Goal: Contribute content: Add original content to the website for others to see

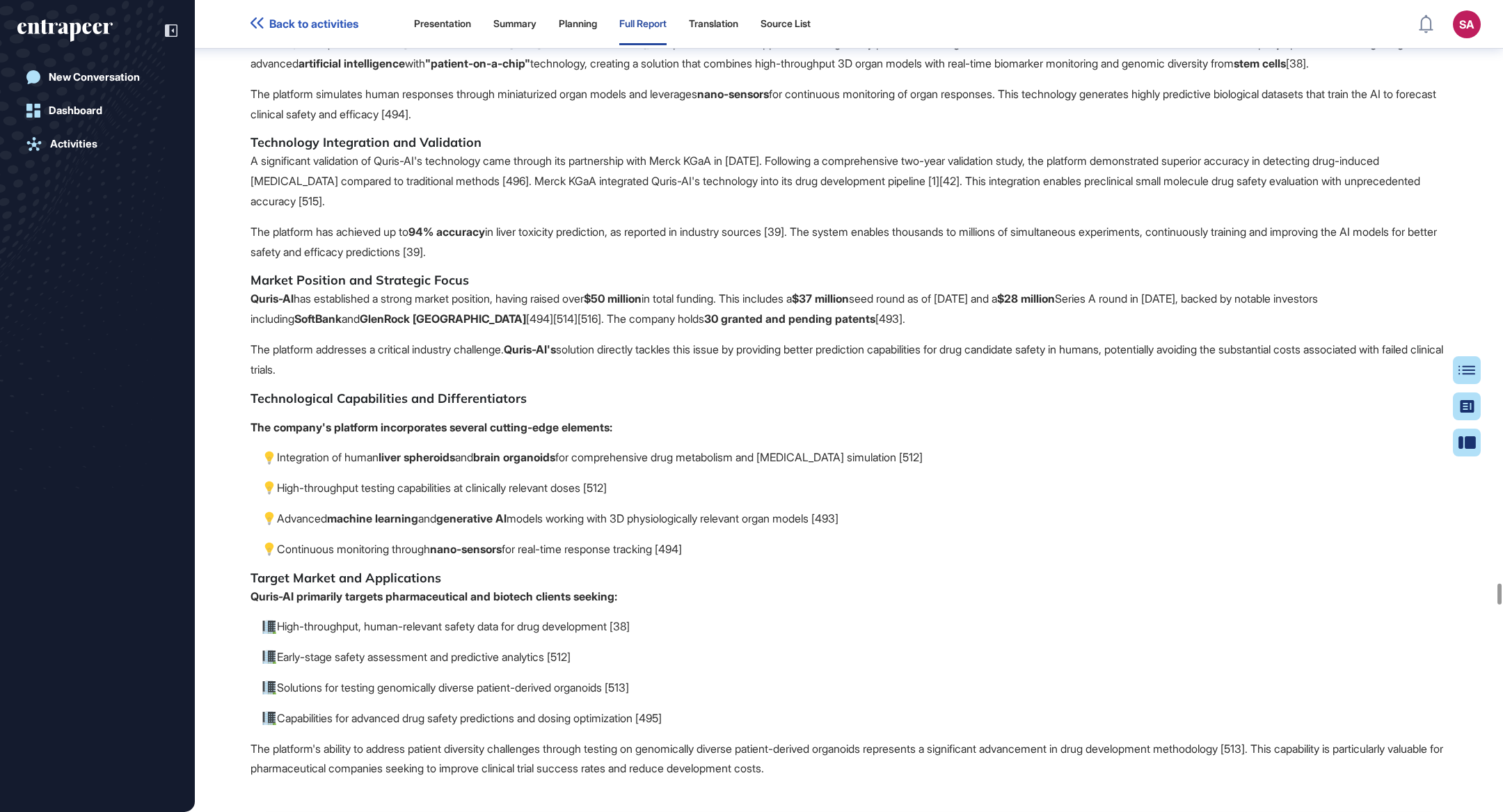
scroll to position [81546, 0]
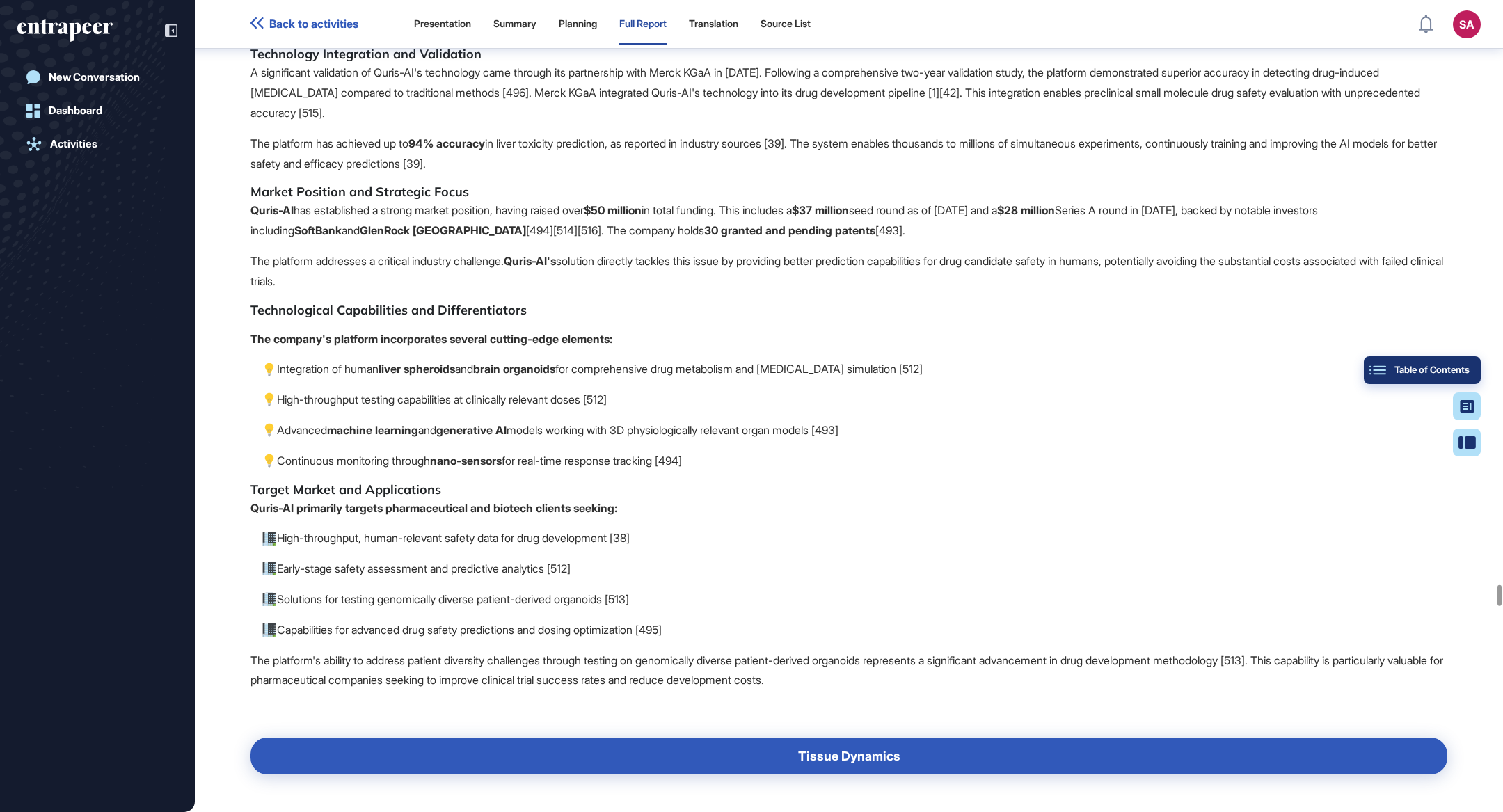
click at [1454, 371] on div "Table of Contents" at bounding box center [1422, 370] width 95 height 11
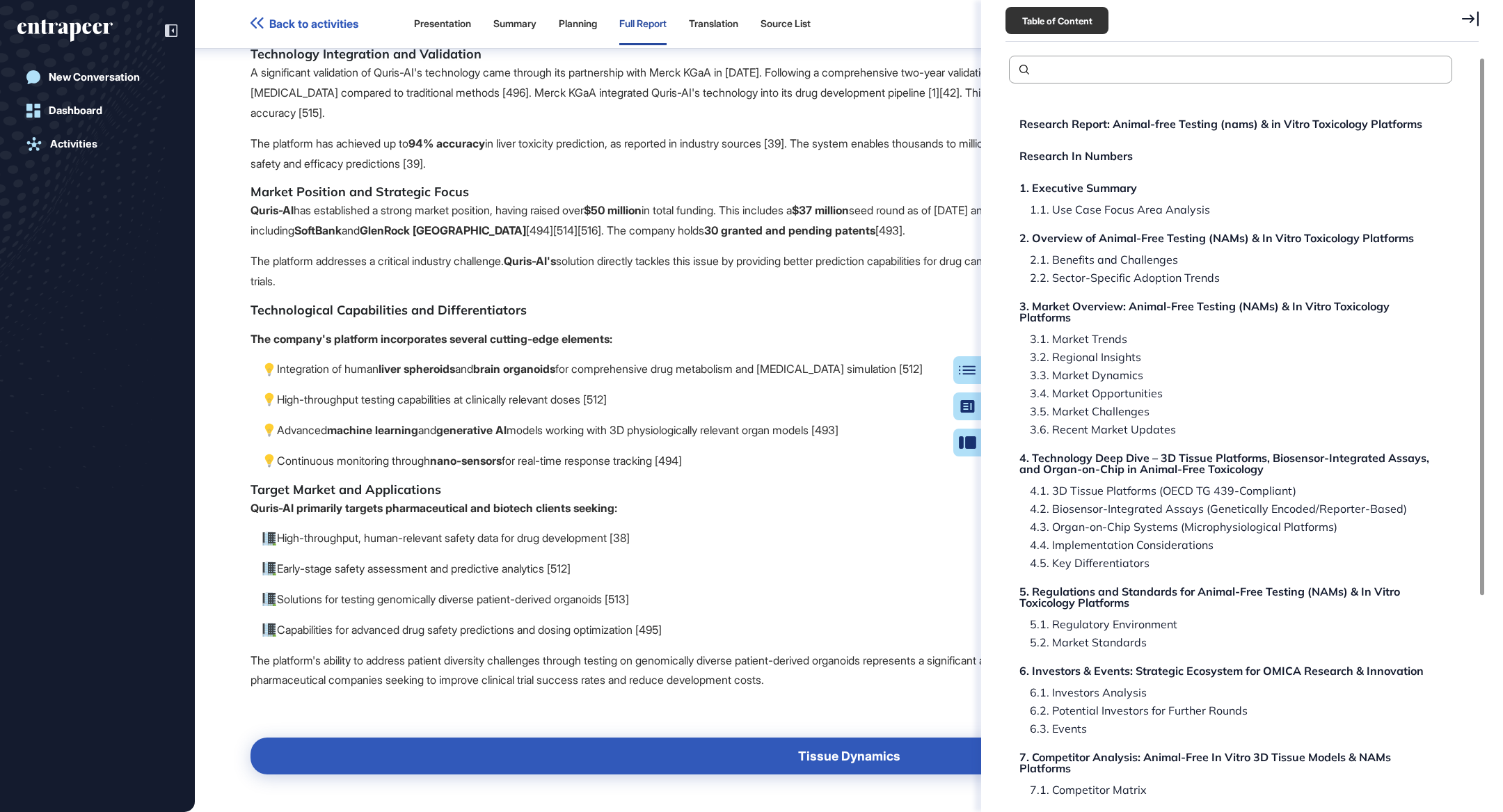
scroll to position [282, 0]
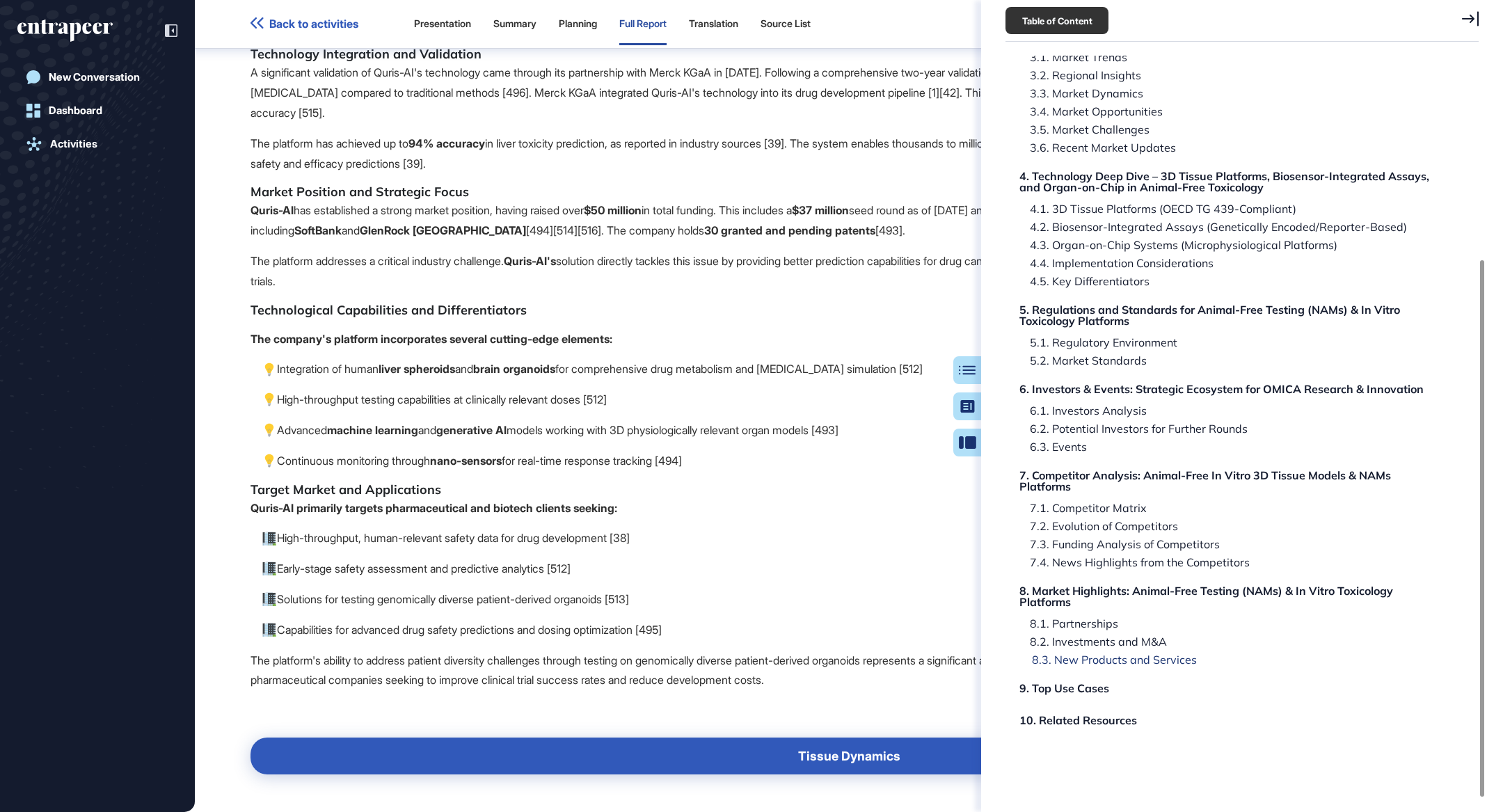
click at [1170, 659] on div "8.3. New Products and Services" at bounding box center [1109, 659] width 176 height 11
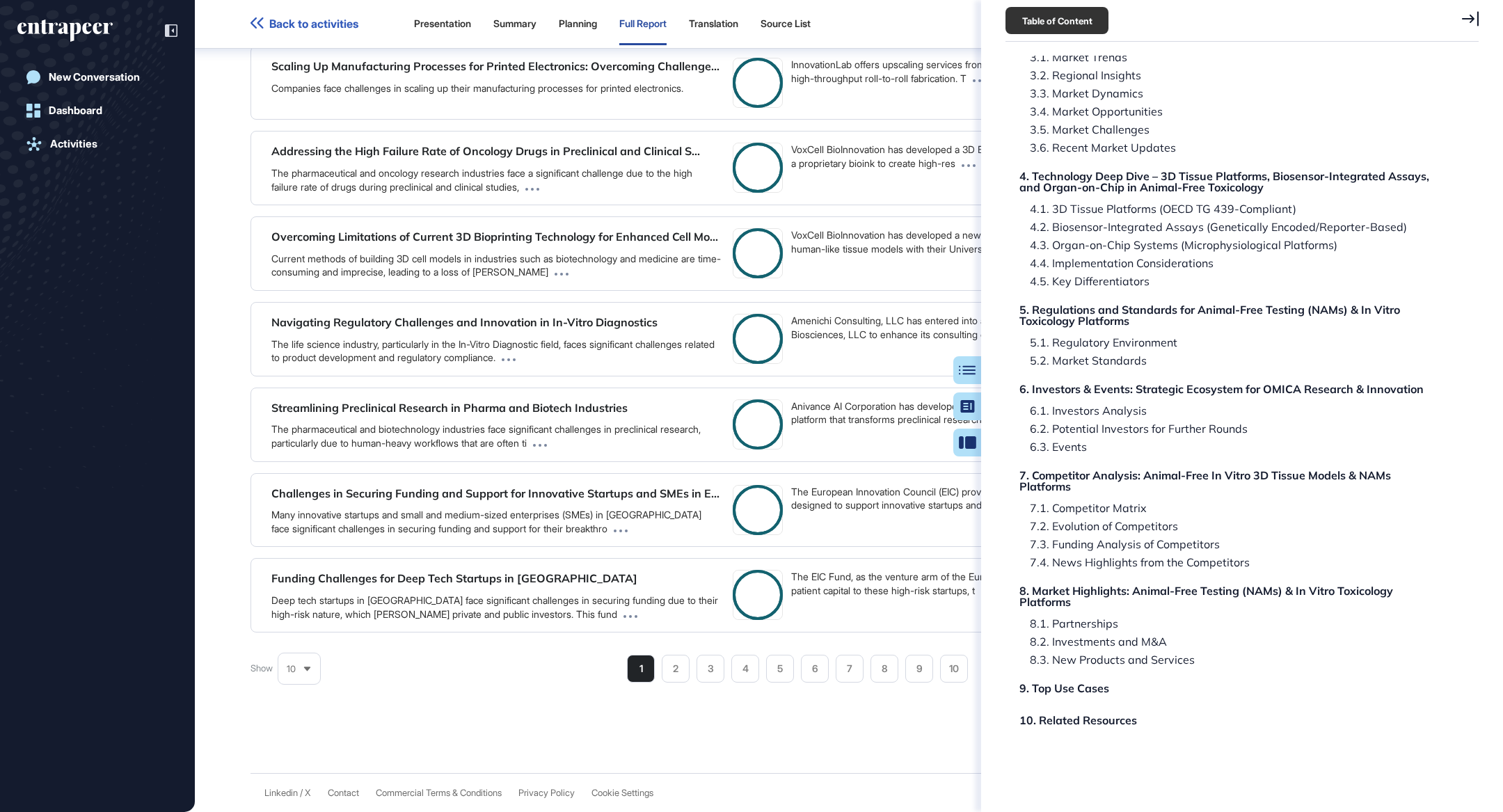
scroll to position [108461, 0]
click at [1478, 18] on div "Table of Content Research Report: Animal-free Testing (nams) & in Vitro Toxicol…" at bounding box center [1242, 406] width 522 height 812
click at [1470, 17] on icon at bounding box center [1470, 18] width 17 height 15
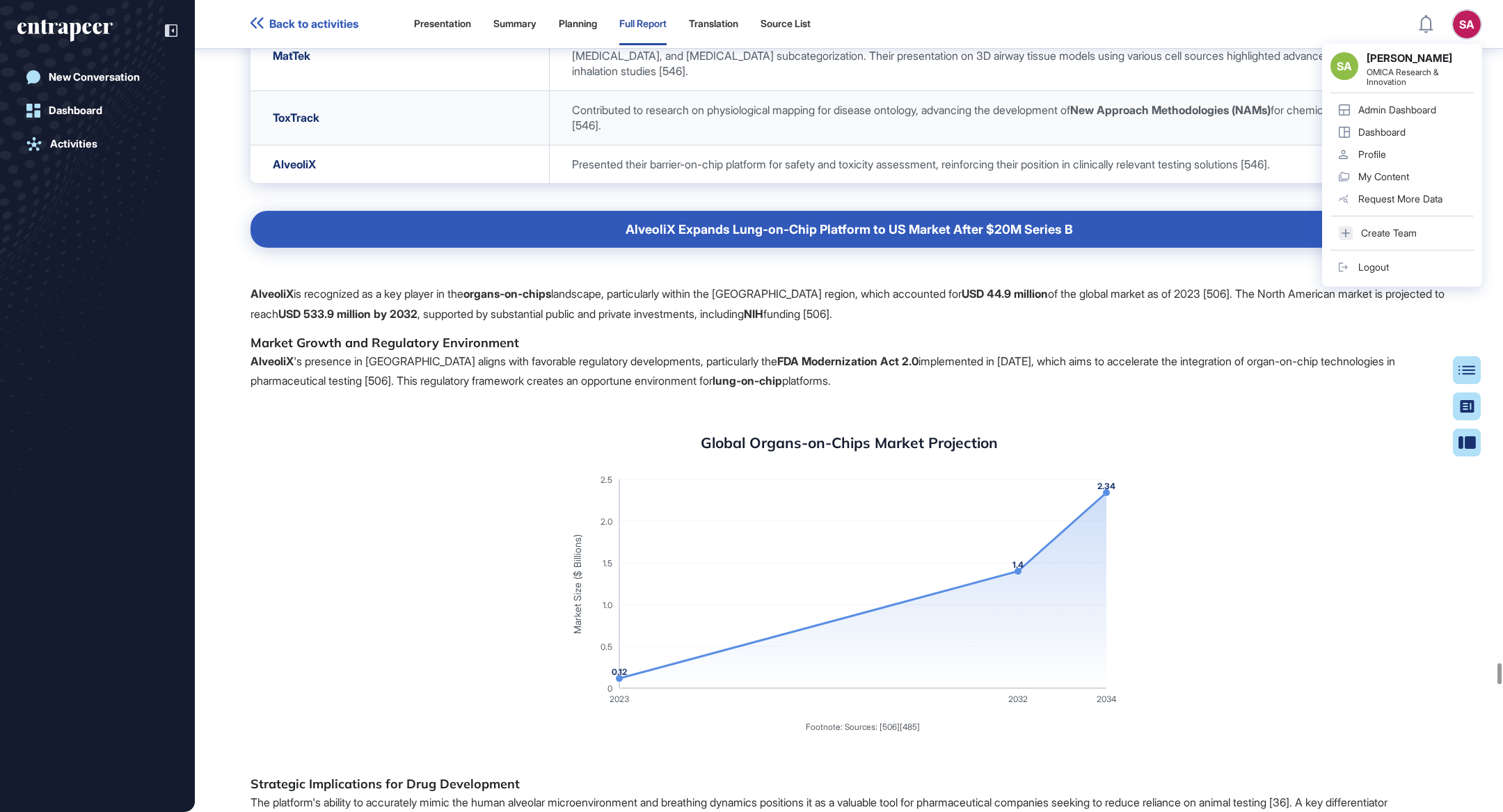
scroll to position [92486, 0]
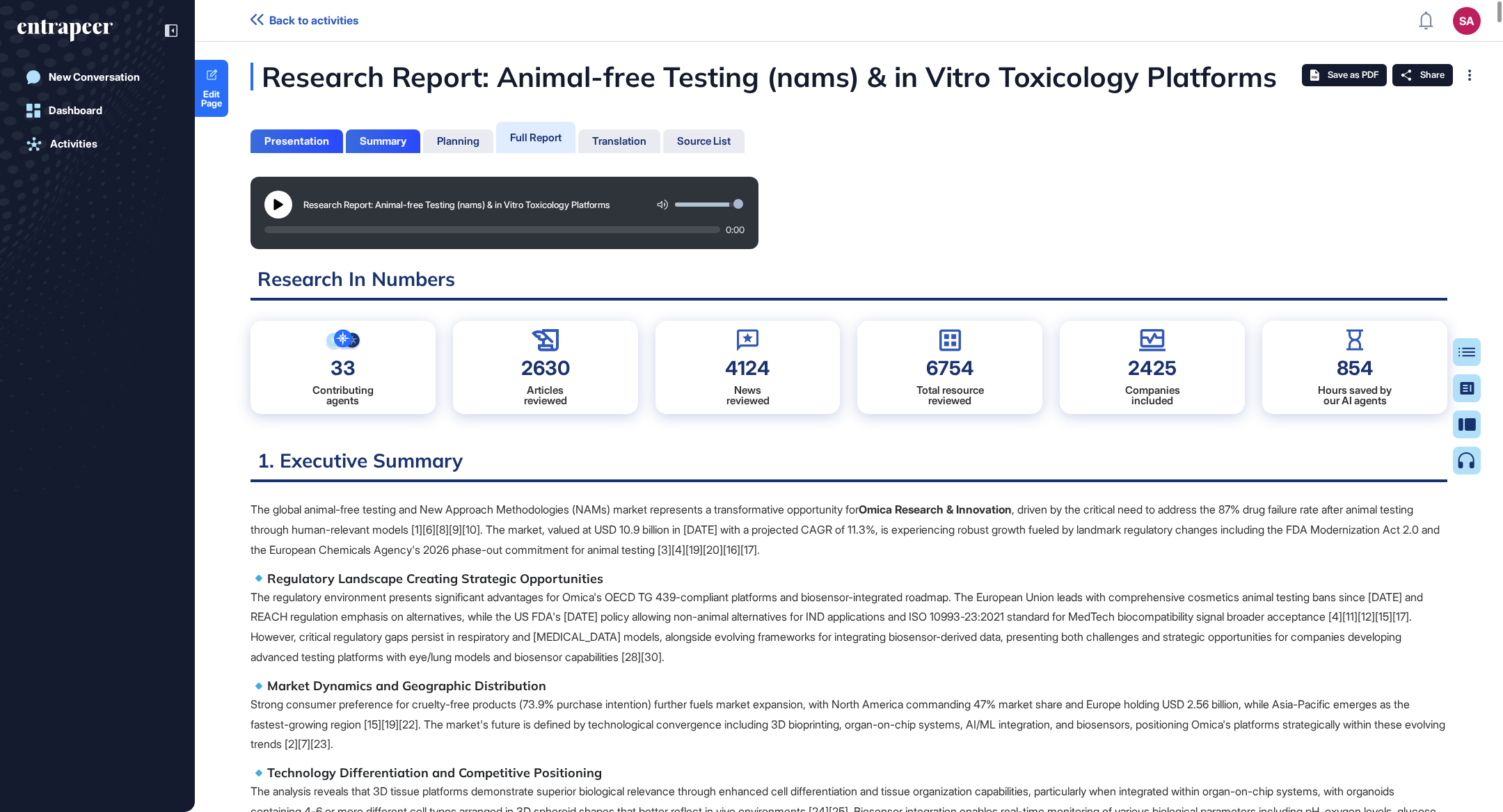
scroll to position [6, 0]
click at [210, 78] on icon at bounding box center [212, 75] width 13 height 13
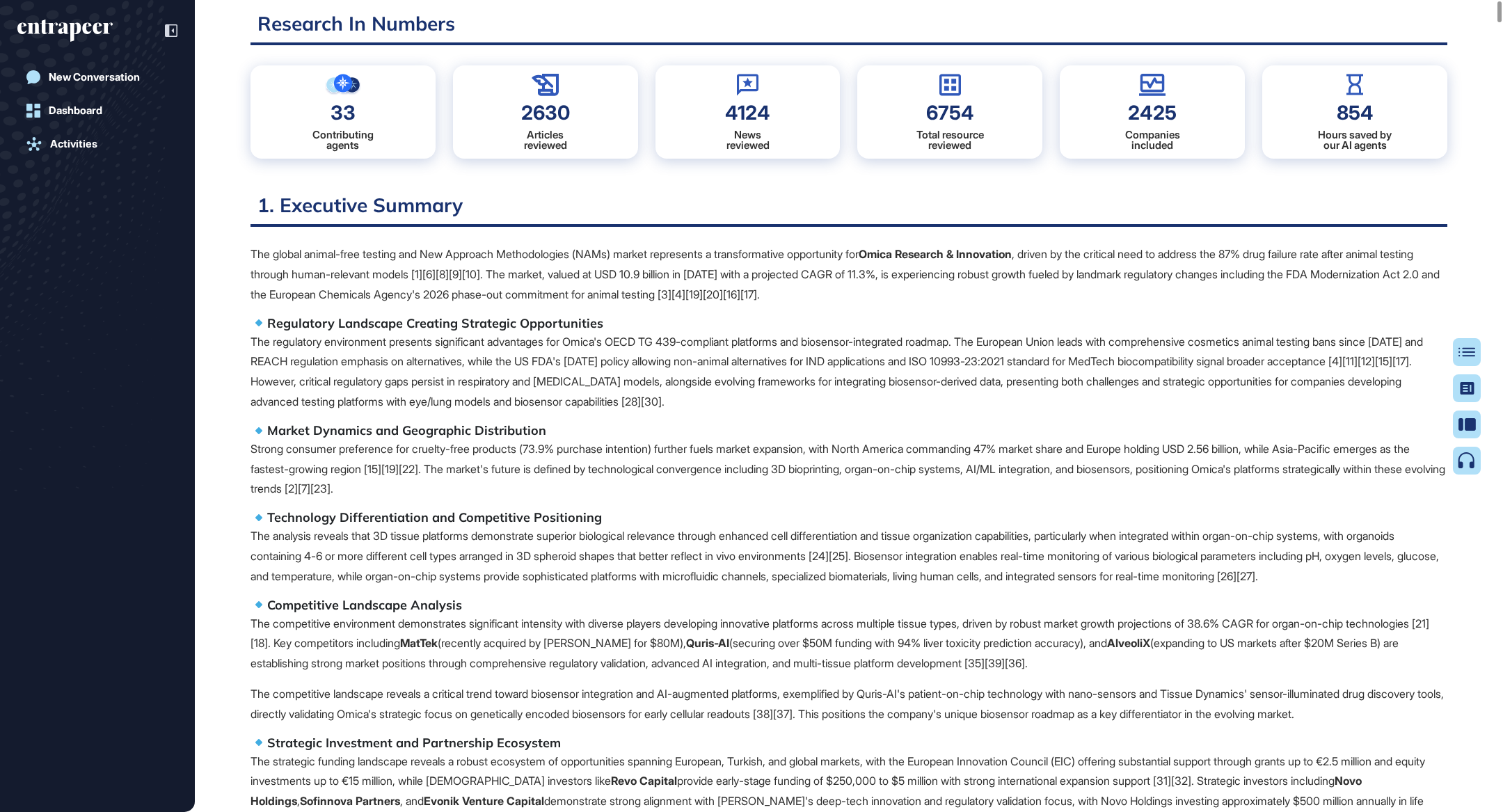
scroll to position [0, 0]
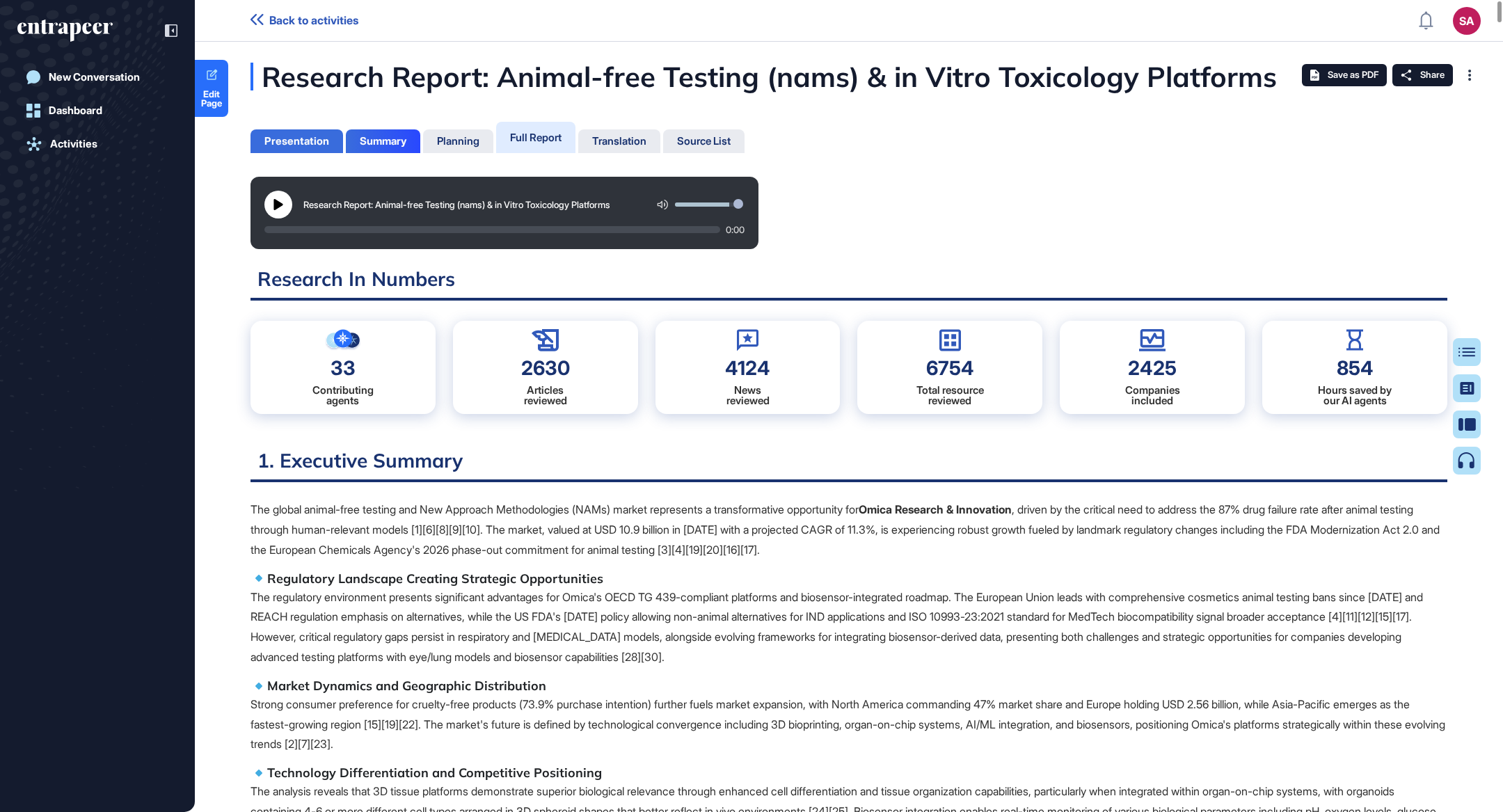
click at [311, 135] on div "Presentation" at bounding box center [297, 141] width 65 height 12
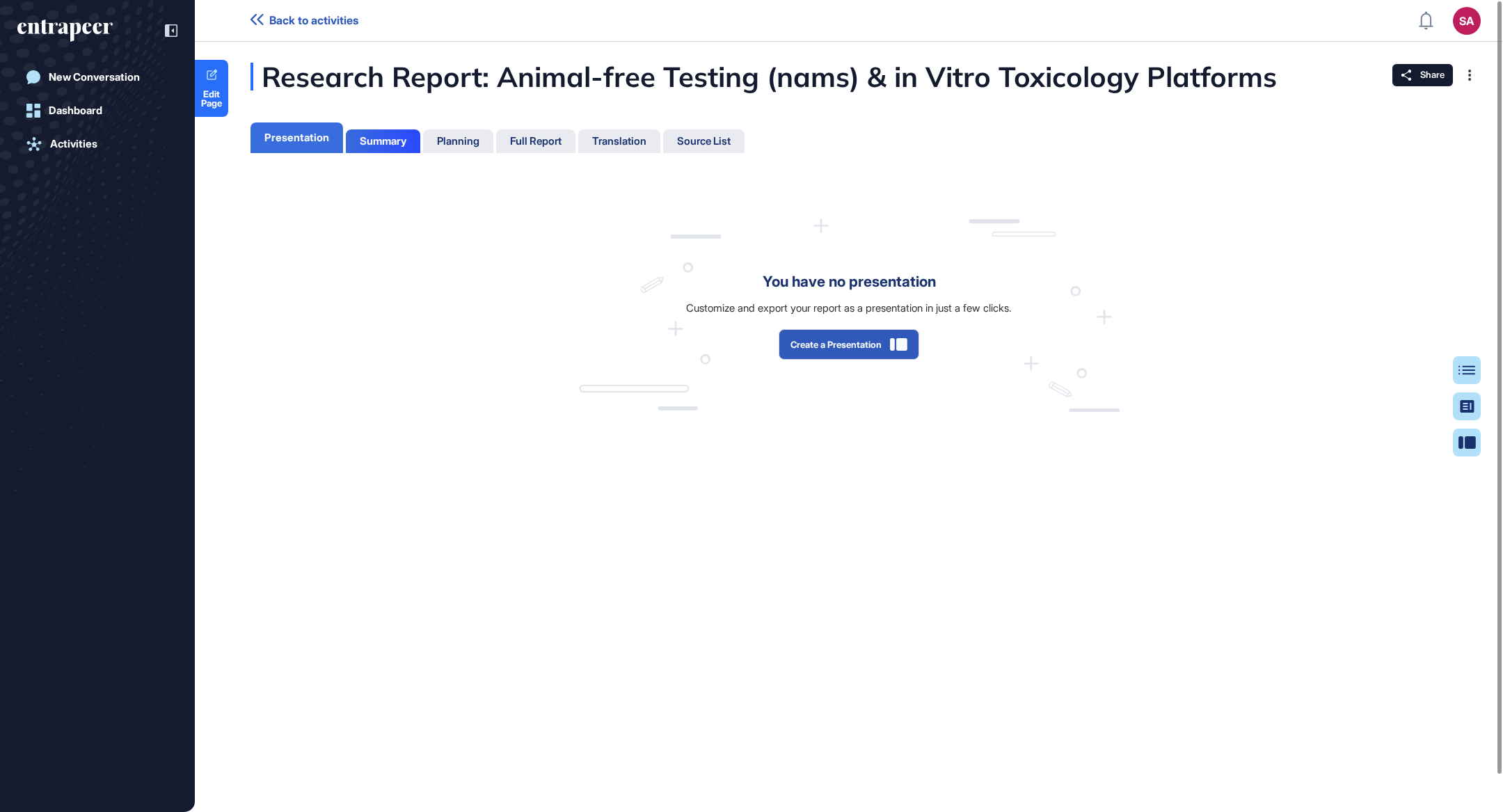
scroll to position [742, 3]
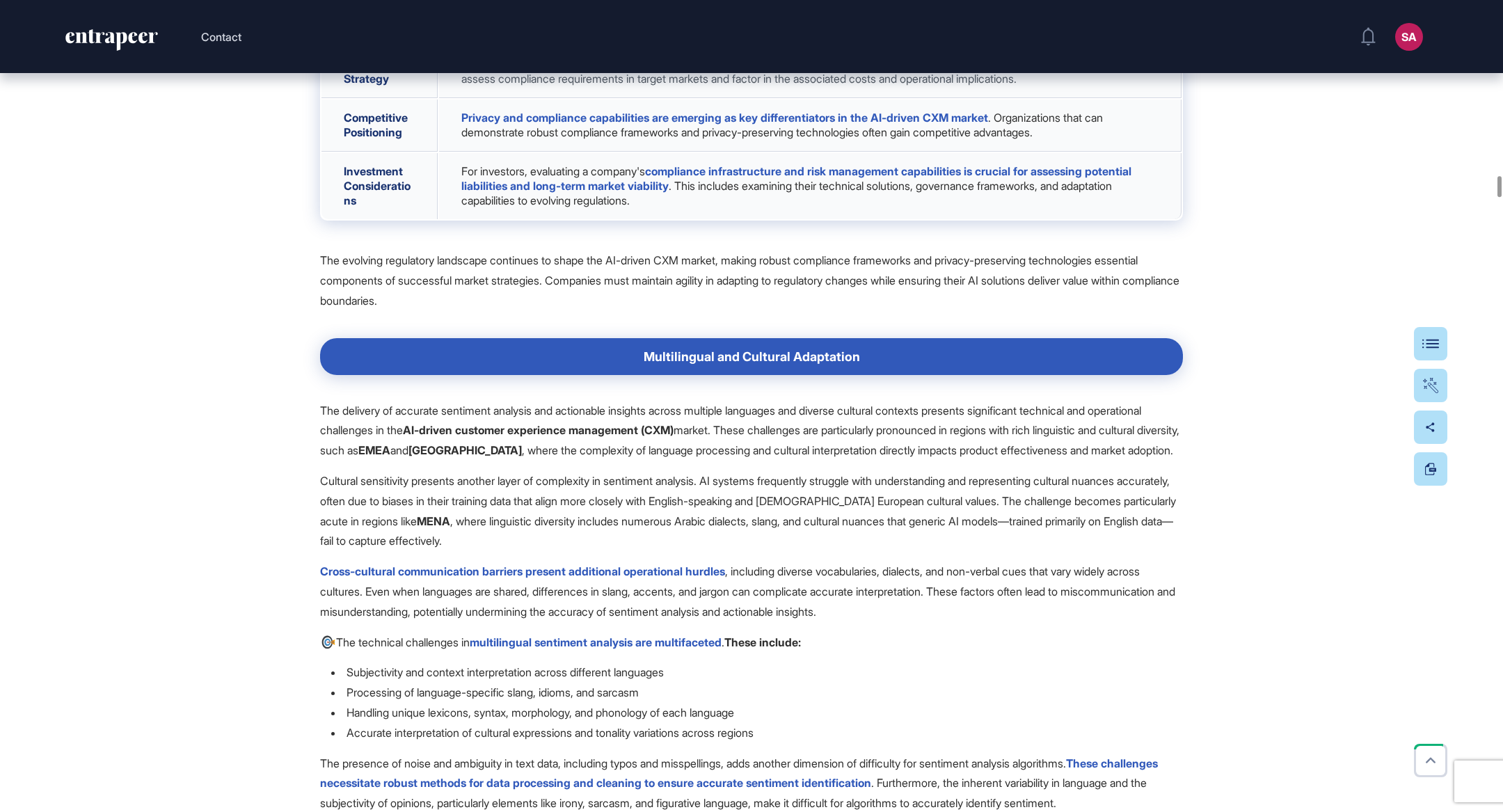
scroll to position [14807, 0]
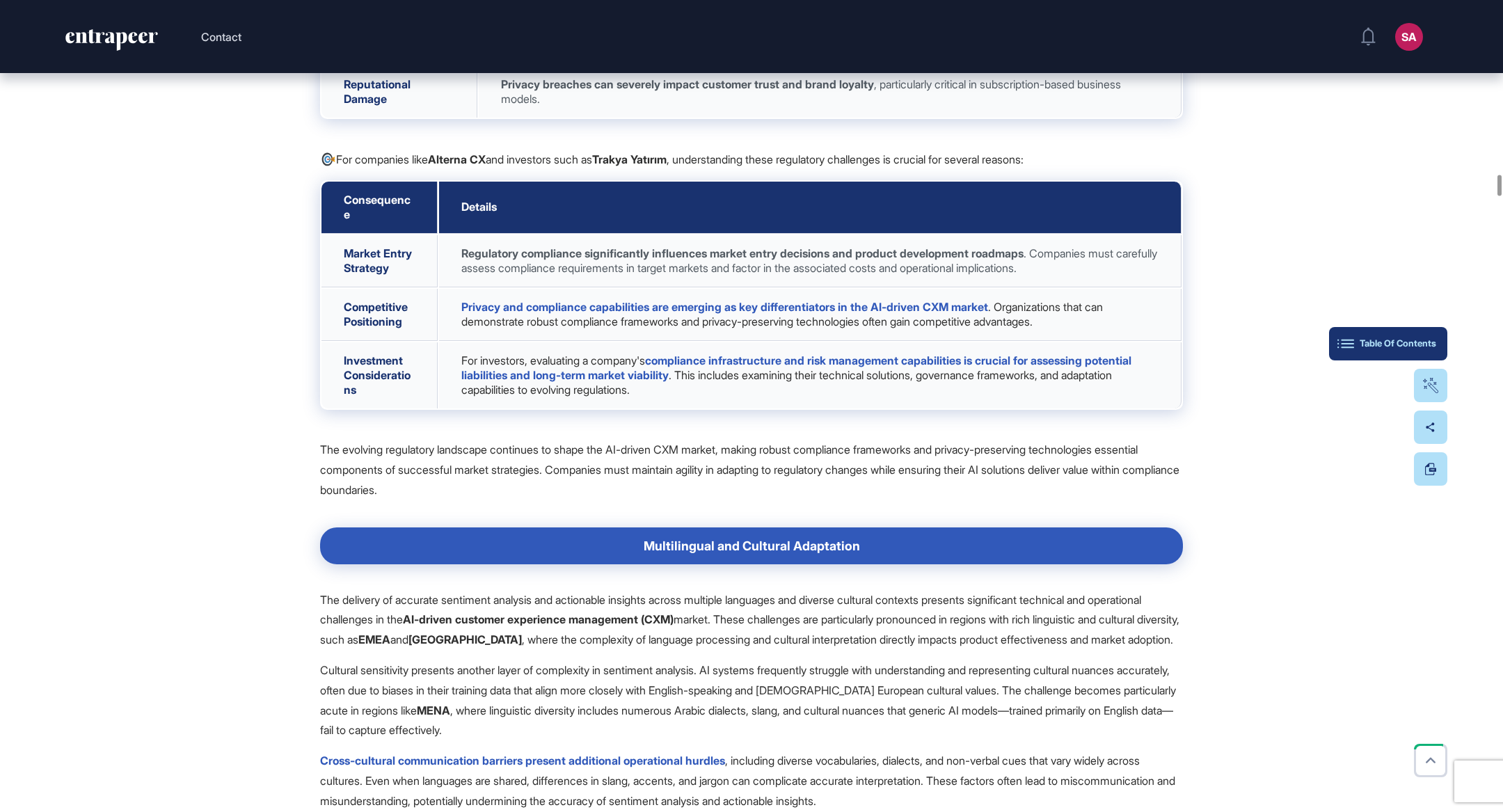
click at [1415, 333] on button "Table Of Contents" at bounding box center [1388, 344] width 119 height 33
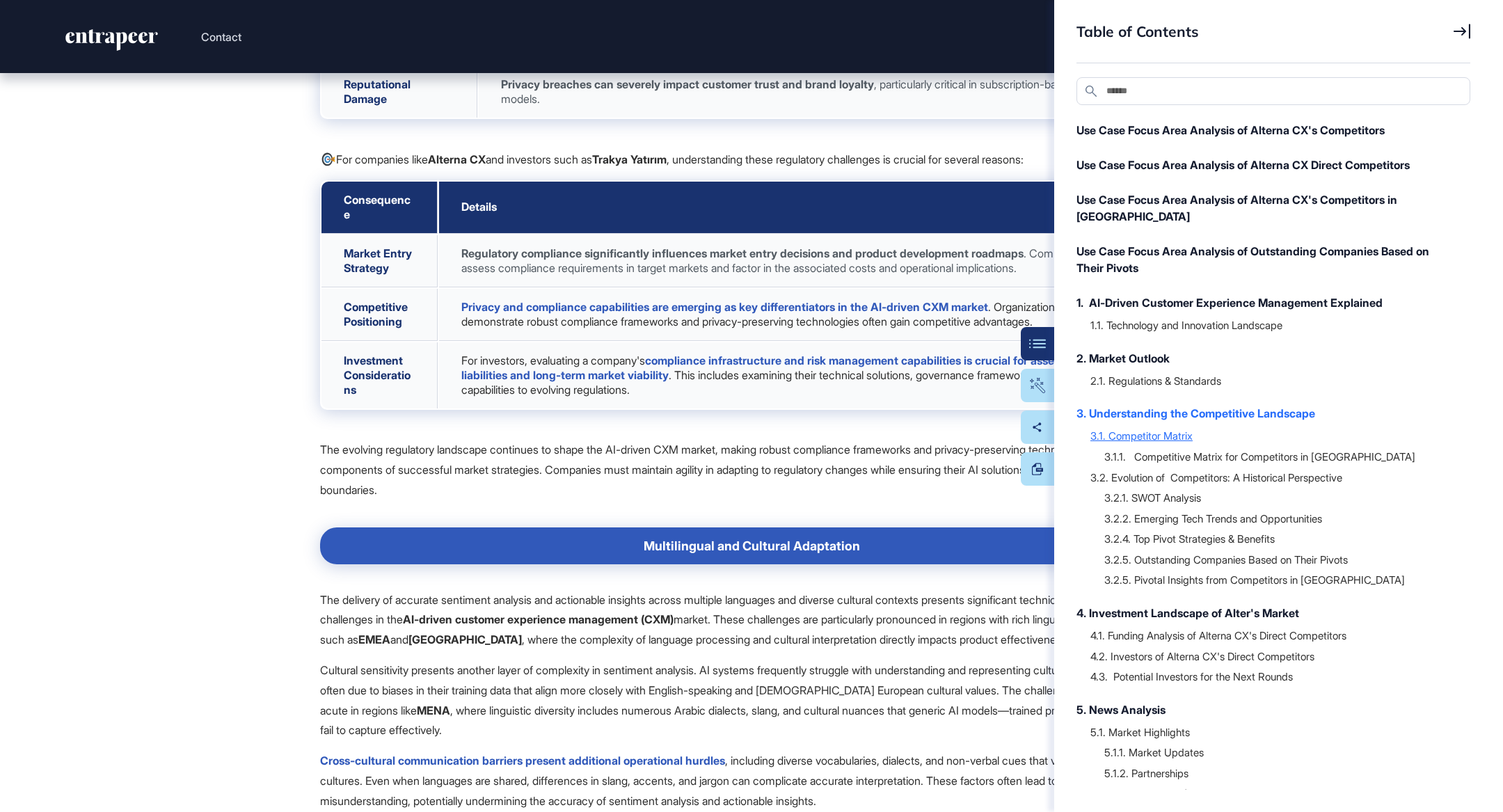
click at [1187, 429] on div "3.1. Competitor Matrix" at bounding box center [1274, 436] width 366 height 14
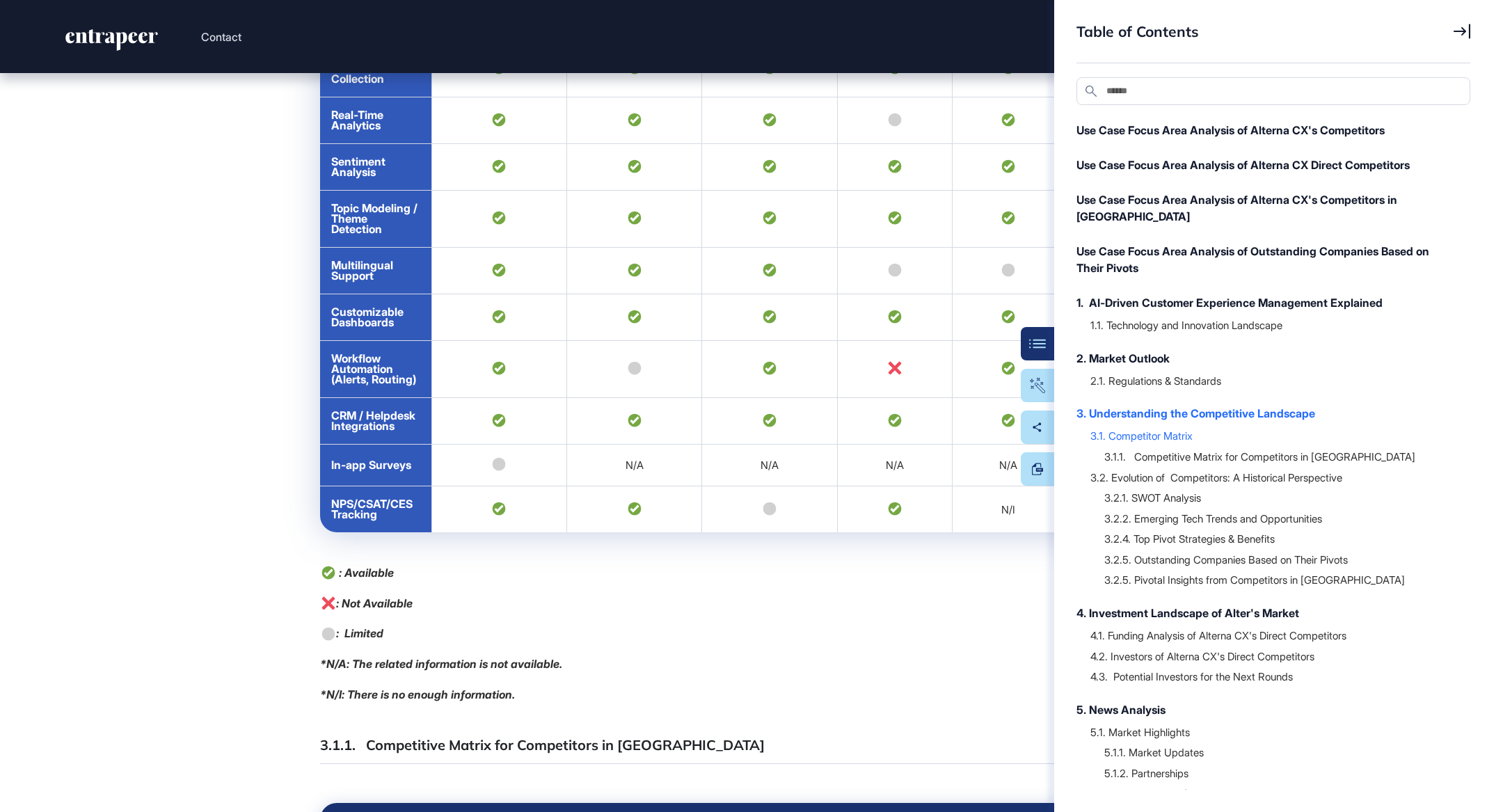
scroll to position [22409, 0]
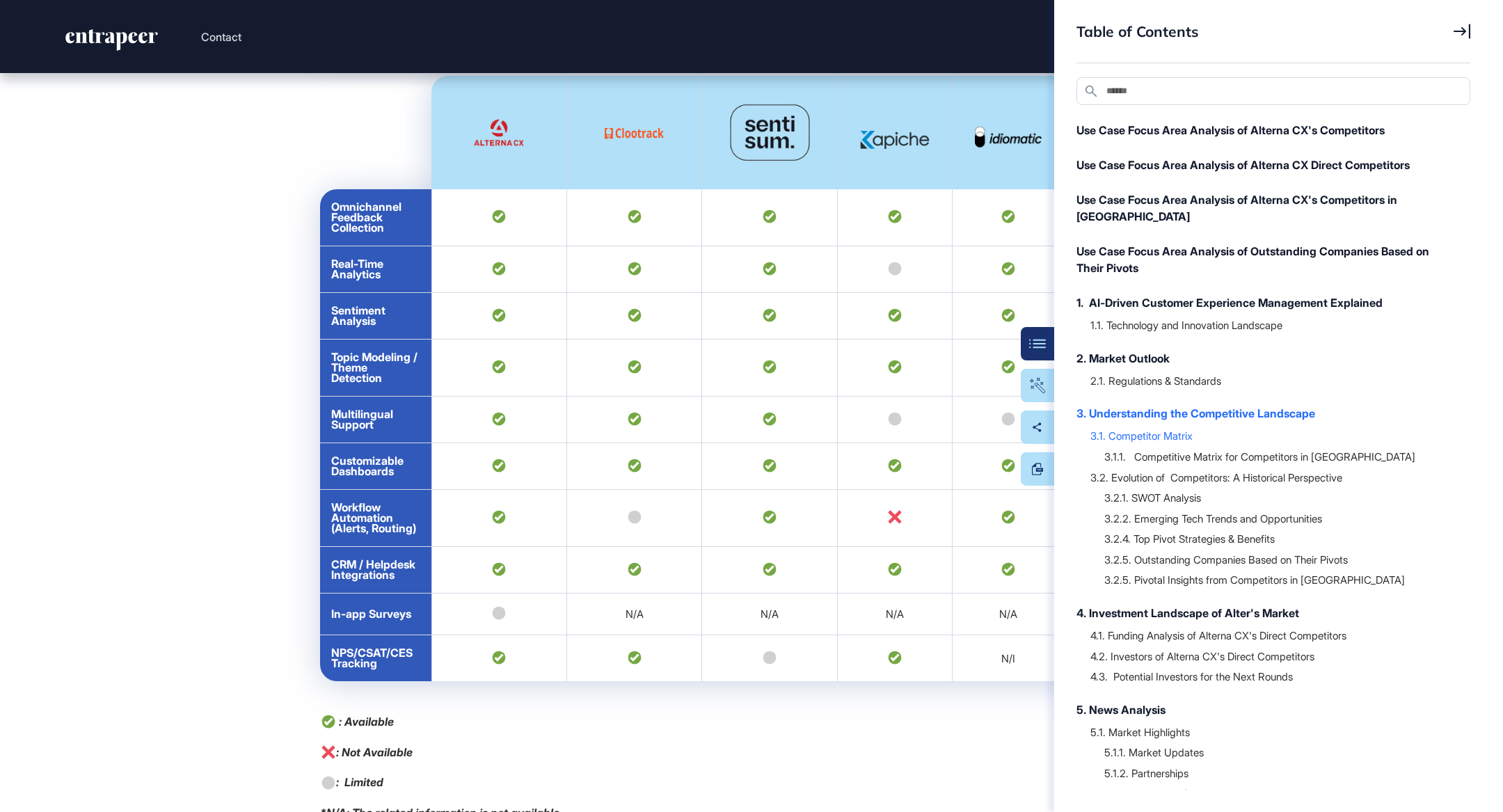
click at [1468, 32] on icon at bounding box center [1462, 31] width 17 height 15
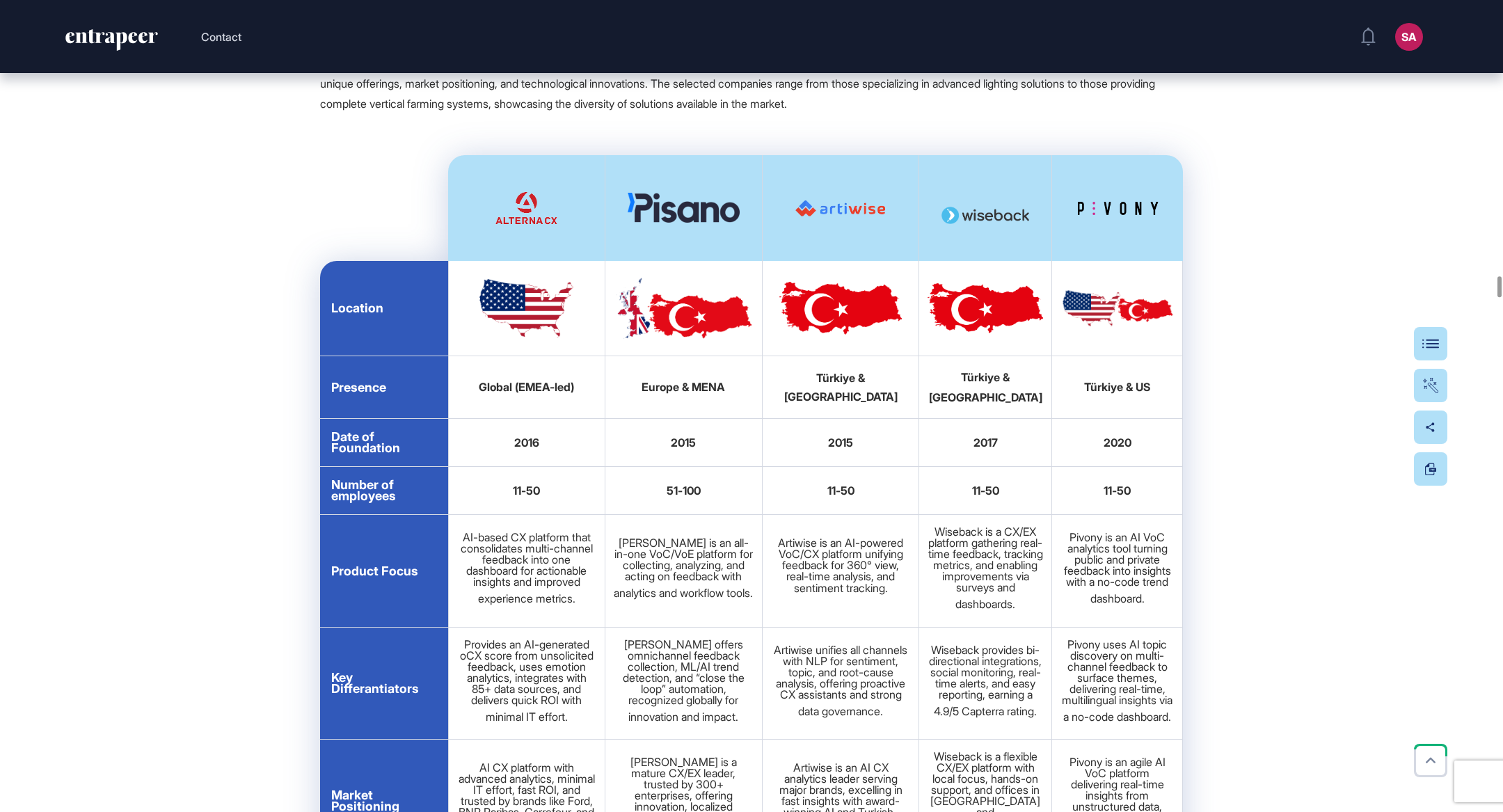
scroll to position [23391, 0]
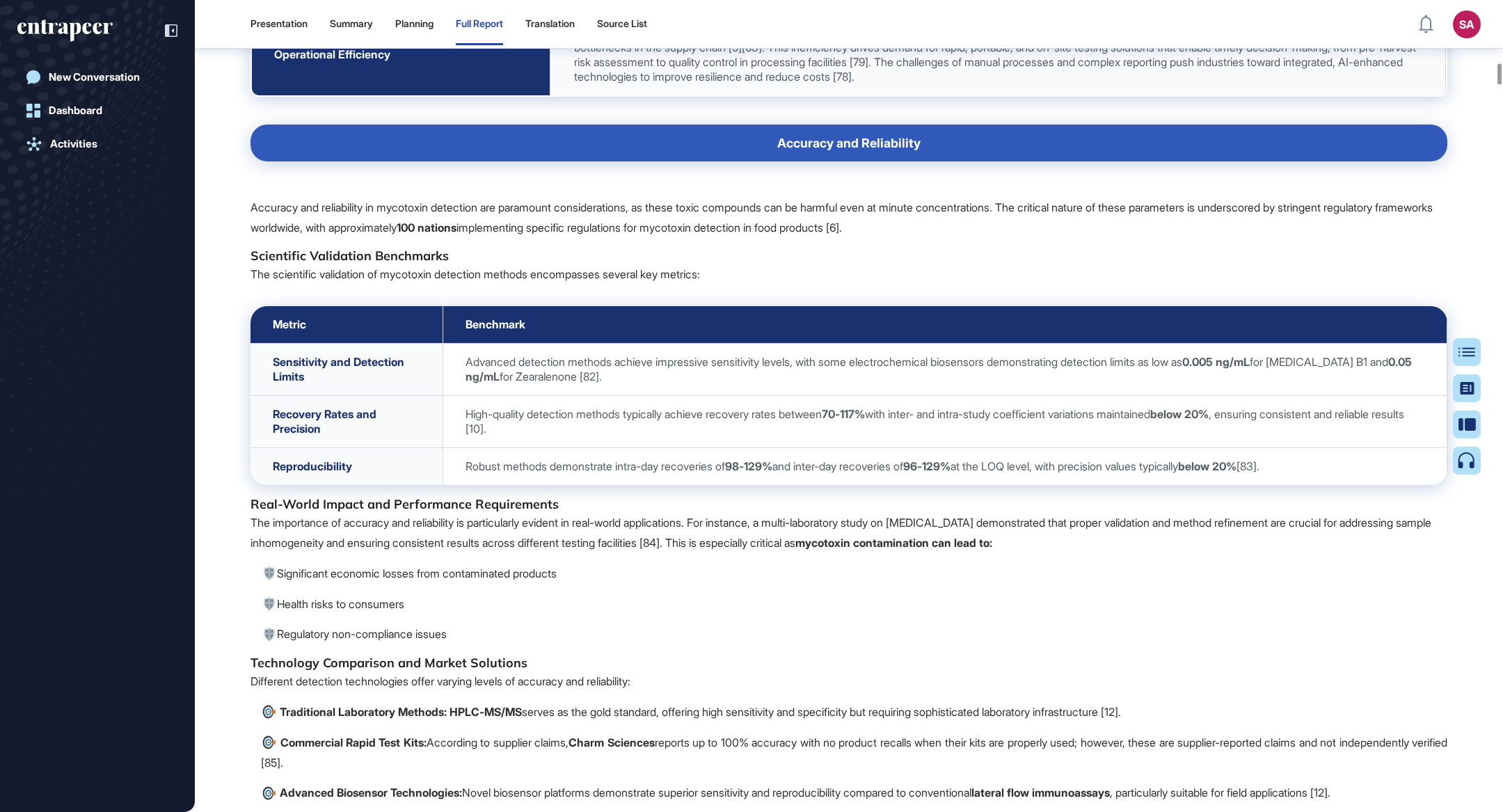
scroll to position [10009, 0]
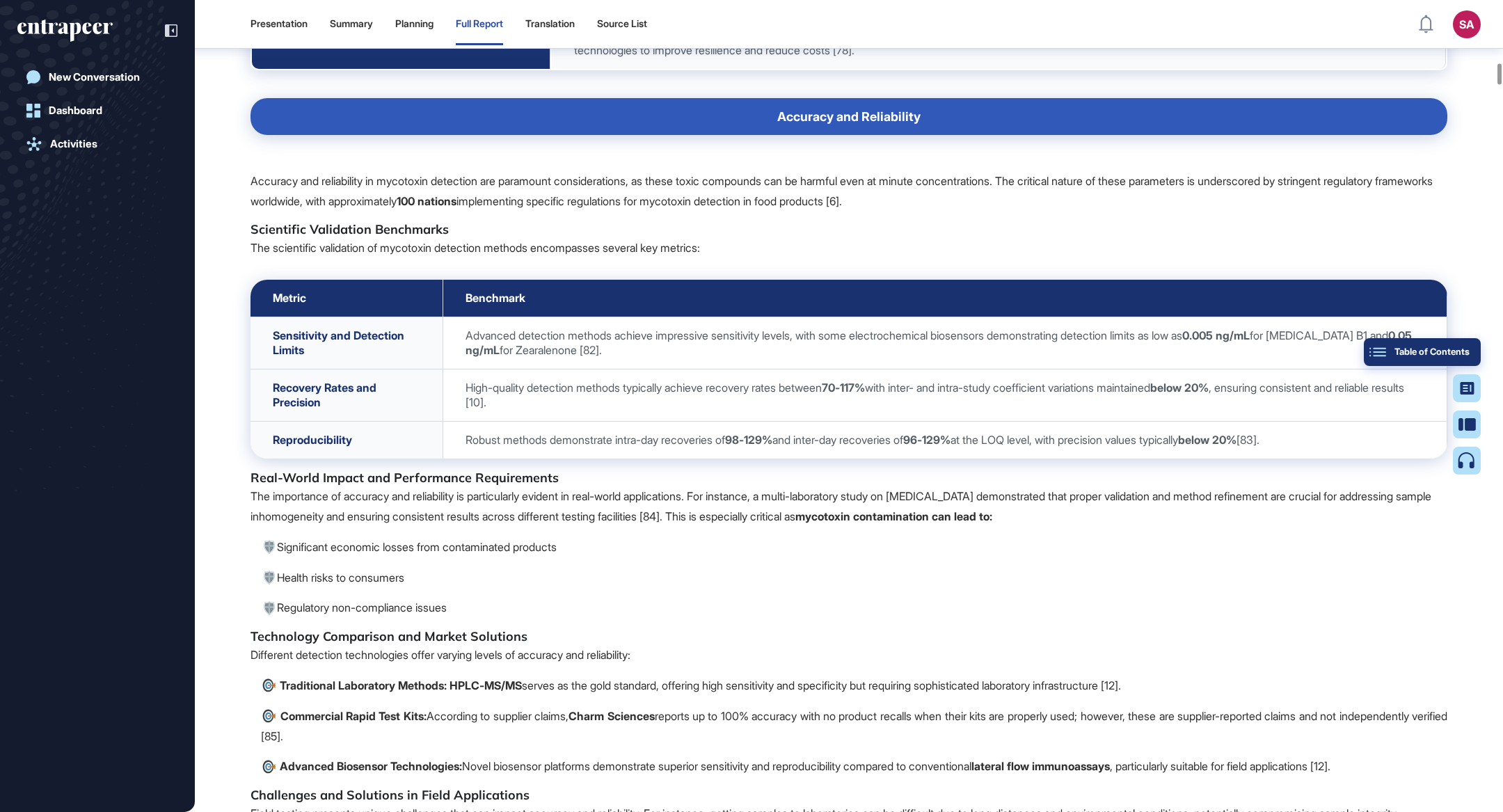
click at [1465, 349] on div "Table of Contents" at bounding box center [1422, 352] width 95 height 11
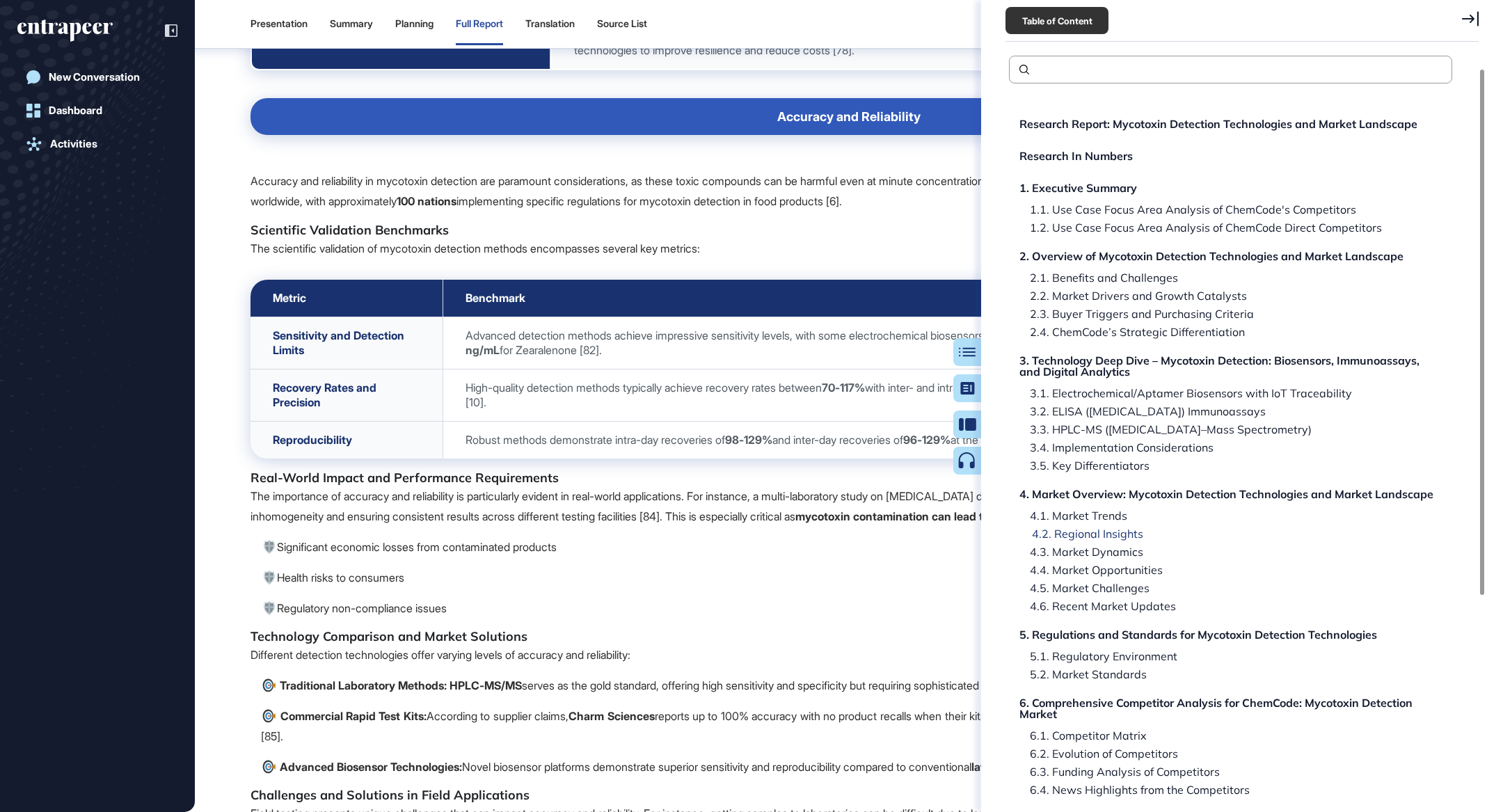
scroll to position [77, 0]
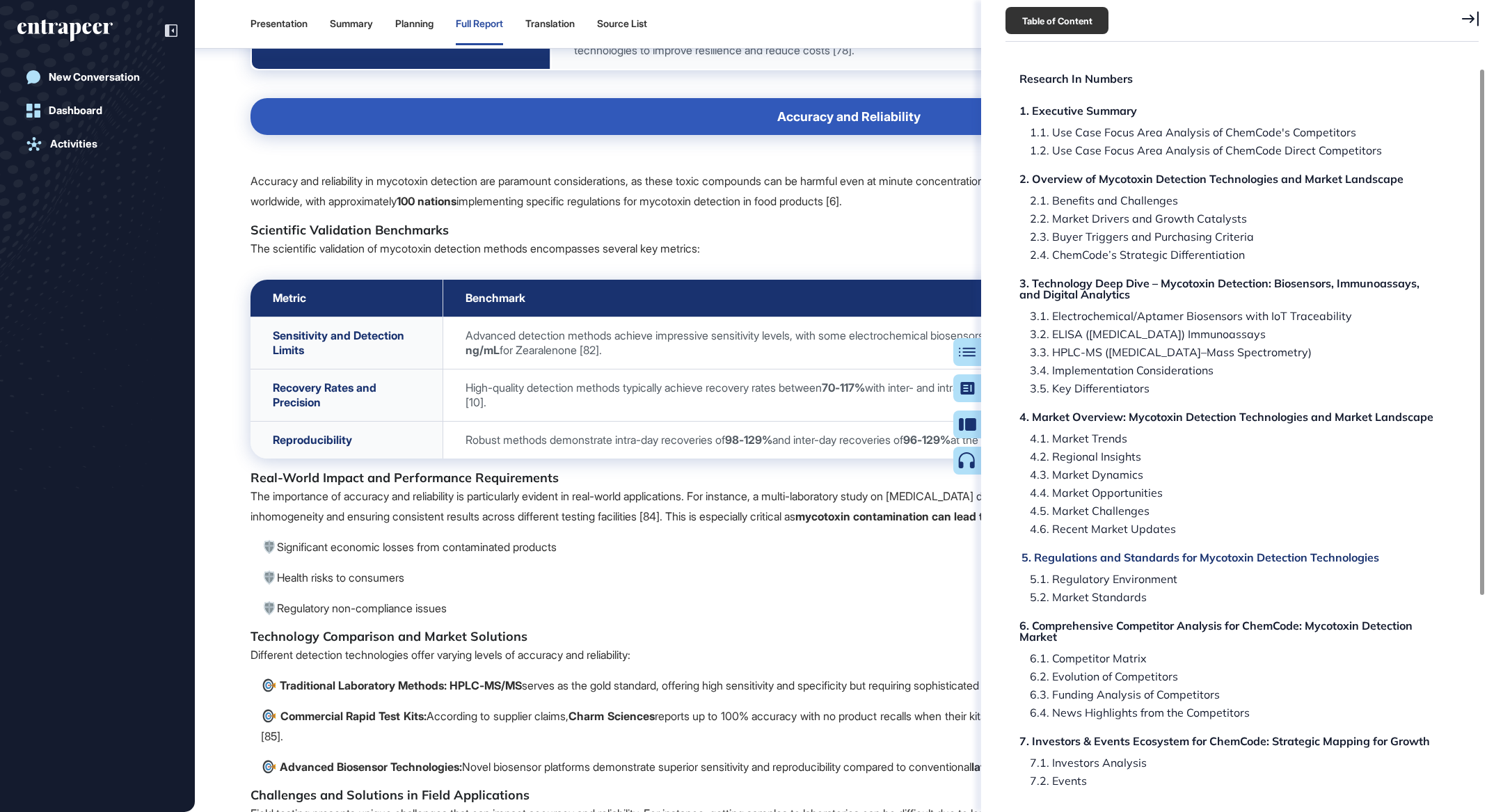
click at [1091, 552] on div "5. Regulations and Standards for Mycotoxin Detection Technologies" at bounding box center [1200, 557] width 358 height 11
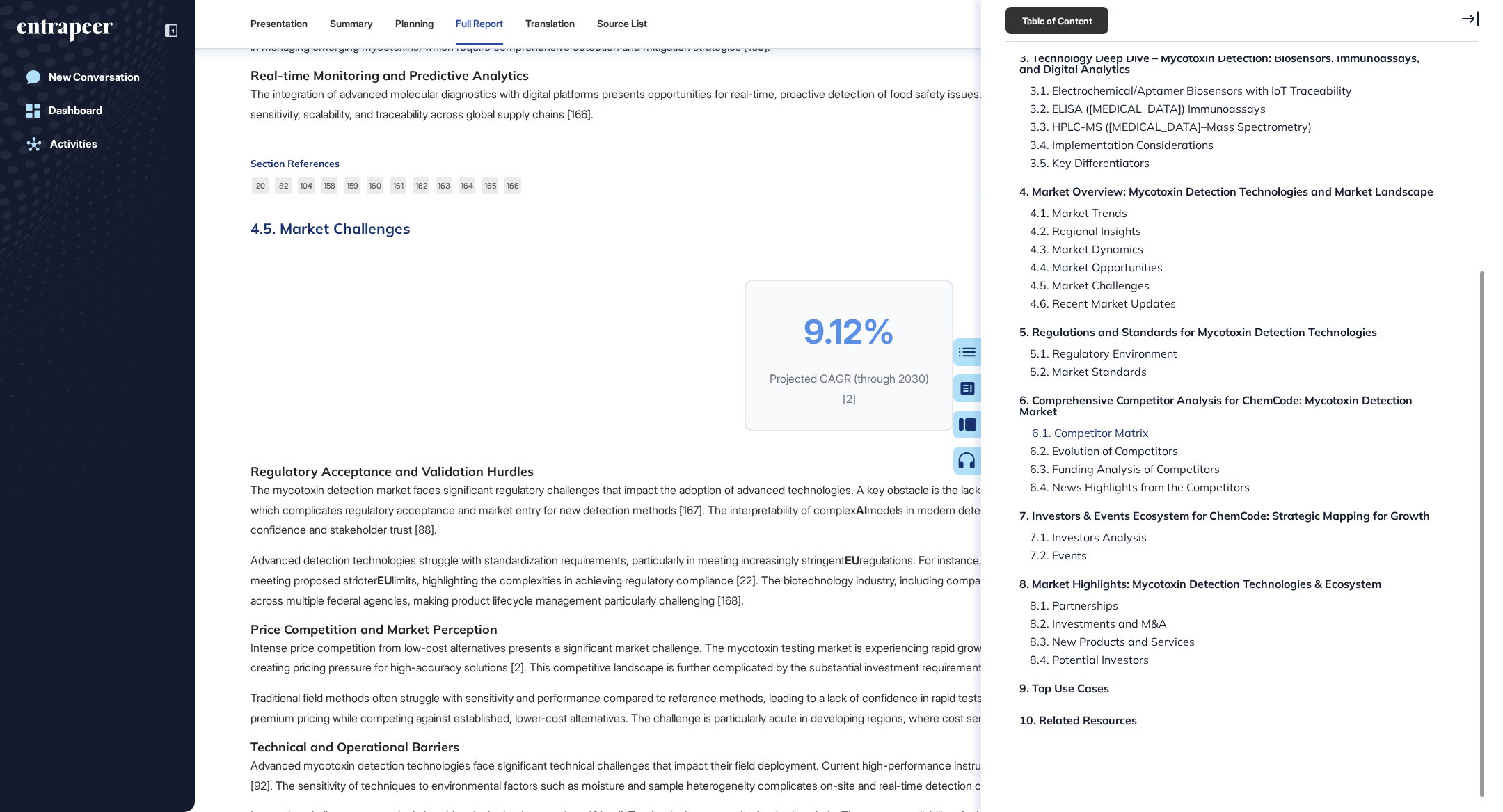
scroll to position [47175, 0]
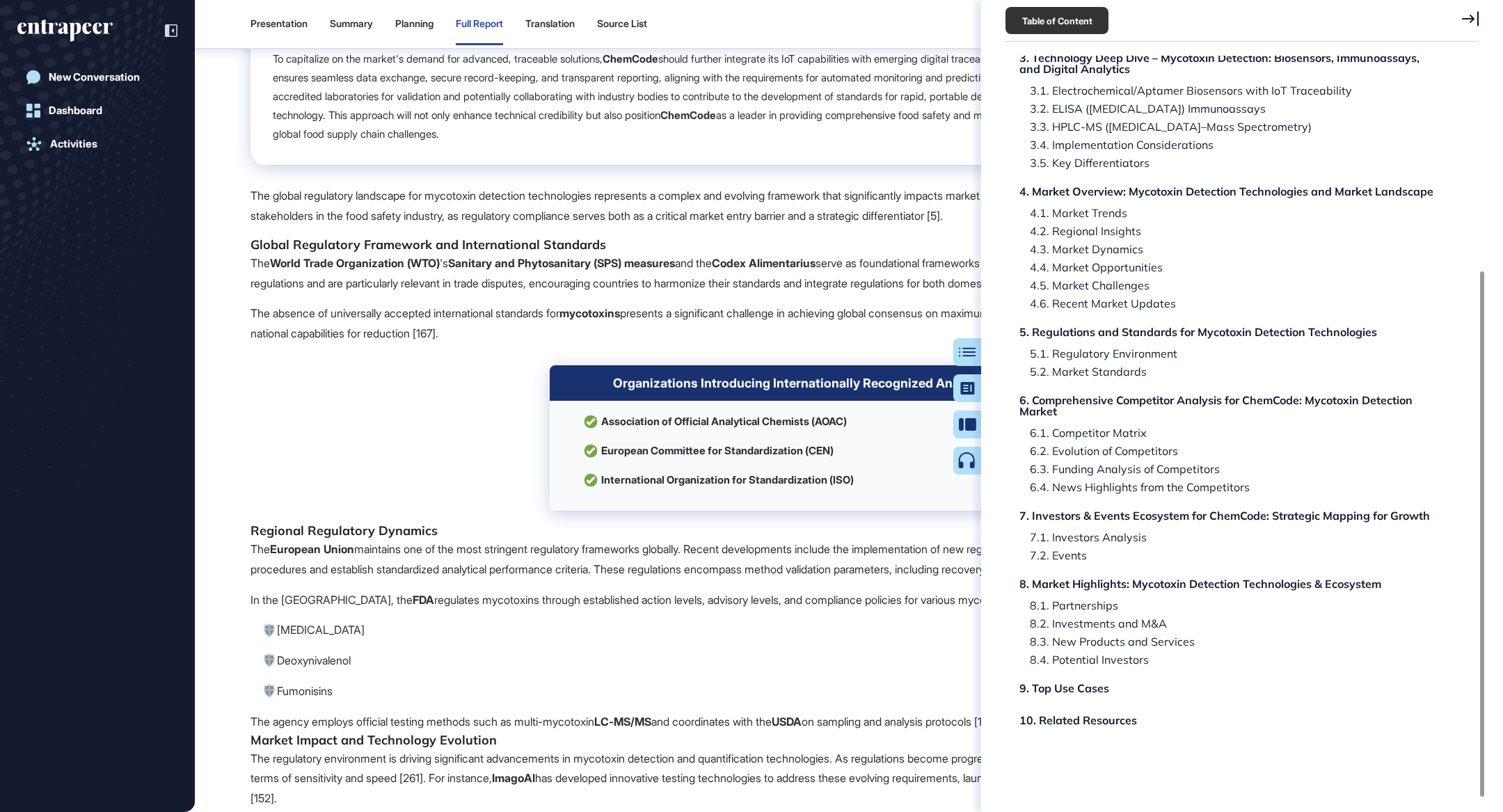
click at [1470, 22] on icon at bounding box center [1470, 18] width 17 height 15
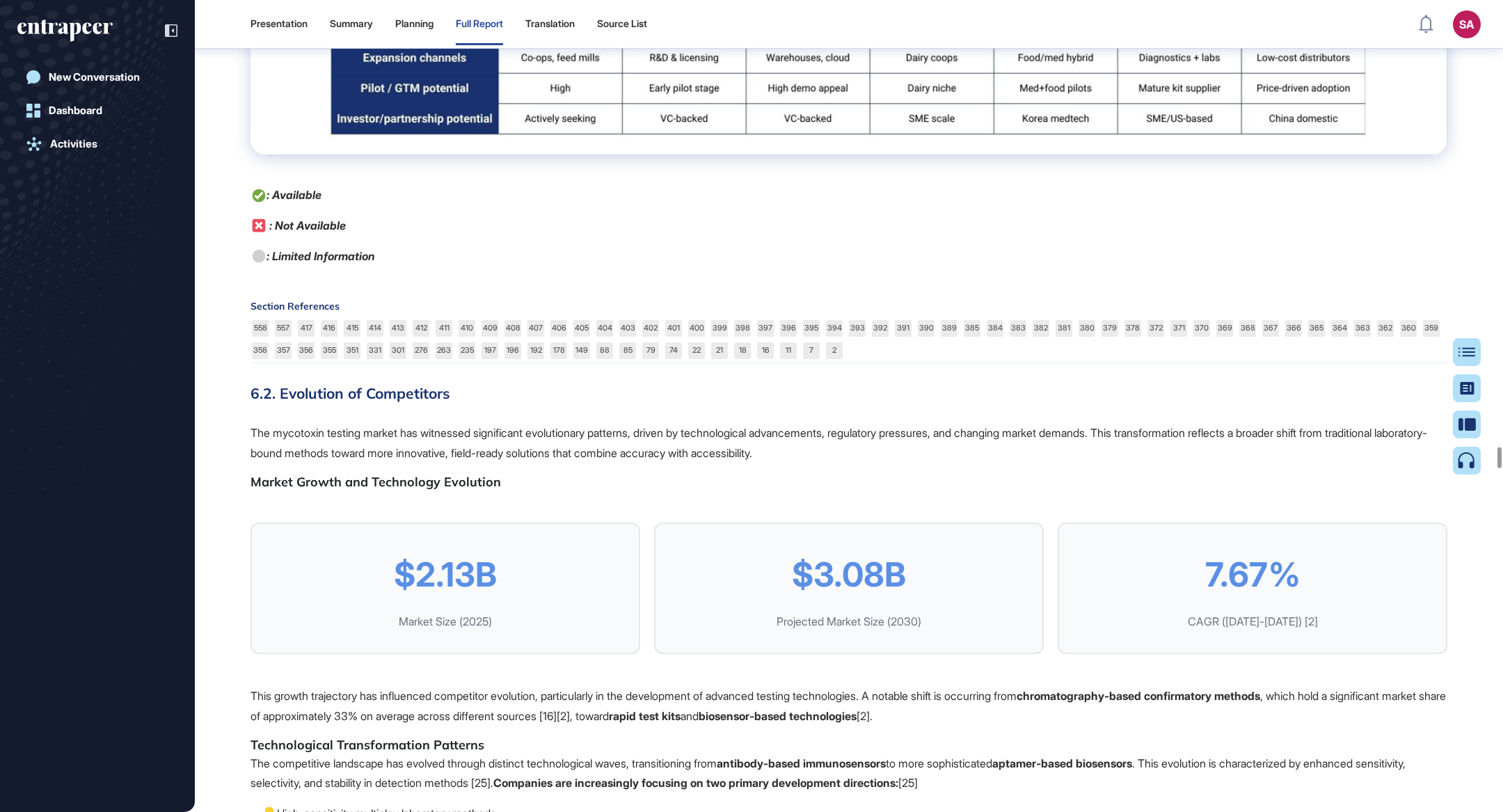
scroll to position [72192, 0]
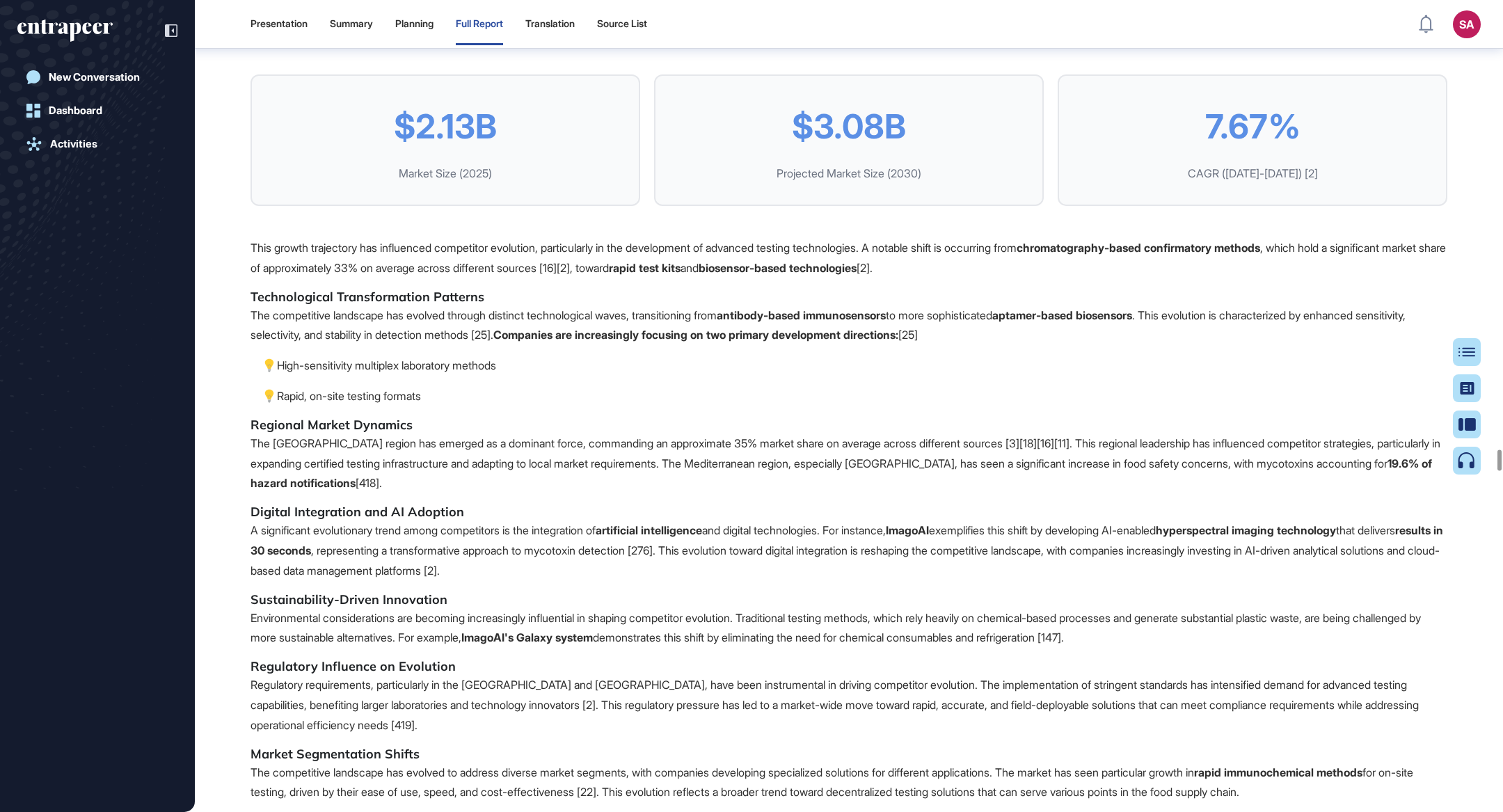
scroll to position [72667, 0]
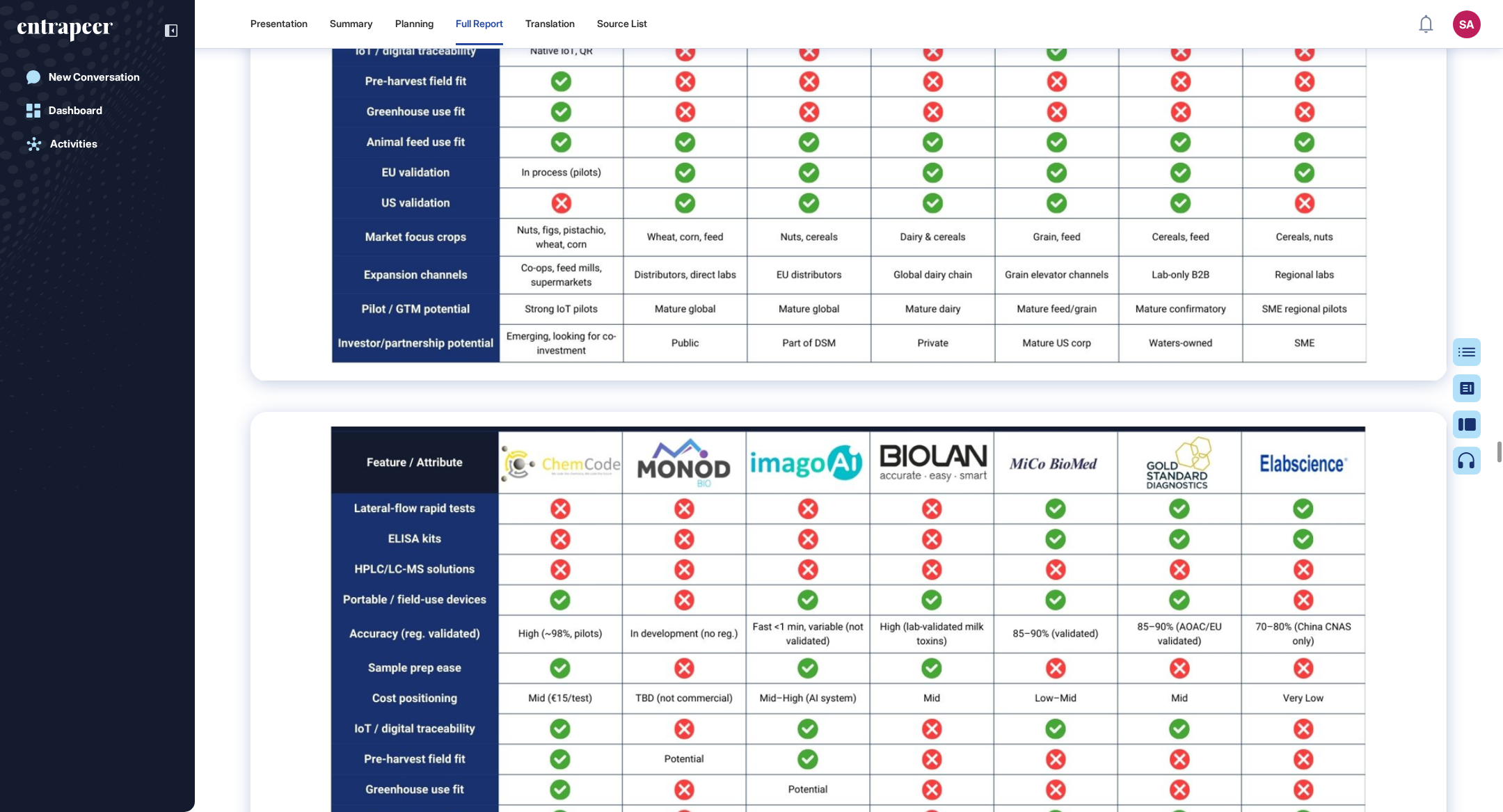
scroll to position [71309, 0]
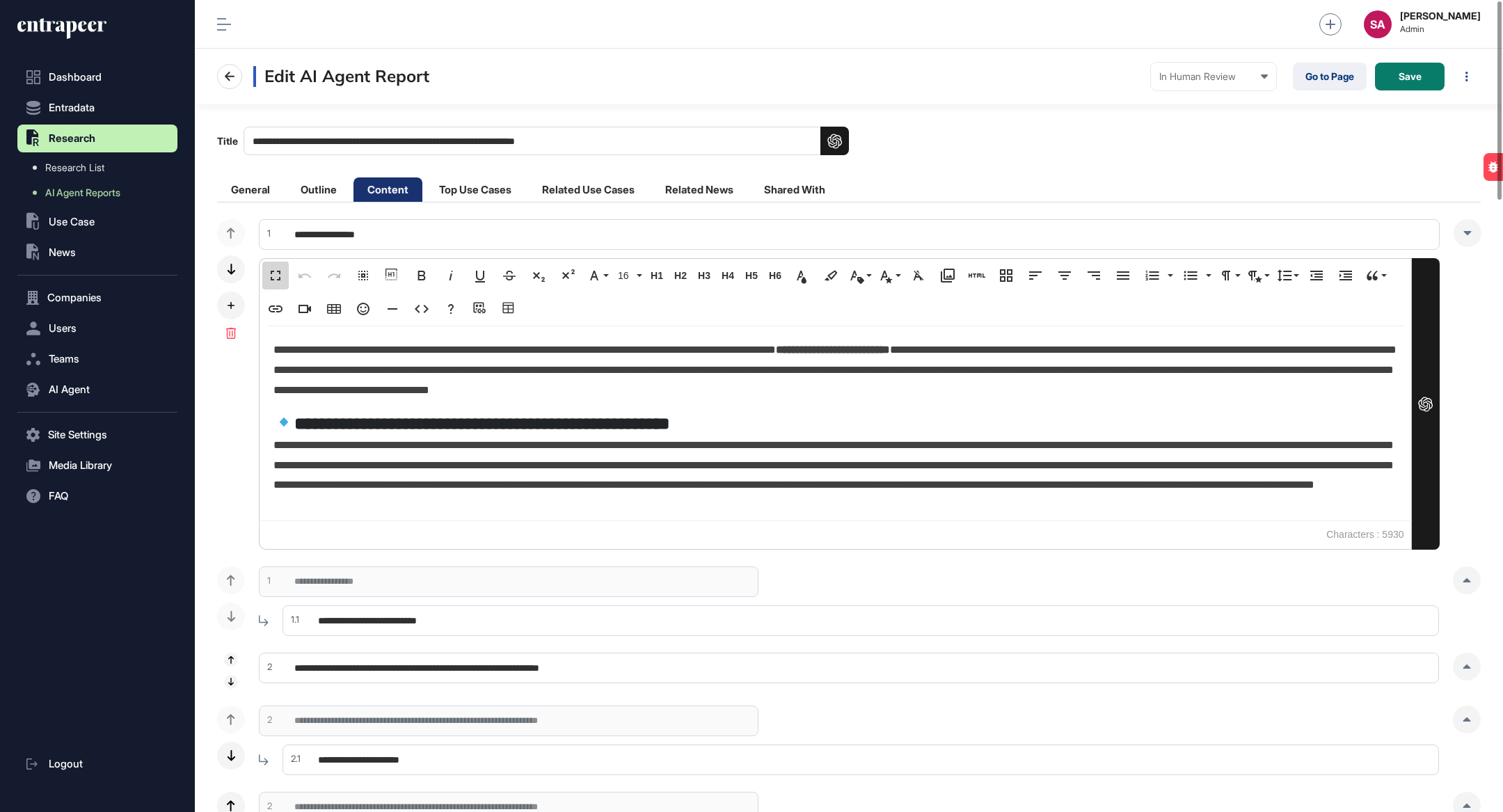
click at [275, 263] on button "Fullscreen" at bounding box center [275, 276] width 26 height 28
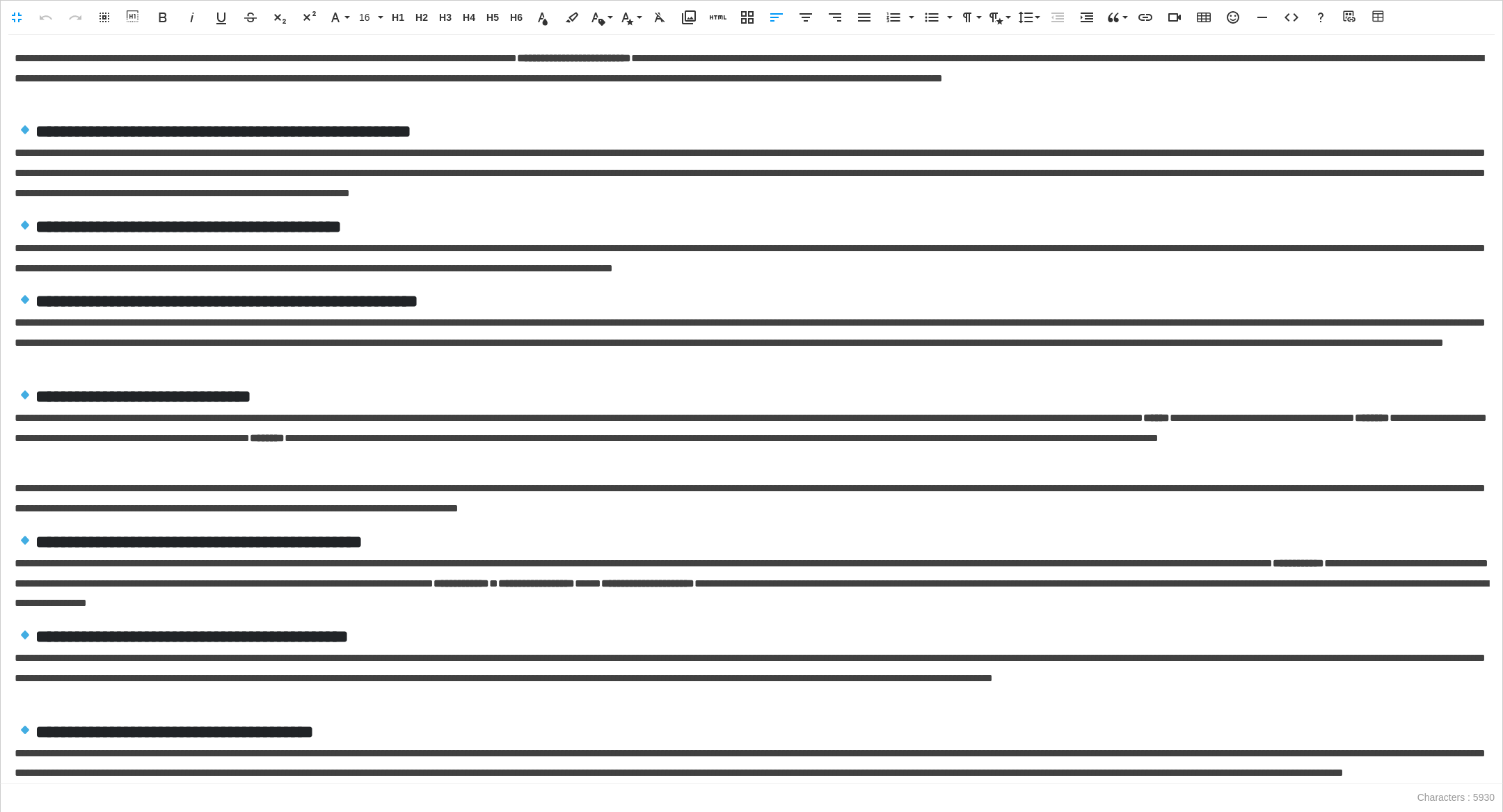
scroll to position [20, 0]
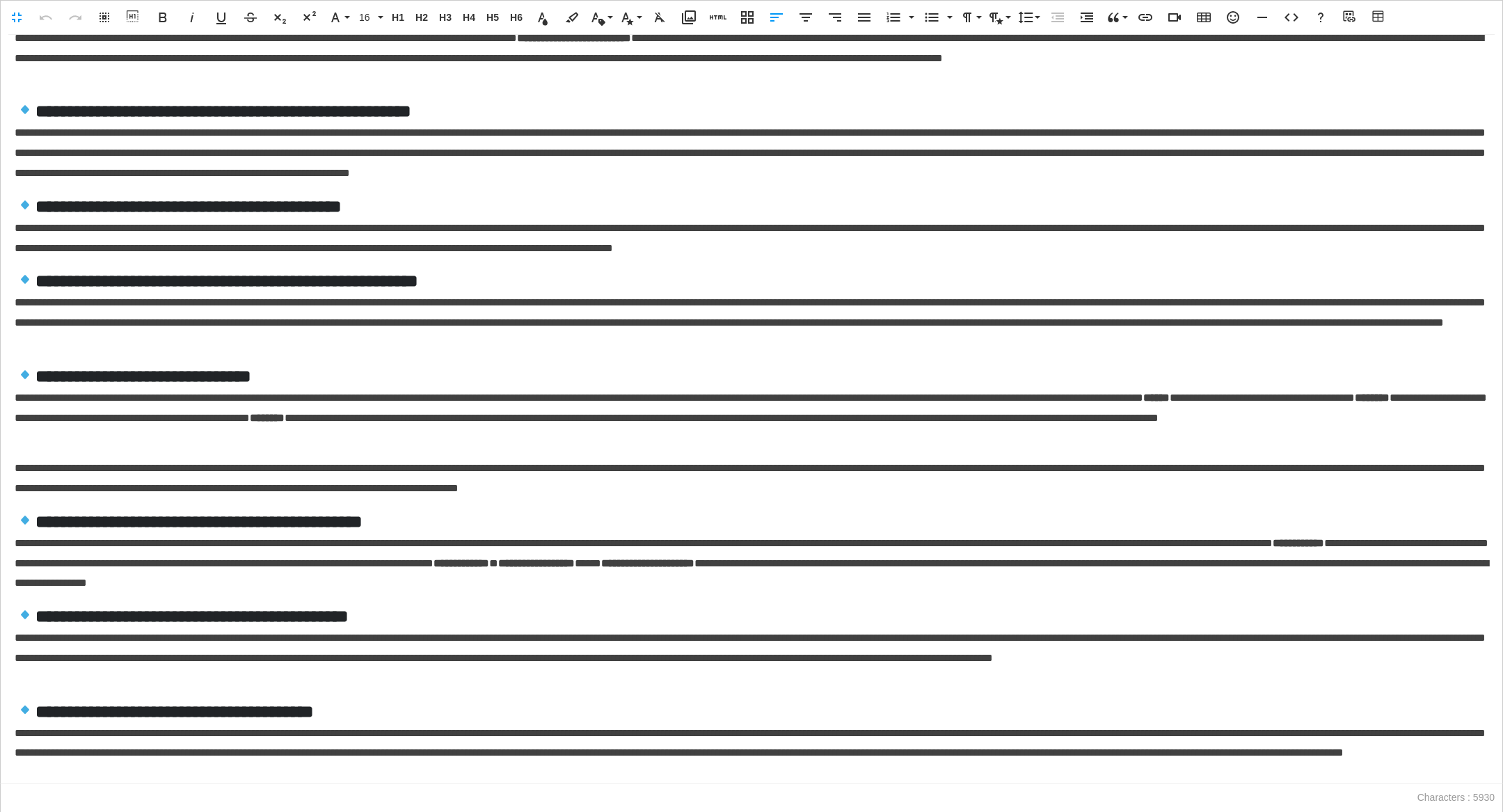
click at [847, 779] on p "**********" at bounding box center [752, 753] width 1475 height 60
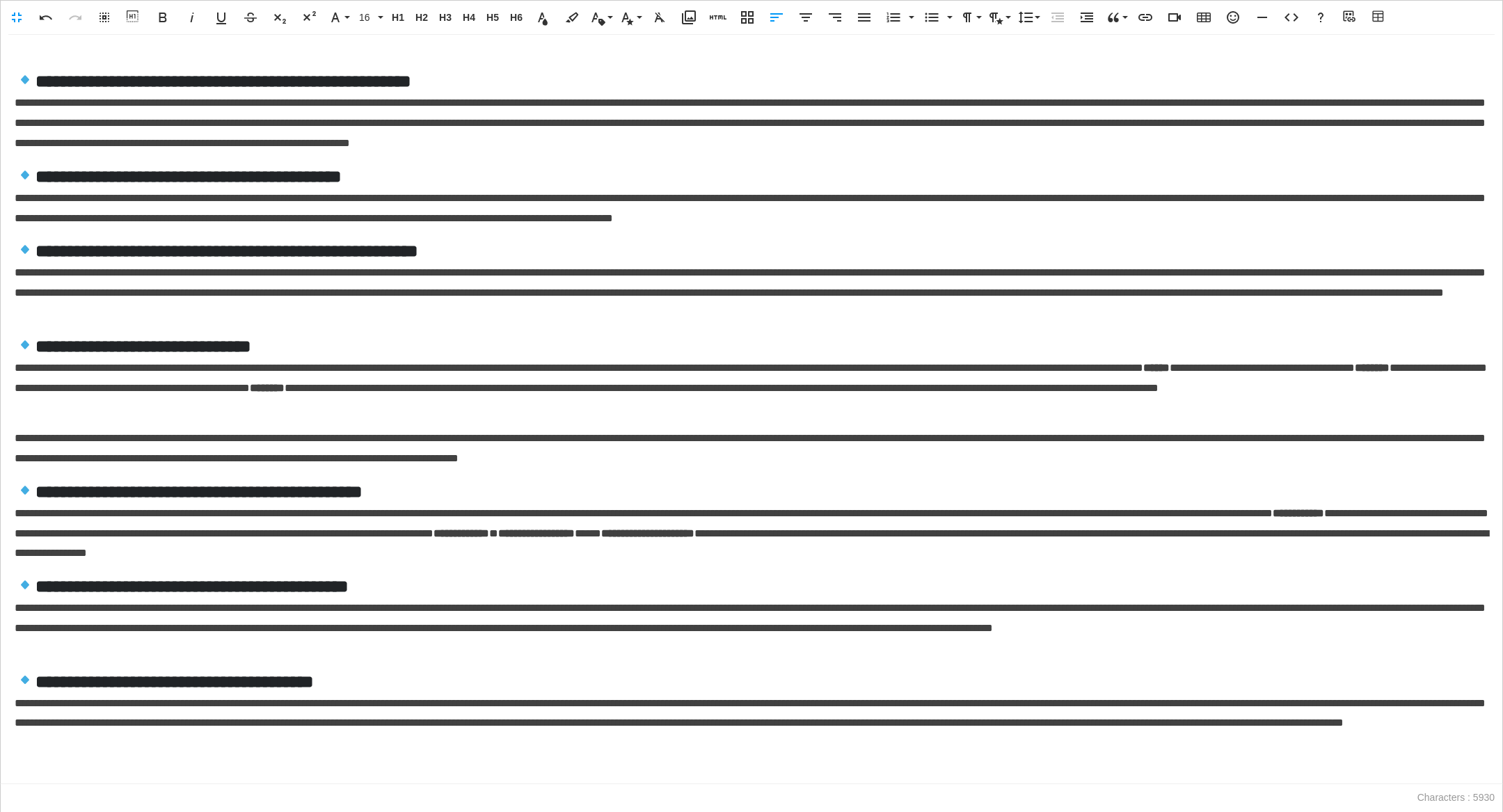
scroll to position [81, 0]
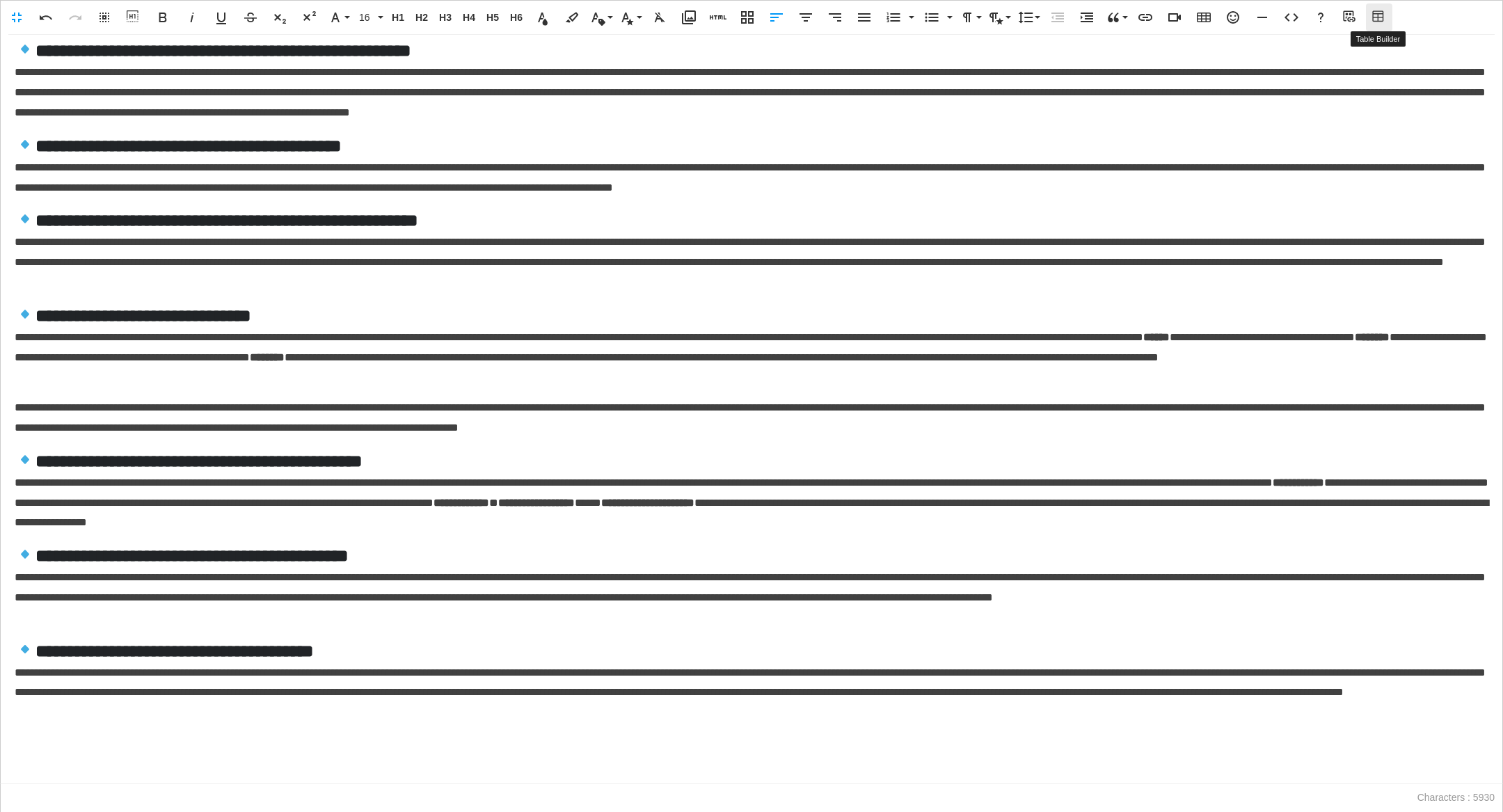
click at [1374, 22] on icon "button" at bounding box center [1379, 18] width 17 height 14
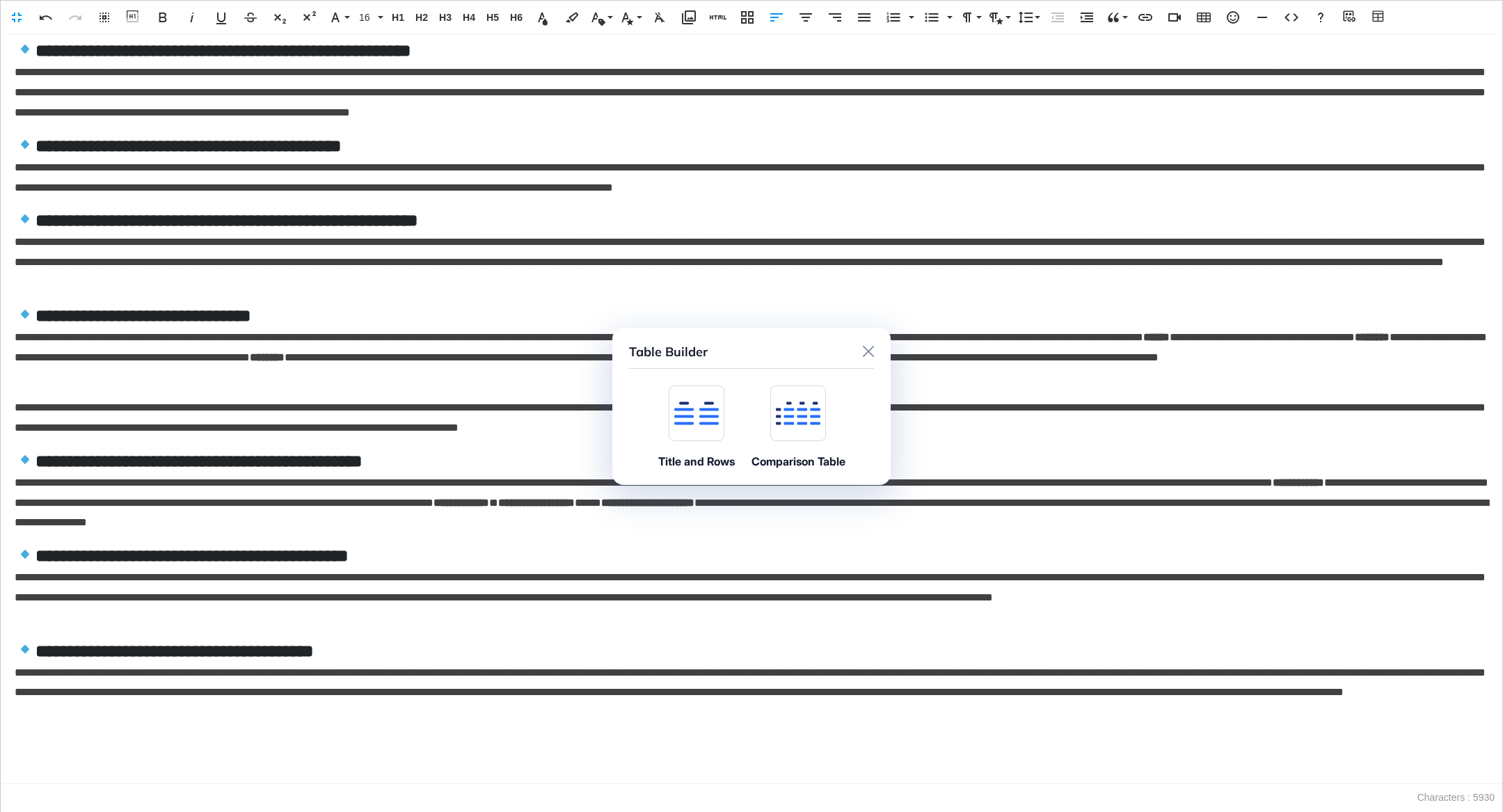
click at [693, 423] on icon at bounding box center [696, 413] width 45 height 24
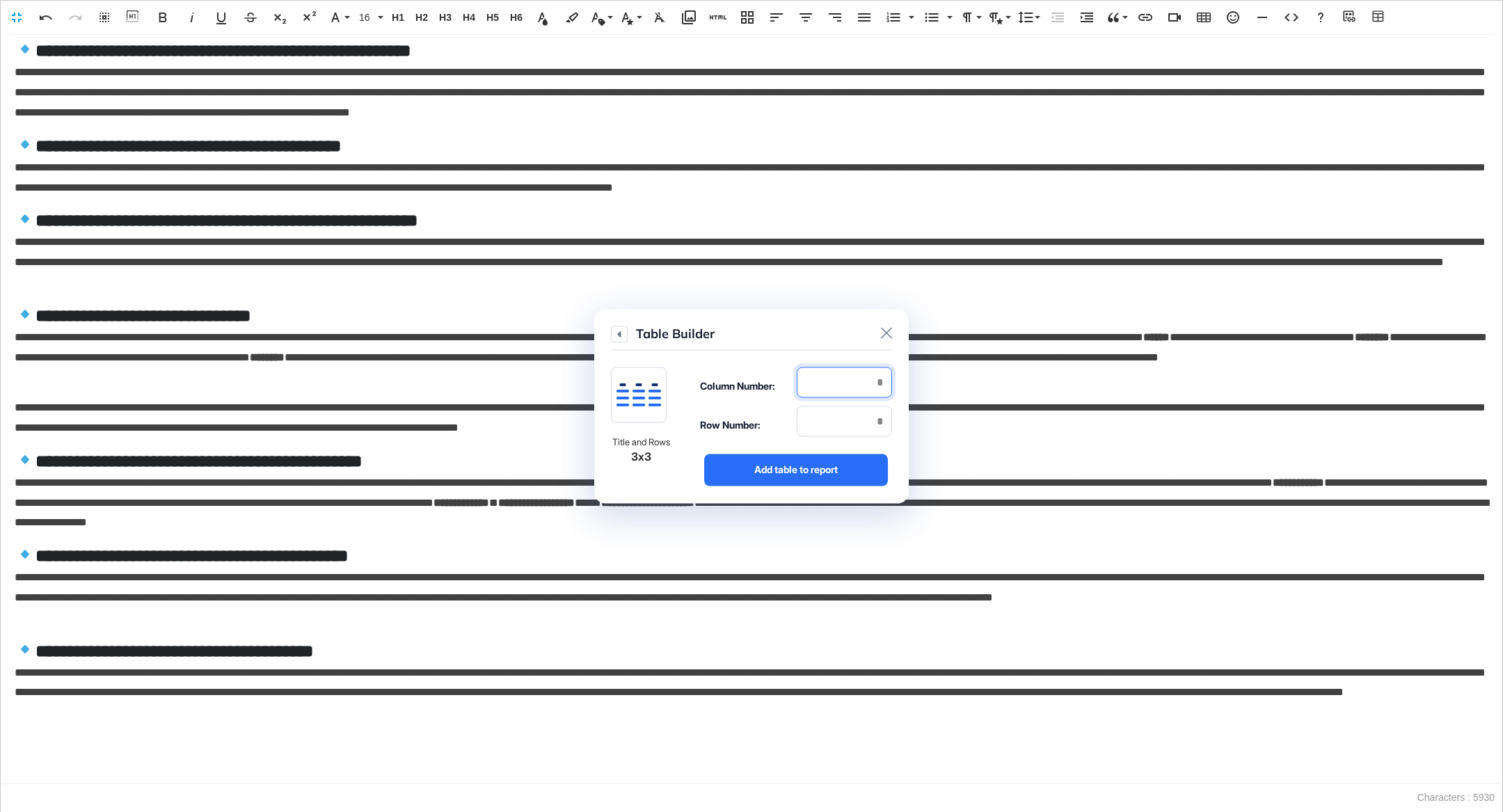
click at [870, 380] on input "number" at bounding box center [844, 381] width 95 height 31
type input "*"
click at [862, 417] on input "number" at bounding box center [844, 421] width 95 height 31
type input "*"
click at [854, 465] on div "Add table to report" at bounding box center [795, 469] width 184 height 32
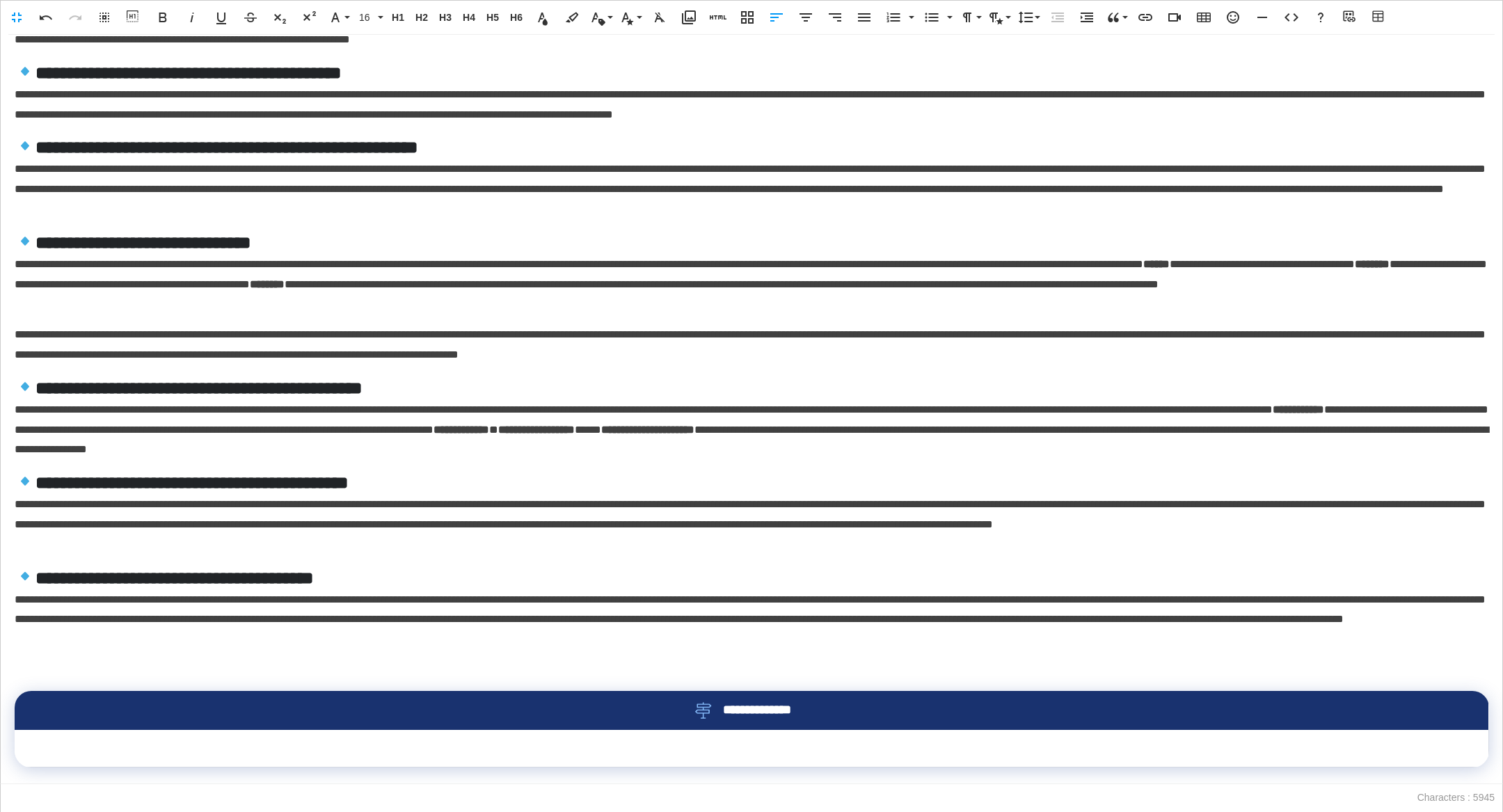
scroll to position [157, 0]
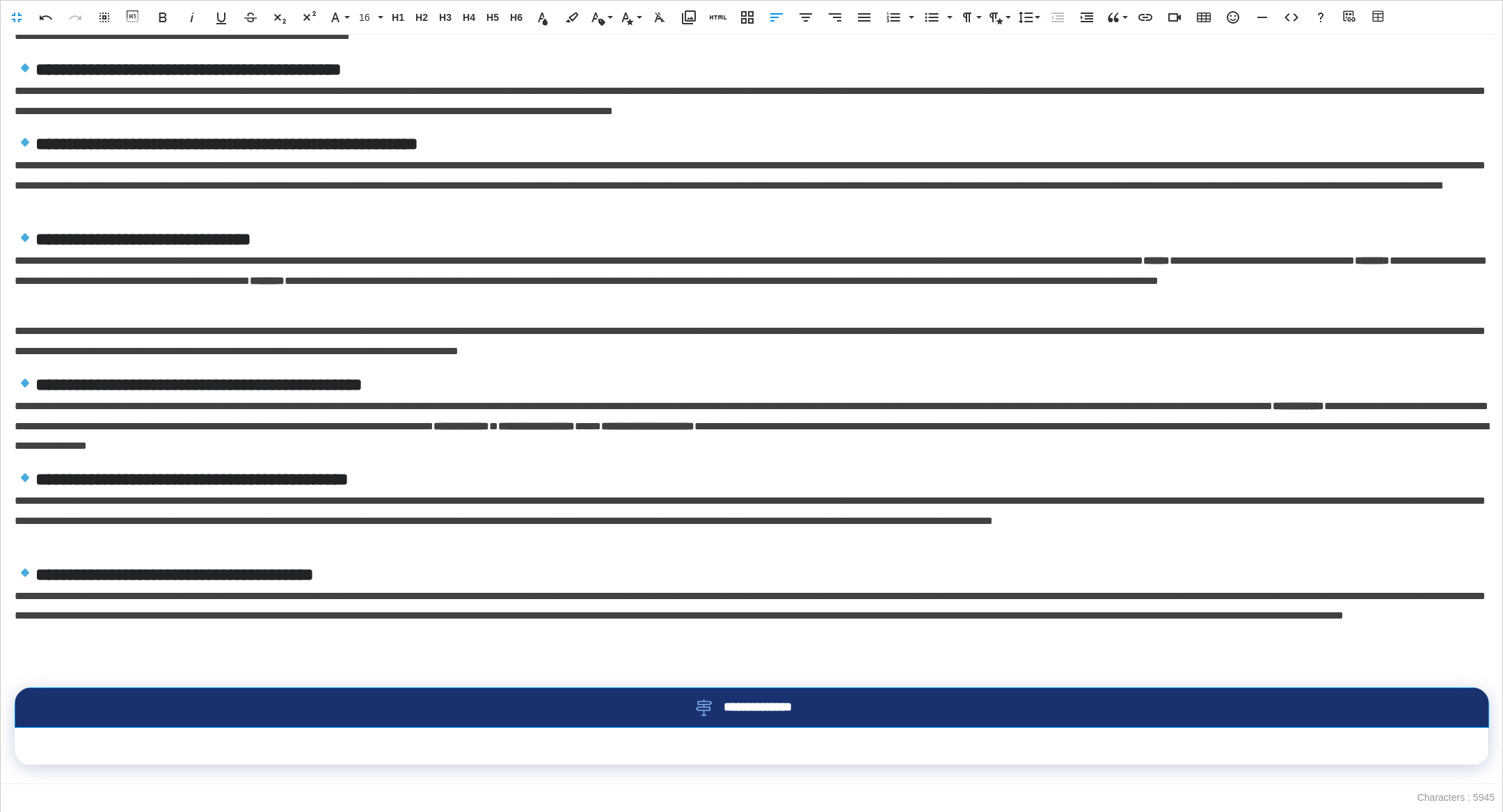
click at [664, 700] on div "**********" at bounding box center [752, 707] width 1428 height 17
click at [771, 750] on icon "button" at bounding box center [765, 754] width 14 height 10
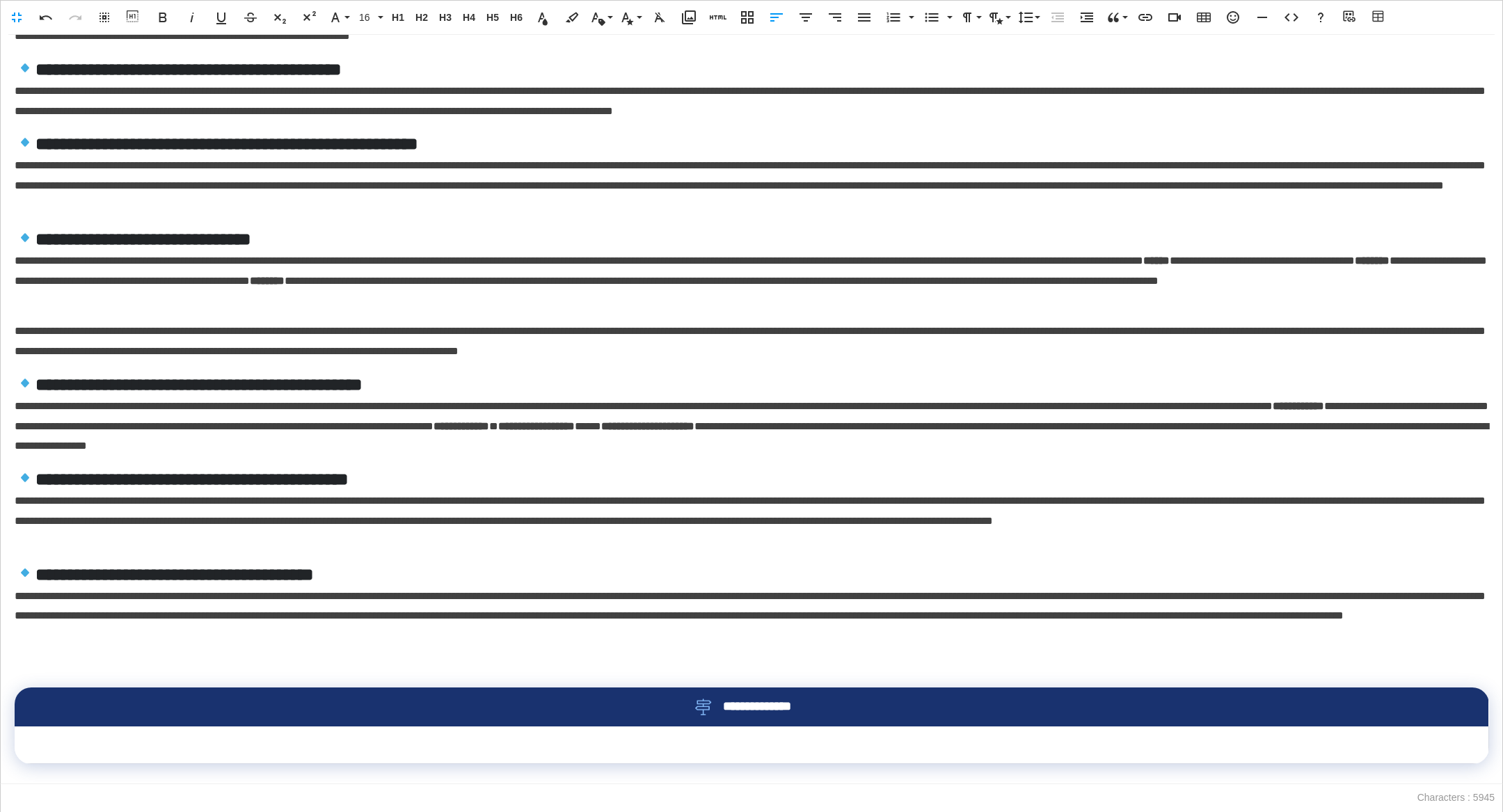
click at [464, 773] on p at bounding box center [752, 773] width 1474 height 20
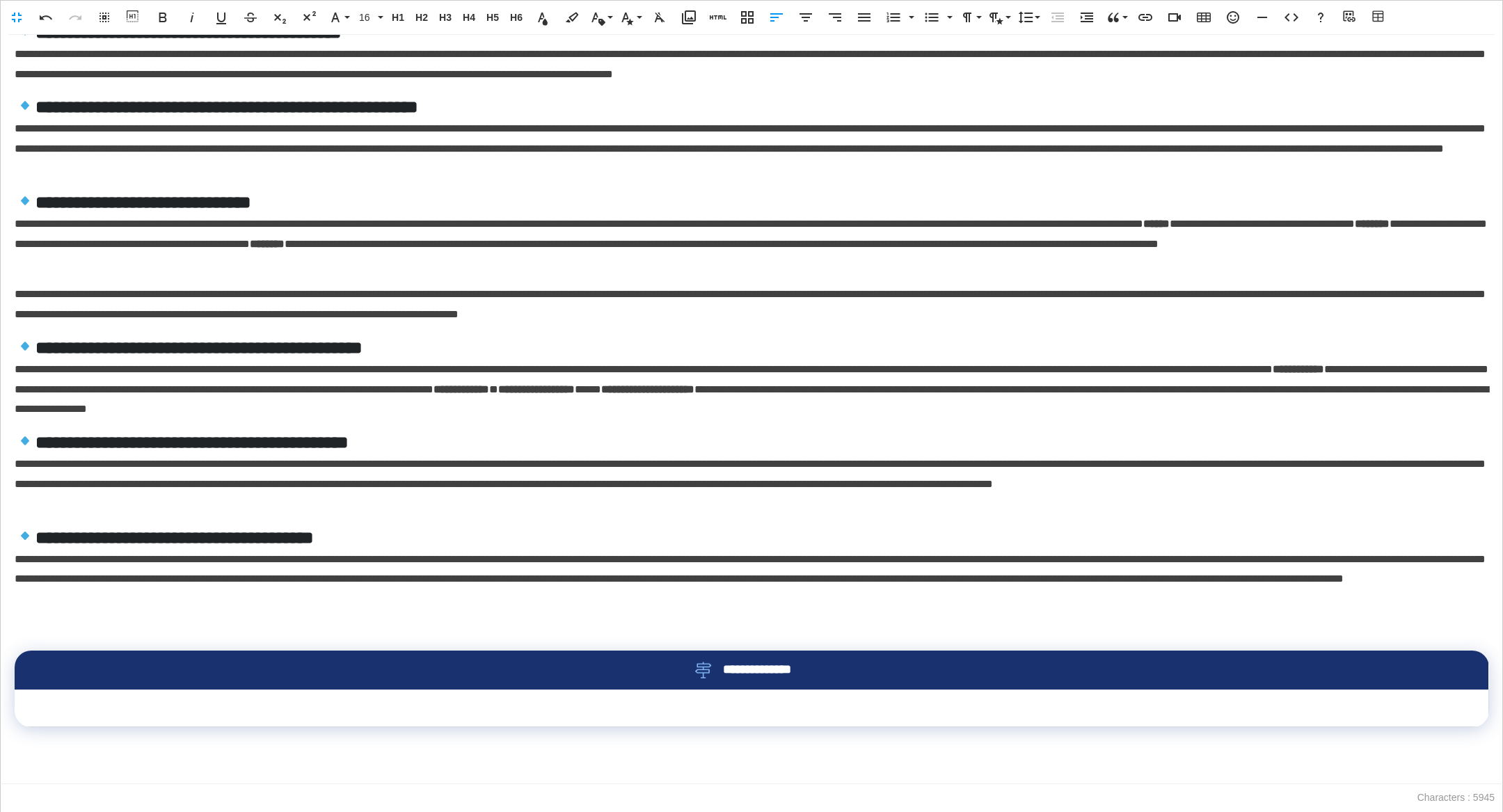
scroll to position [225, 0]
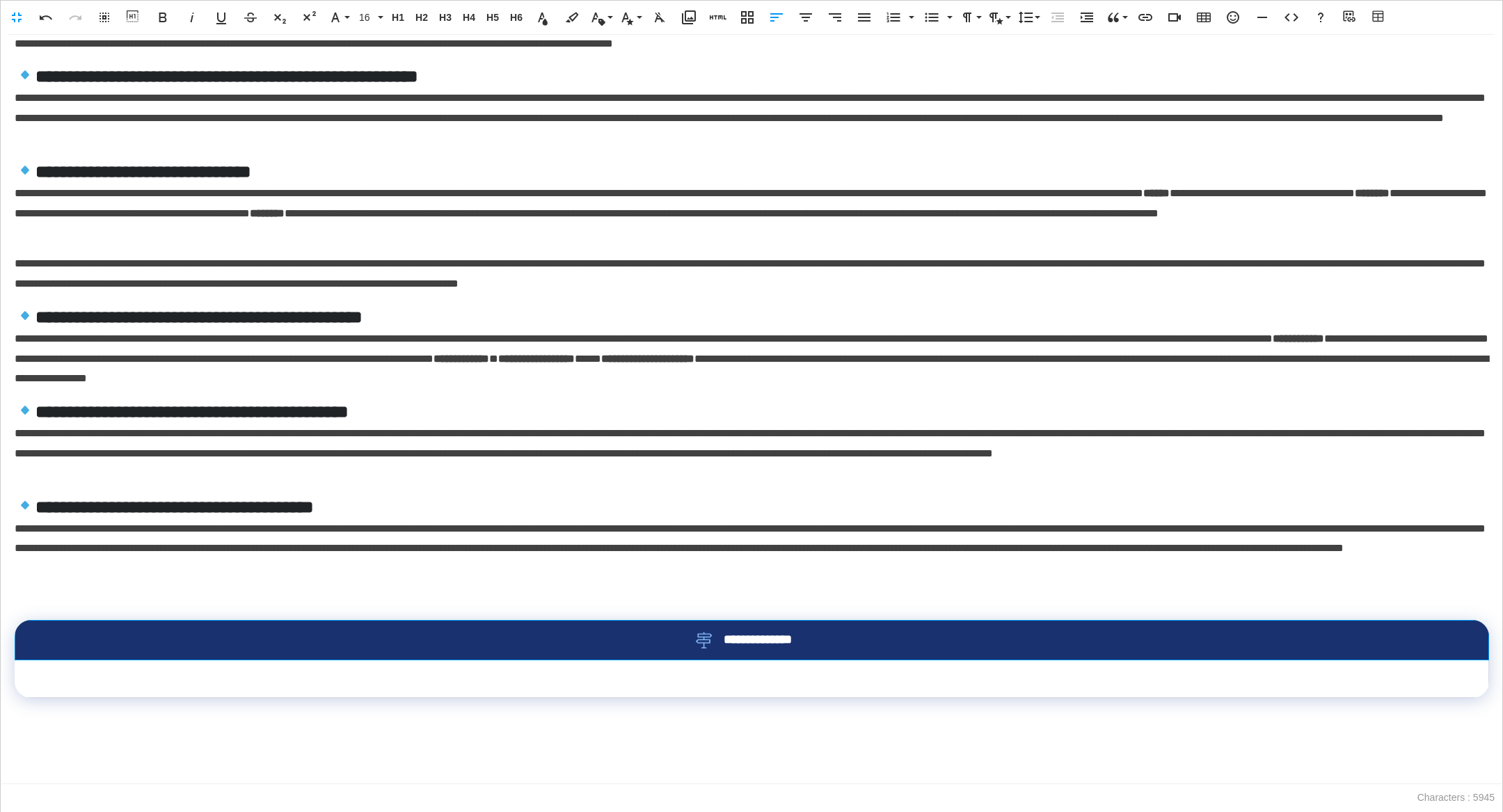
click at [526, 646] on div "**********" at bounding box center [752, 640] width 1429 height 17
click at [784, 685] on div "Table Header Table Footer Remove Table Row Insert row above Insert row below De…" at bounding box center [752, 703] width 199 height 75
click at [773, 685] on button "Row" at bounding box center [767, 687] width 26 height 28
click at [790, 752] on link "Delete row" at bounding box center [807, 756] width 105 height 21
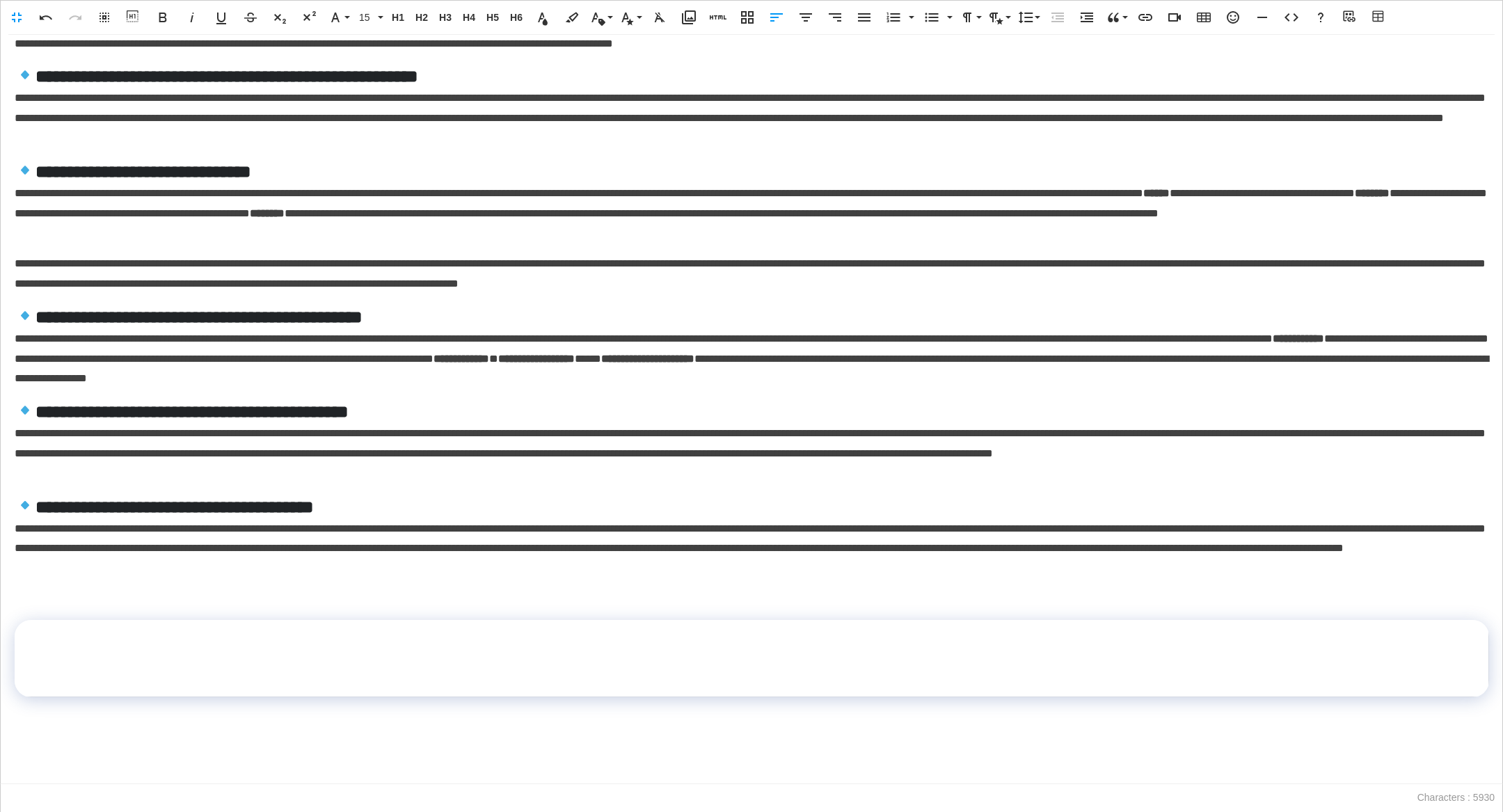
scroll to position [209, 0]
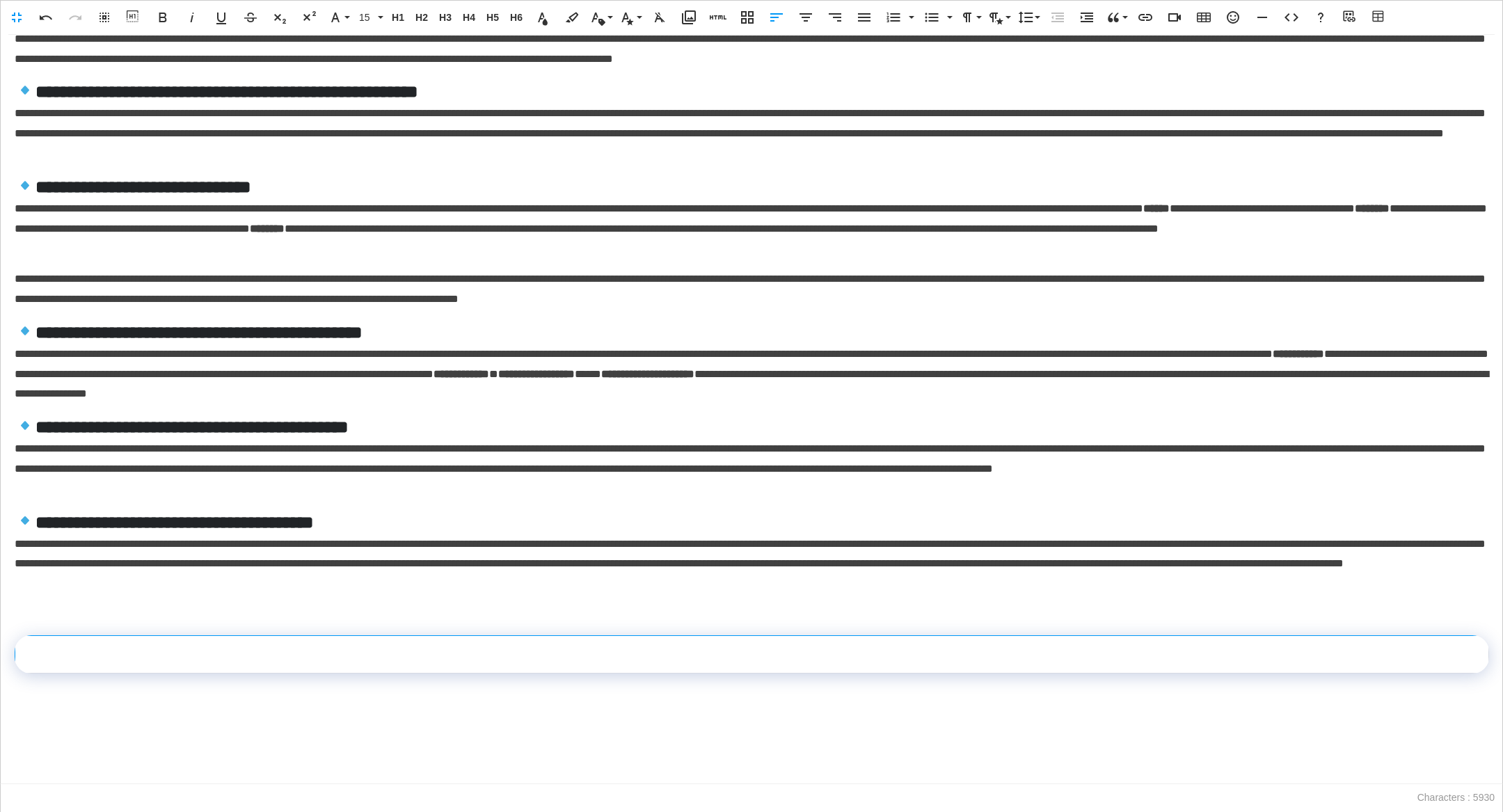
click at [630, 664] on td at bounding box center [752, 654] width 1474 height 38
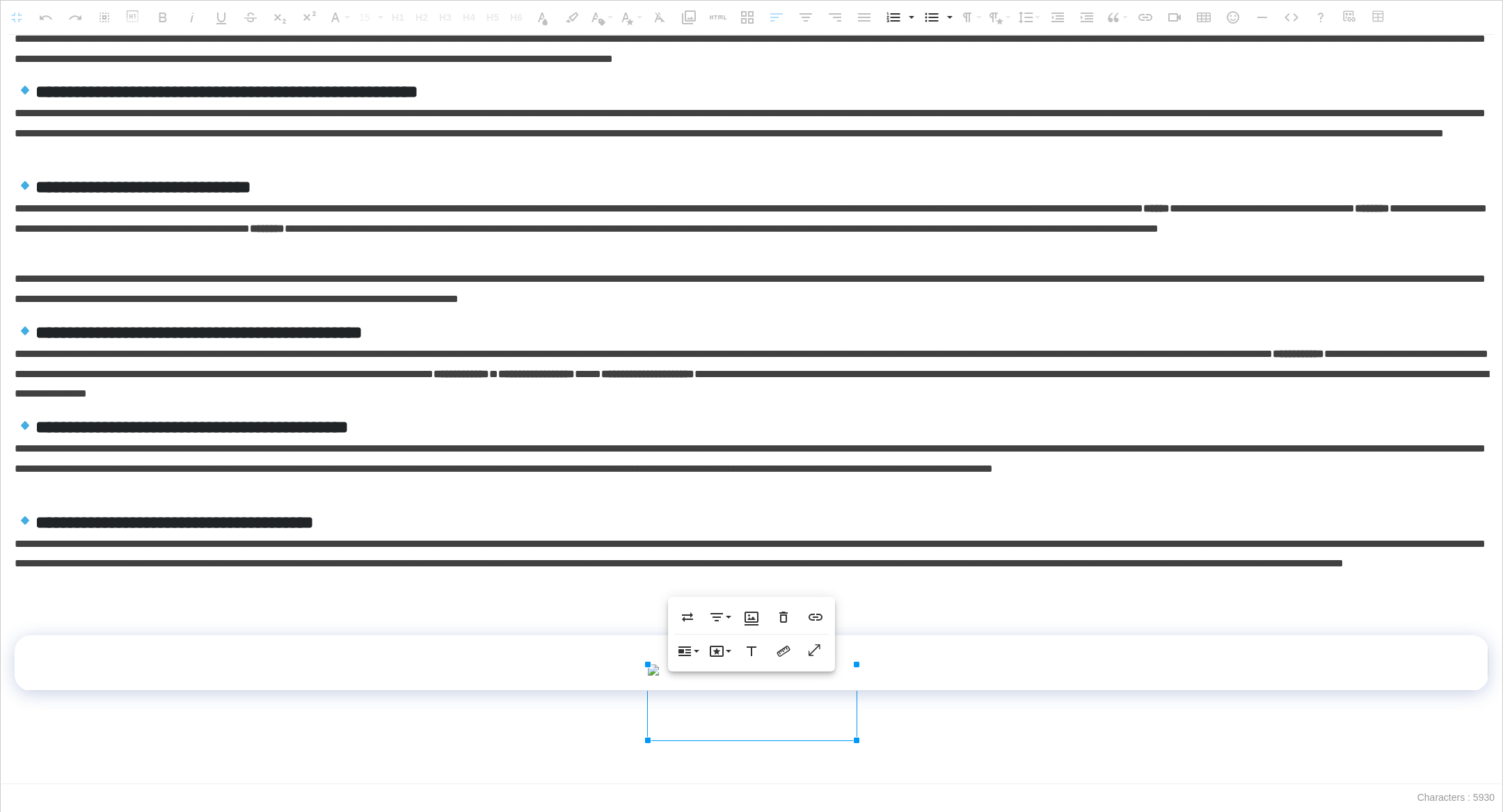
scroll to position [293, 0]
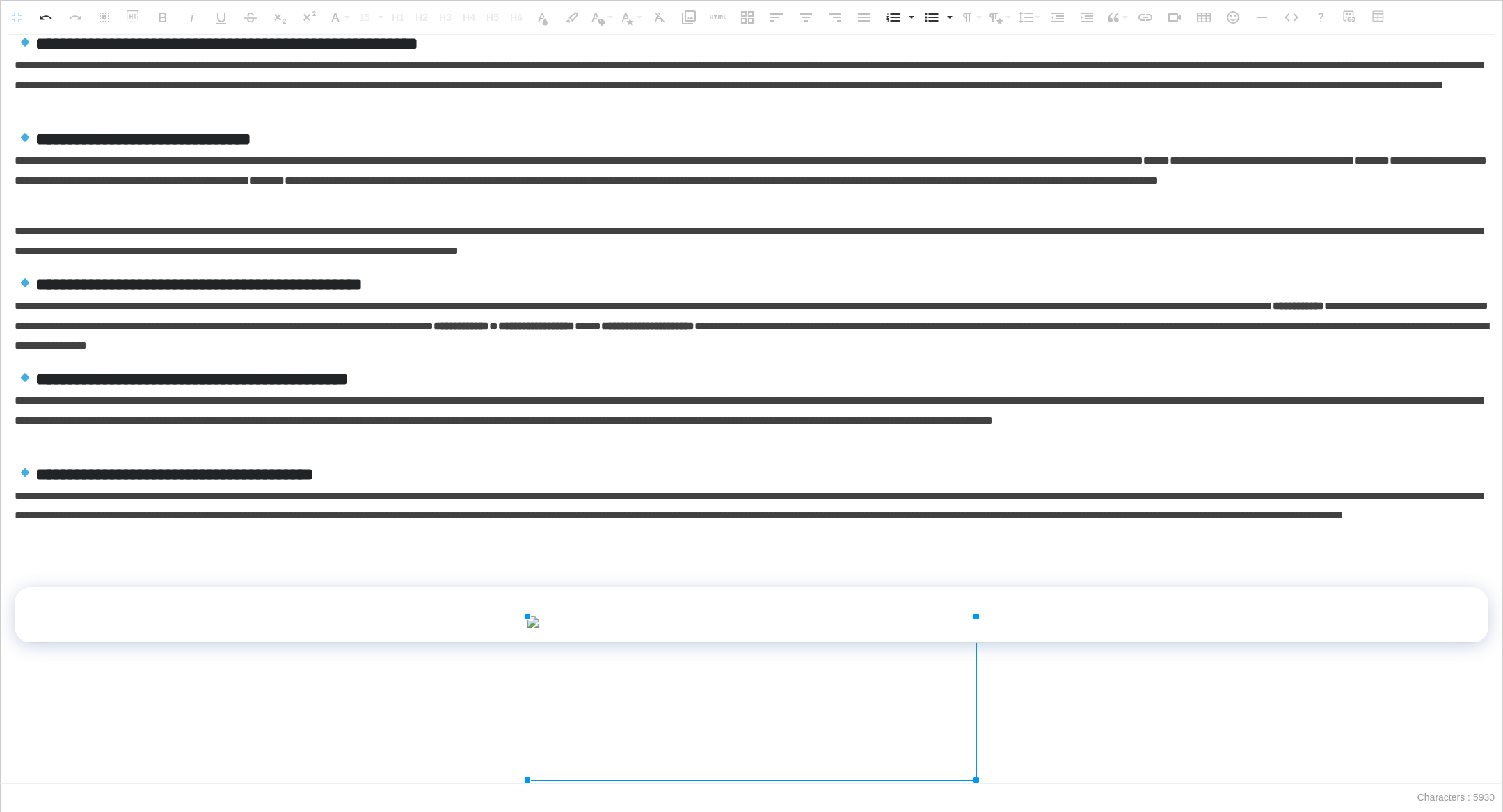
drag, startPoint x: 855, startPoint y: 656, endPoint x: 1097, endPoint y: 776, distance: 270.1
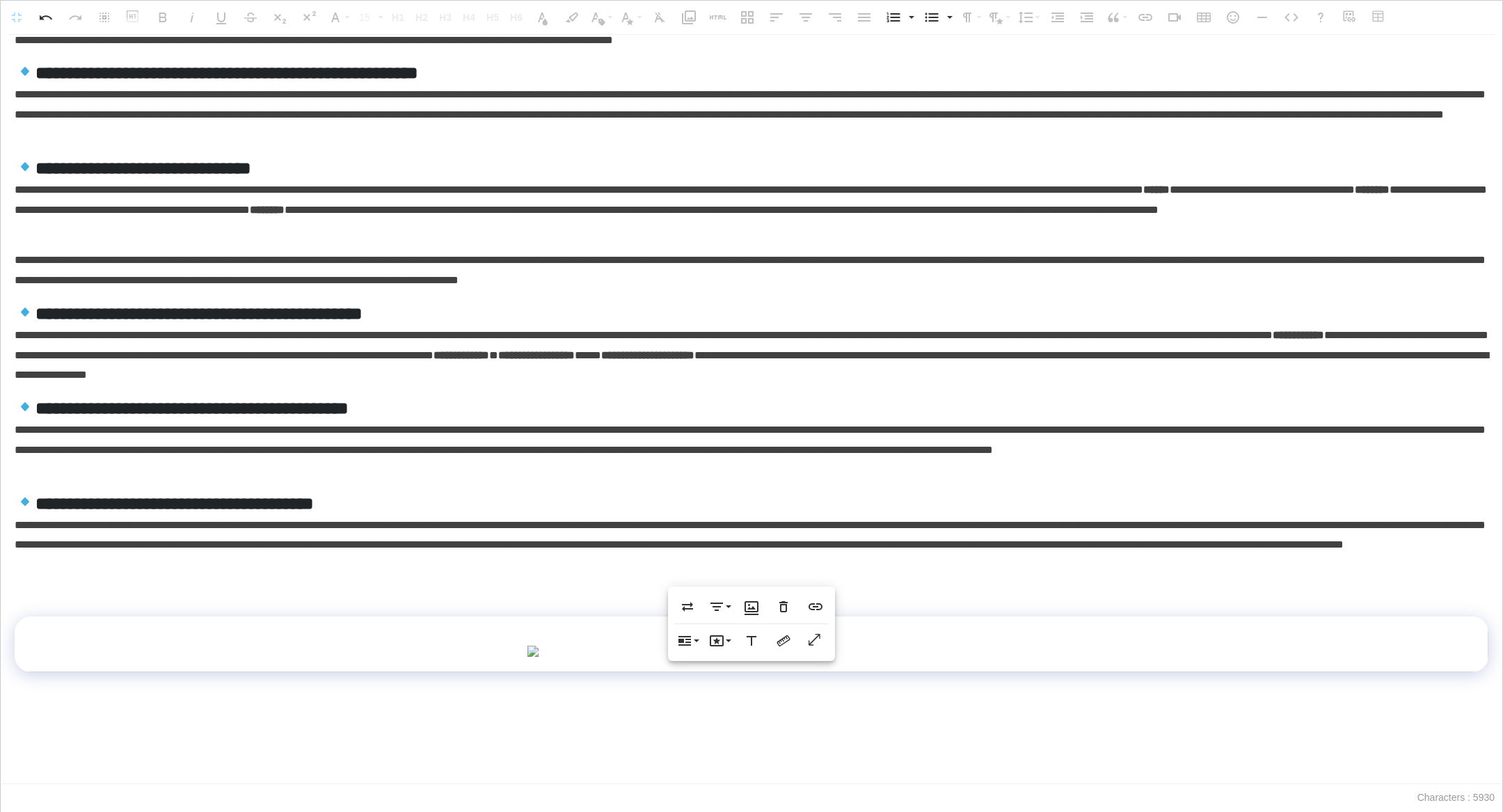
scroll to position [380, 0]
click at [946, 646] on img at bounding box center [751, 651] width 449 height 11
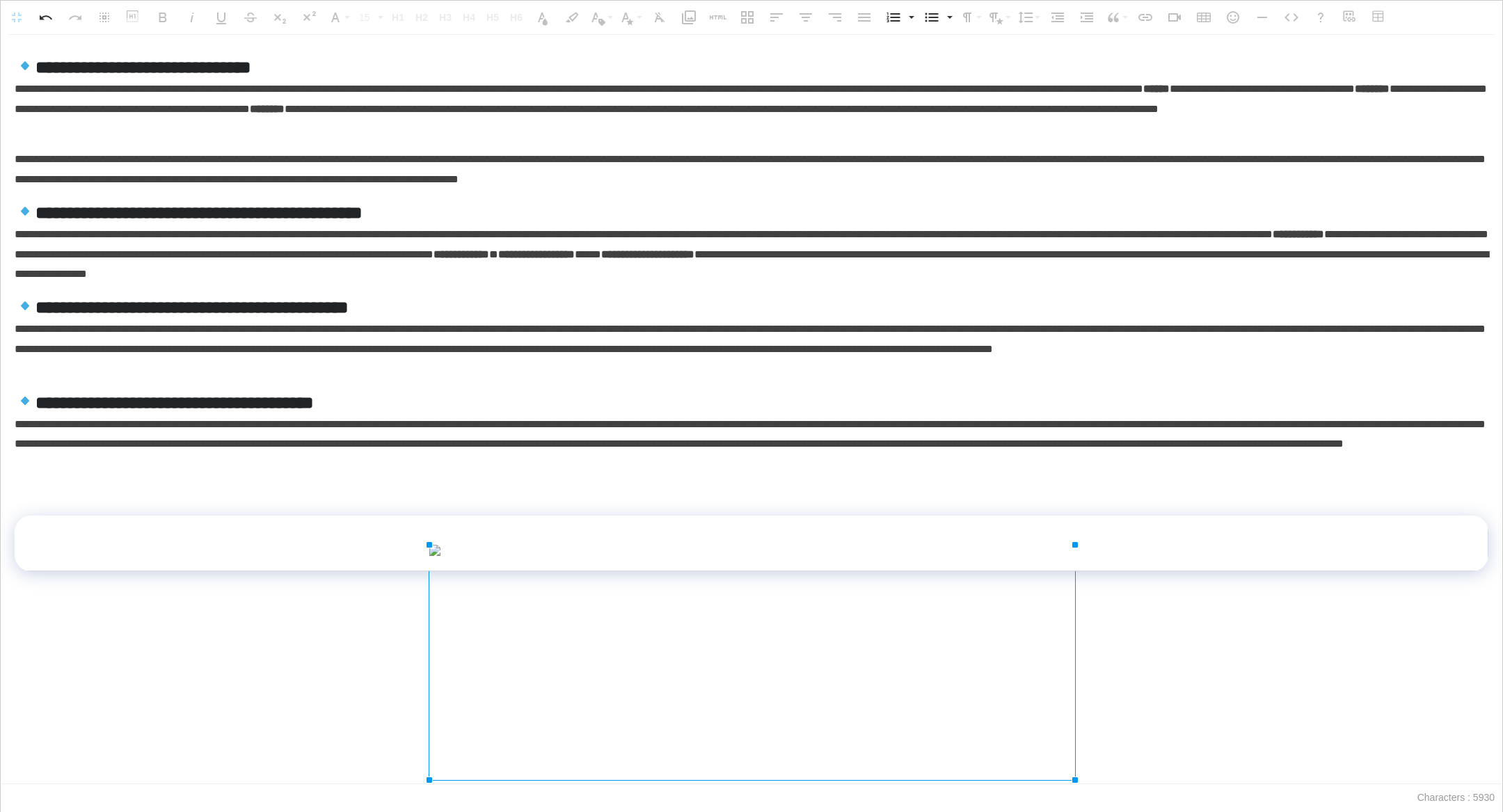
drag, startPoint x: 975, startPoint y: 656, endPoint x: 1230, endPoint y: 811, distance: 298.4
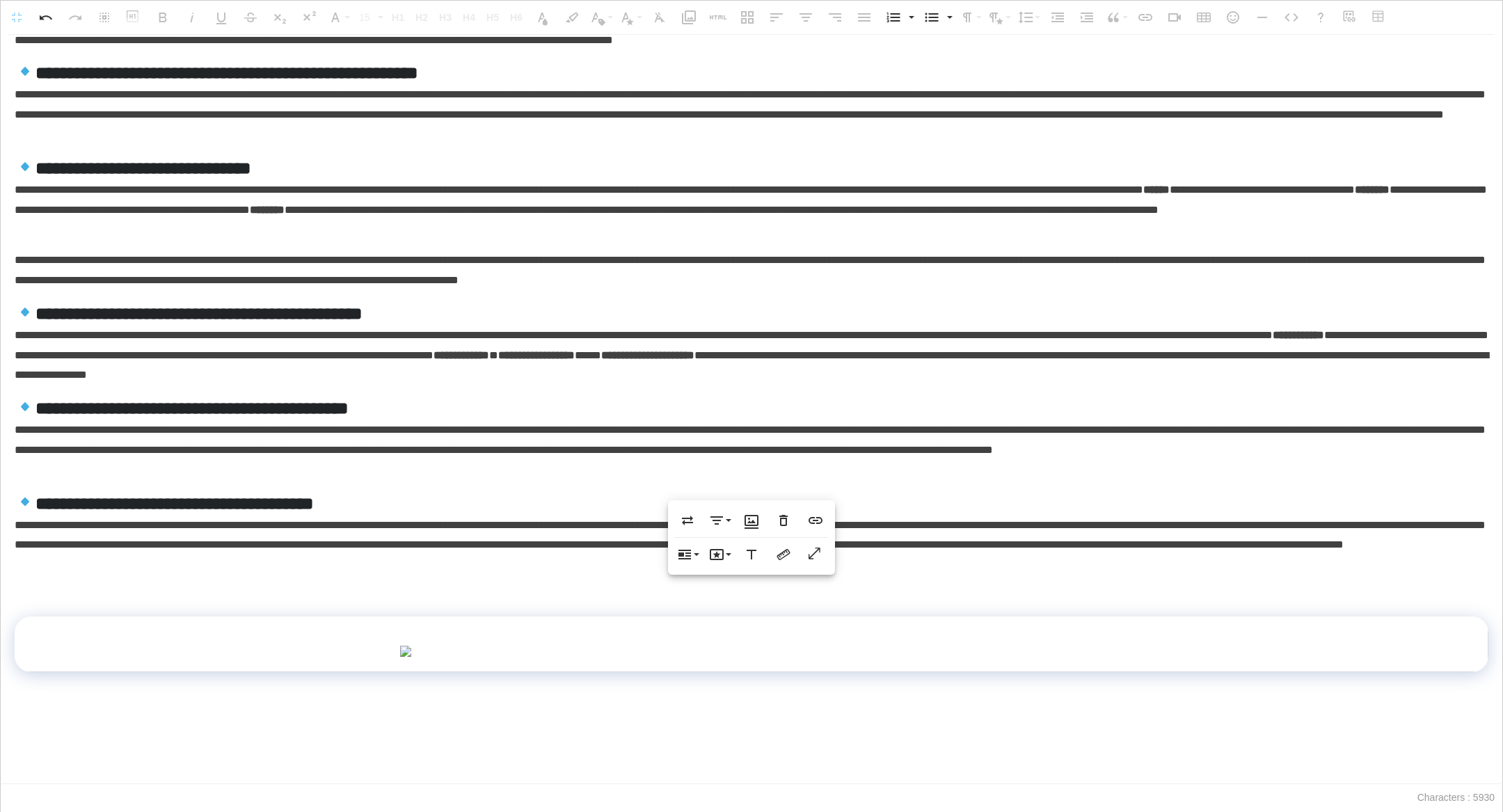
scroll to position [473, 0]
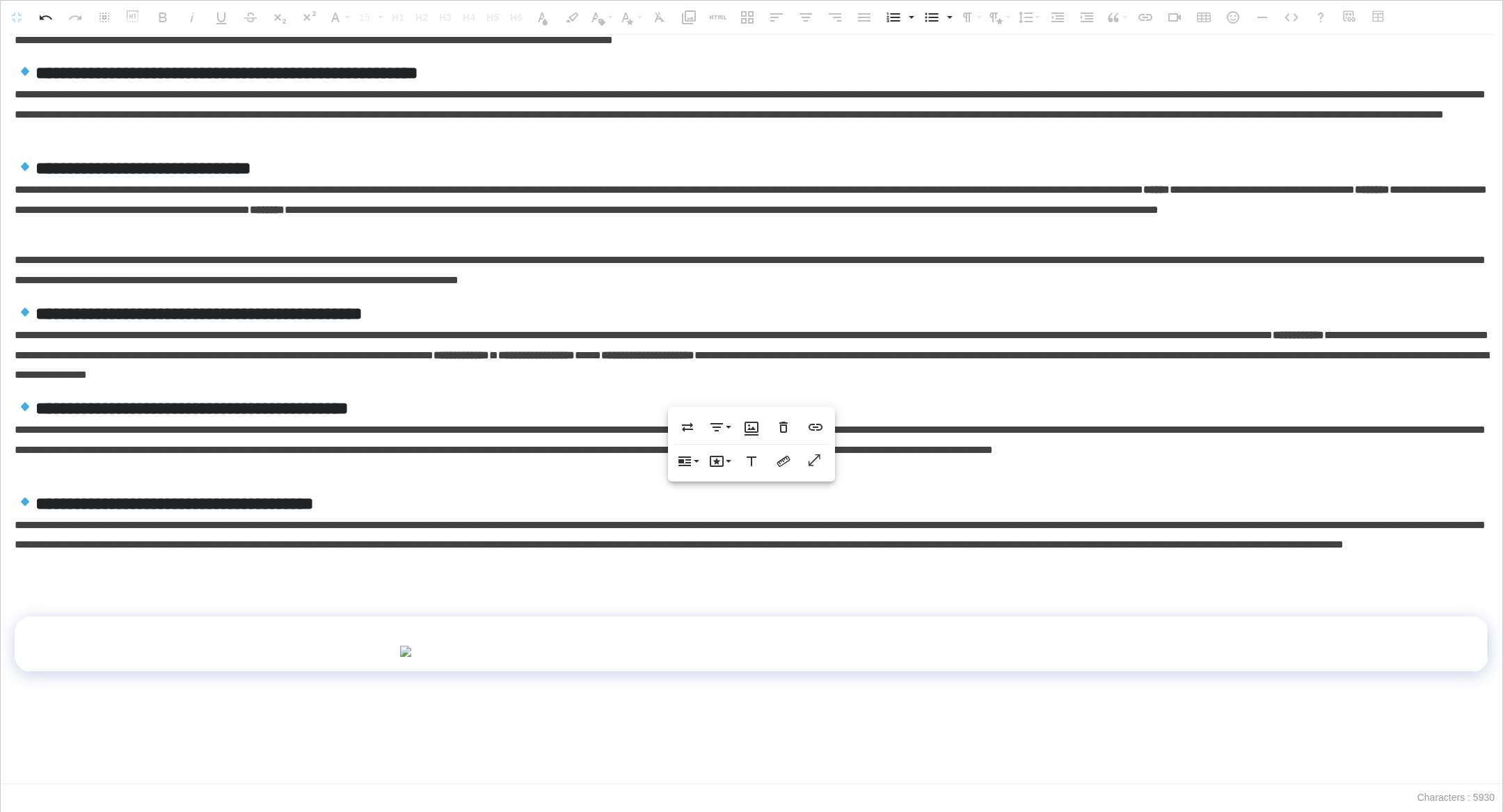
click at [1086, 646] on img at bounding box center [751, 651] width 704 height 11
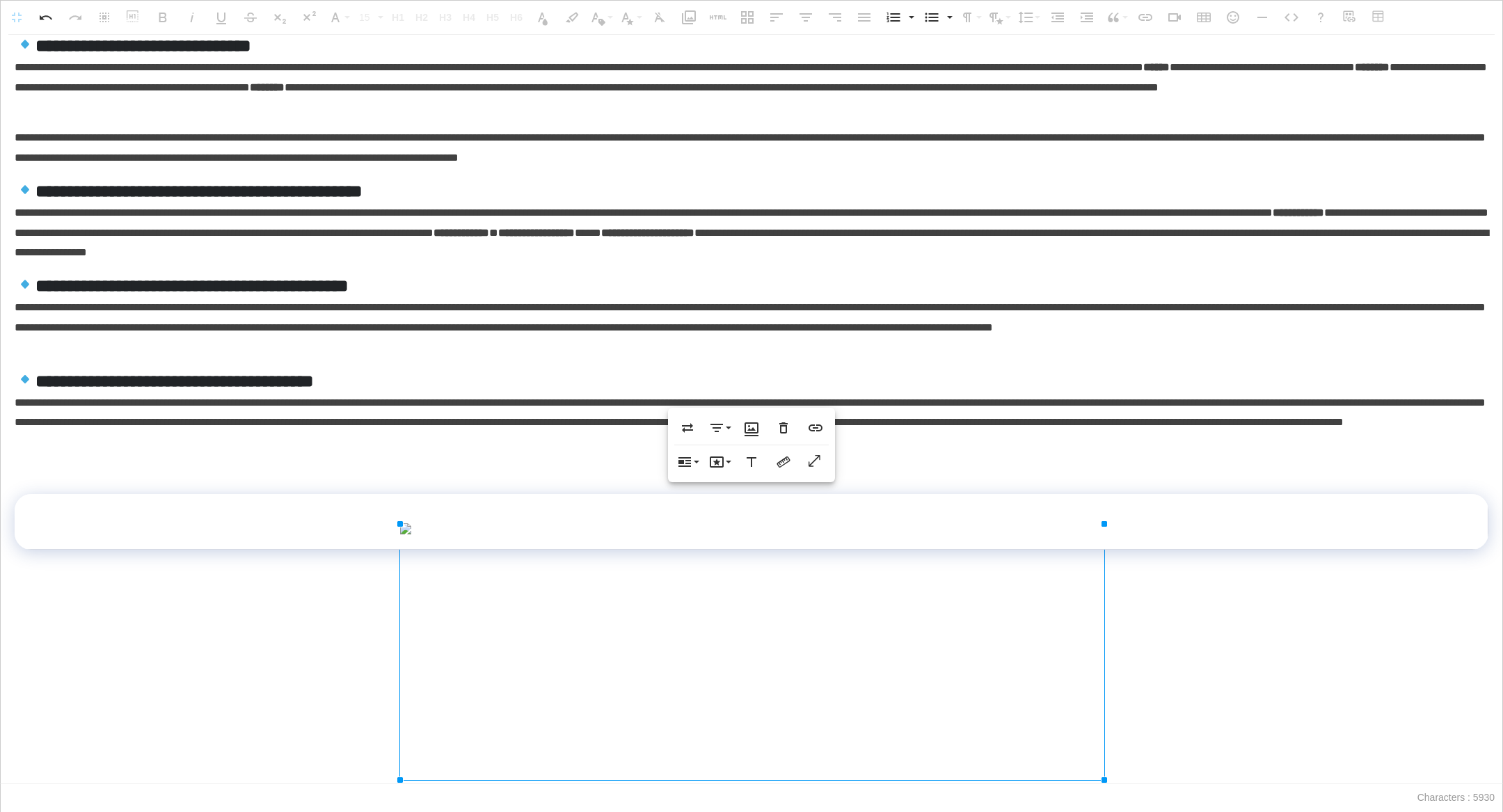
click at [1102, 534] on img at bounding box center [751, 528] width 704 height 11
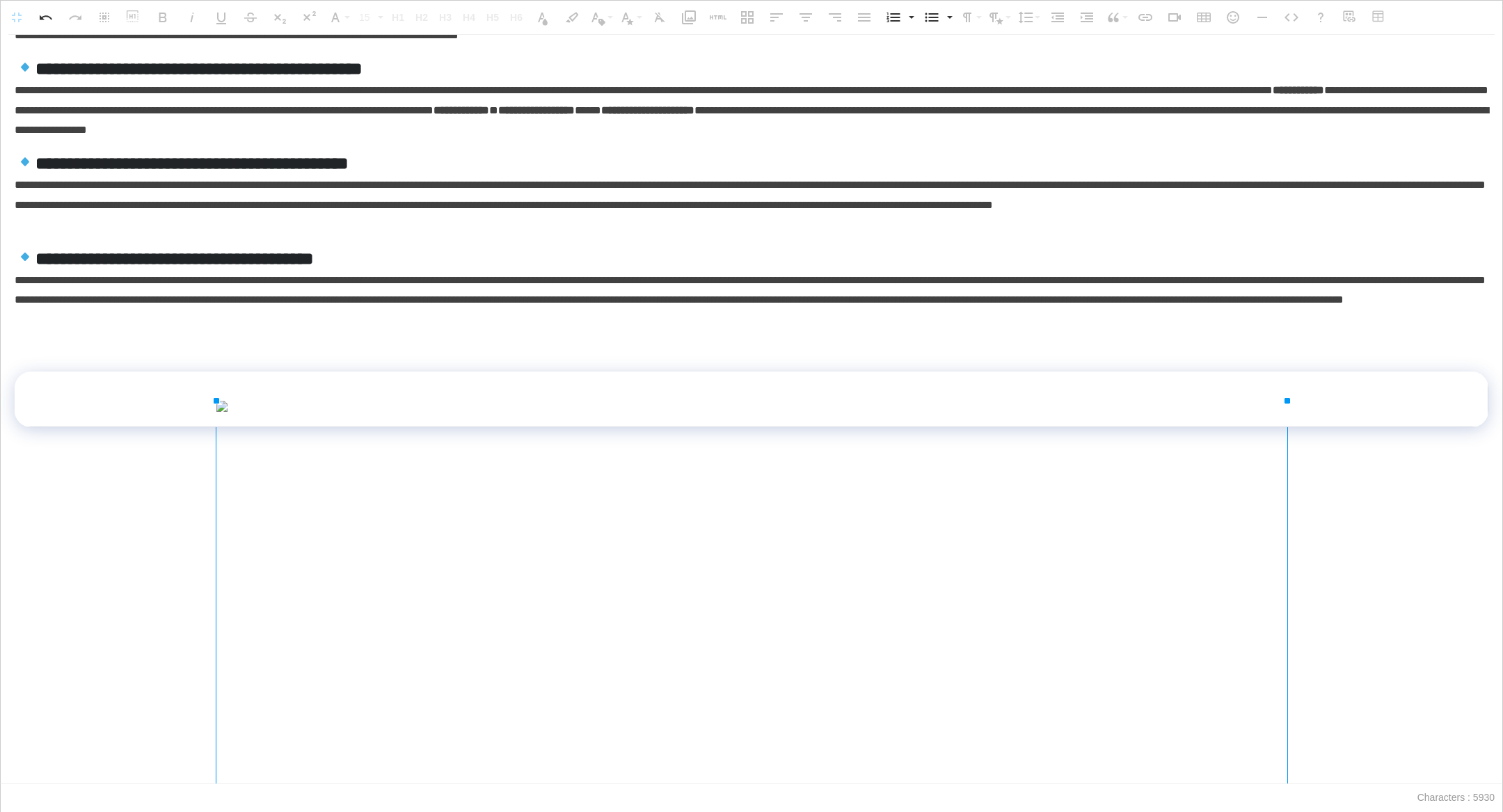
drag, startPoint x: 1106, startPoint y: 654, endPoint x: 1436, endPoint y: 786, distance: 355.4
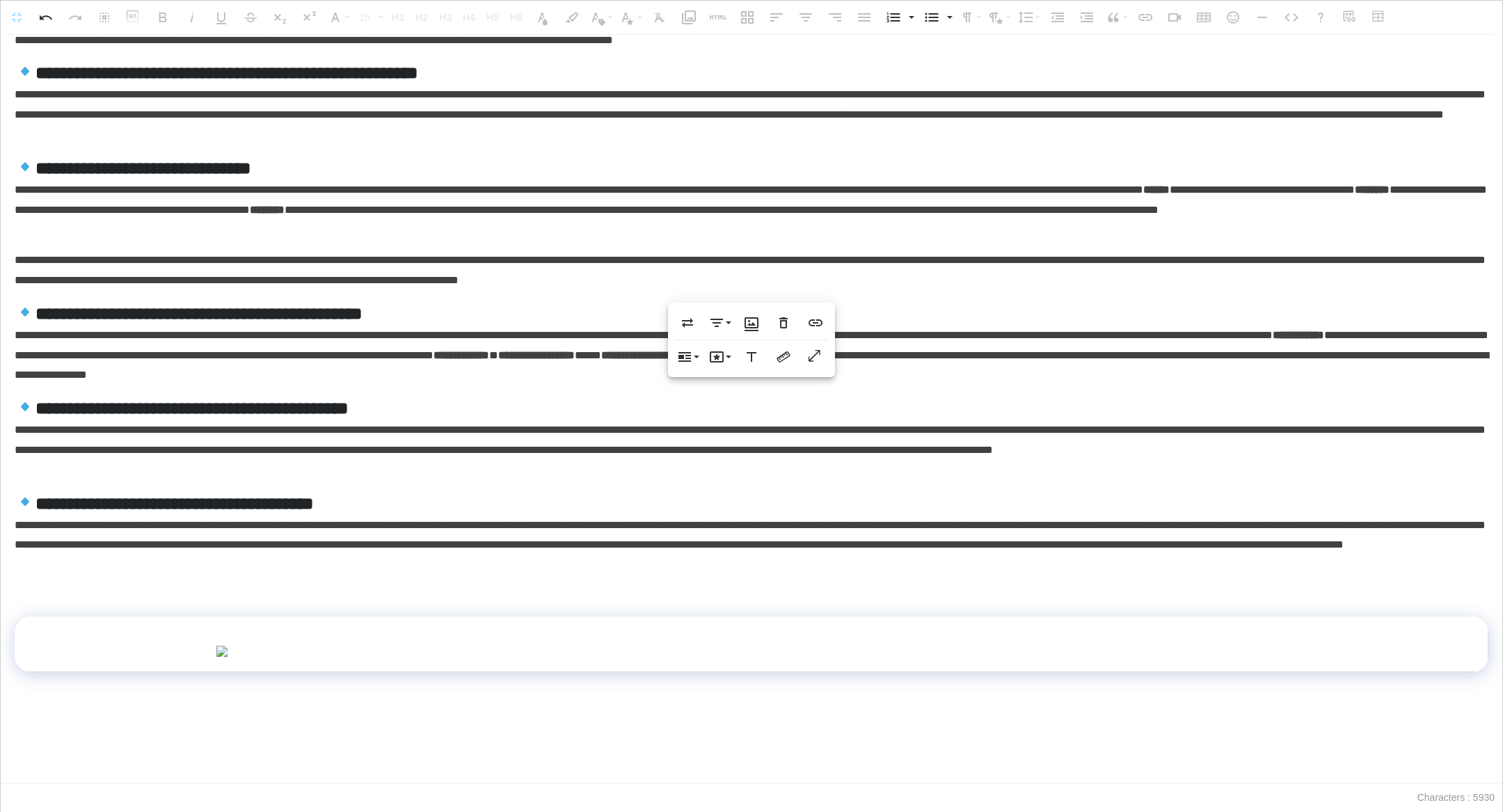
scroll to position [606, 0]
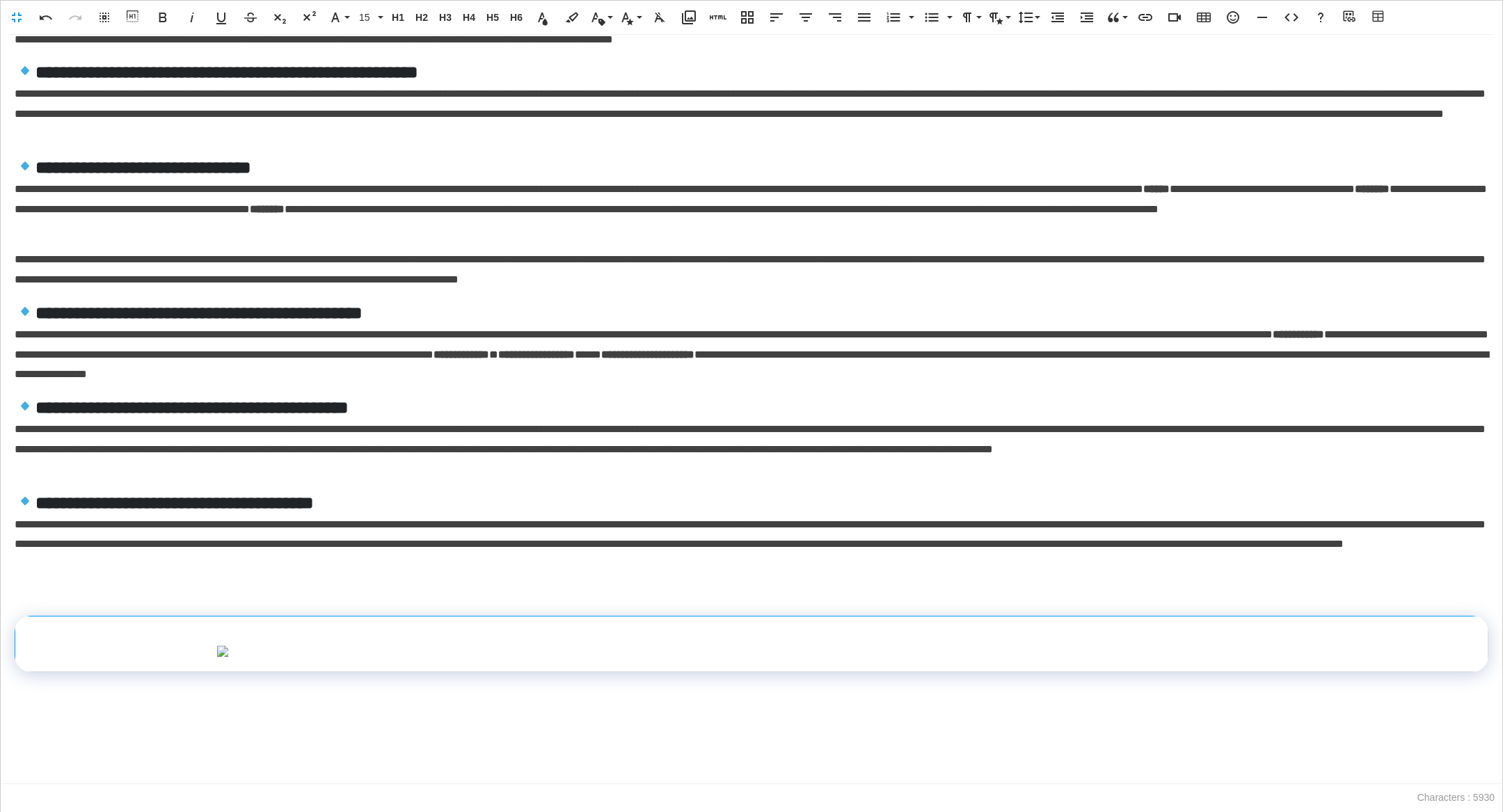
click at [1214, 646] on img at bounding box center [752, 651] width 1071 height 11
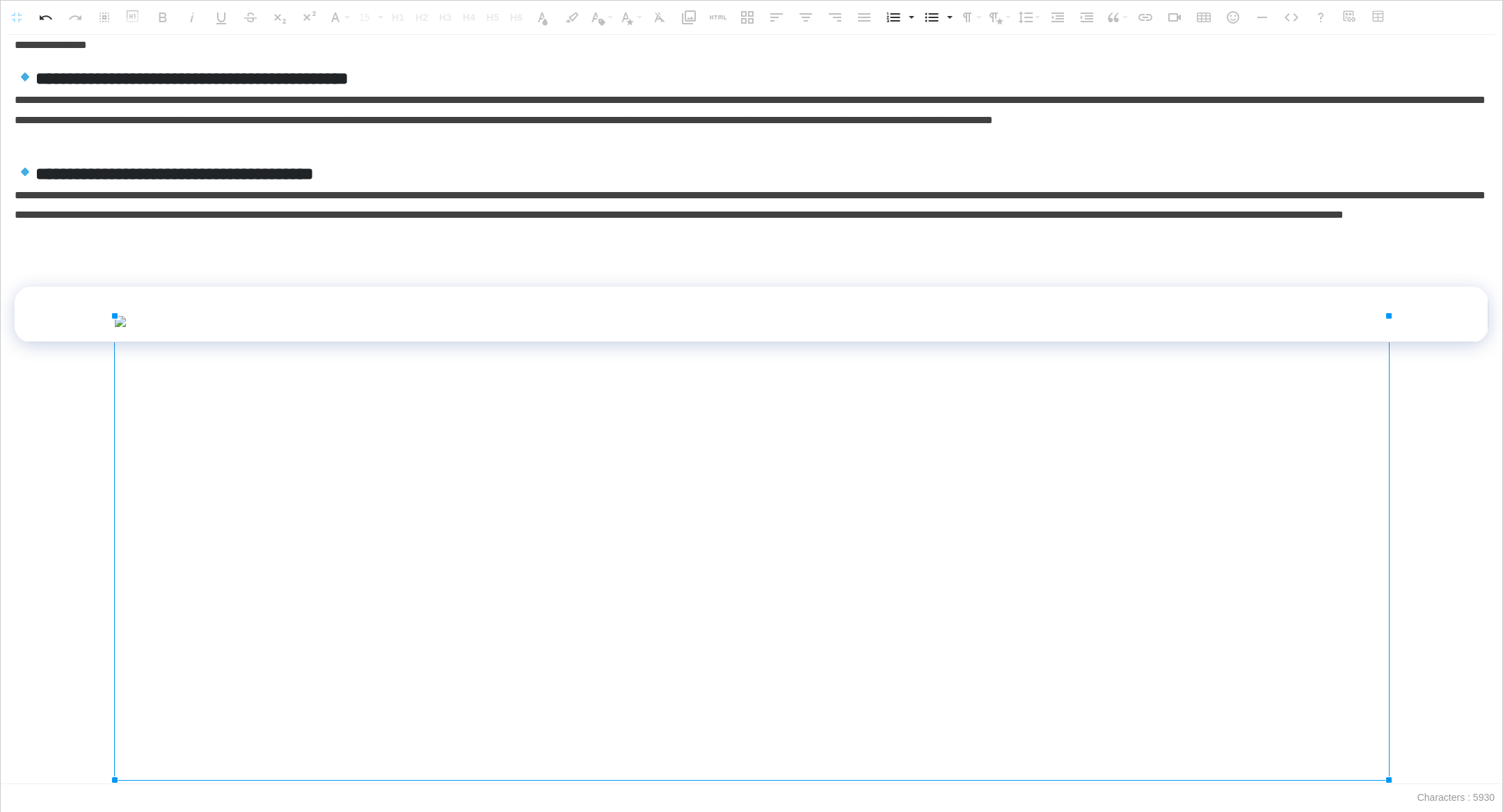
drag, startPoint x: 1288, startPoint y: 656, endPoint x: 1484, endPoint y: 781, distance: 232.5
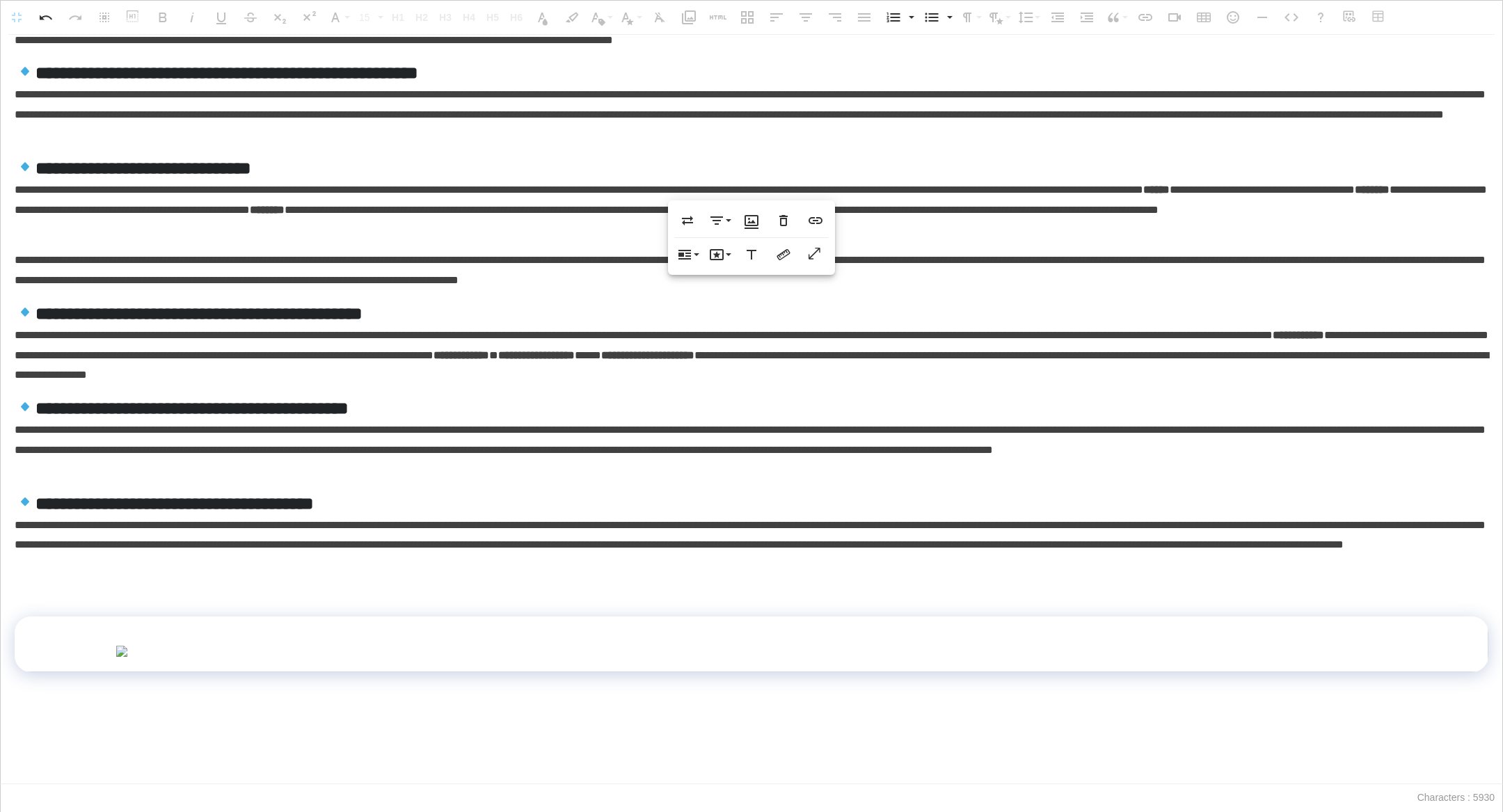
scroll to position [679, 0]
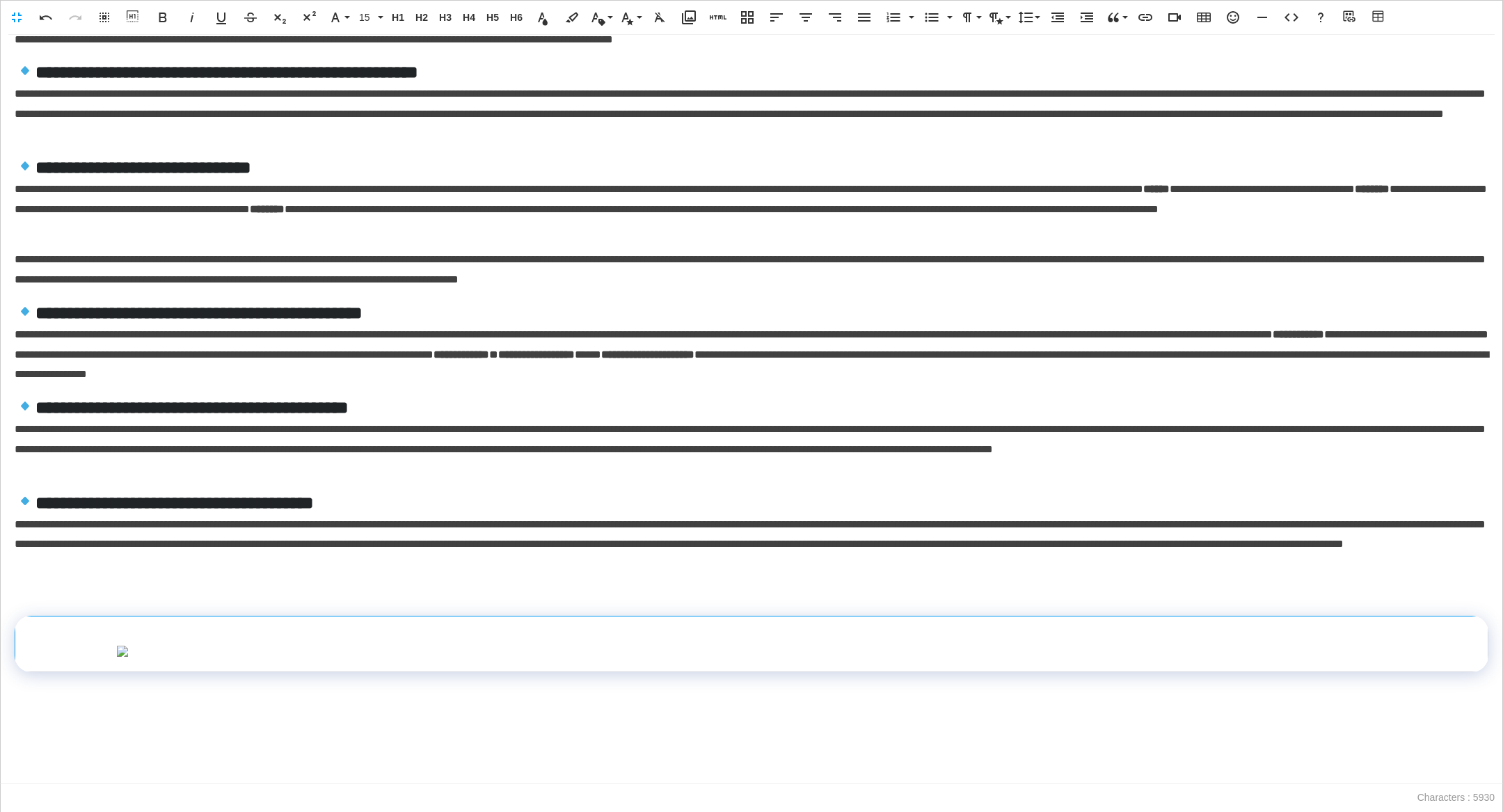
click at [1384, 654] on img at bounding box center [752, 651] width 1271 height 11
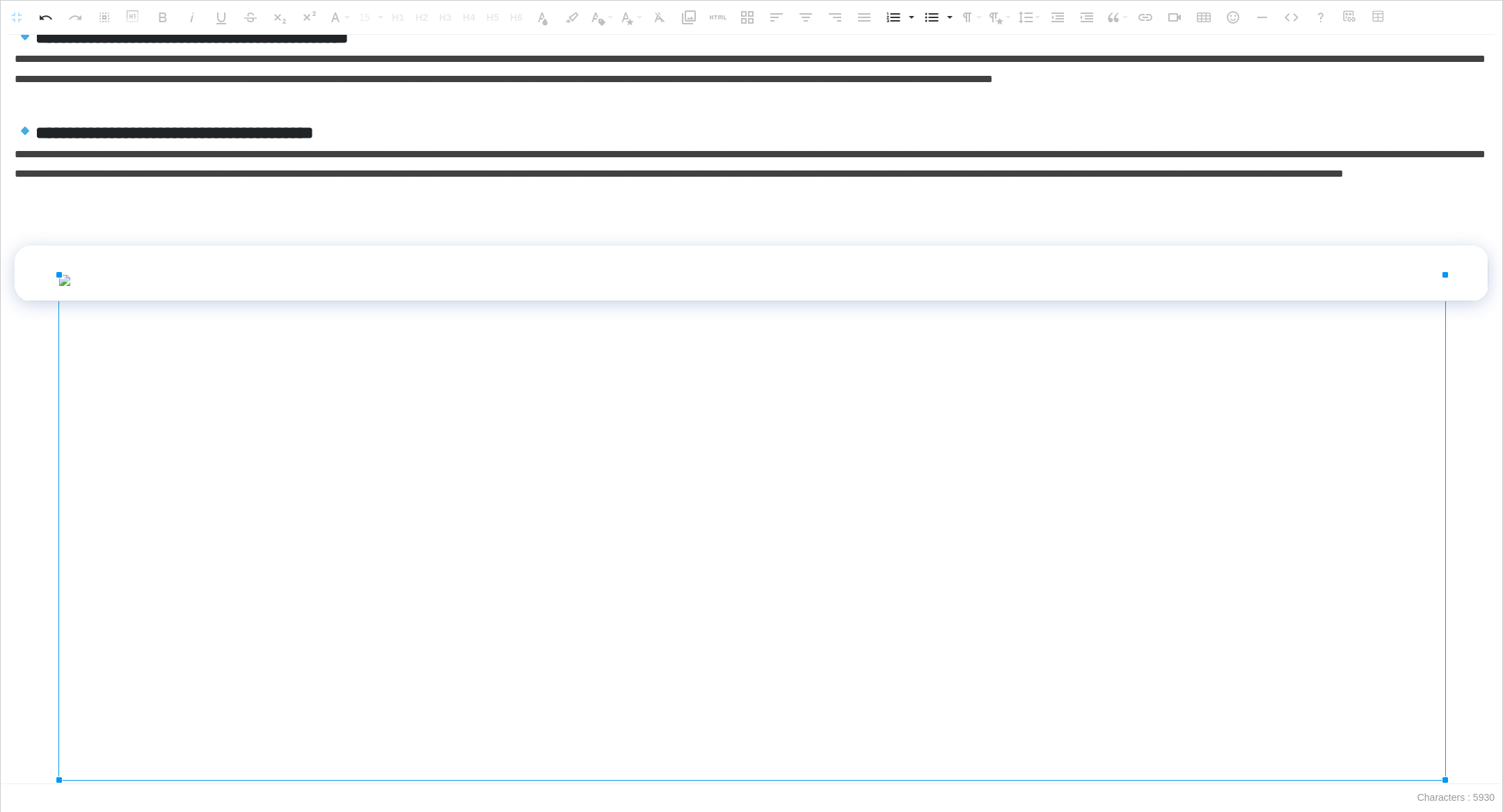
drag, startPoint x: 1388, startPoint y: 656, endPoint x: 1501, endPoint y: 807, distance: 188.6
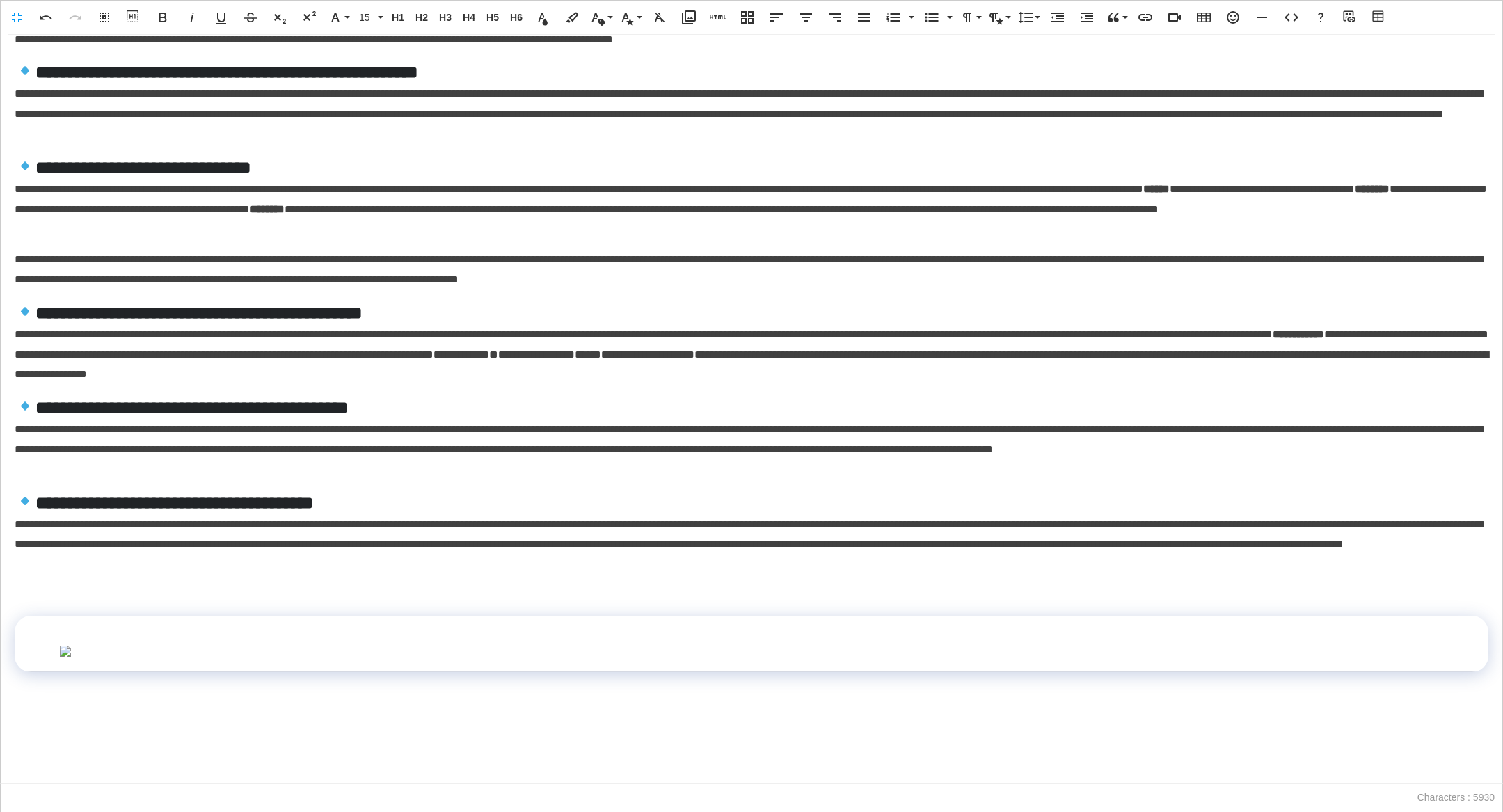
click at [1174, 646] on img at bounding box center [751, 651] width 1384 height 11
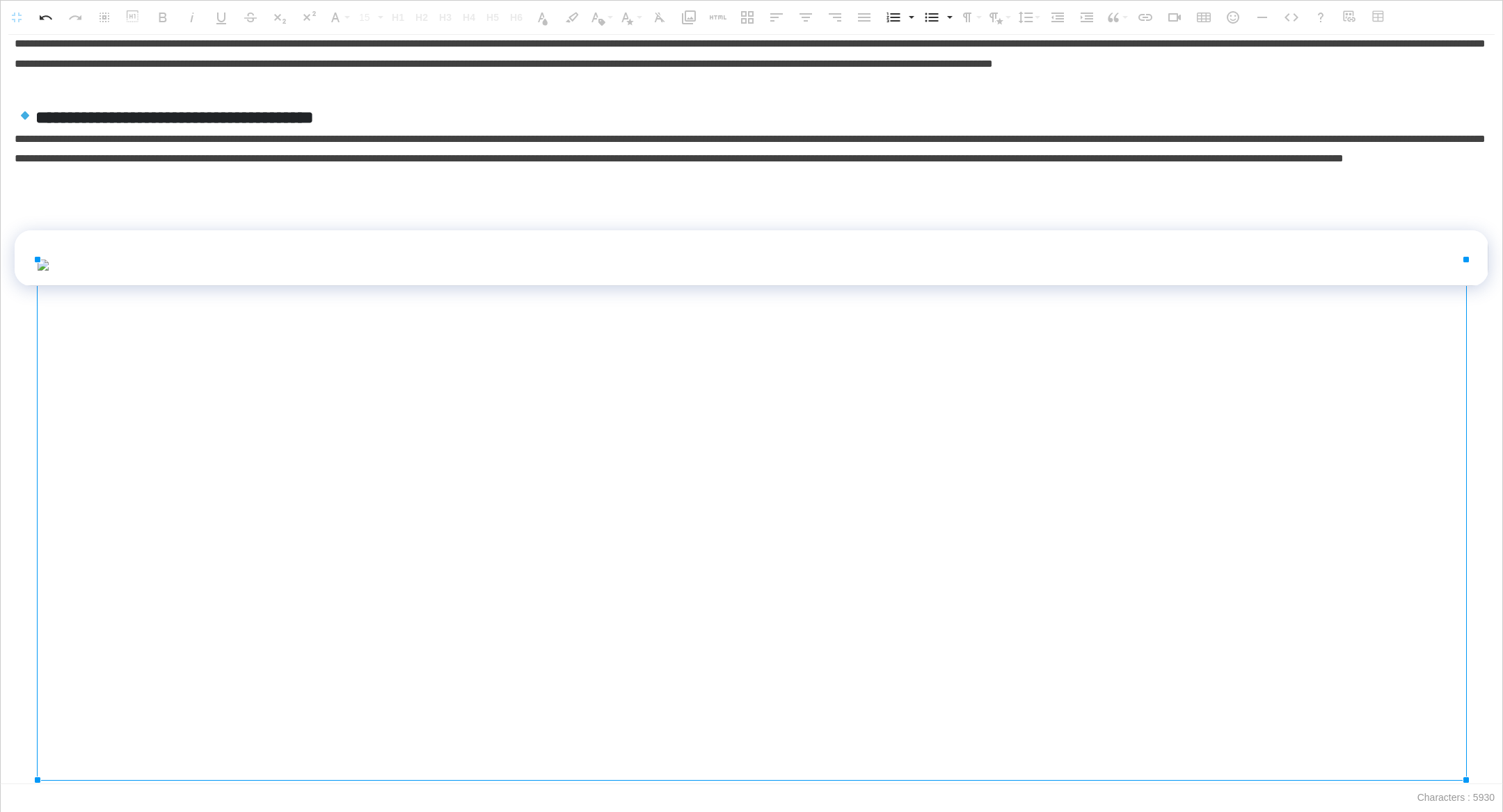
drag, startPoint x: 1441, startPoint y: 696, endPoint x: 1501, endPoint y: 764, distance: 90.7
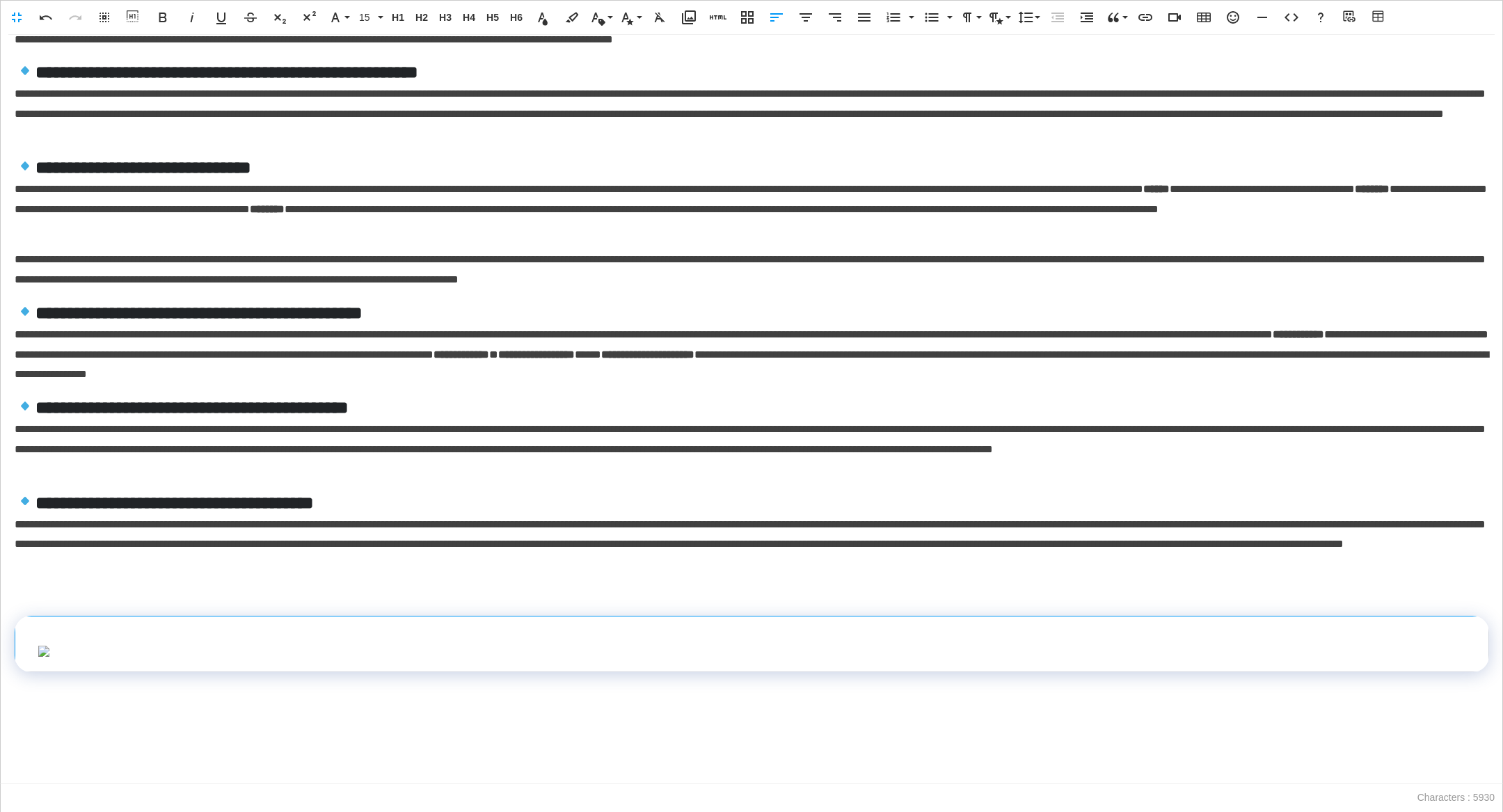
click at [1476, 671] on td at bounding box center [752, 643] width 1474 height 55
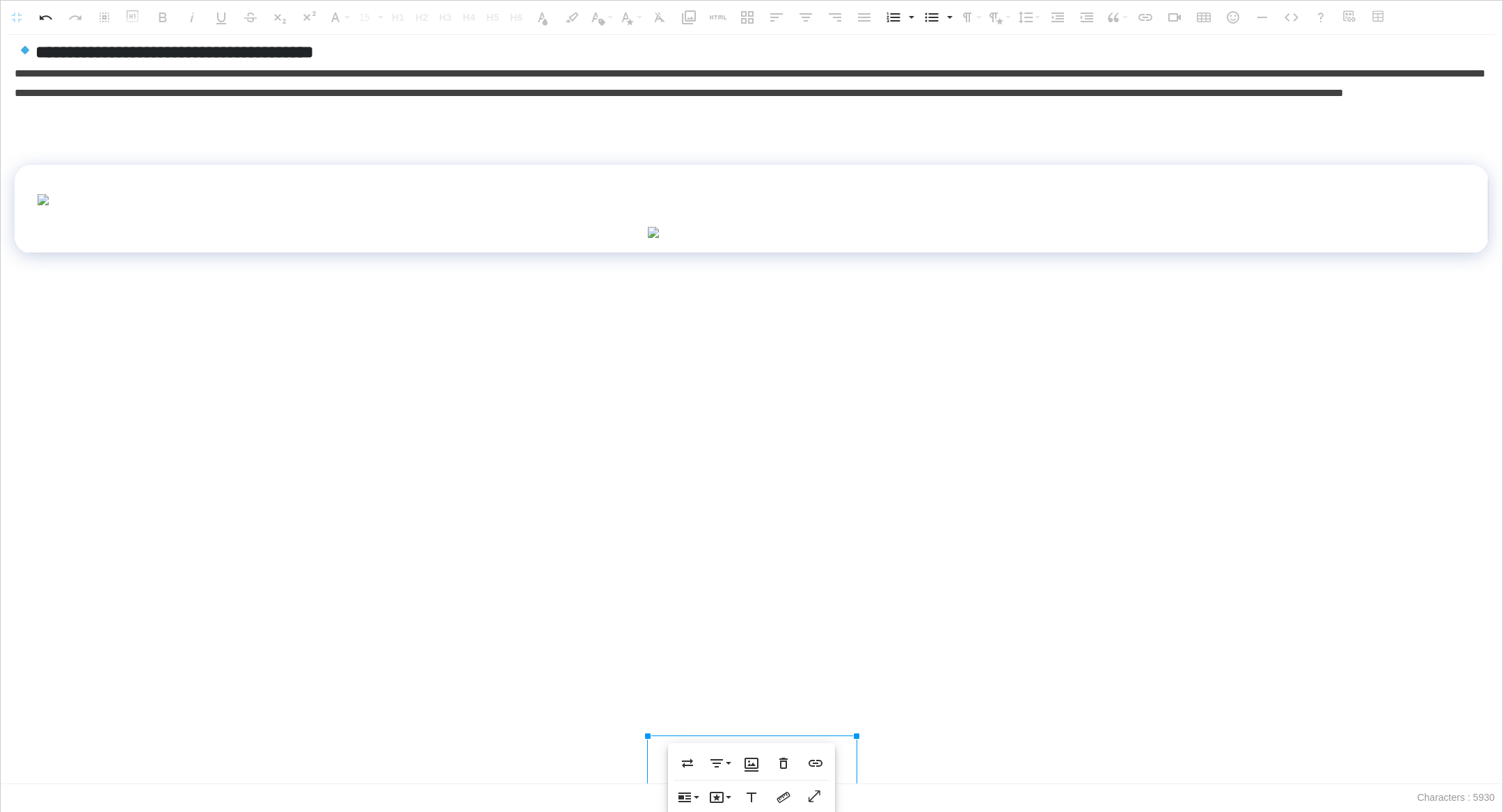
scroll to position [834, 0]
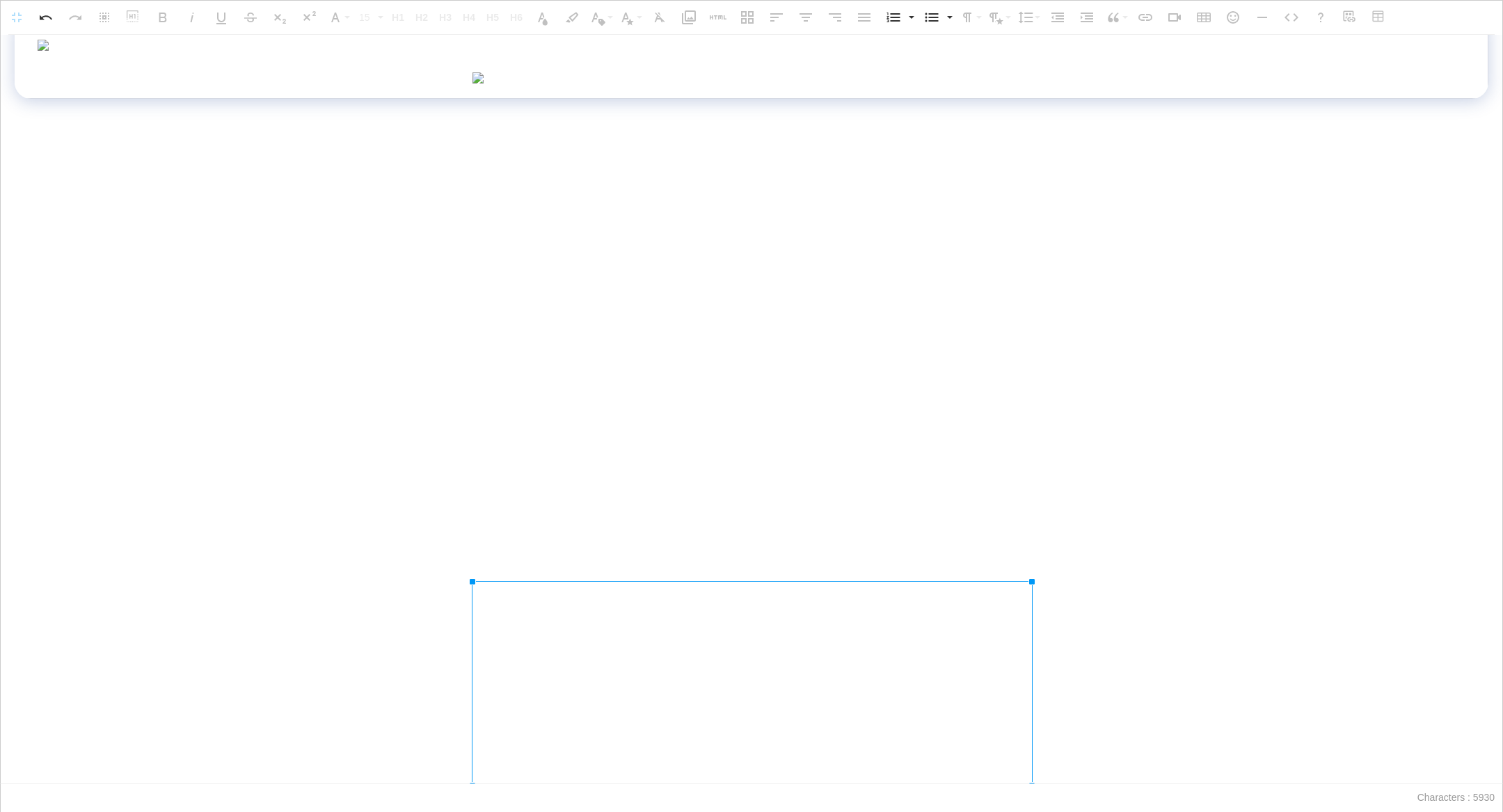
drag, startPoint x: 857, startPoint y: 653, endPoint x: 1215, endPoint y: 811, distance: 391.3
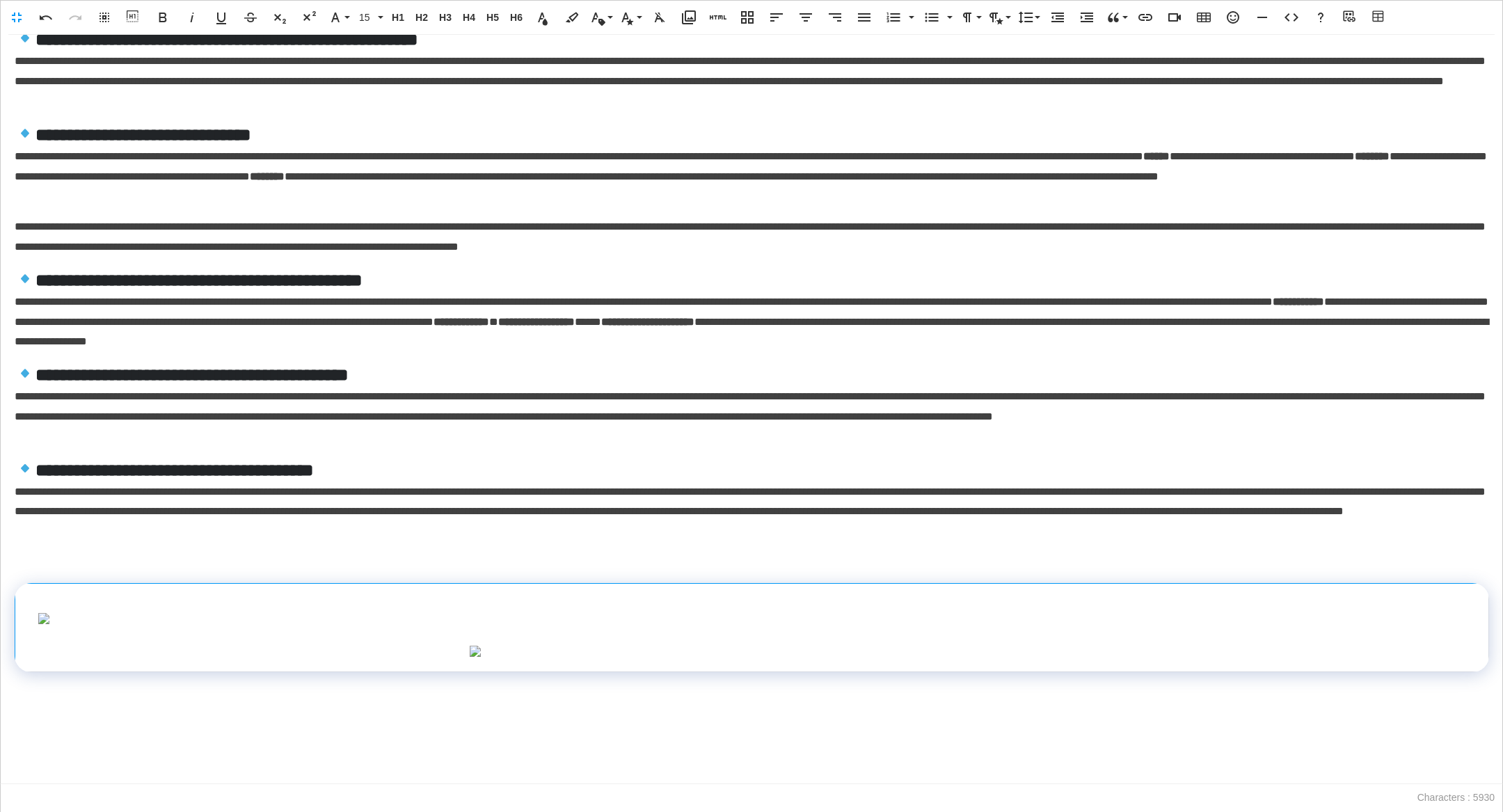
click at [1027, 646] on img at bounding box center [752, 651] width 566 height 11
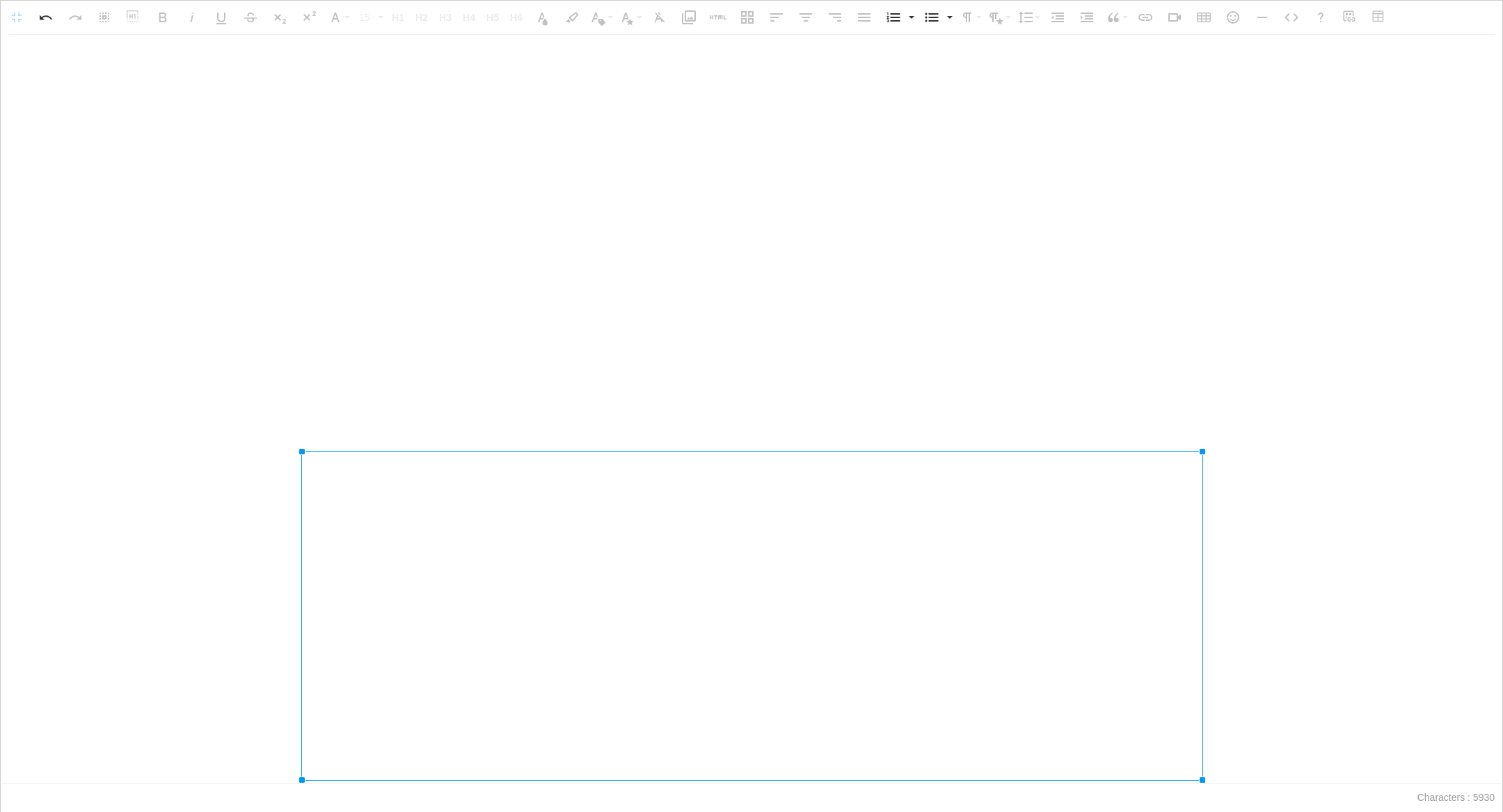
drag, startPoint x: 1032, startPoint y: 654, endPoint x: 1372, endPoint y: 809, distance: 373.7
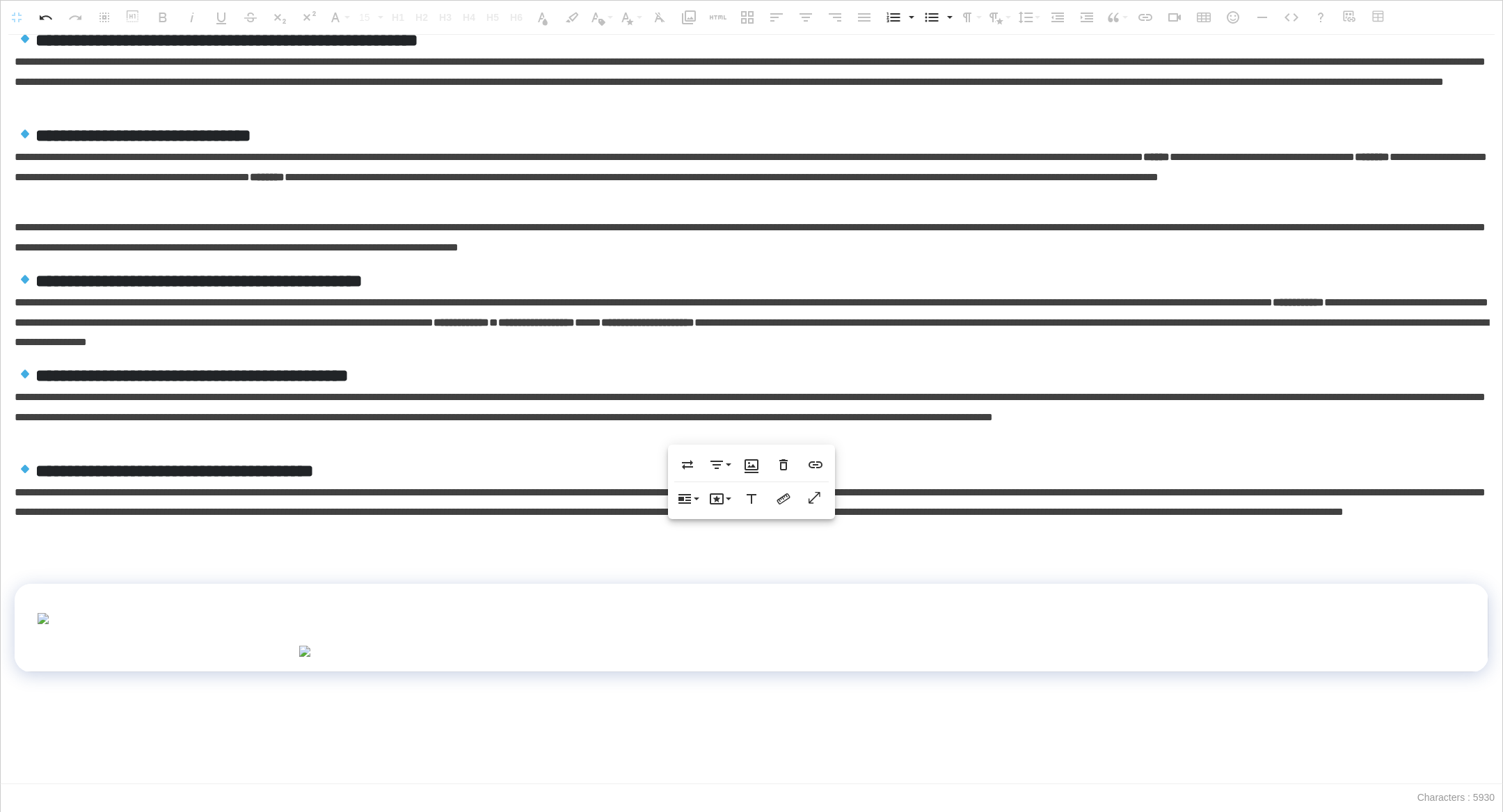
scroll to position [1089, 0]
click at [1183, 646] on img at bounding box center [752, 651] width 906 height 11
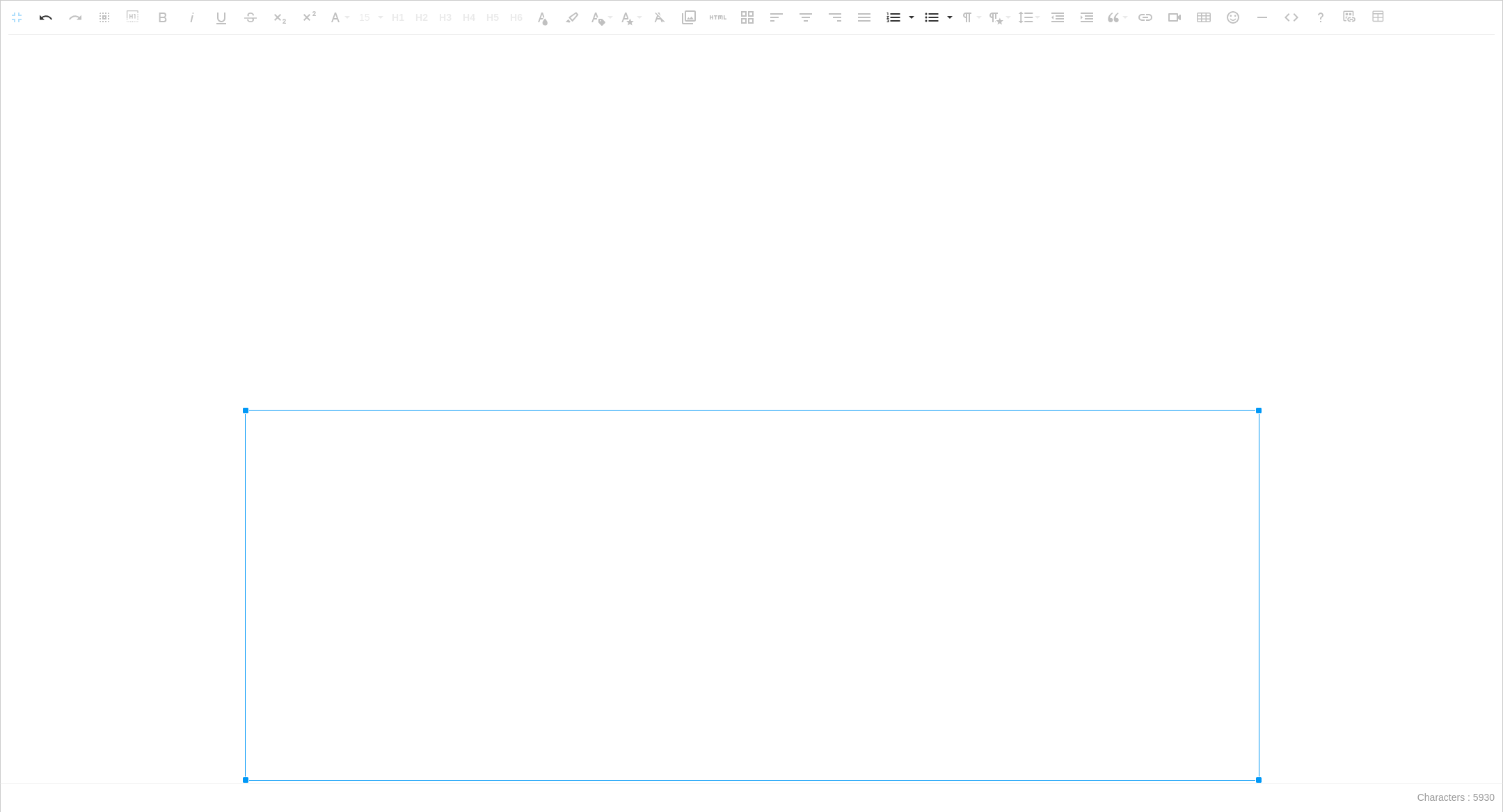
drag, startPoint x: 1226, startPoint y: 655, endPoint x: 1502, endPoint y: 811, distance: 317.0
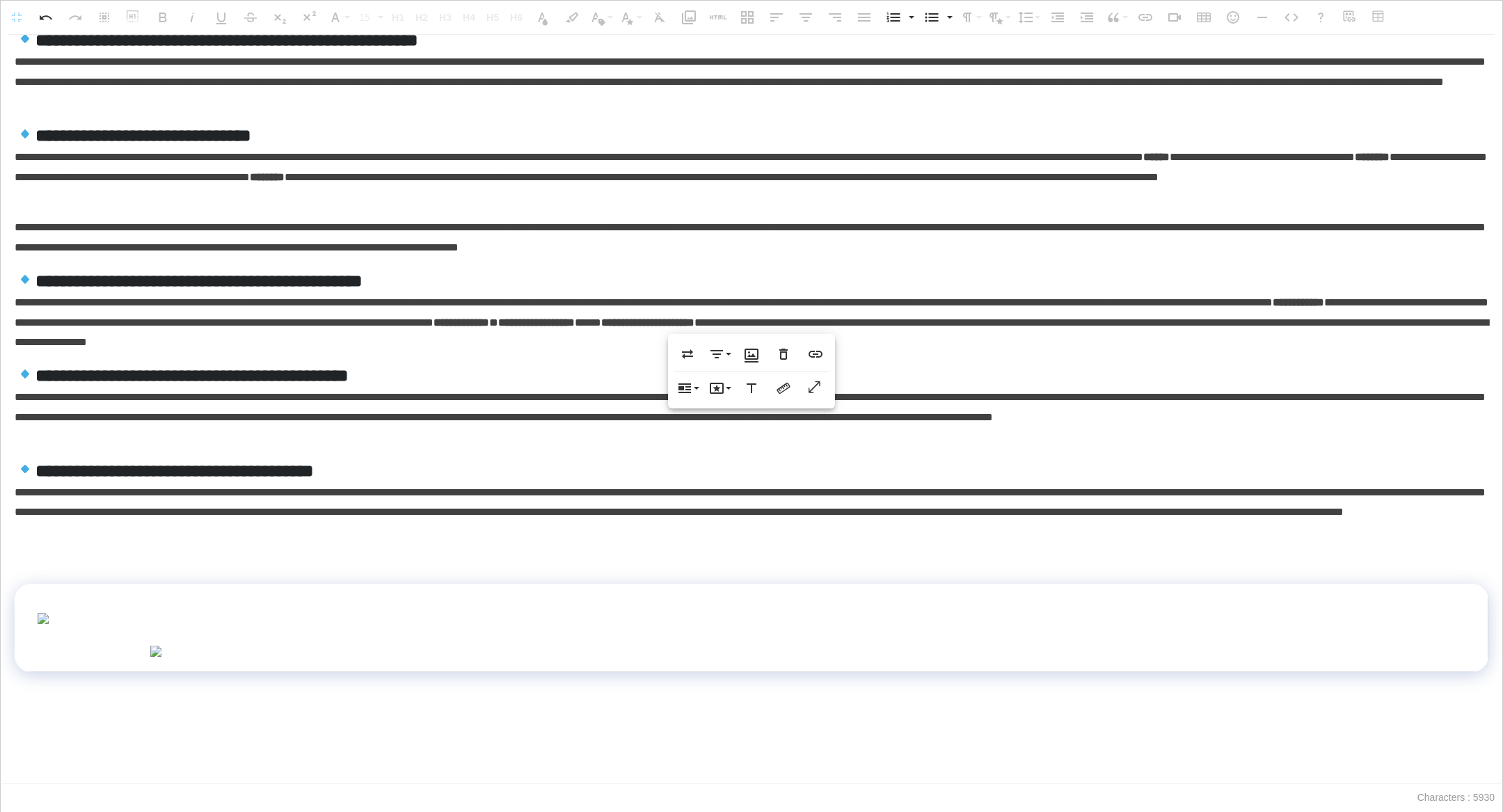
scroll to position [1197, 0]
click at [1329, 646] on img at bounding box center [751, 651] width 1203 height 11
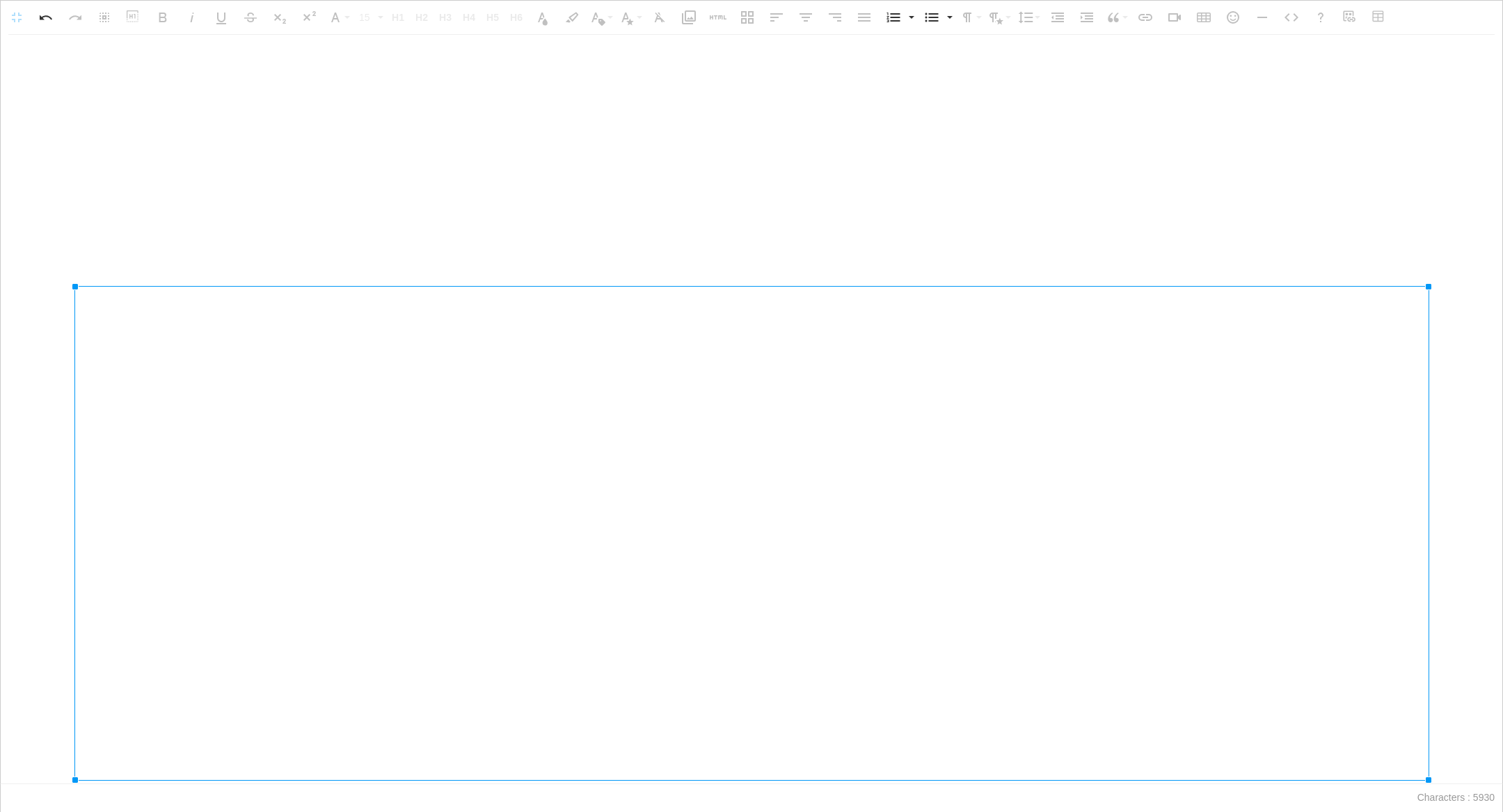
drag, startPoint x: 1351, startPoint y: 655, endPoint x: 1412, endPoint y: 708, distance: 80.8
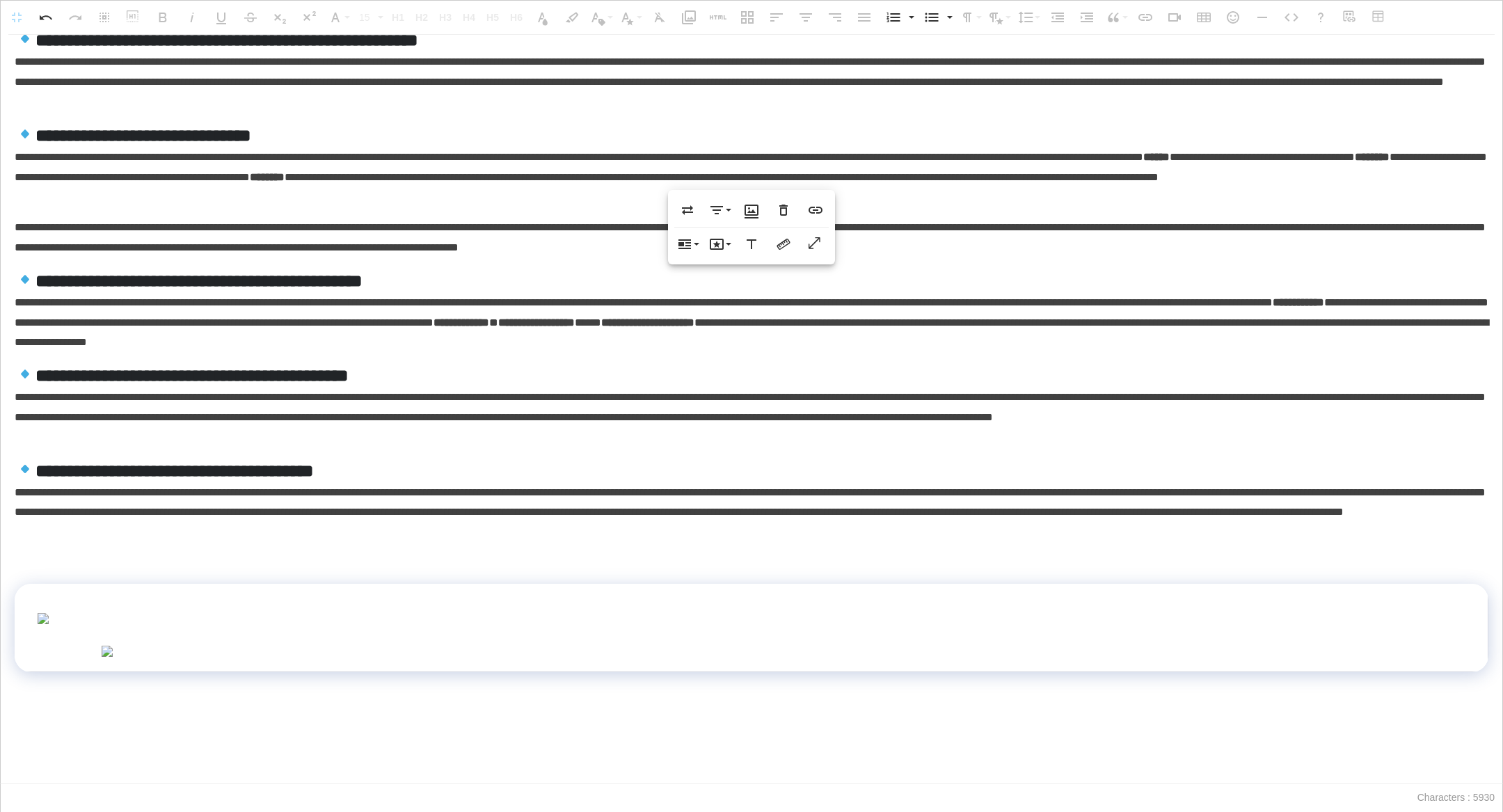
click at [1375, 646] on img at bounding box center [752, 651] width 1301 height 11
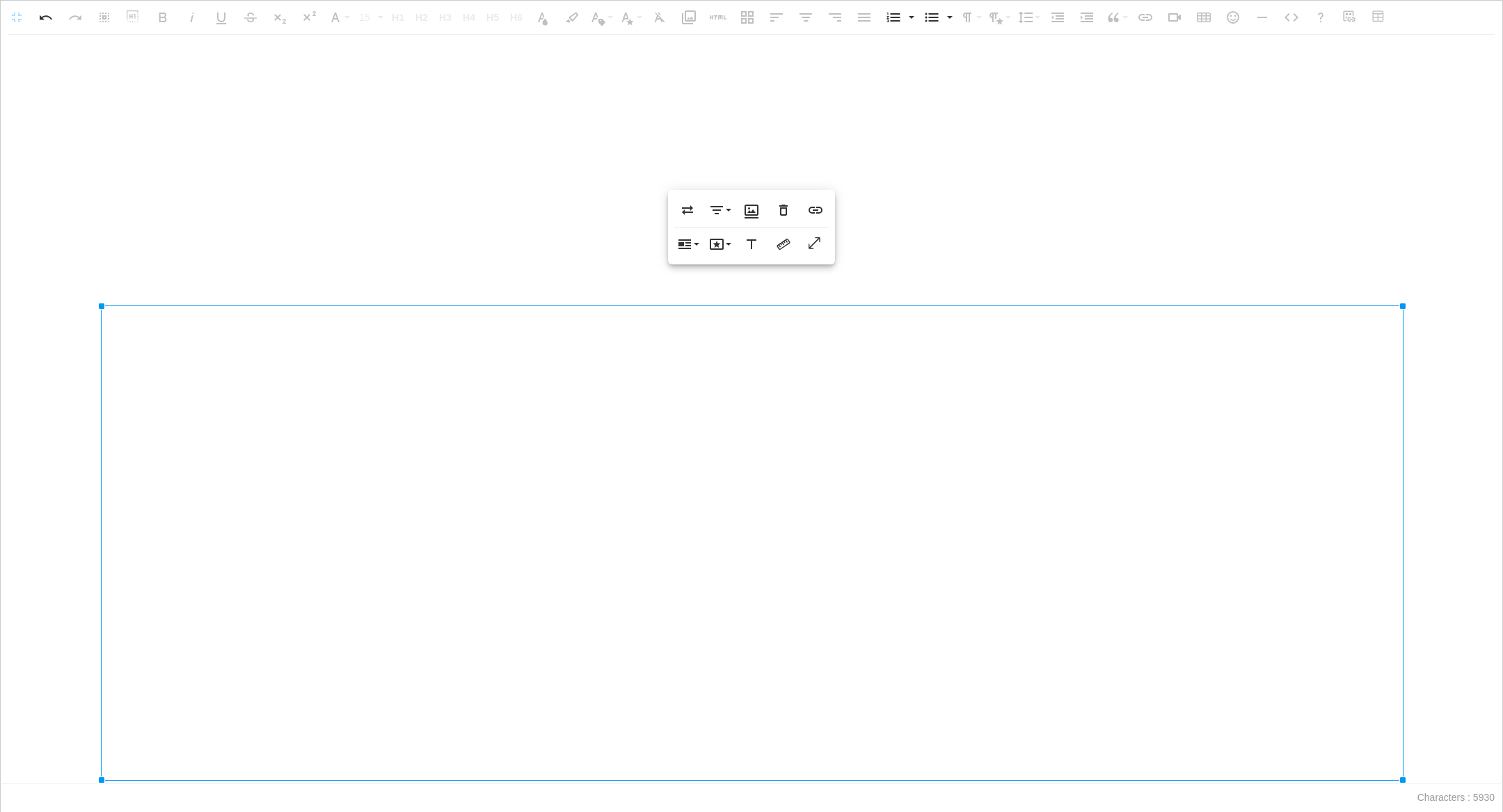
scroll to position [1233, 0]
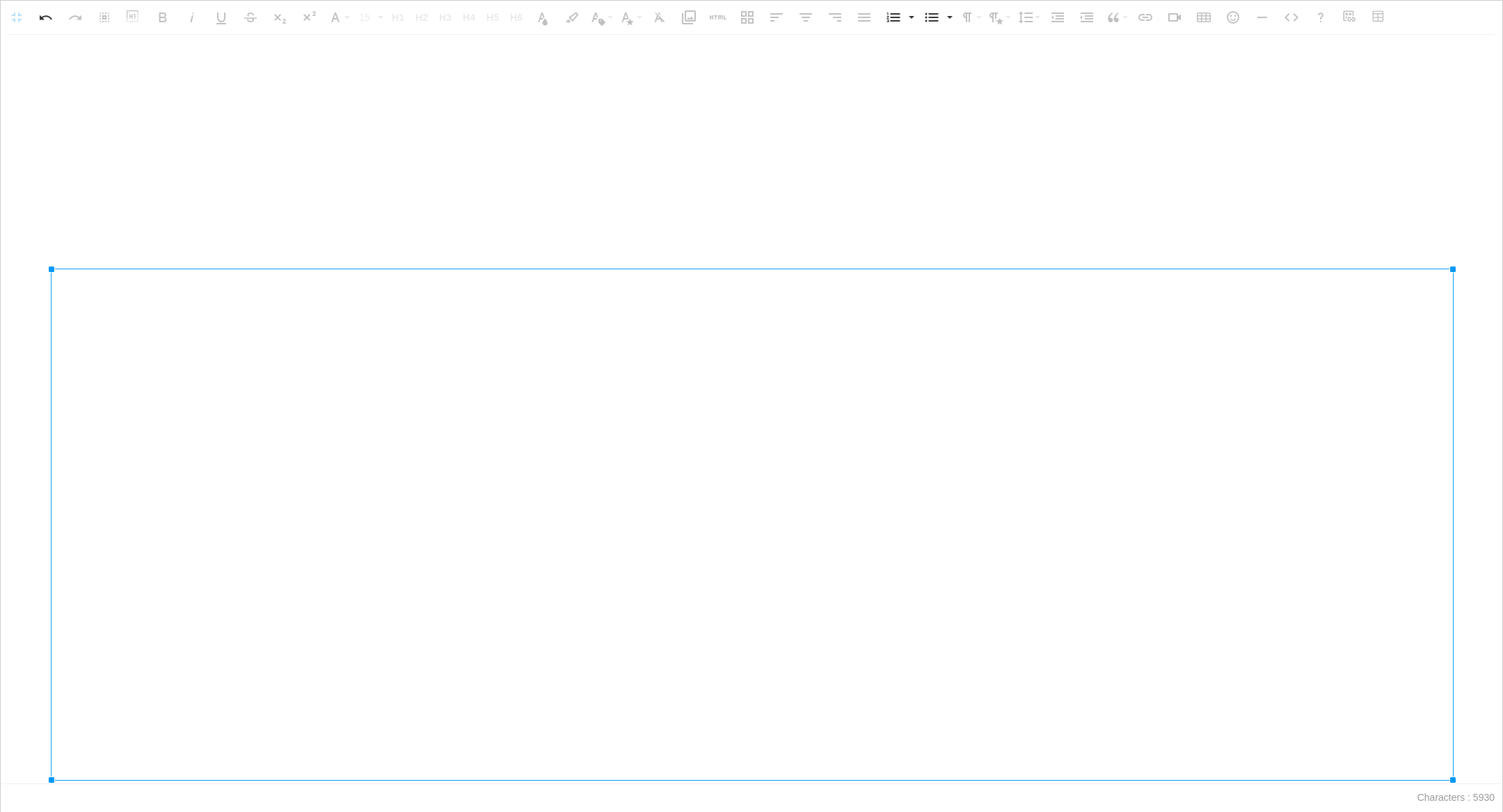
drag, startPoint x: 1402, startPoint y: 653, endPoint x: 1493, endPoint y: 785, distance: 160.3
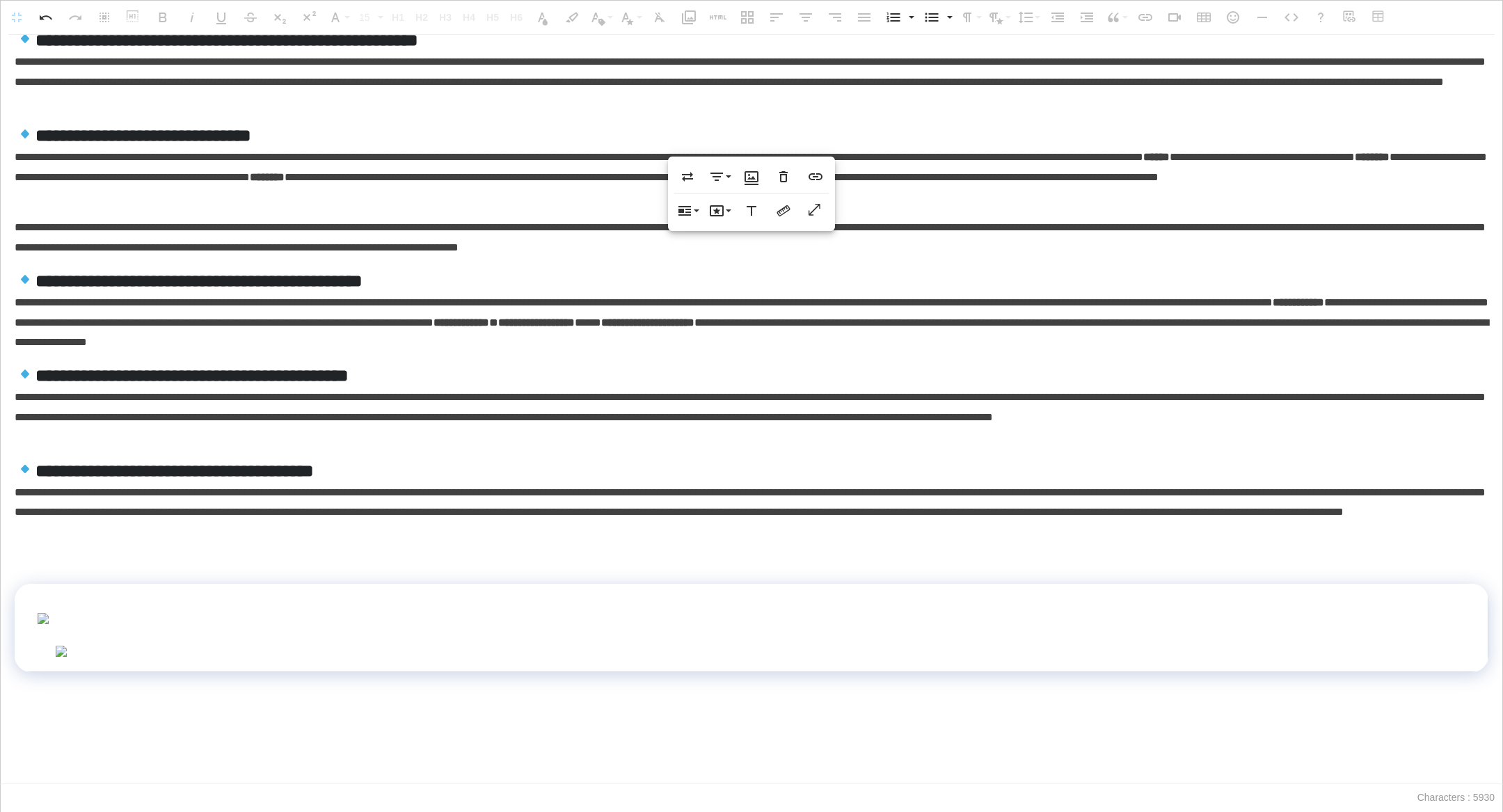
scroll to position [1266, 0]
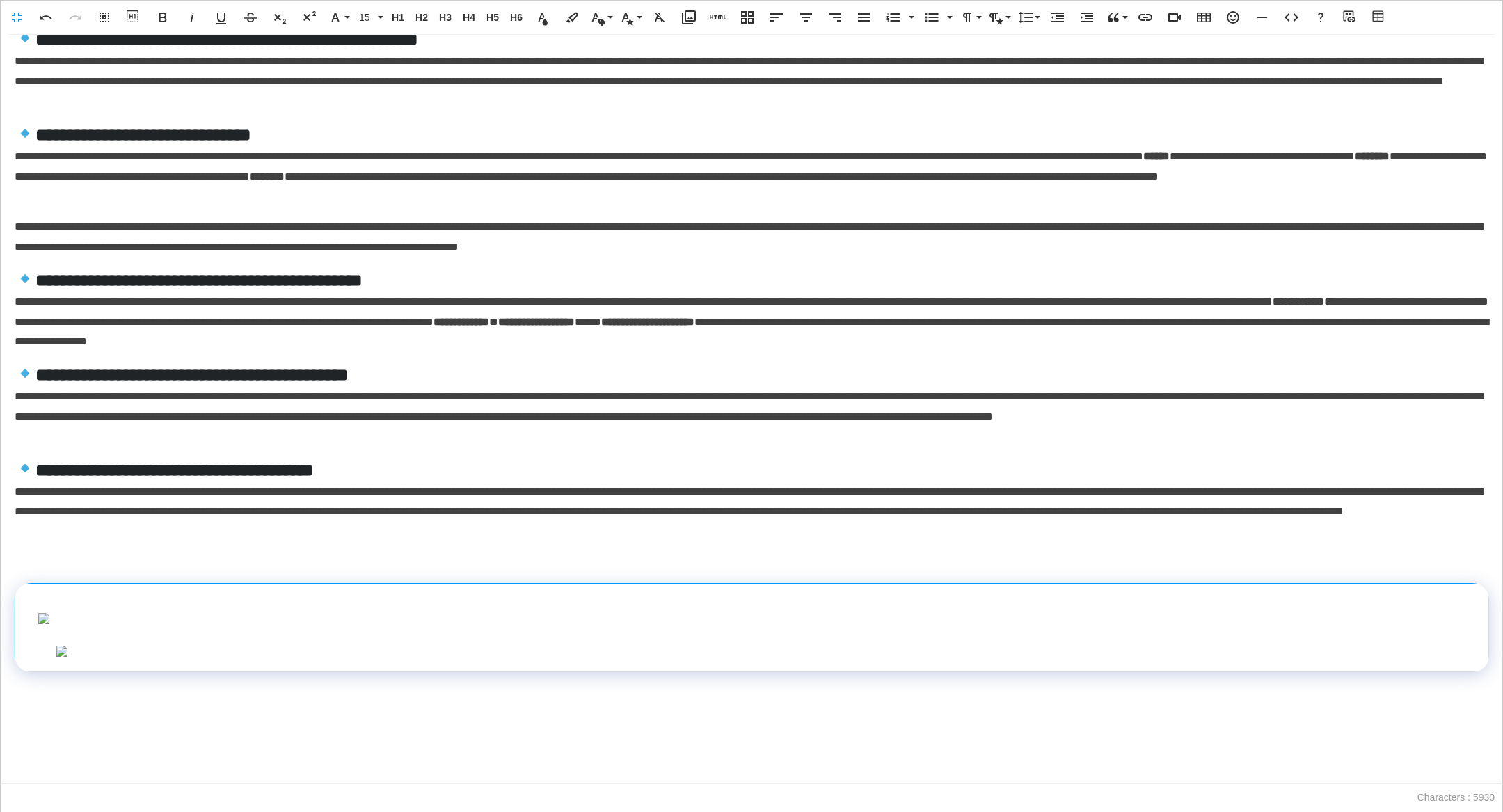
click at [1445, 655] on img at bounding box center [752, 651] width 1392 height 11
click at [1405, 646] on img at bounding box center [752, 651] width 1392 height 11
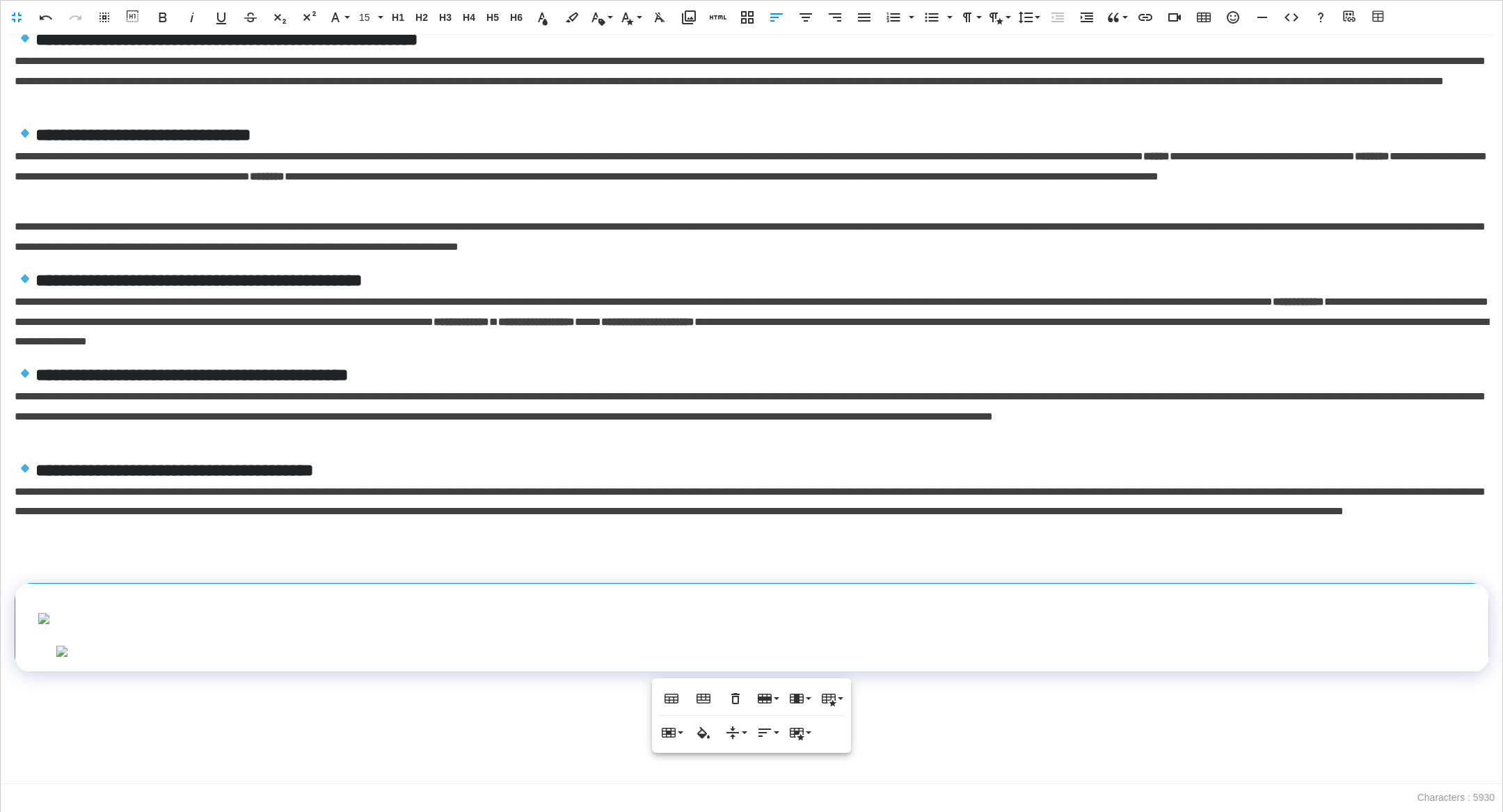
scroll to position [1248, 0]
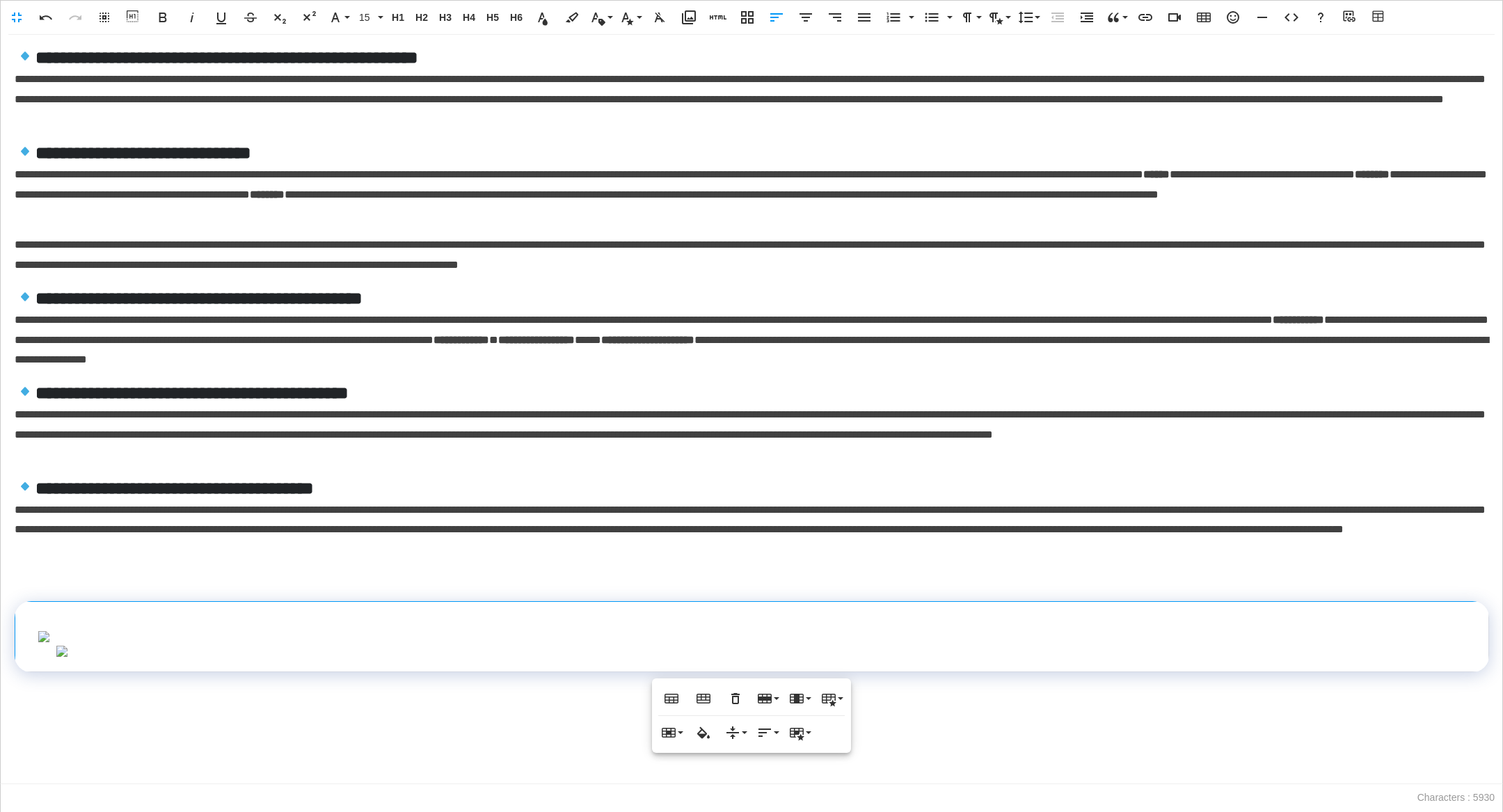
click at [419, 646] on img at bounding box center [752, 651] width 1392 height 11
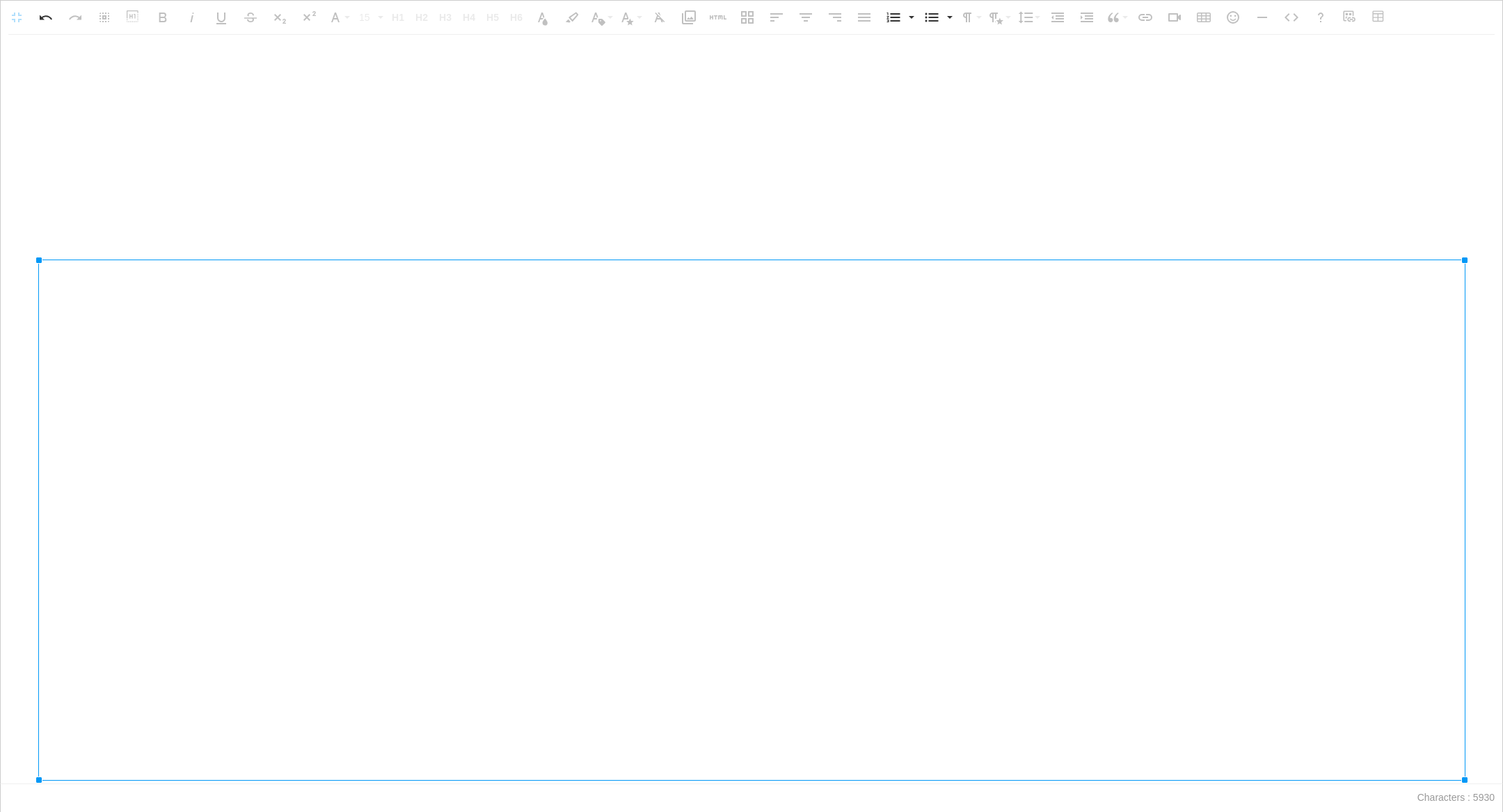
scroll to position [1261, 0]
drag, startPoint x: 56, startPoint y: 656, endPoint x: 0, endPoint y: 718, distance: 83.5
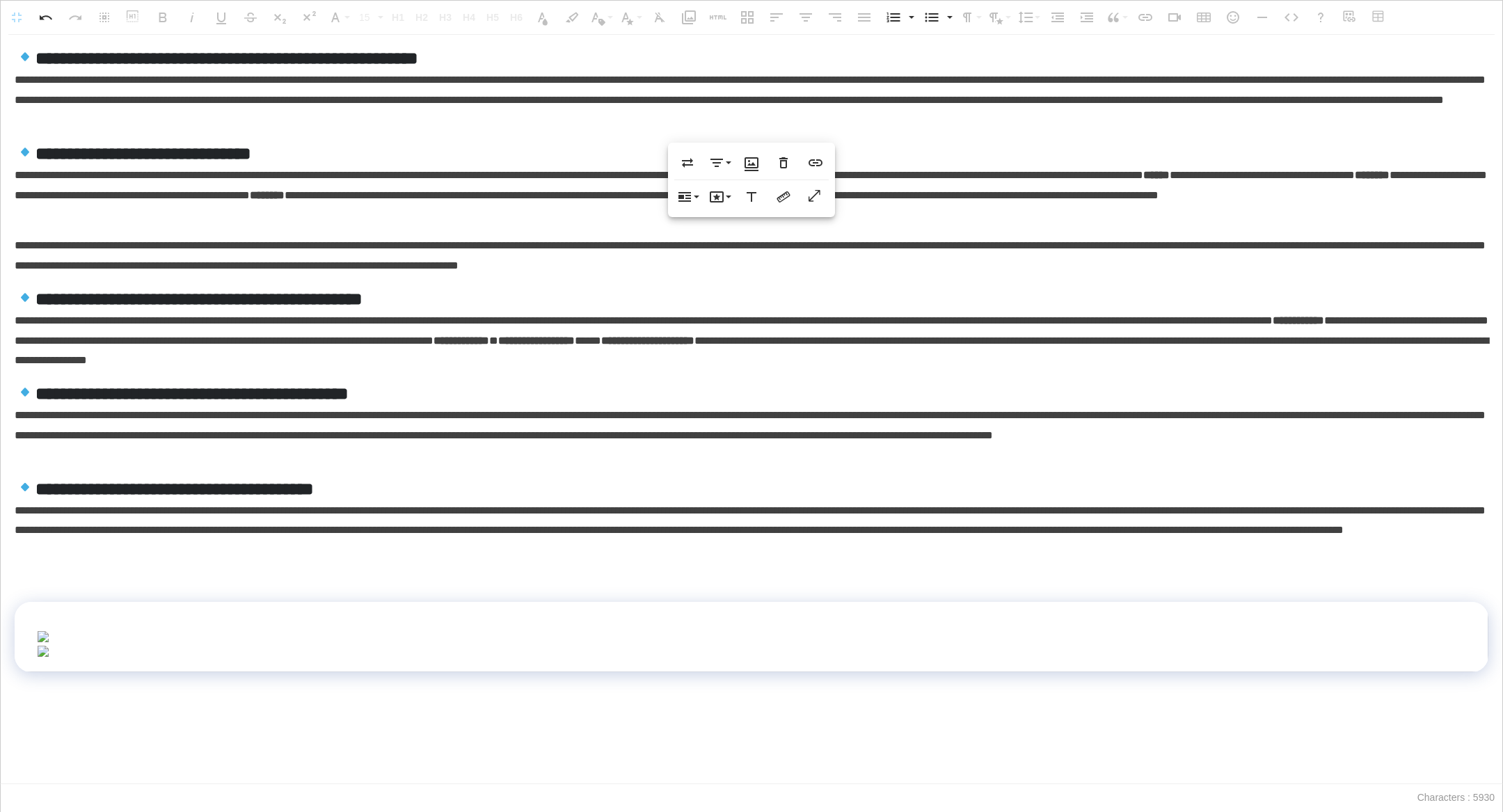
click at [337, 646] on img at bounding box center [751, 651] width 1428 height 11
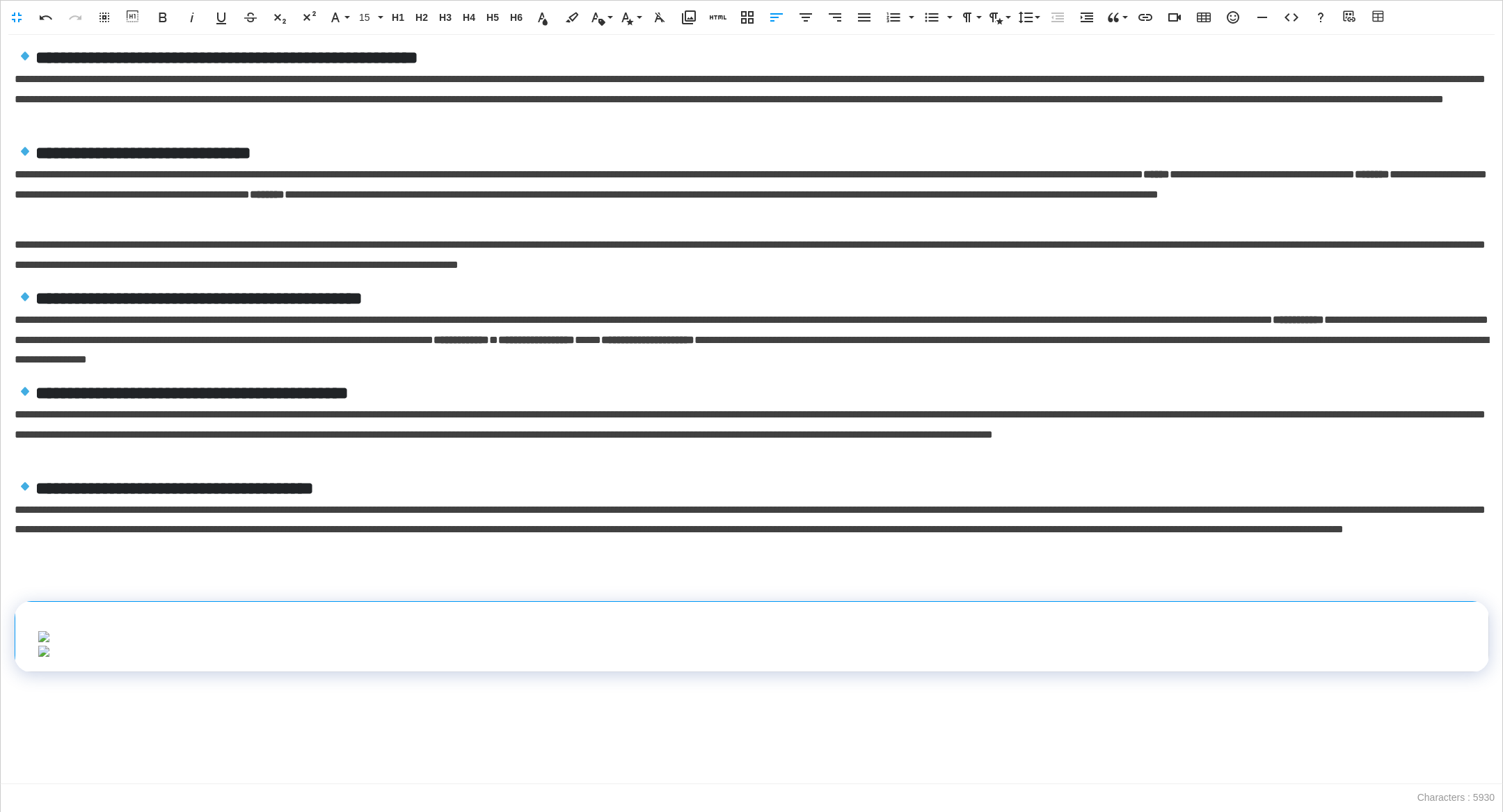
click at [29, 601] on td at bounding box center [752, 636] width 1474 height 70
click at [1476, 606] on td at bounding box center [752, 636] width 1474 height 70
click at [874, 646] on img at bounding box center [752, 651] width 1428 height 11
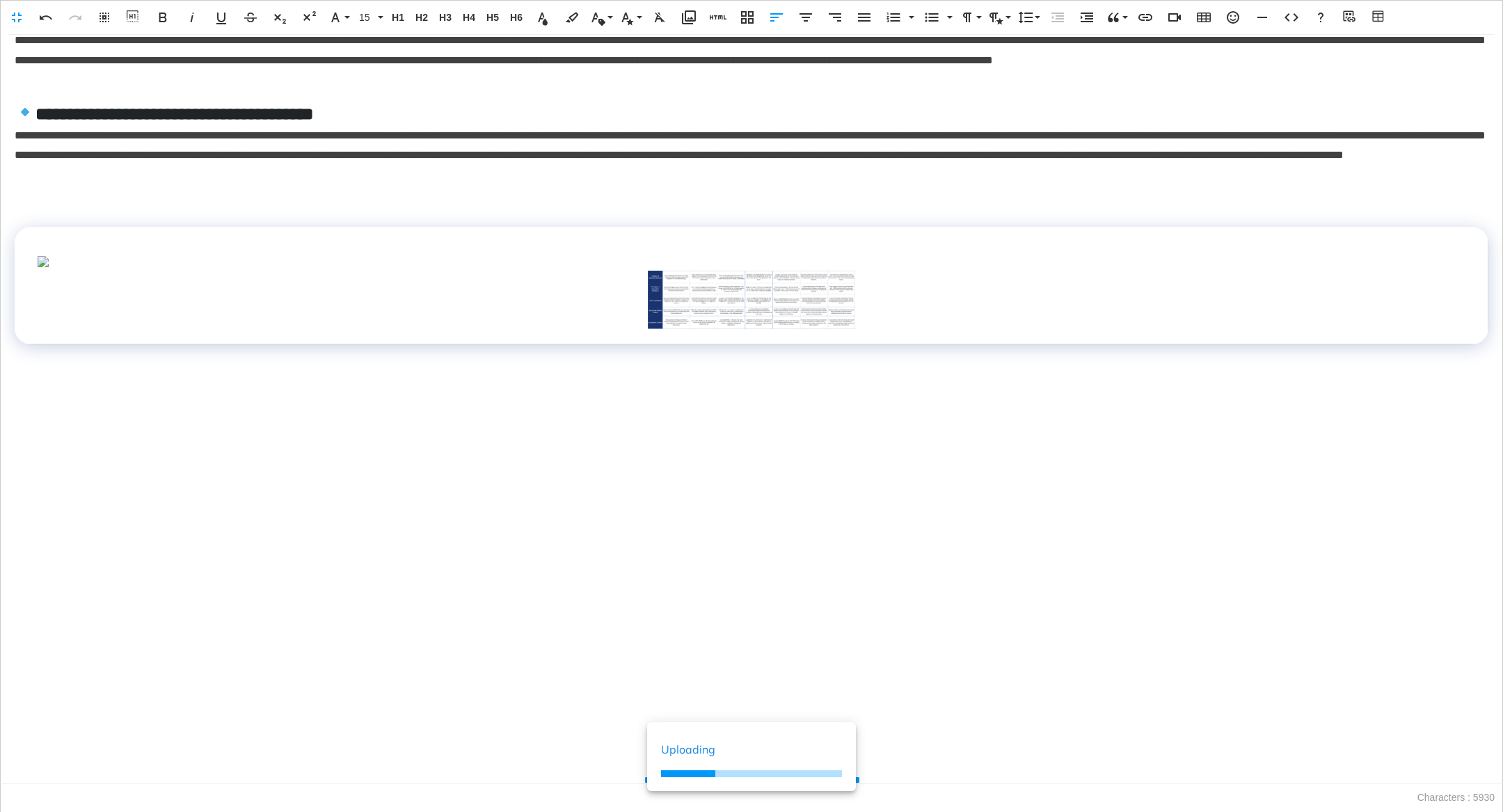
scroll to position [741, 0]
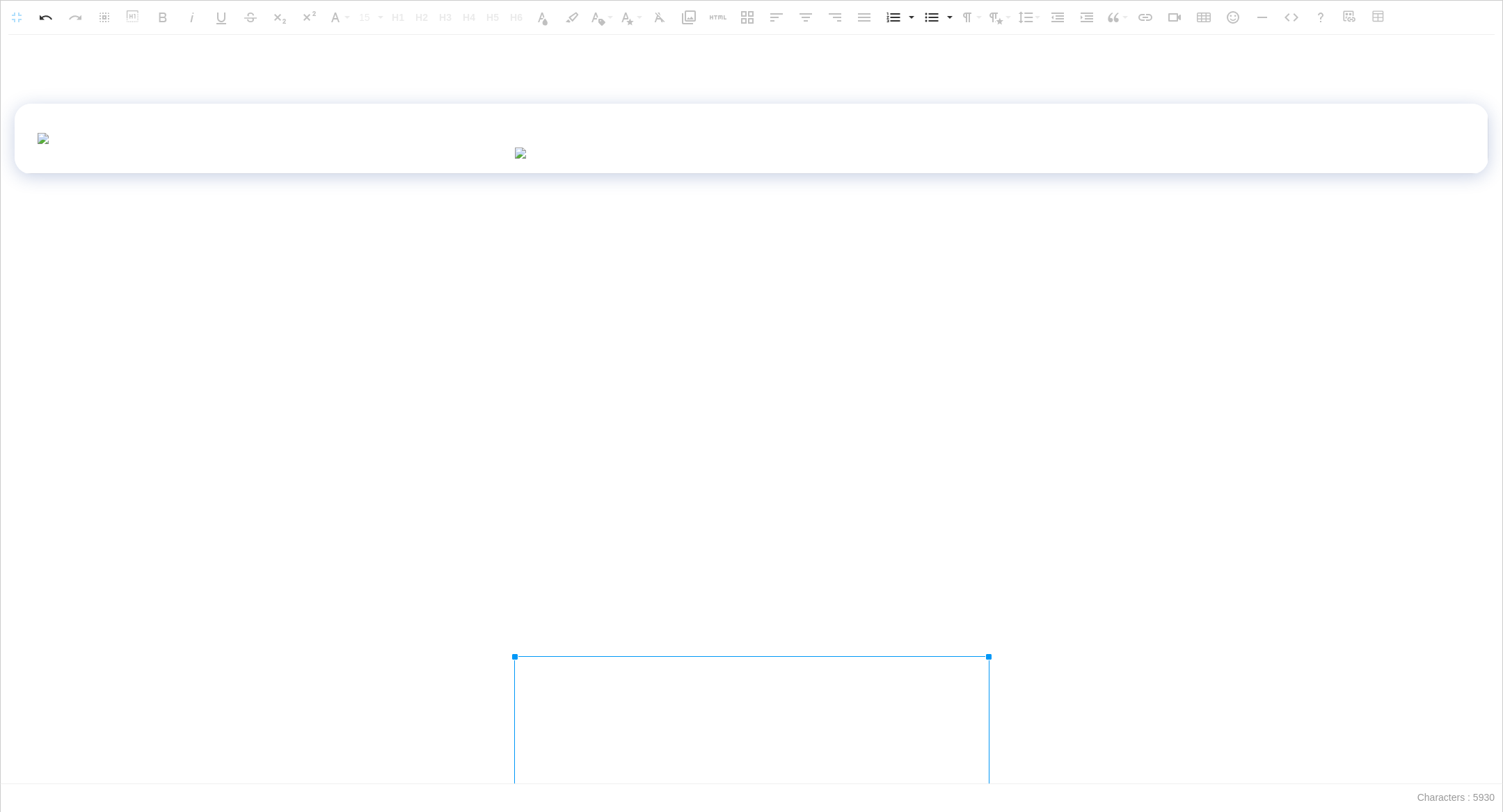
drag, startPoint x: 853, startPoint y: 713, endPoint x: 1344, endPoint y: 811, distance: 500.7
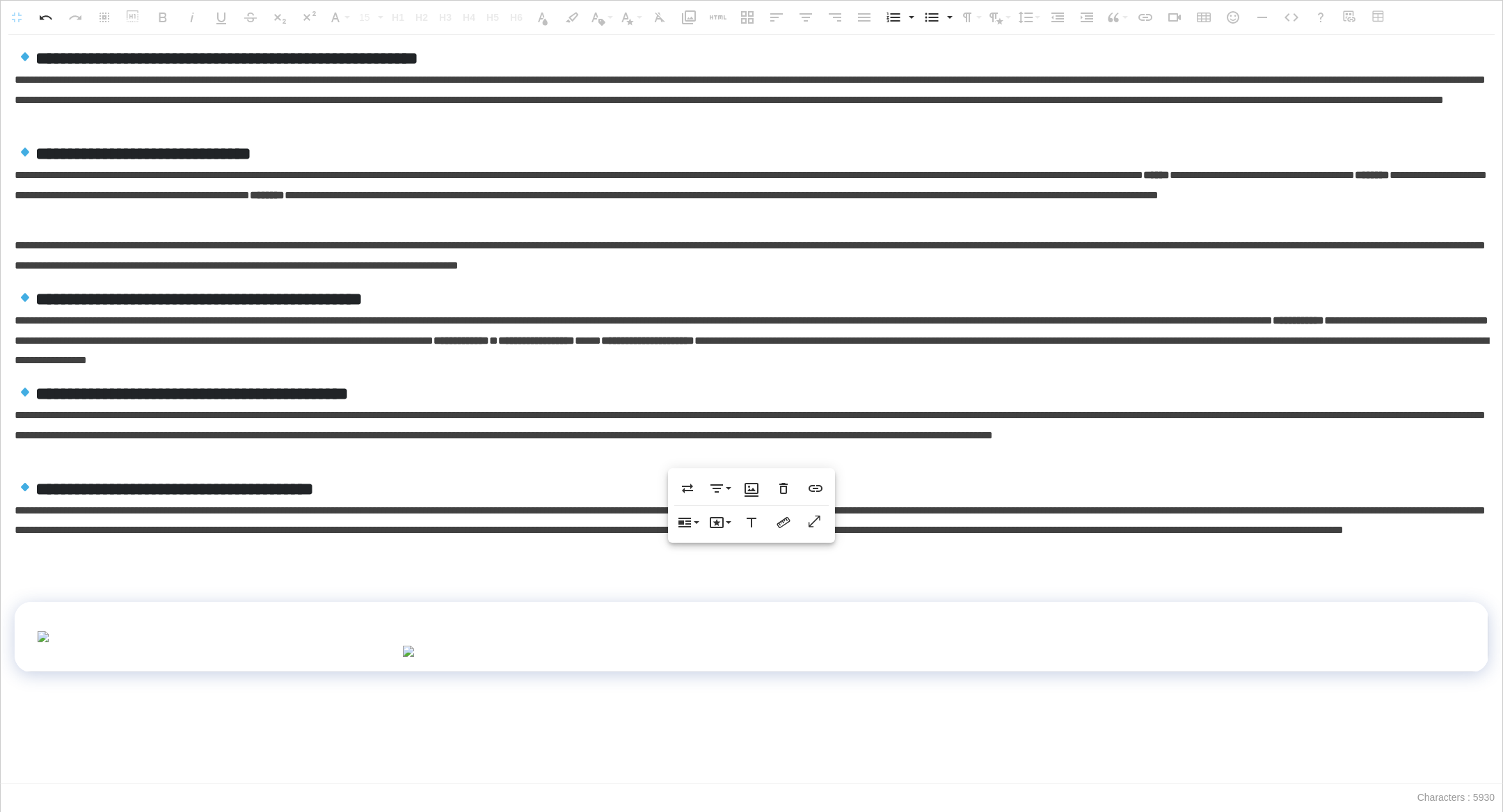
click at [1078, 646] on img at bounding box center [752, 651] width 698 height 11
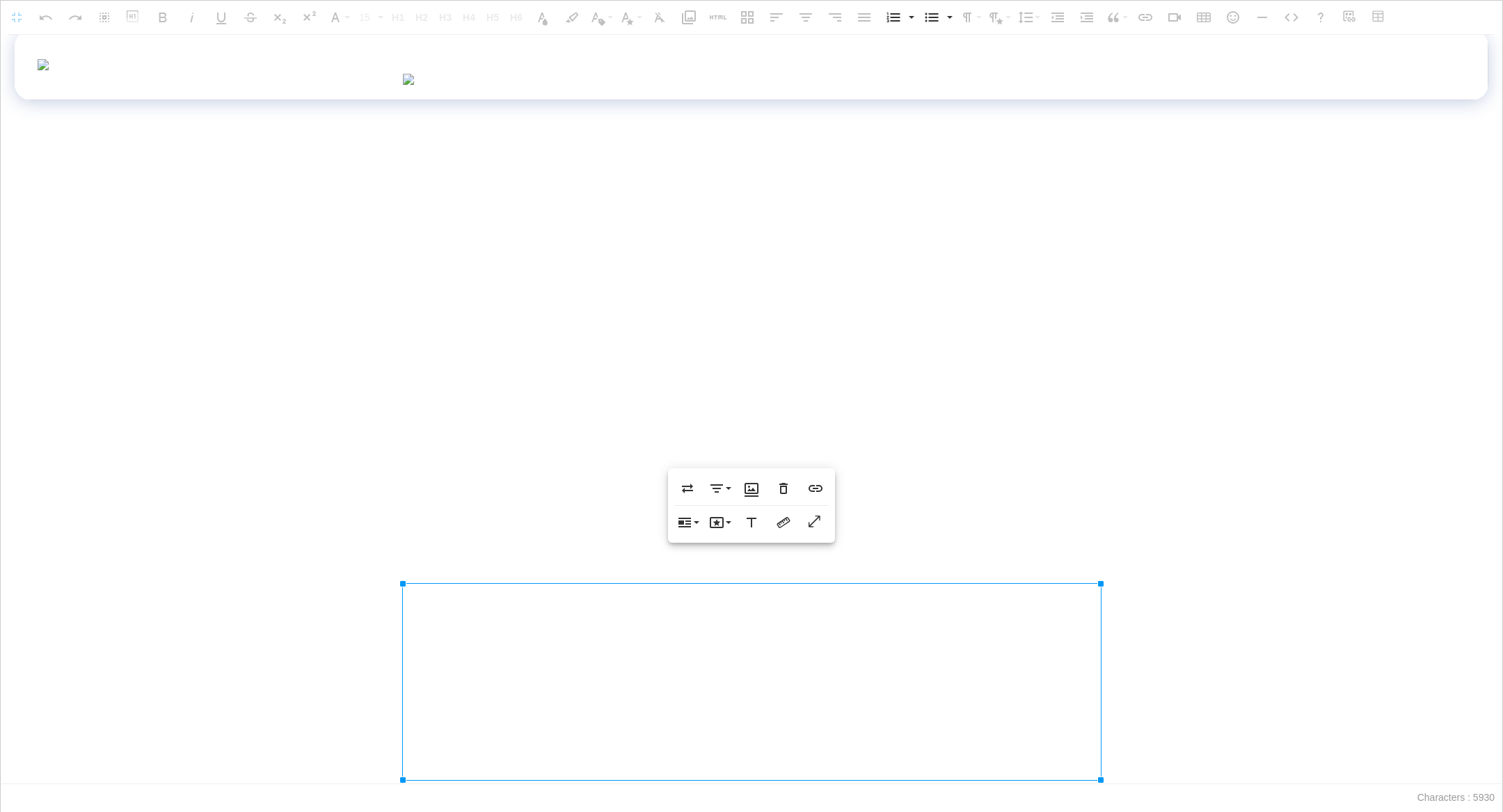
scroll to position [937, 0]
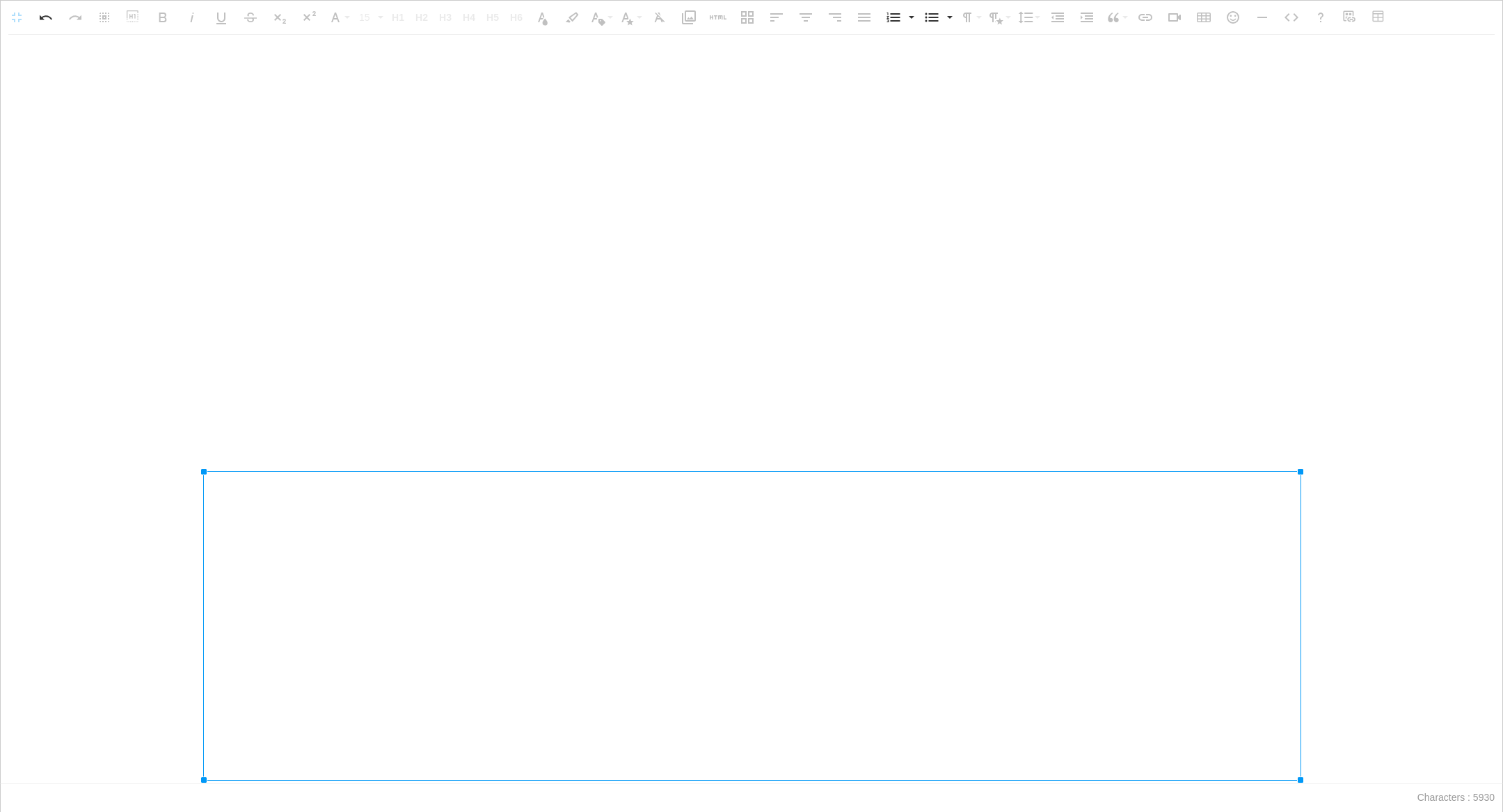
drag, startPoint x: 1101, startPoint y: 656, endPoint x: 1496, endPoint y: 811, distance: 424.3
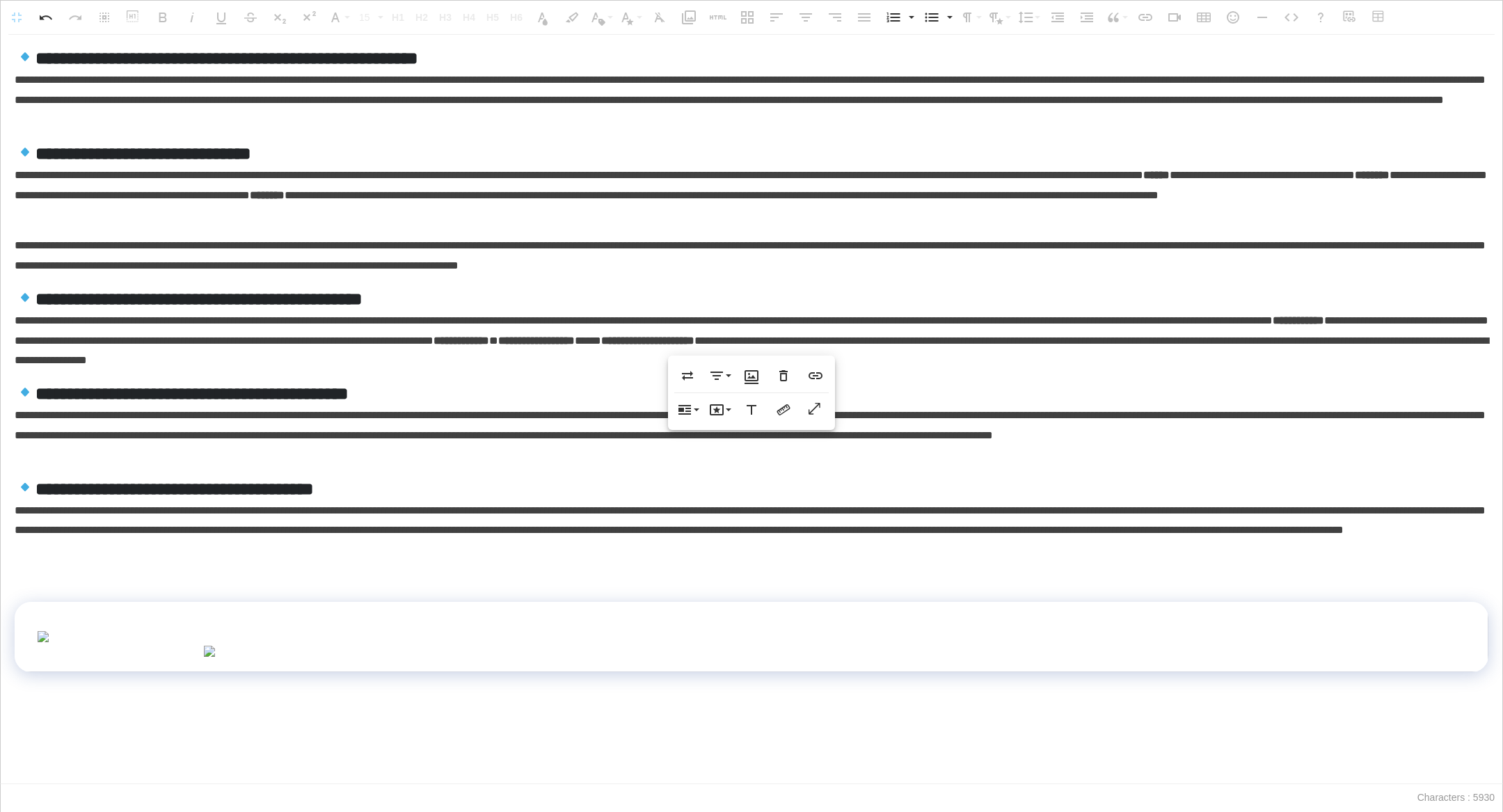
click at [1288, 646] on img at bounding box center [752, 651] width 1097 height 11
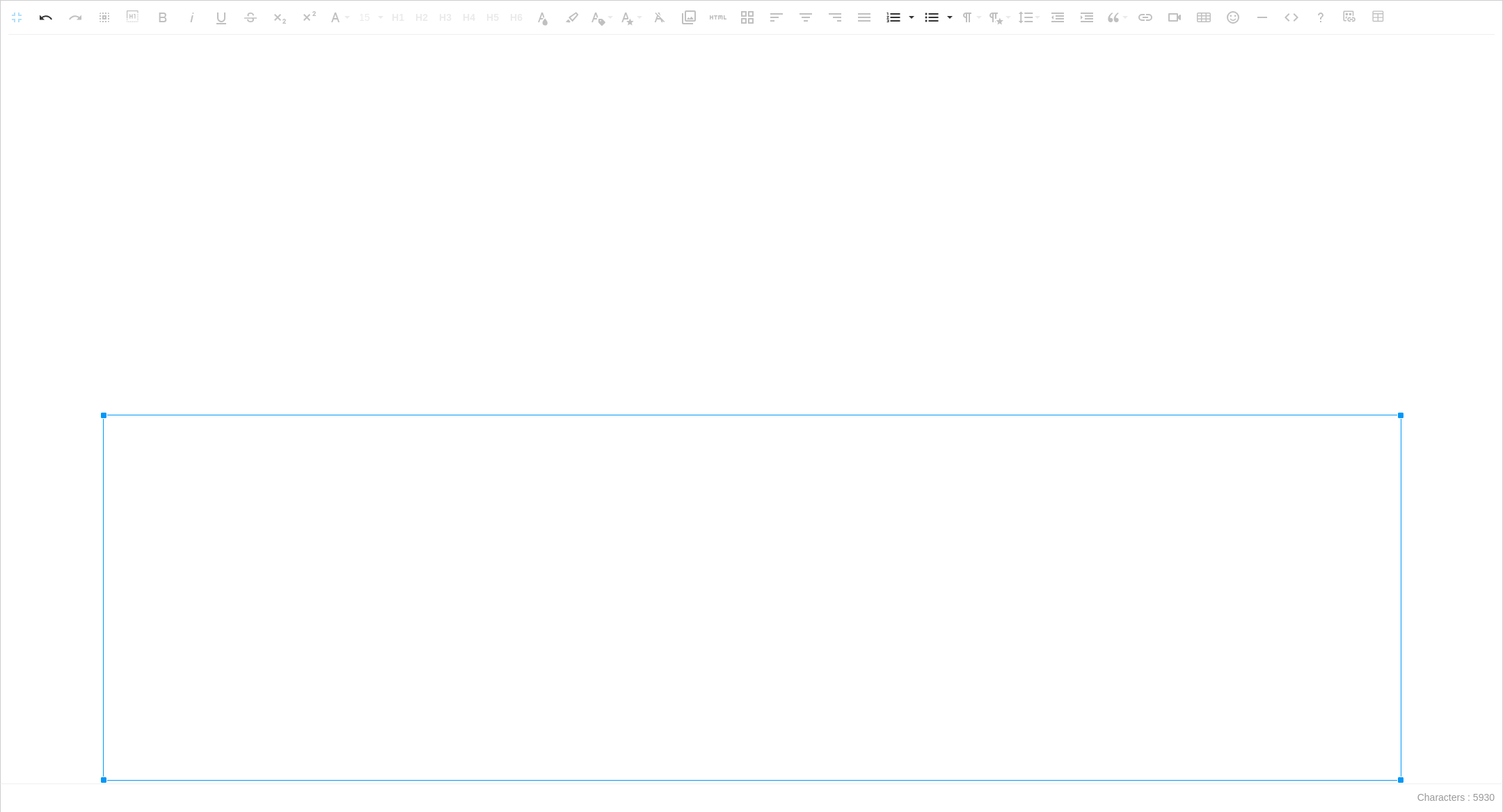
drag, startPoint x: 1301, startPoint y: 656, endPoint x: 1497, endPoint y: 780, distance: 231.9
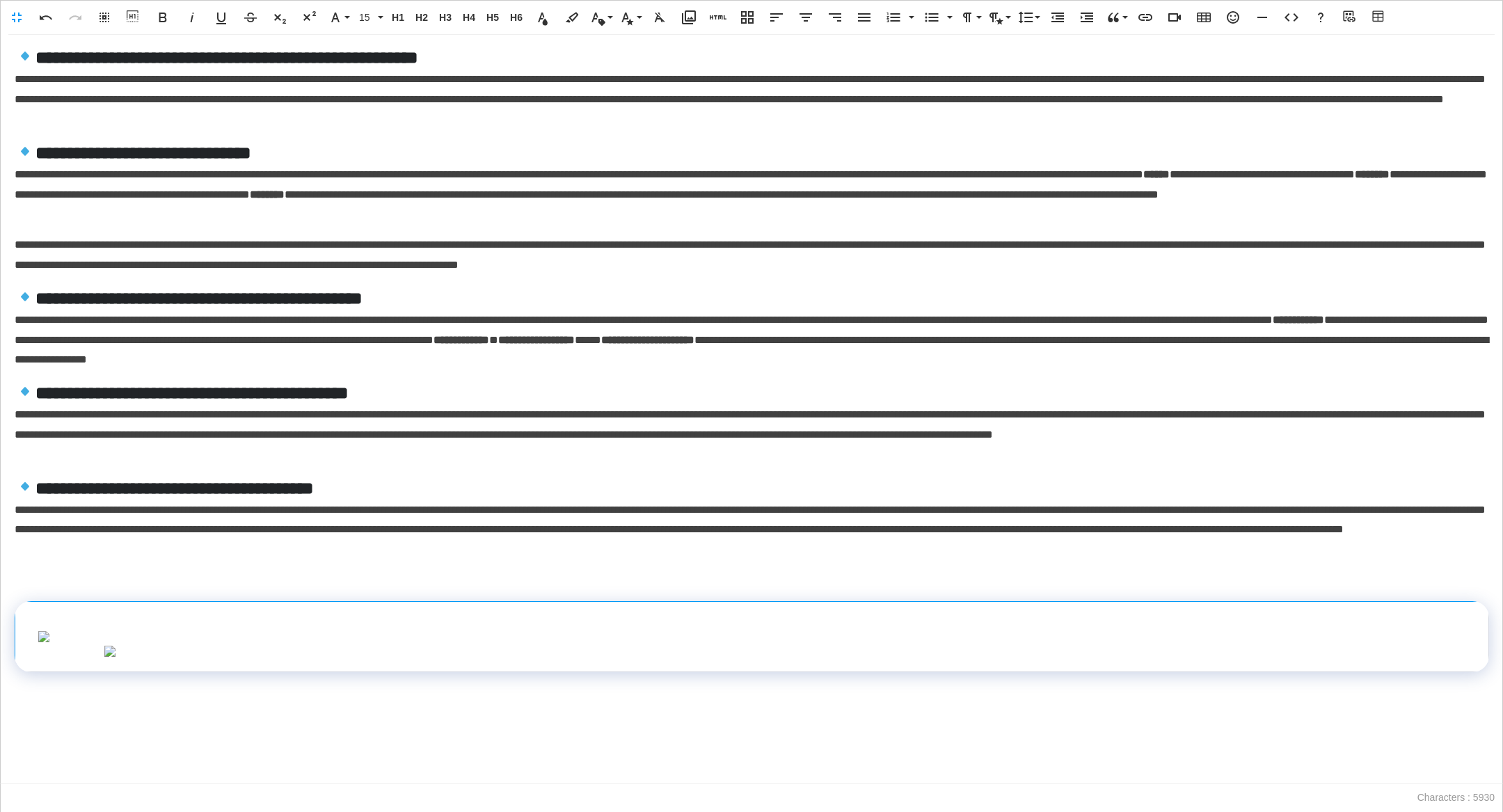
click at [1385, 646] on img at bounding box center [752, 651] width 1296 height 11
click at [1383, 646] on img at bounding box center [752, 651] width 1296 height 11
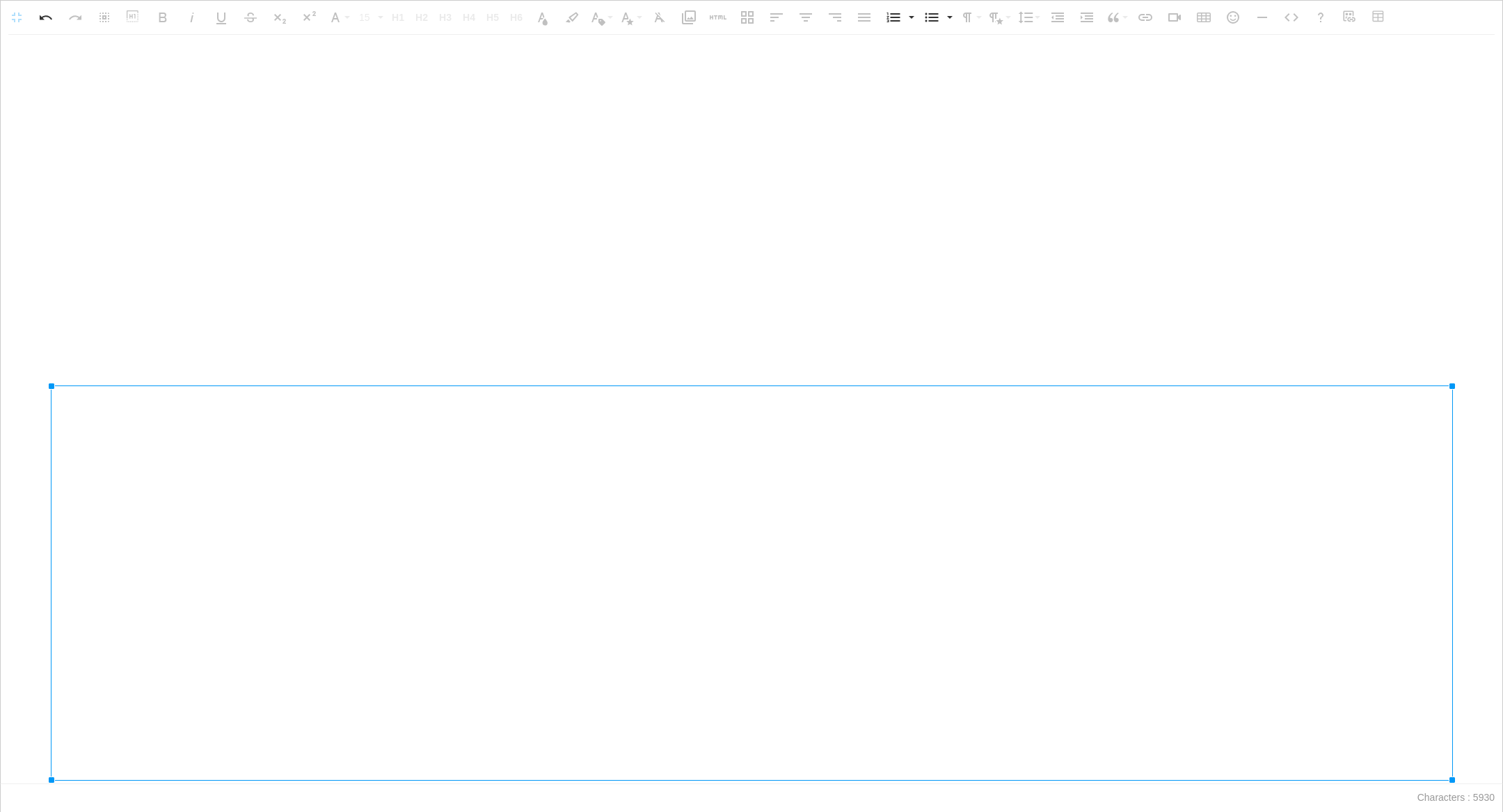
drag, startPoint x: 1398, startPoint y: 658, endPoint x: 1500, endPoint y: 733, distance: 126.6
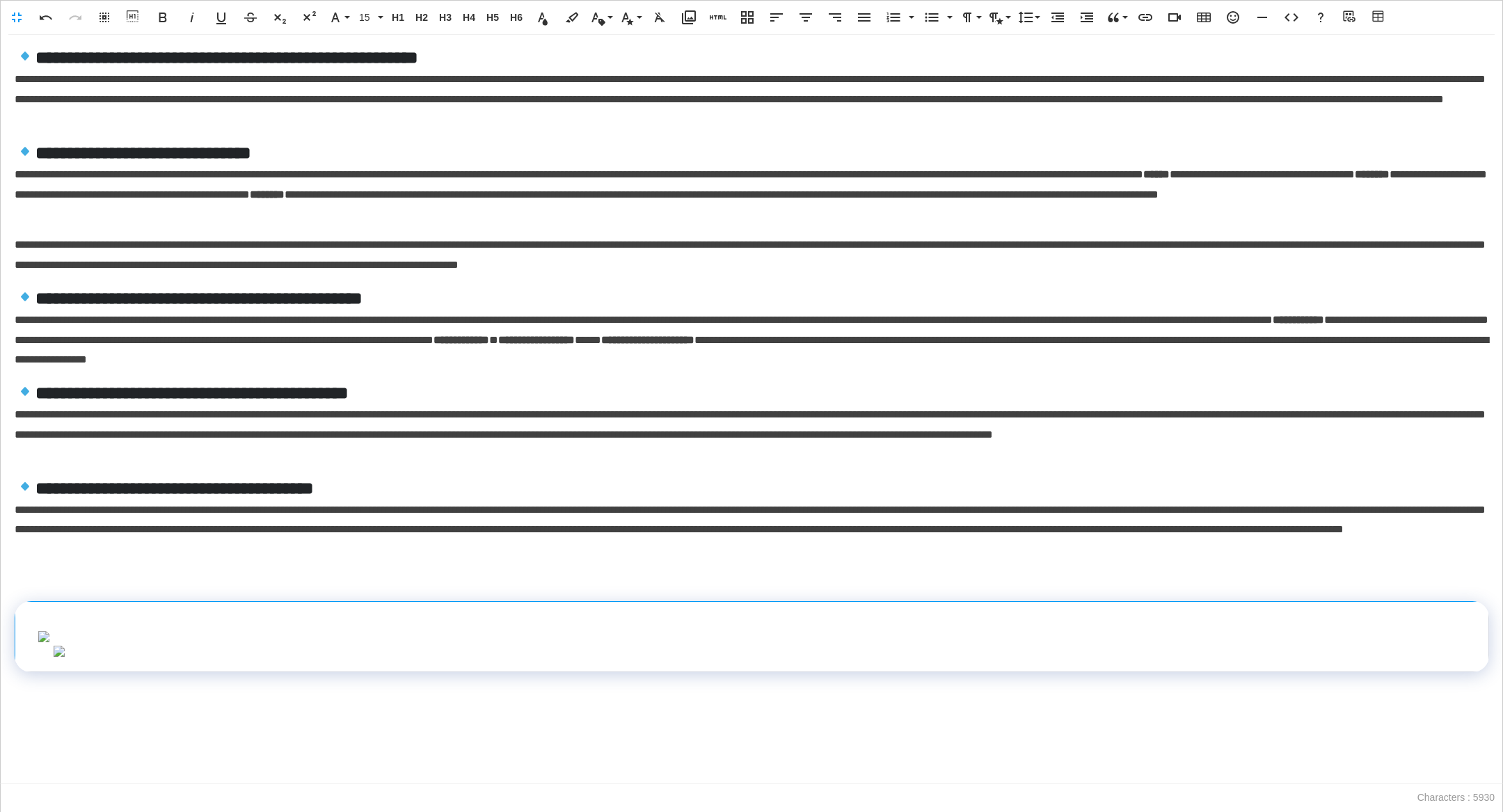
click at [1441, 656] on img at bounding box center [752, 651] width 1398 height 11
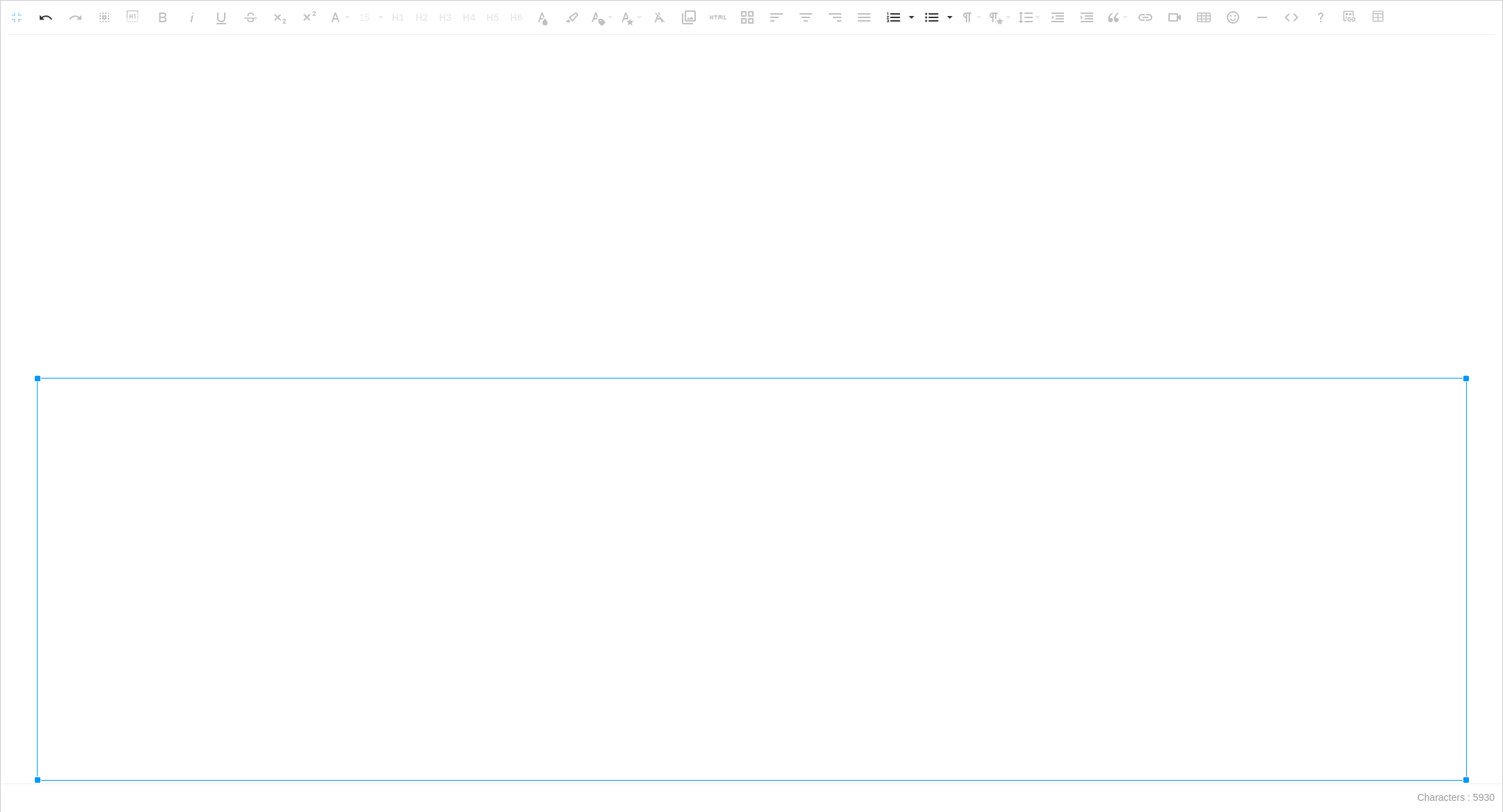
drag, startPoint x: 1451, startPoint y: 686, endPoint x: 1502, endPoint y: 717, distance: 59.7
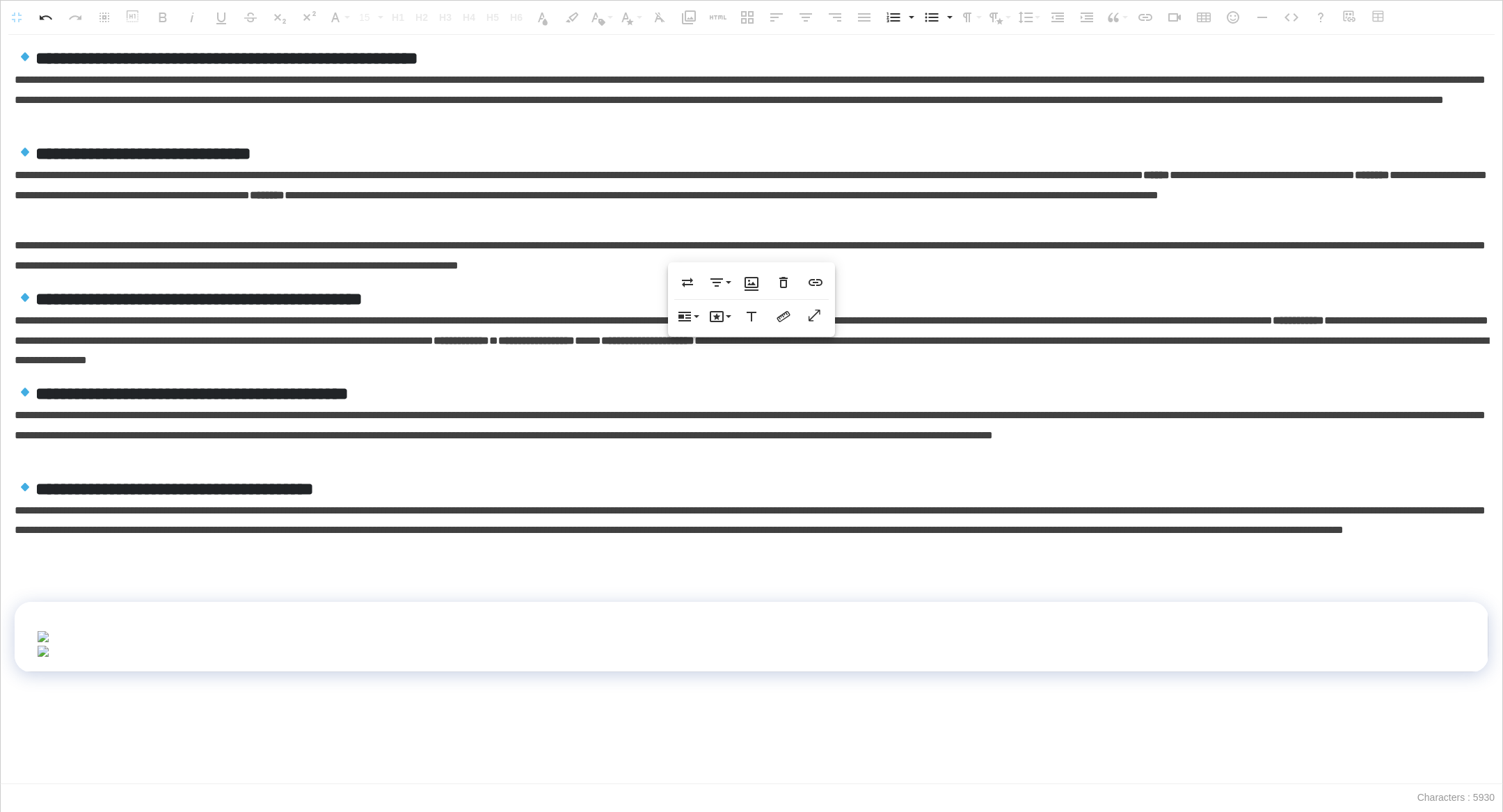
scroll to position [1142, 0]
click at [374, 661] on td at bounding box center [752, 637] width 1474 height 70
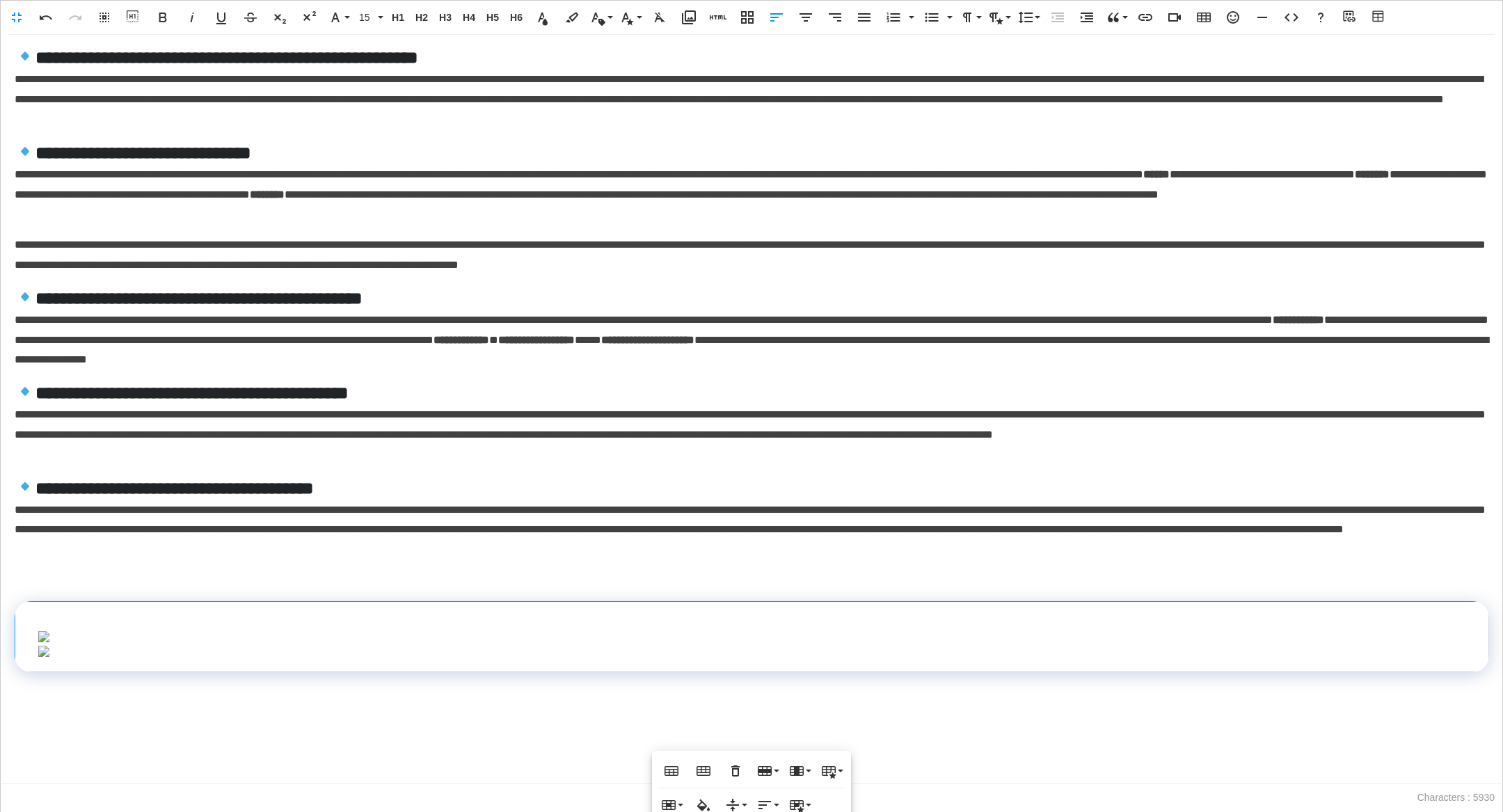
scroll to position [1044, 0]
click at [35, 601] on td at bounding box center [752, 636] width 1474 height 70
click at [78, 601] on td at bounding box center [752, 636] width 1474 height 70
click at [34, 601] on td at bounding box center [752, 636] width 1474 height 70
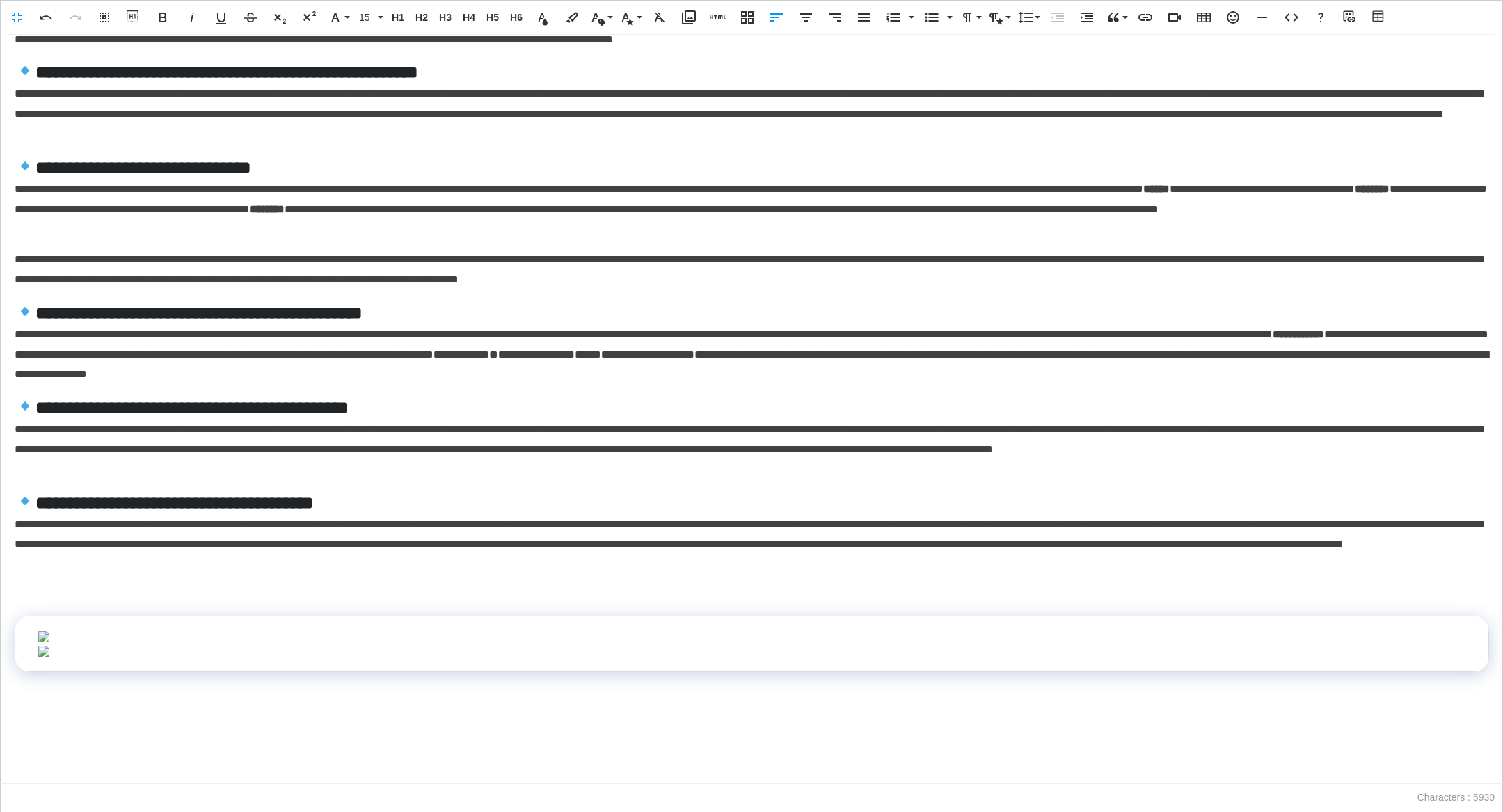
scroll to position [969, 0]
click at [239, 646] on img at bounding box center [752, 651] width 1428 height 11
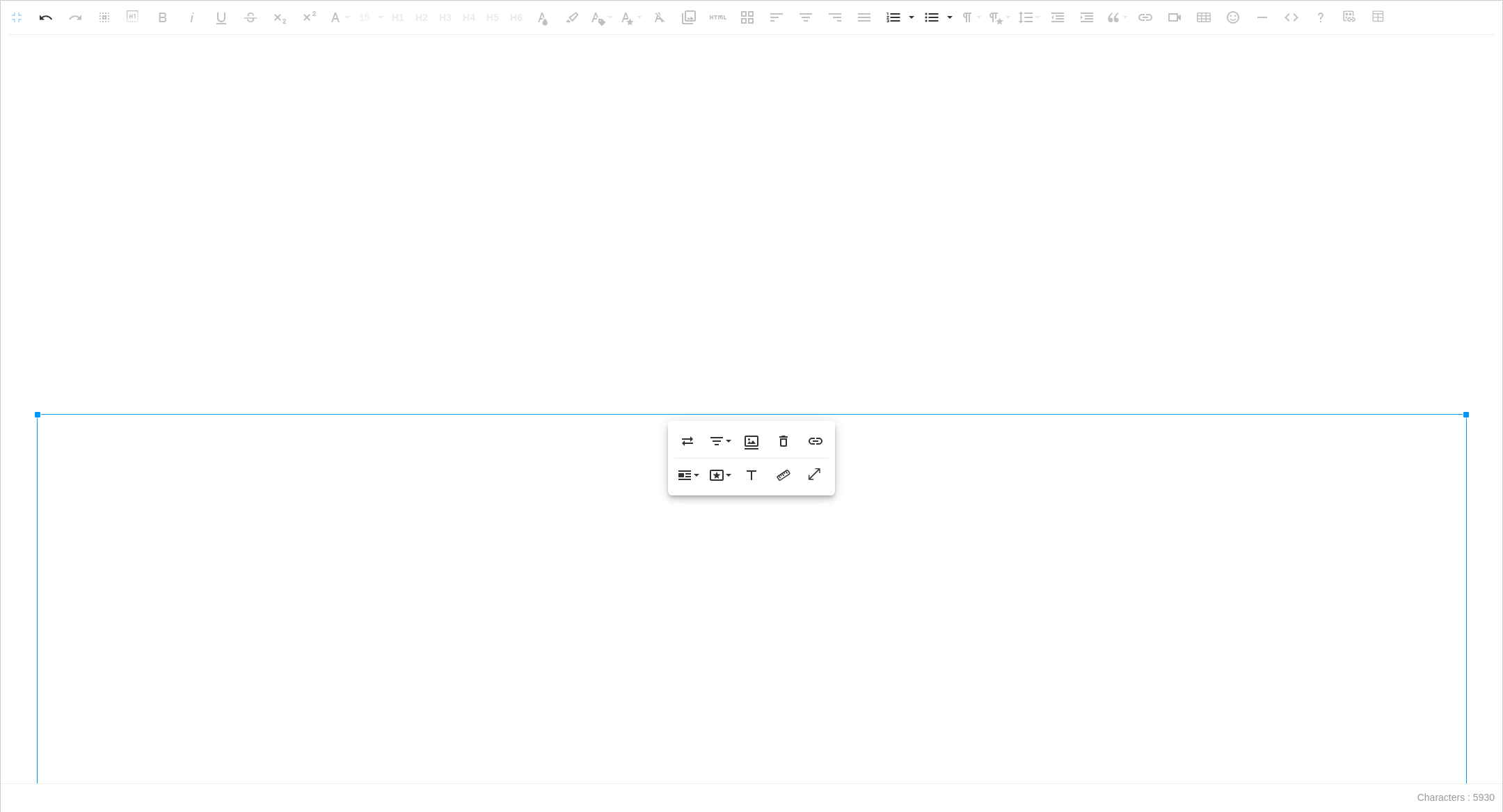
scroll to position [968, 0]
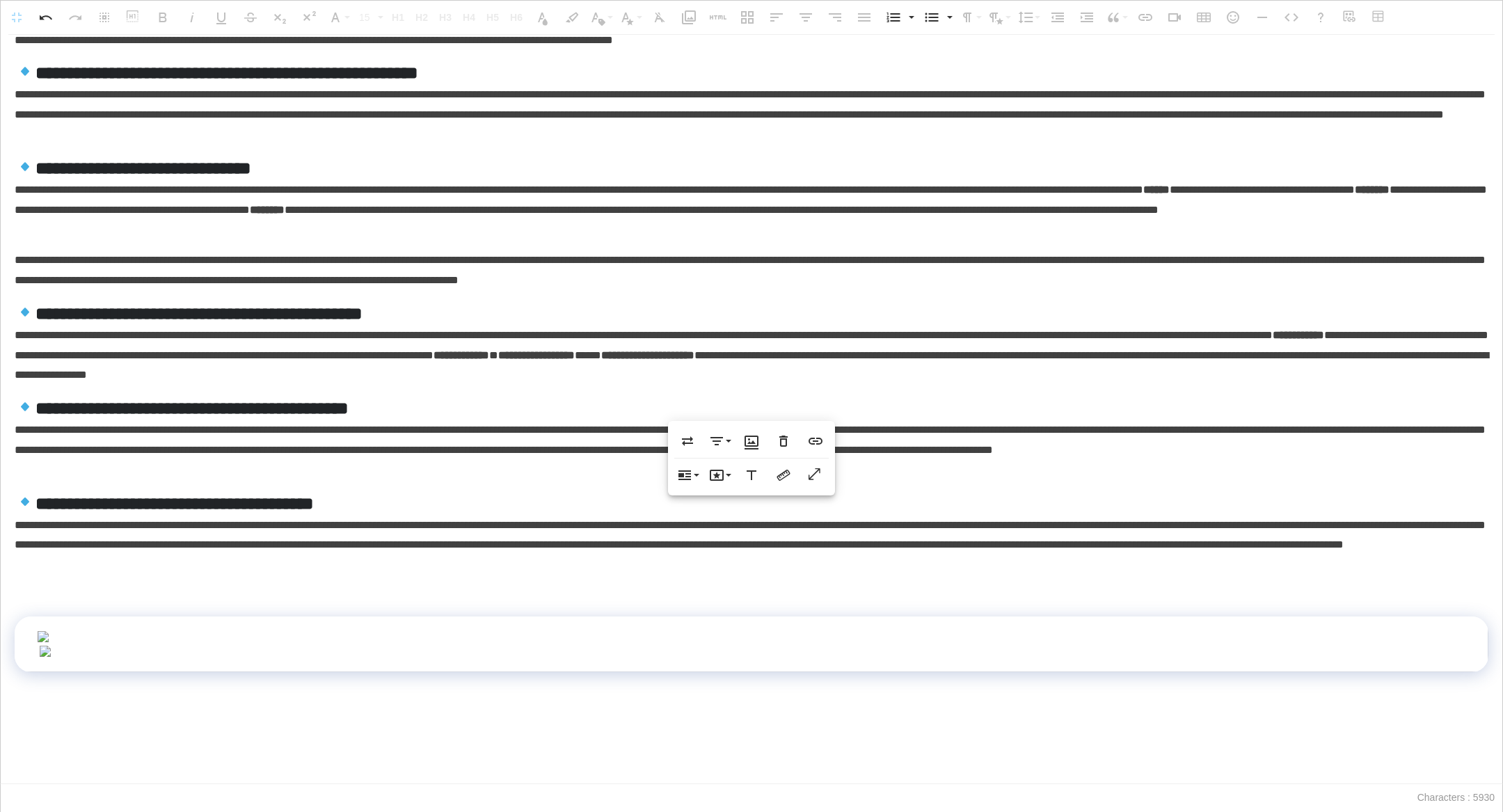
click at [252, 646] on img at bounding box center [751, 651] width 1425 height 11
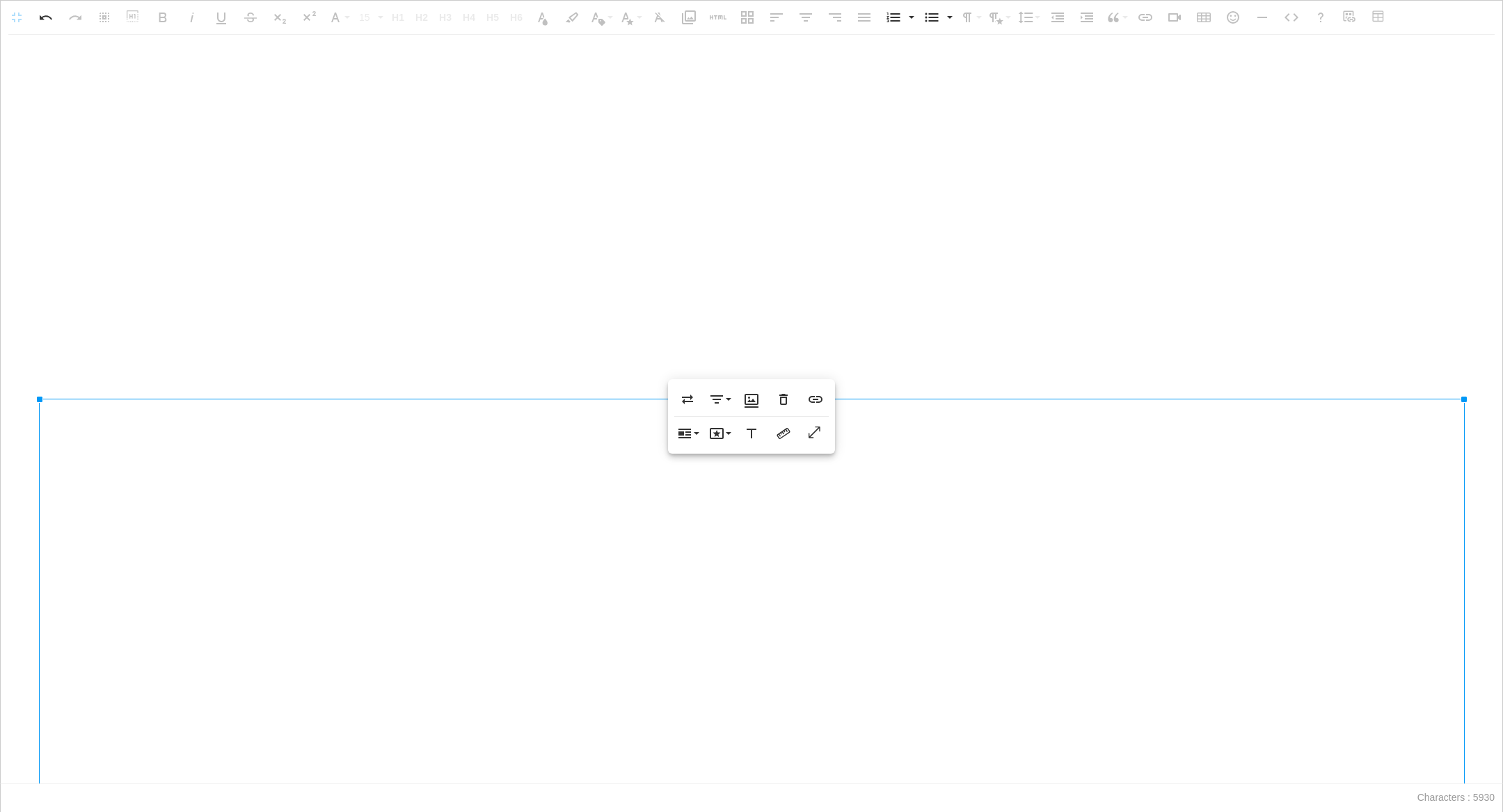
scroll to position [1020, 0]
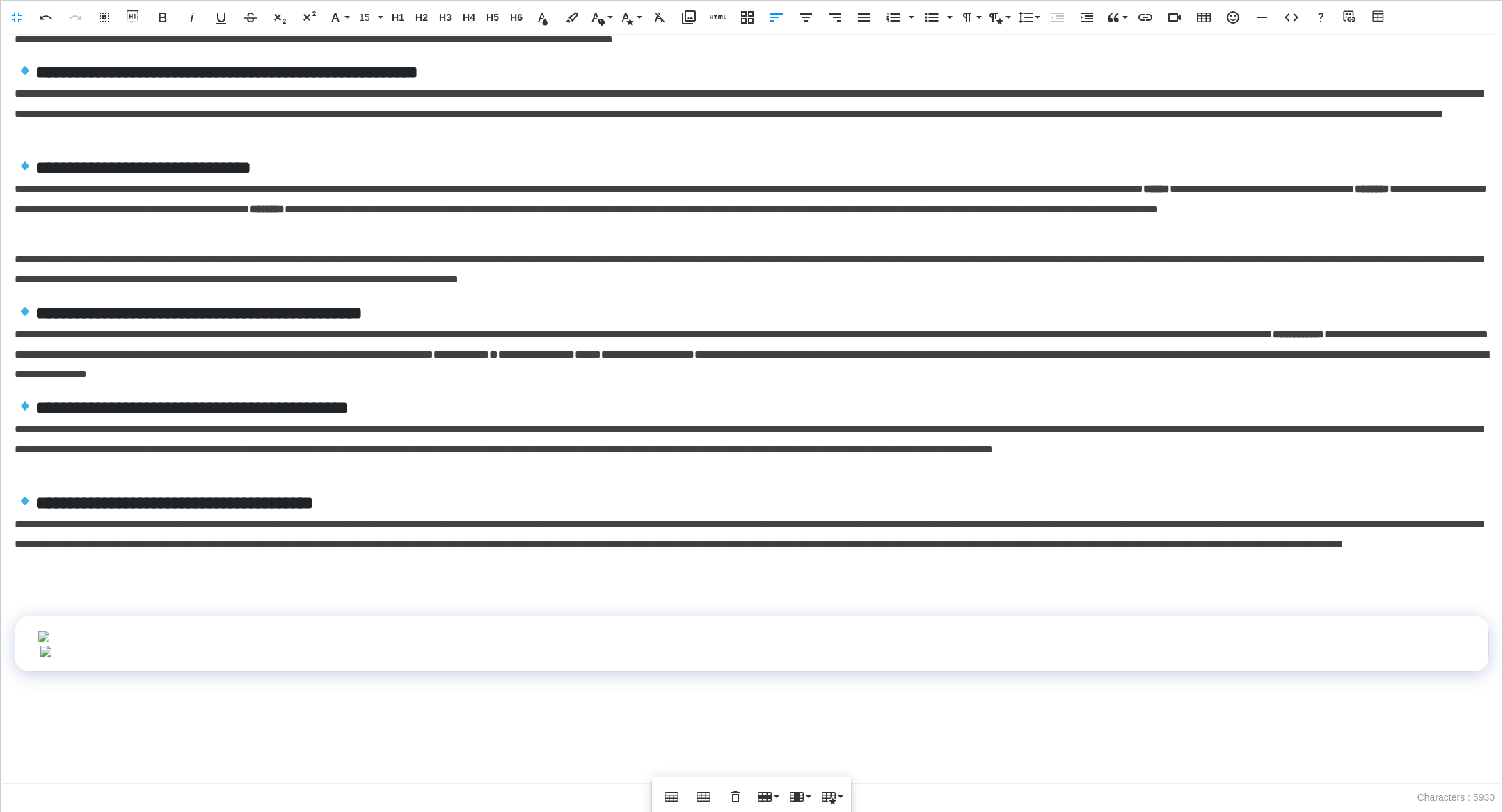
scroll to position [1056, 0]
click at [879, 646] on img at bounding box center [752, 651] width 1425 height 11
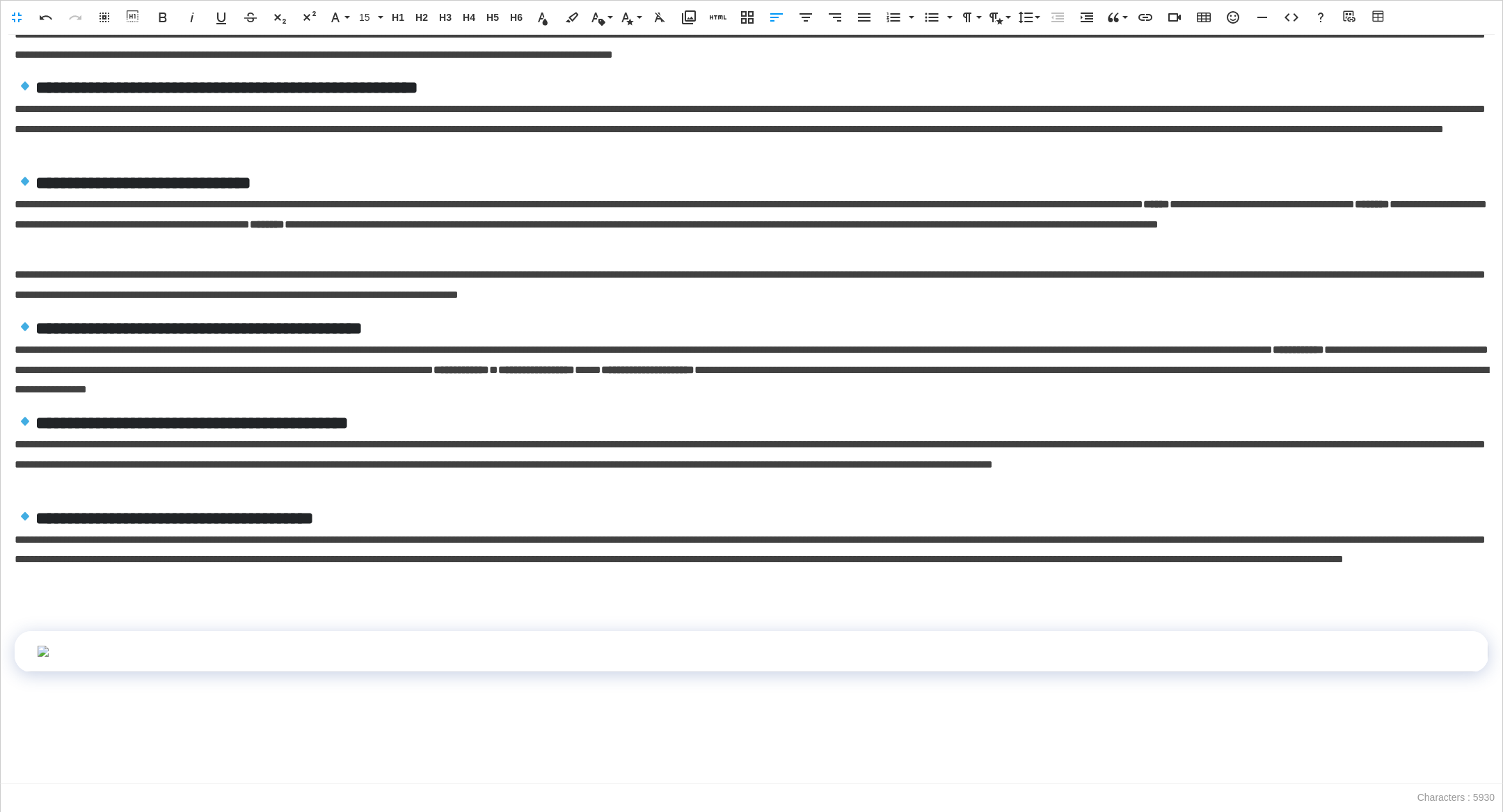
click at [846, 646] on img at bounding box center [751, 651] width 1428 height 11
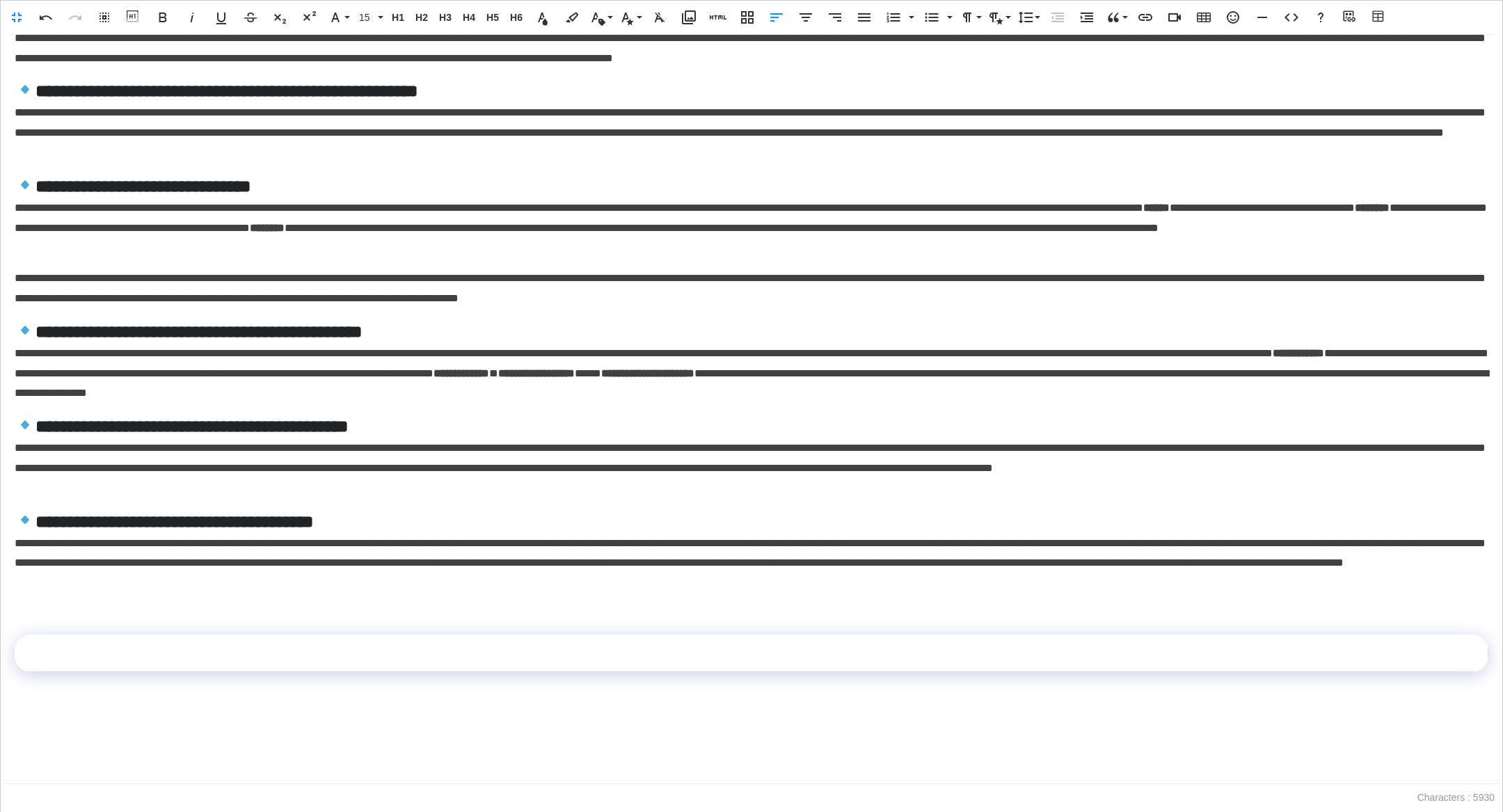
scroll to position [209, 0]
click at [694, 10] on icon "button" at bounding box center [688, 17] width 17 height 17
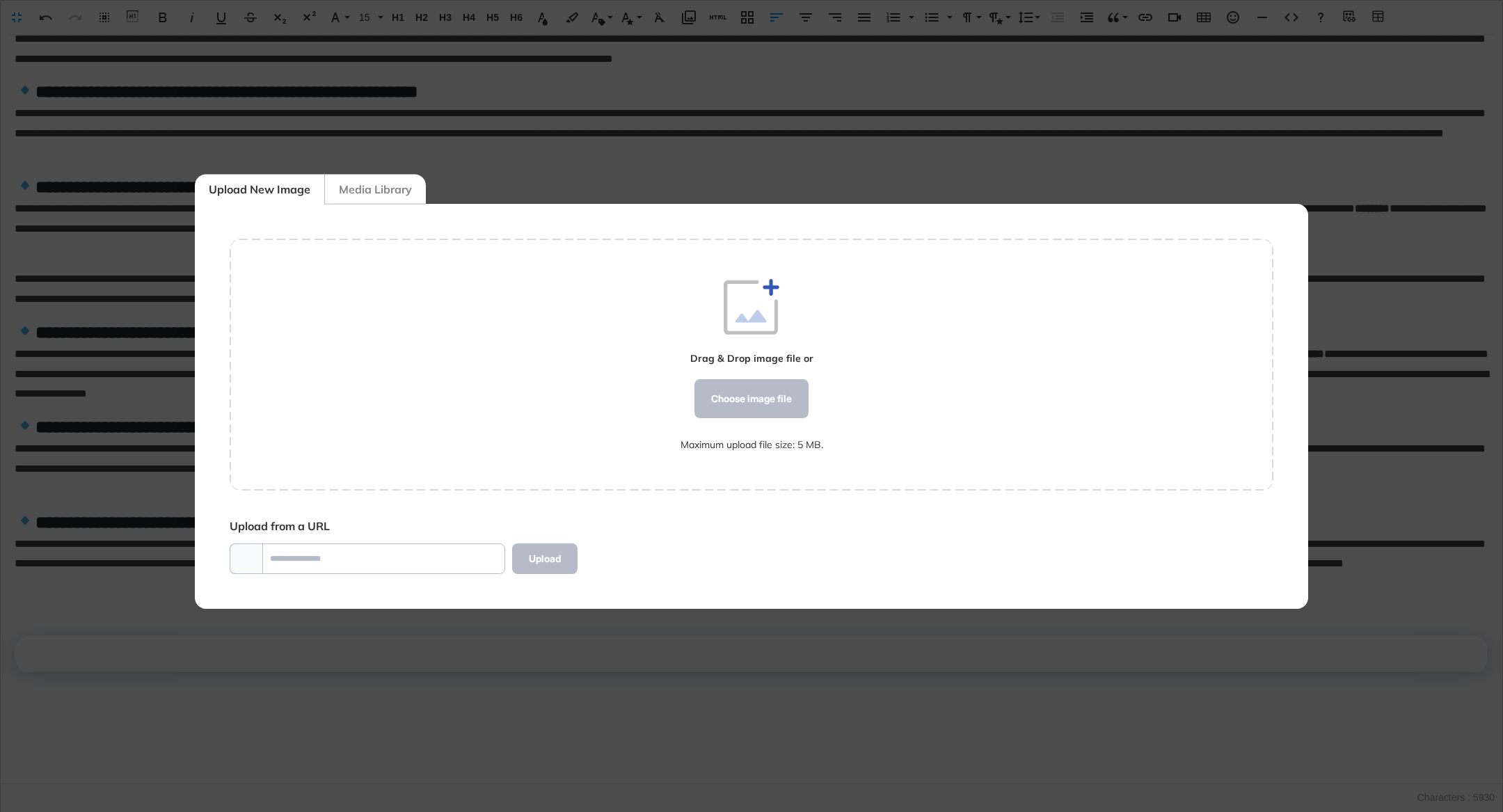
scroll to position [0, 0]
click at [741, 370] on div "Drag & Drop image file or Choose image file Maximum upload file size: 5 MB." at bounding box center [752, 364] width 142 height 171
click at [744, 395] on div "Choose image file" at bounding box center [752, 398] width 114 height 39
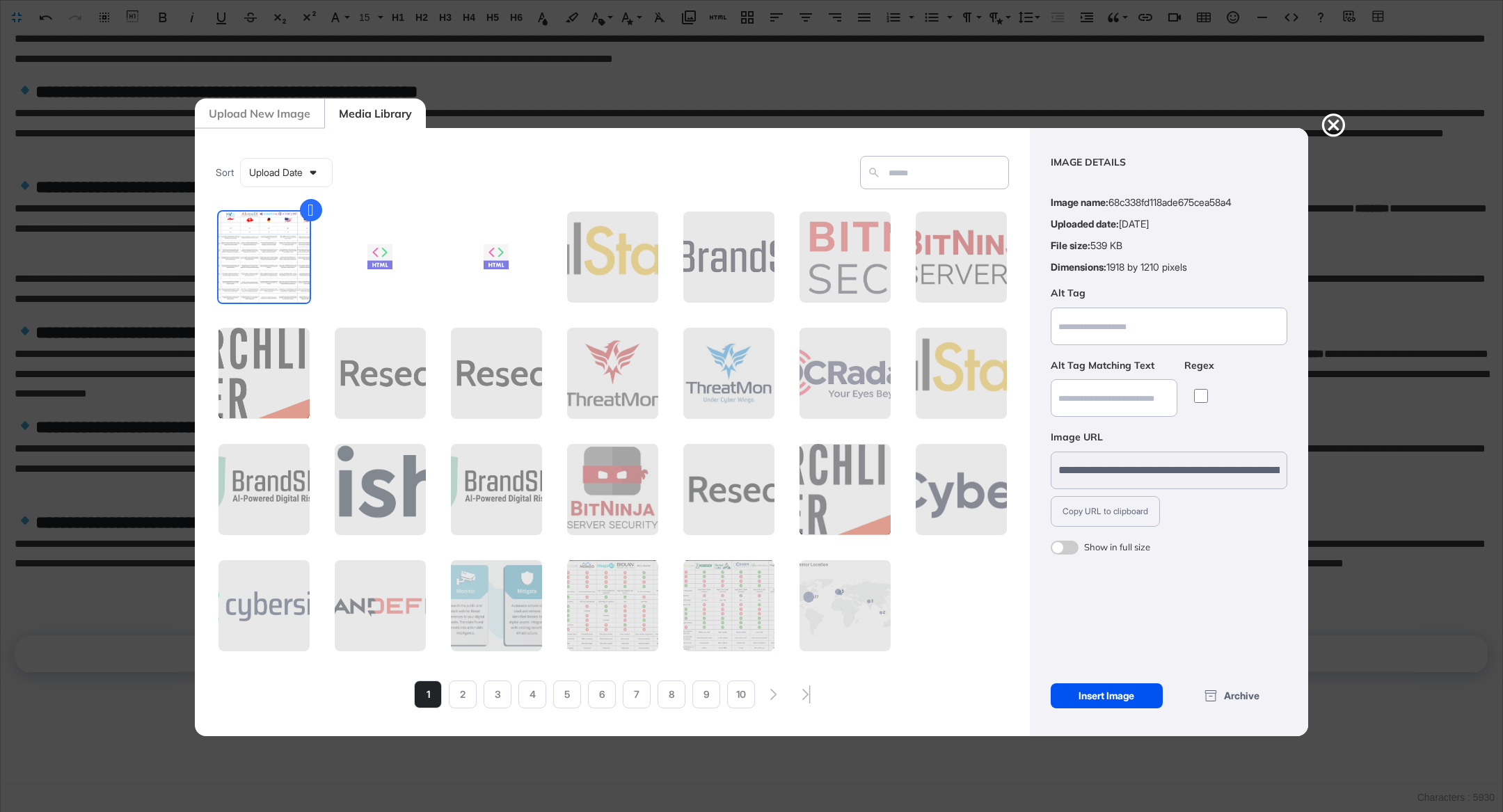
click at [1114, 704] on div "Insert Image" at bounding box center [1106, 695] width 112 height 25
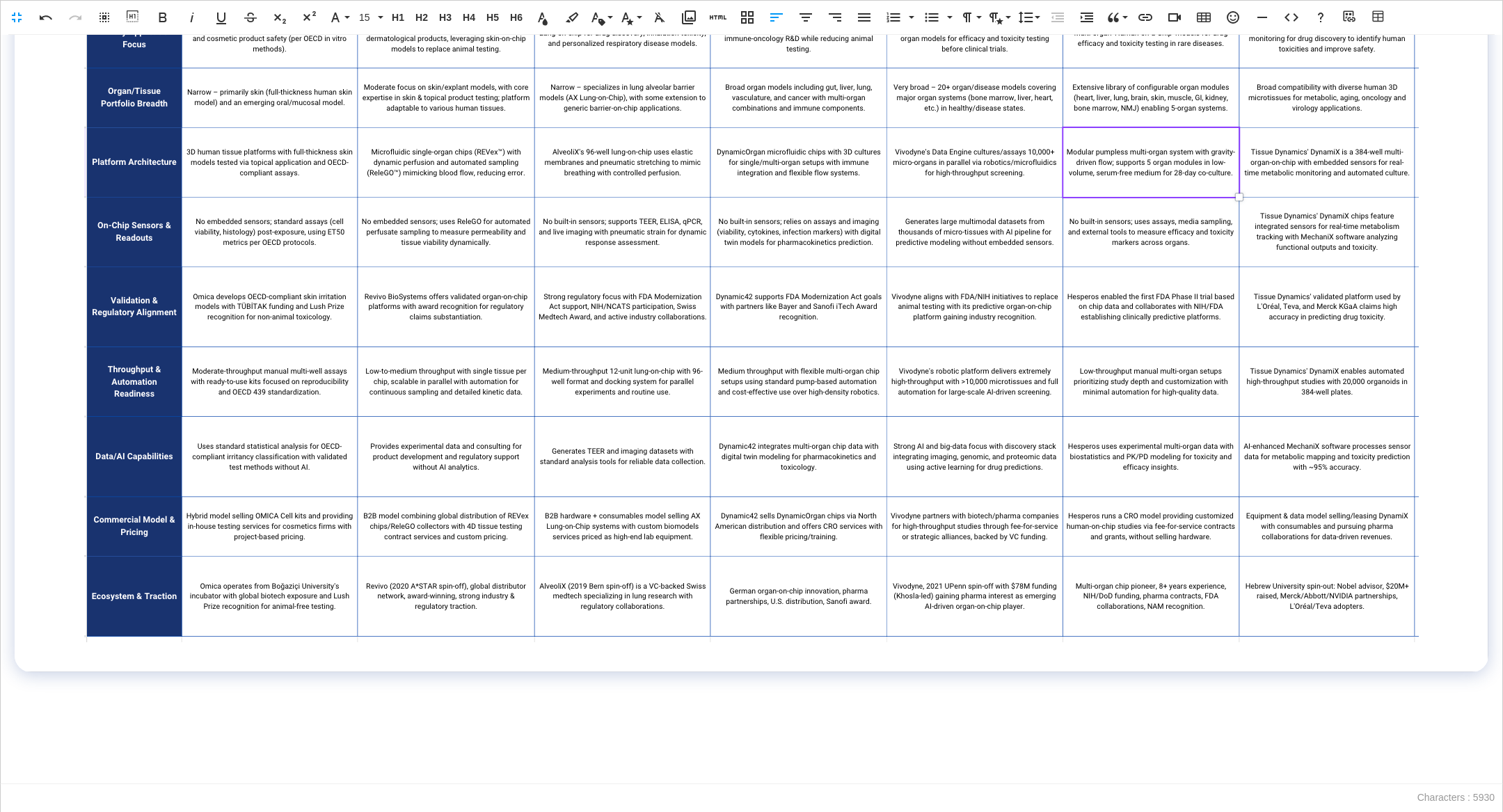
click at [1011, 567] on img at bounding box center [752, 221] width 1336 height 842
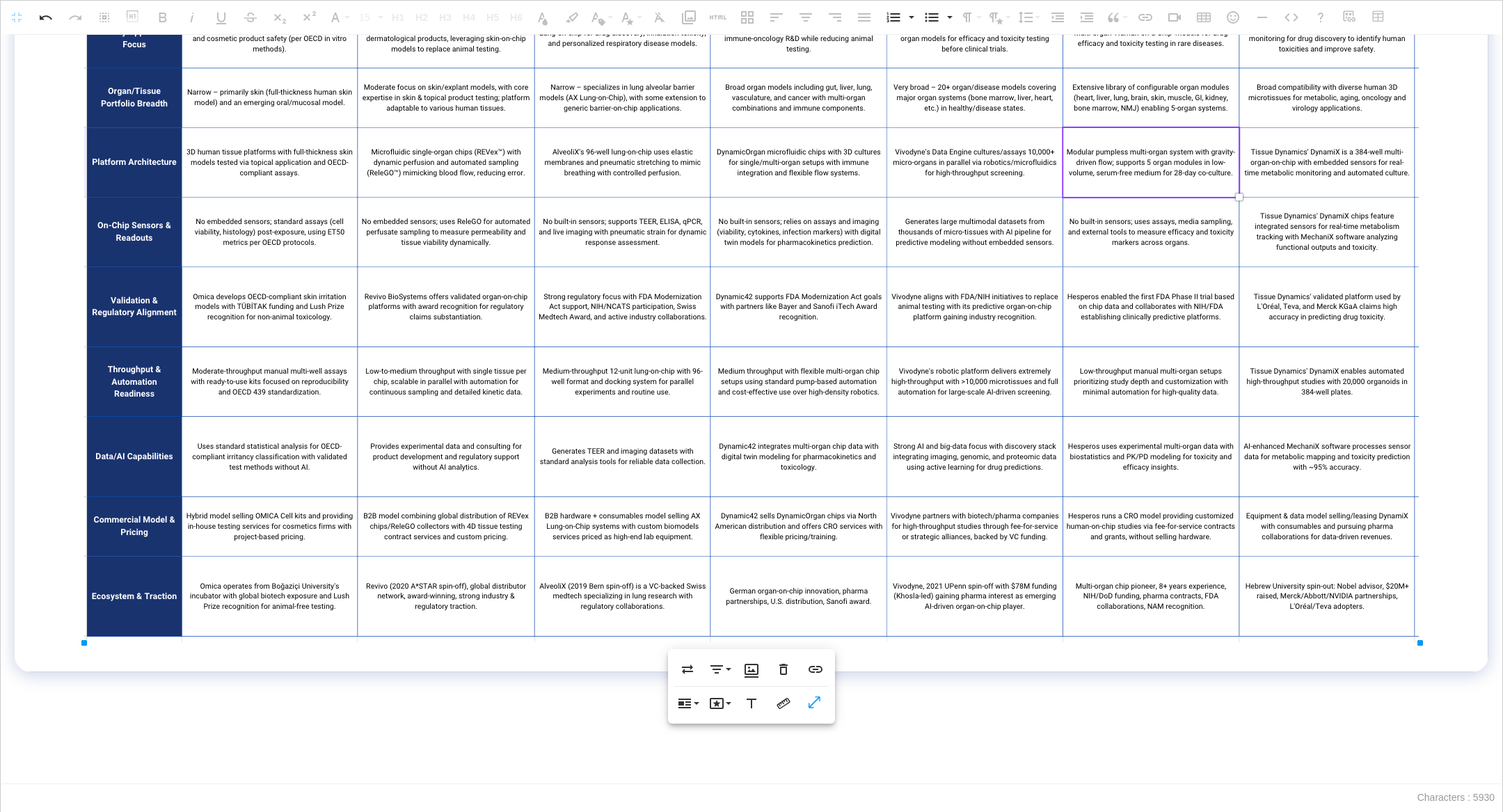
scroll to position [1058, 0]
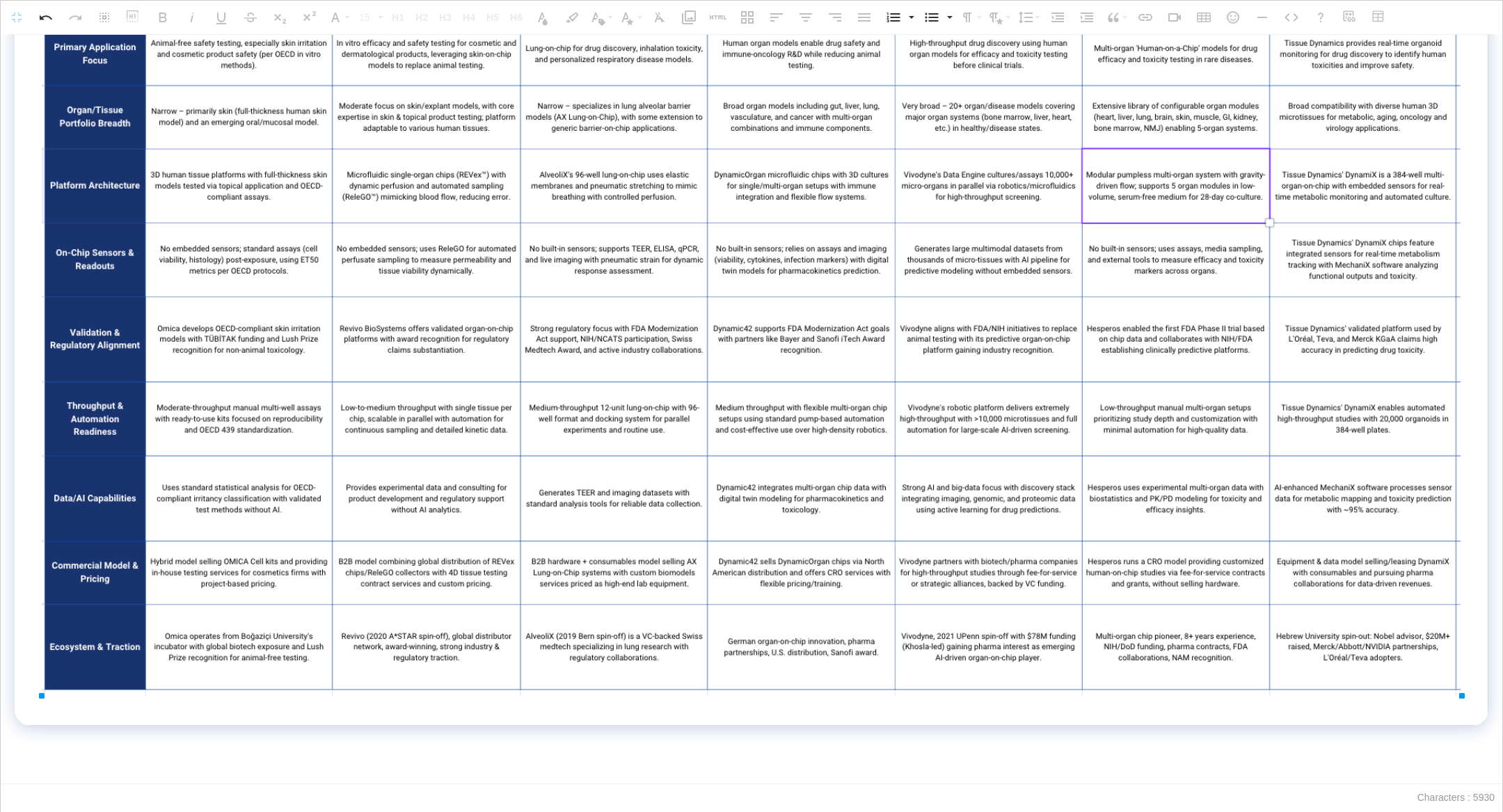
drag, startPoint x: 1418, startPoint y: 641, endPoint x: 1500, endPoint y: 808, distance: 186.0
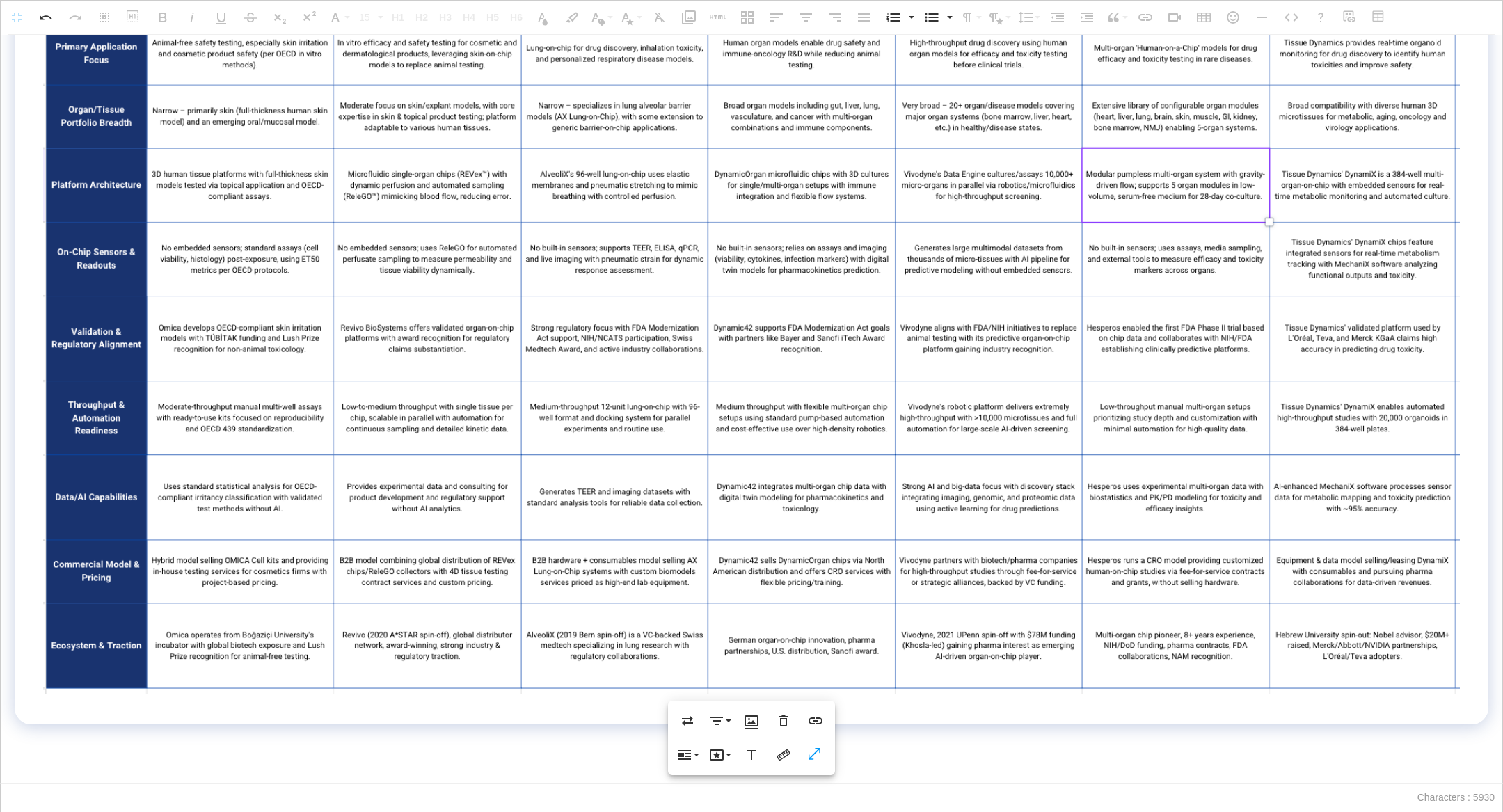
click at [1025, 701] on td at bounding box center [752, 255] width 1474 height 938
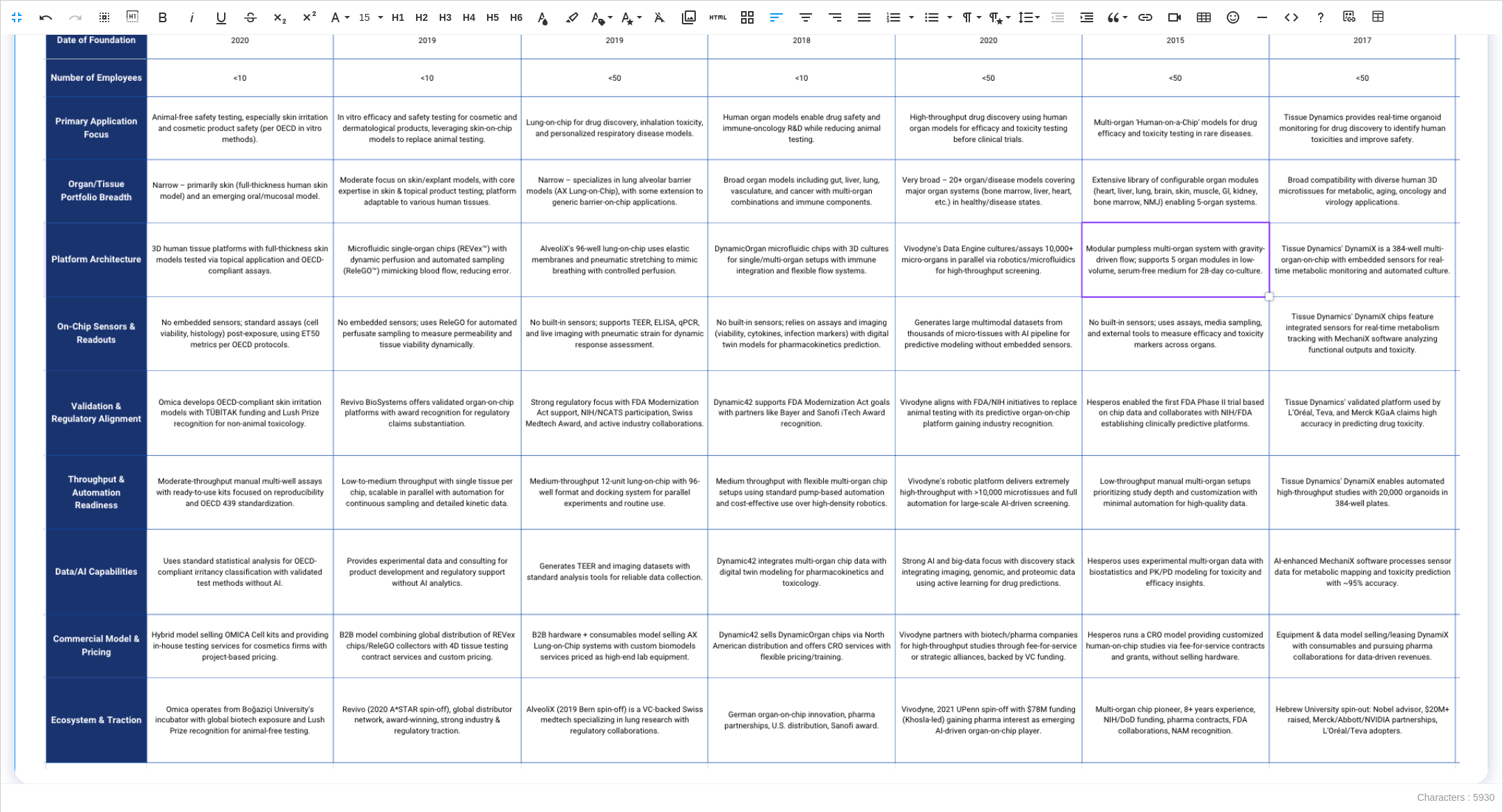
scroll to position [1096, 0]
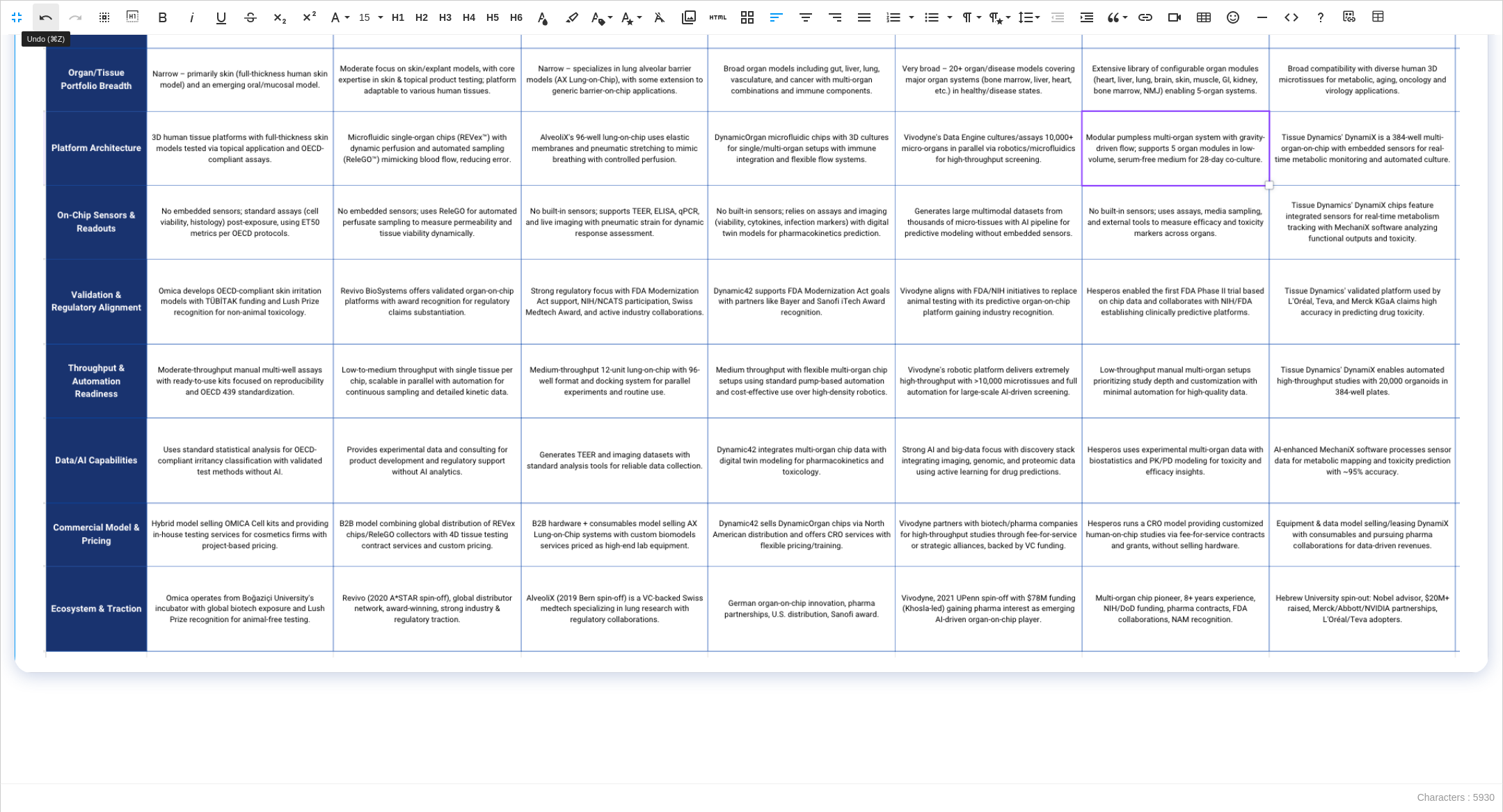
click at [51, 18] on icon "button" at bounding box center [46, 17] width 17 height 17
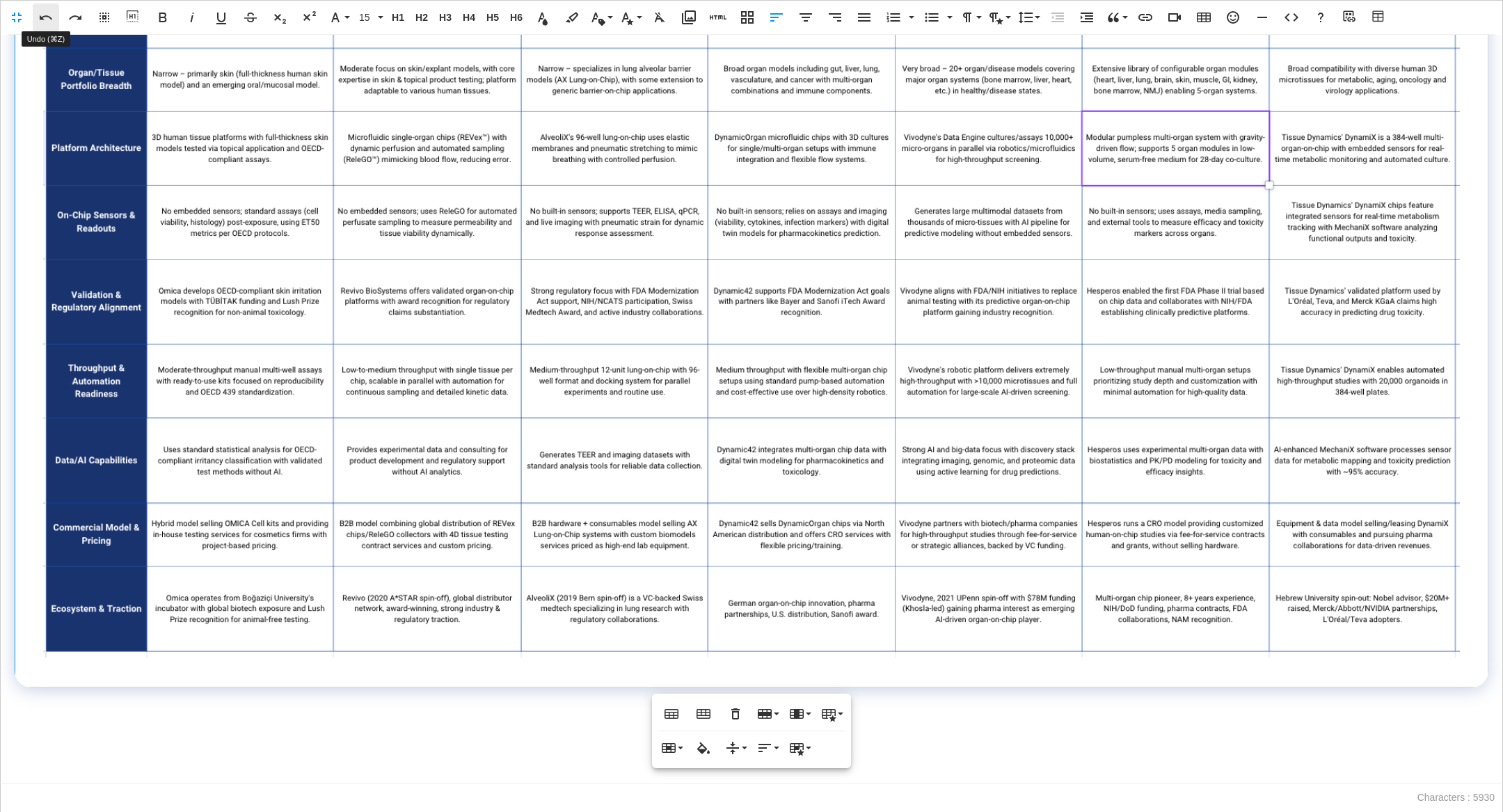
click at [51, 18] on icon "button" at bounding box center [46, 18] width 12 height 5
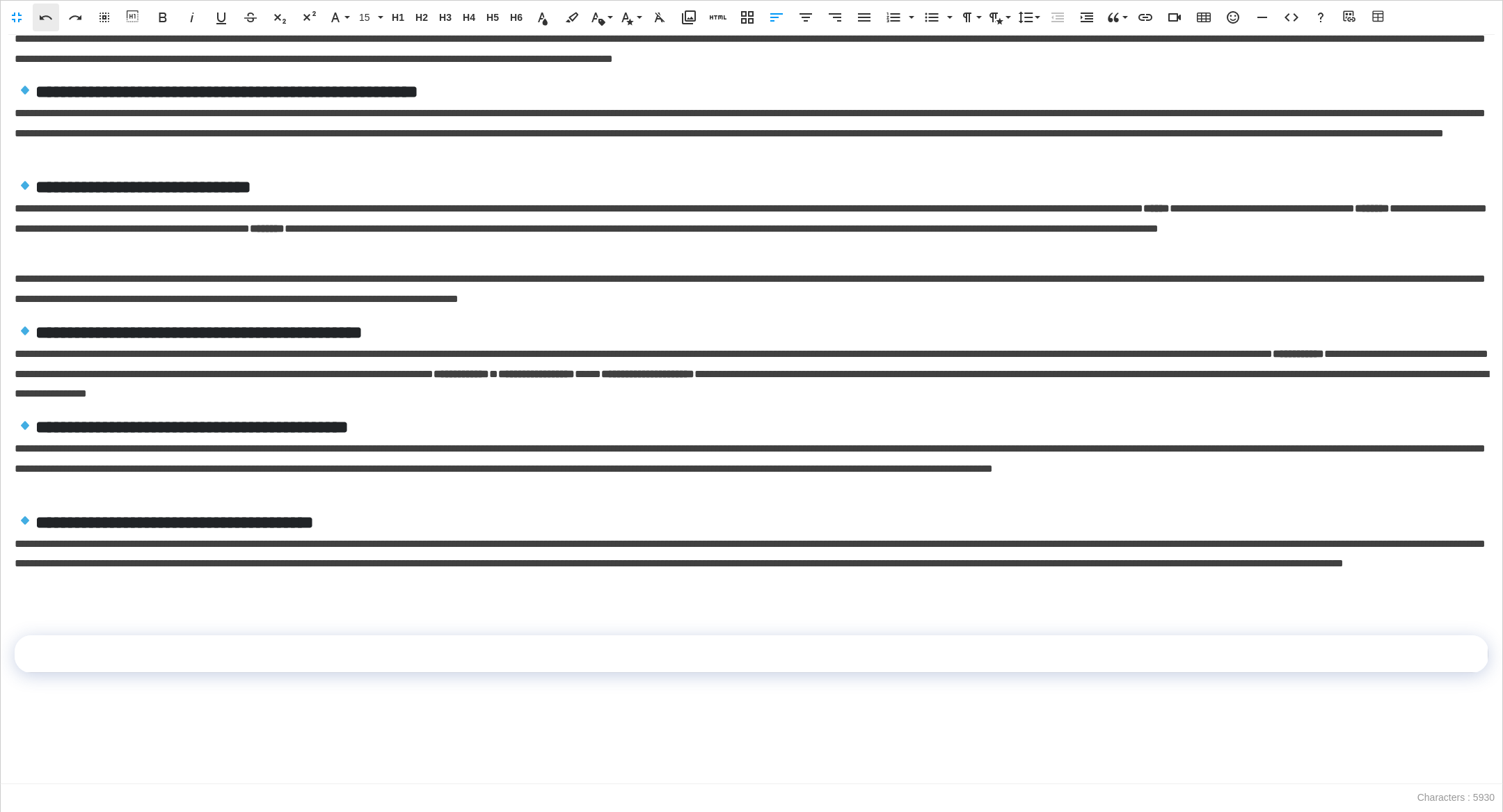
click at [51, 18] on icon "button" at bounding box center [46, 18] width 12 height 5
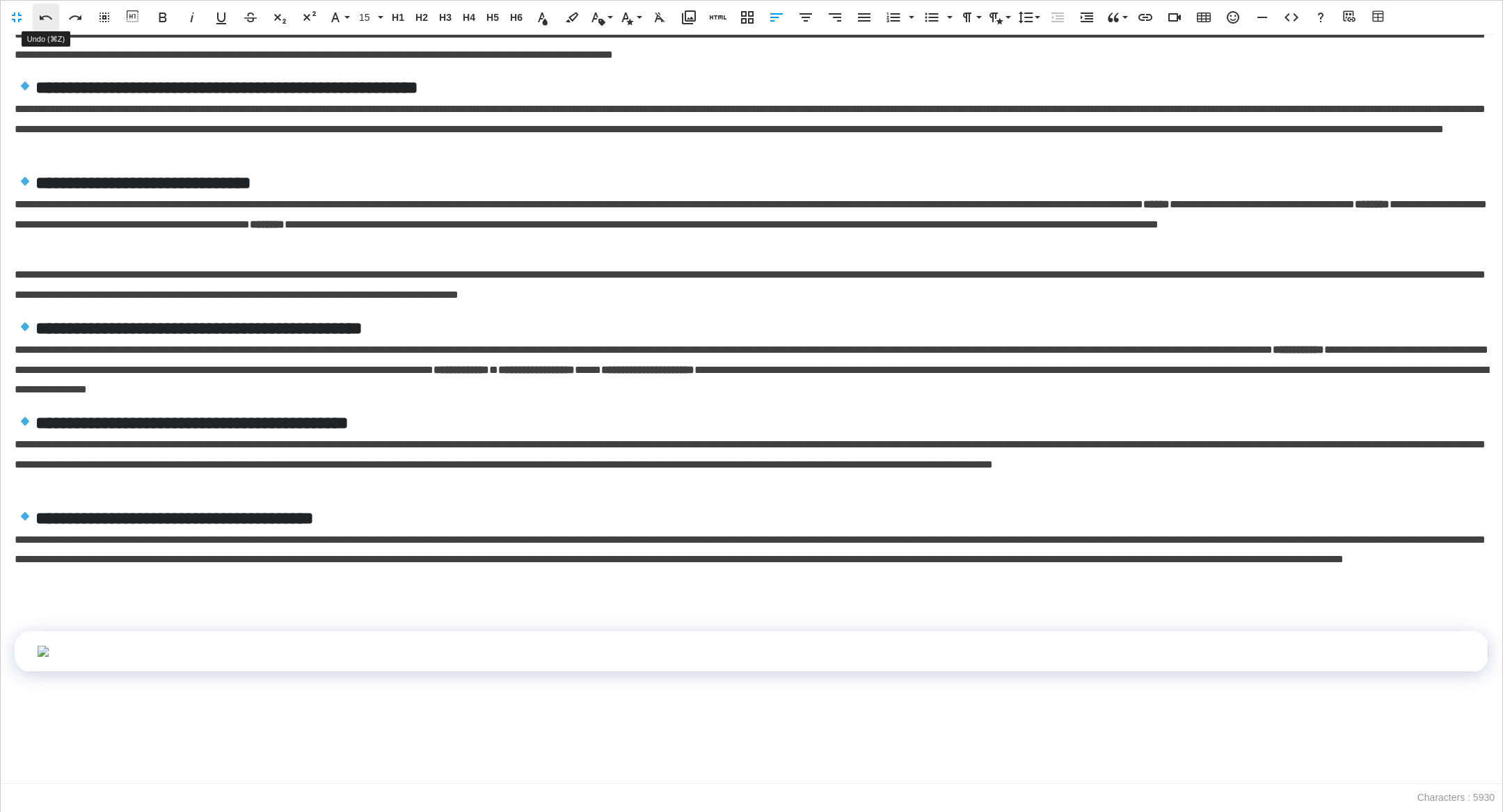
click at [45, 7] on button "Undo" at bounding box center [46, 18] width 26 height 28
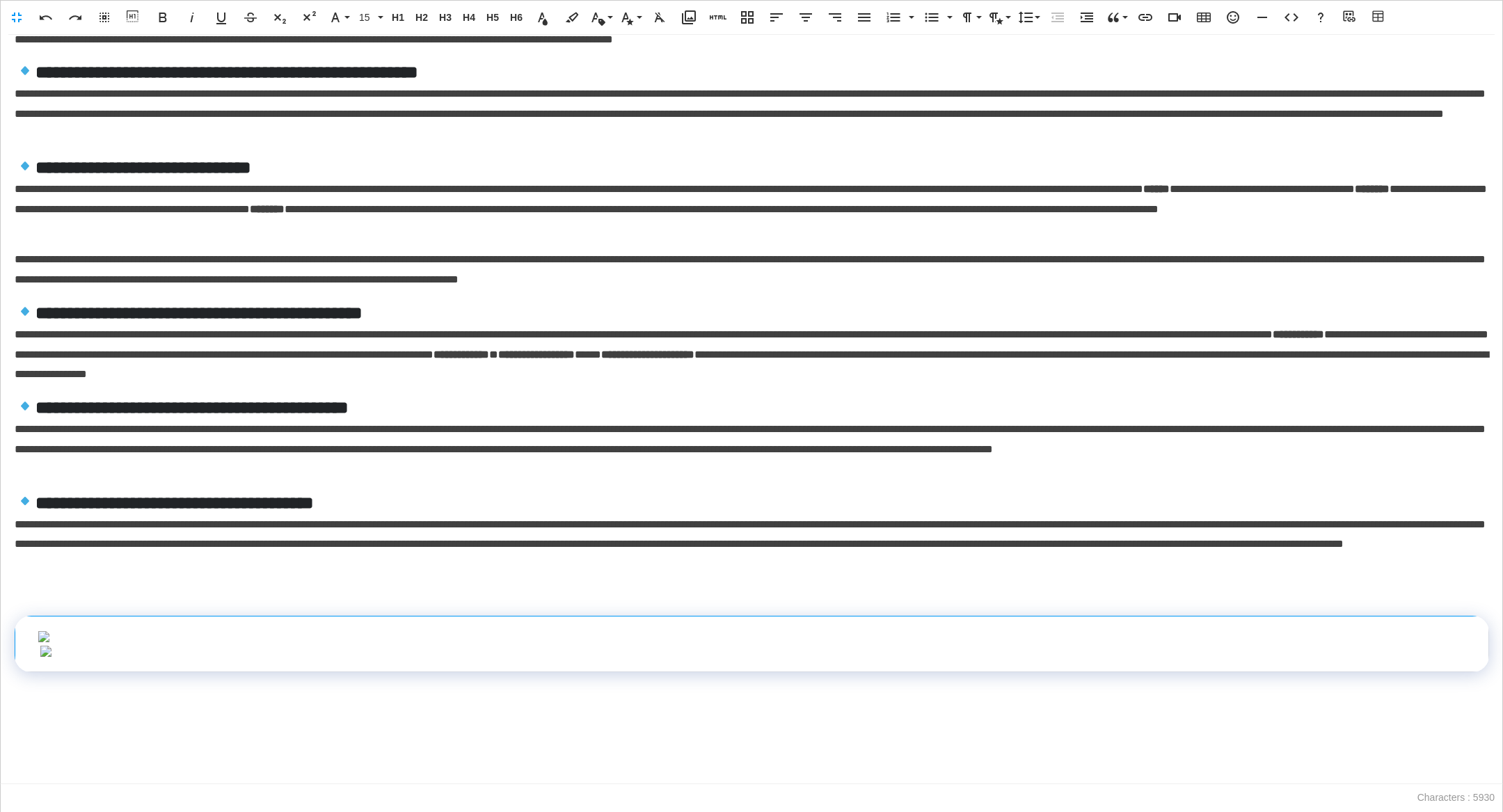
scroll to position [772, 0]
click at [185, 654] on img at bounding box center [752, 651] width 1425 height 11
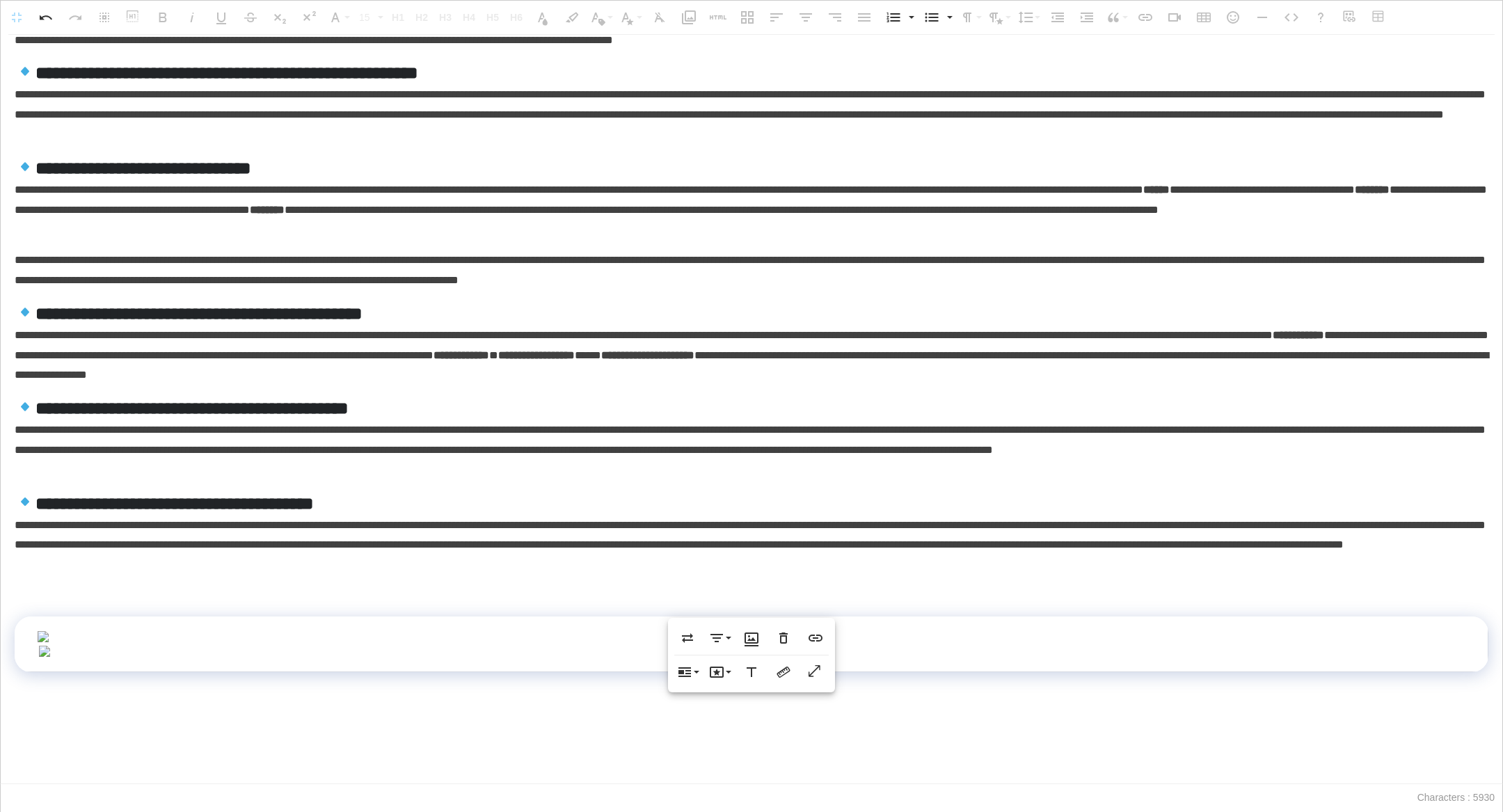
click at [343, 646] on img at bounding box center [752, 651] width 1427 height 11
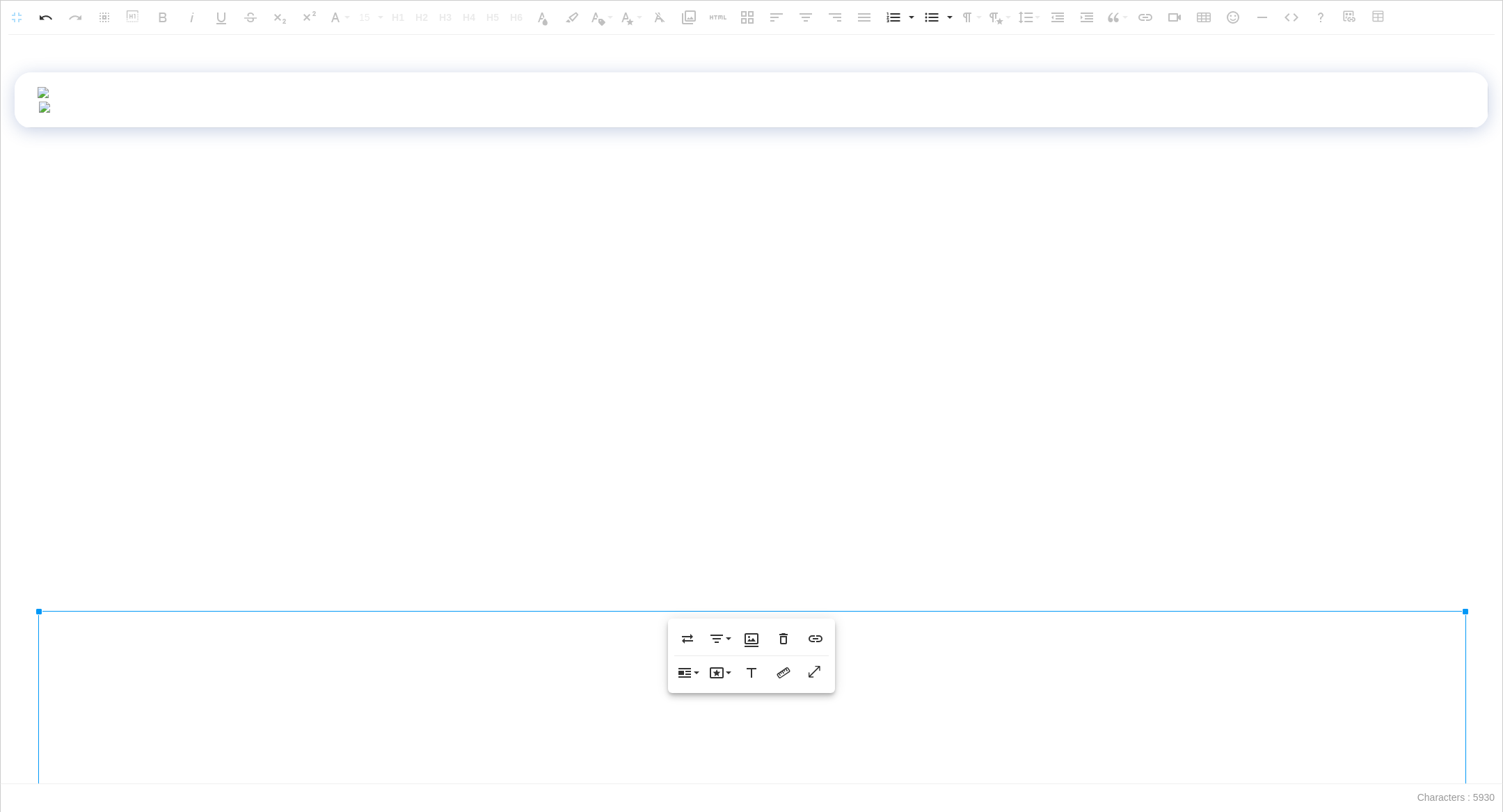
click at [1479, 128] on td at bounding box center [752, 99] width 1474 height 55
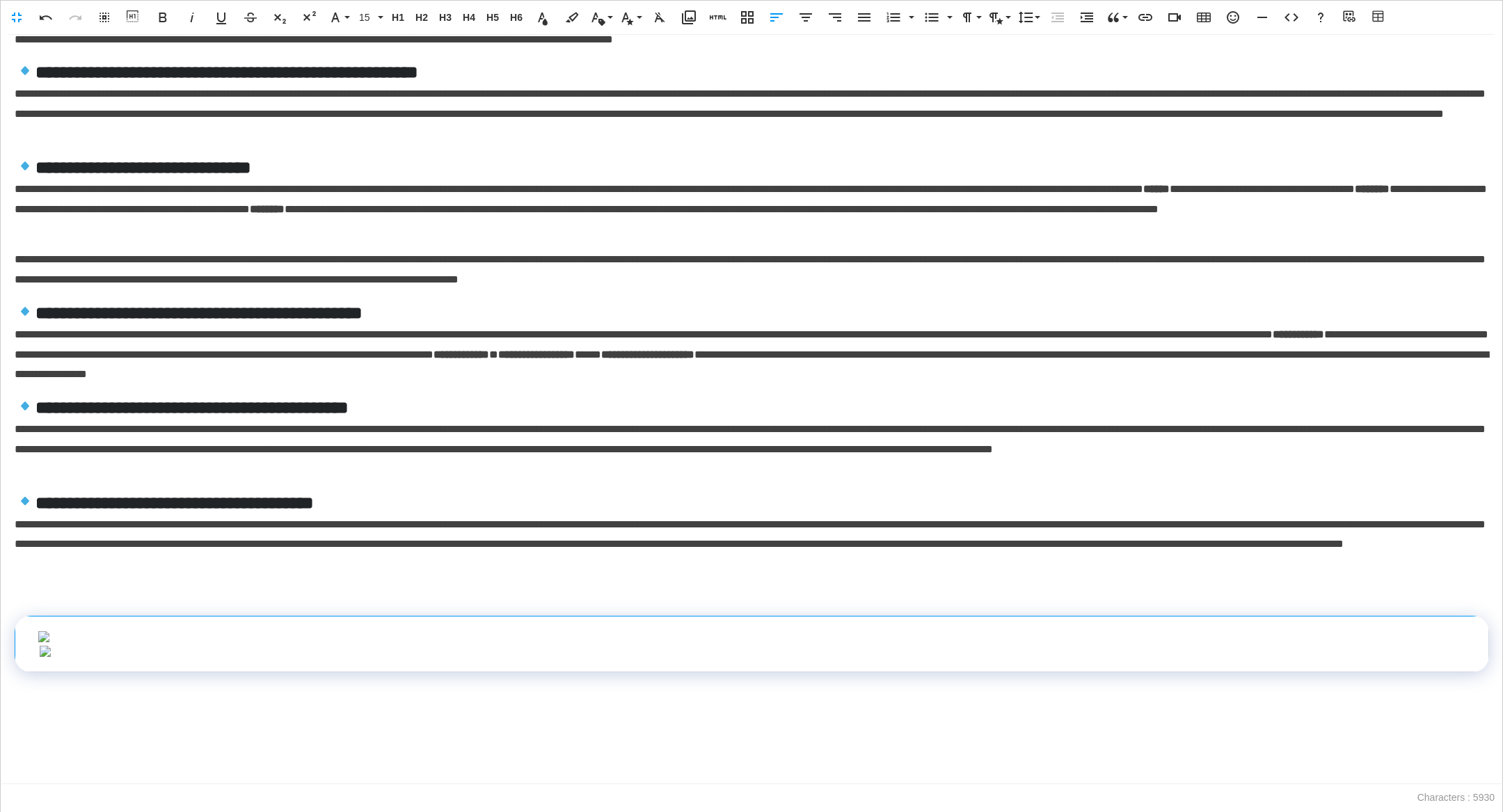
scroll to position [737, 0]
click at [948, 631] on img at bounding box center [752, 636] width 1428 height 11
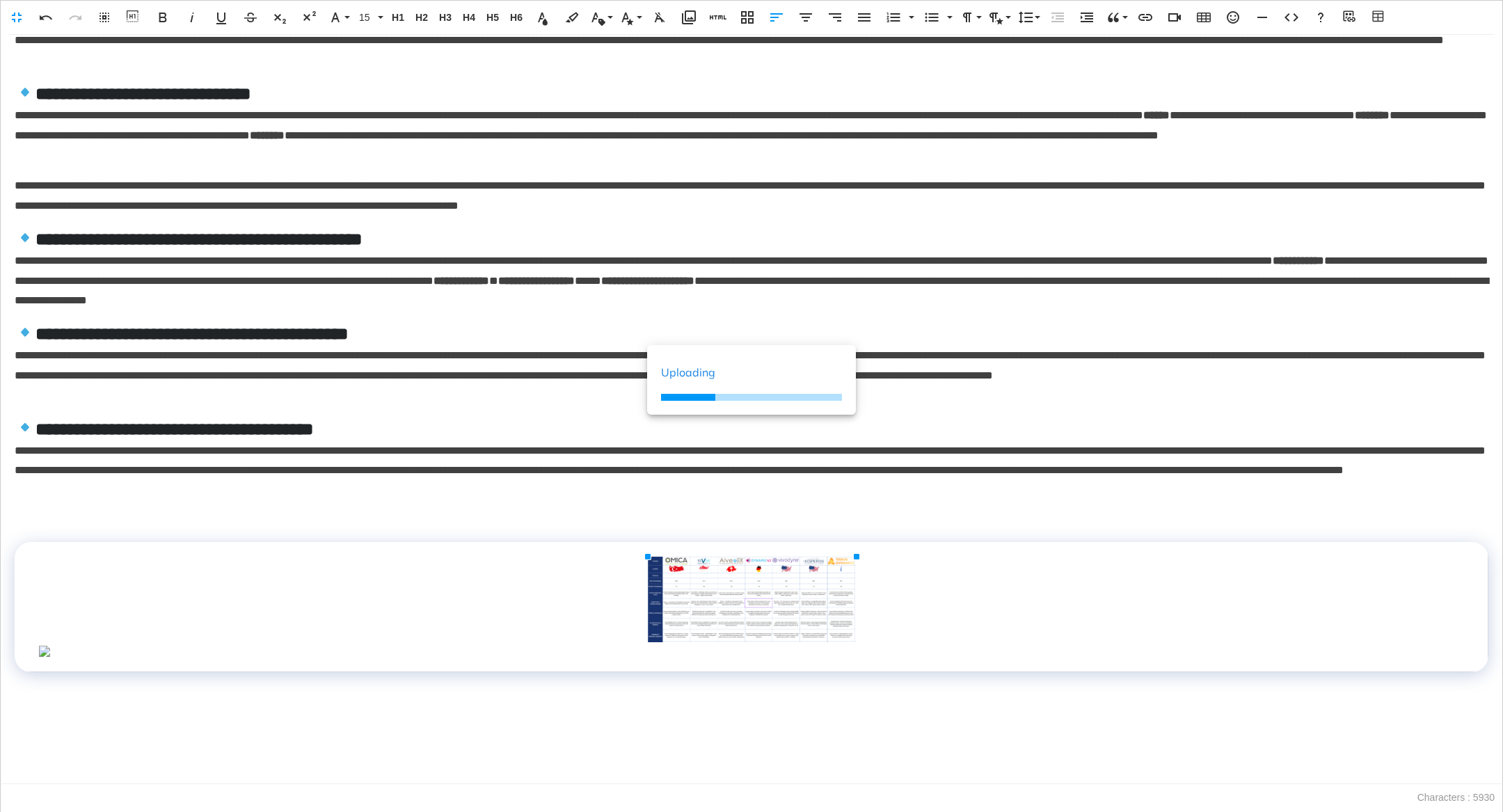
scroll to position [606, 0]
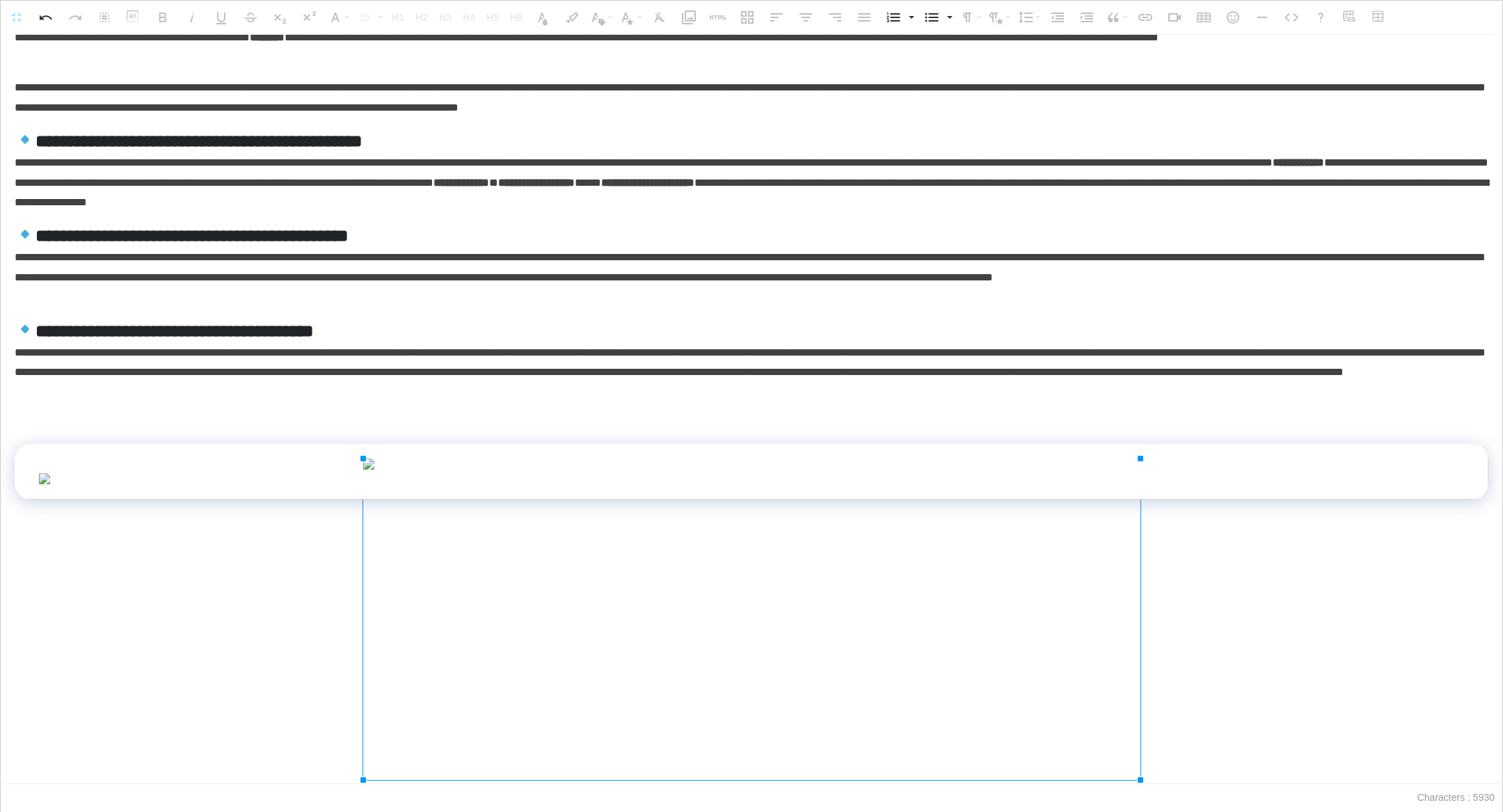
drag, startPoint x: 853, startPoint y: 336, endPoint x: 1492, endPoint y: 644, distance: 709.4
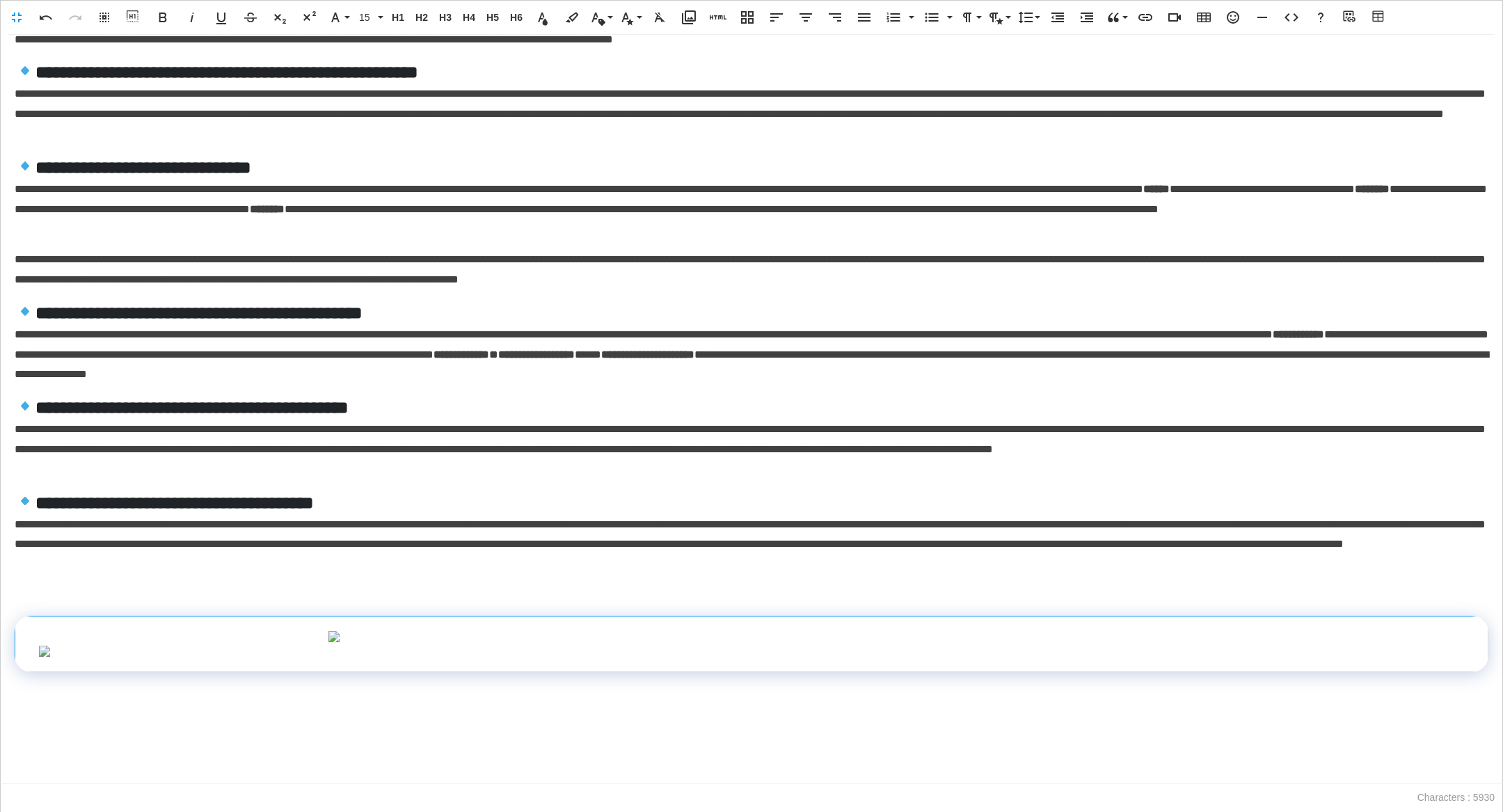
click at [1128, 631] on img at bounding box center [752, 636] width 848 height 11
click at [1097, 631] on img at bounding box center [752, 636] width 848 height 11
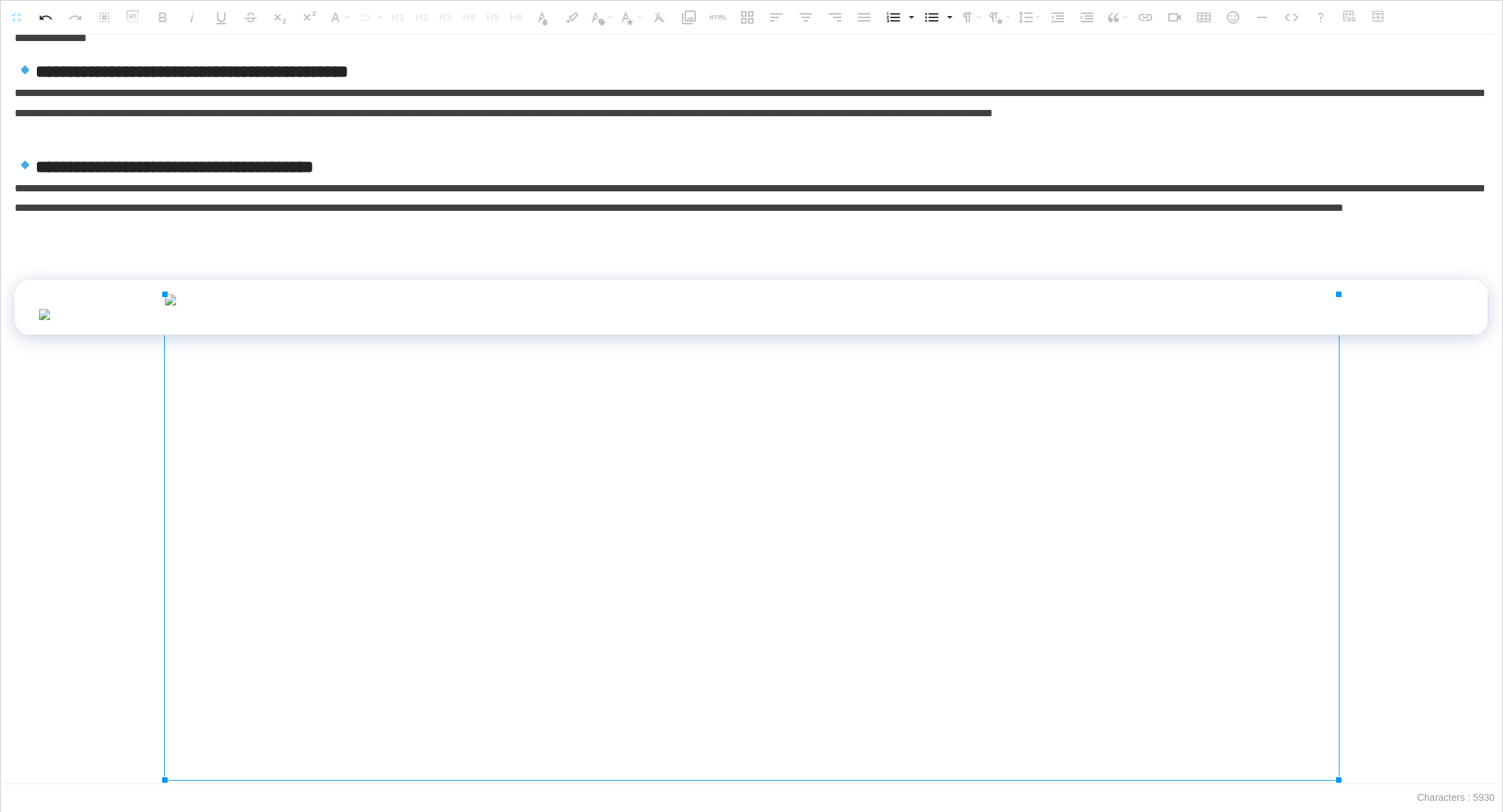
drag, startPoint x: 1176, startPoint y: 599, endPoint x: 1502, endPoint y: 811, distance: 388.9
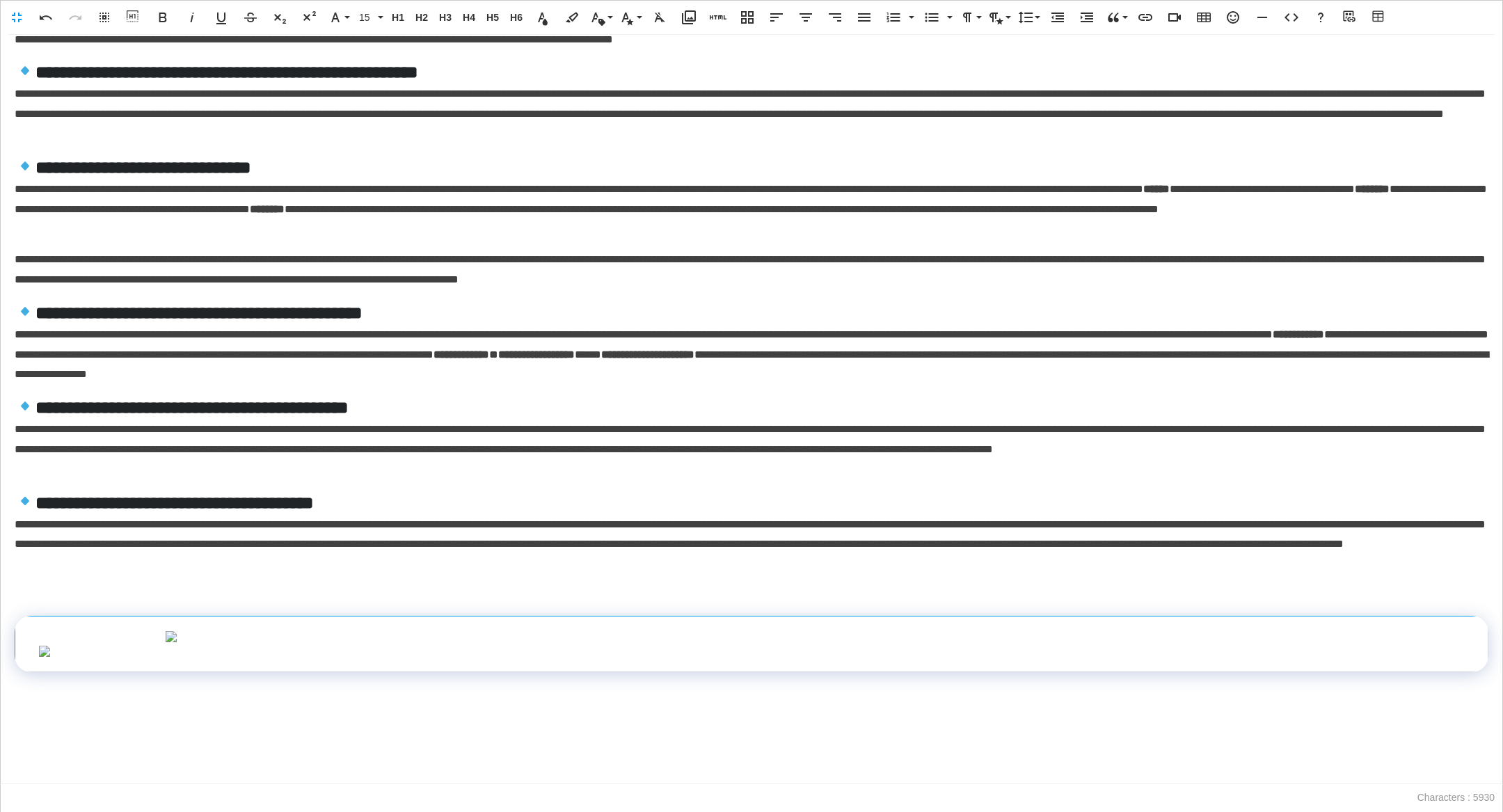
click at [1289, 631] on img at bounding box center [752, 636] width 1174 height 11
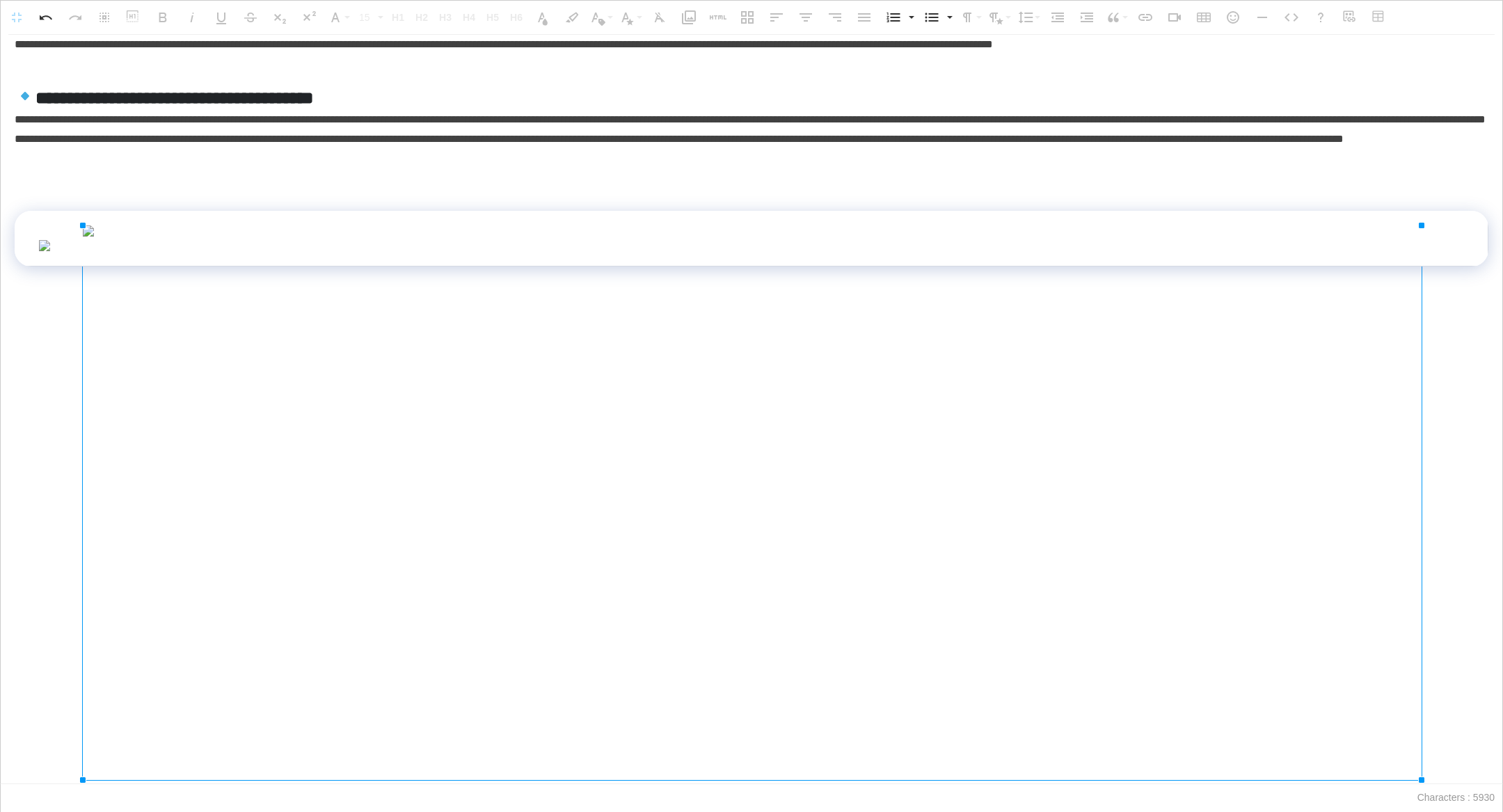
drag, startPoint x: 1337, startPoint y: 453, endPoint x: 1502, endPoint y: 624, distance: 237.6
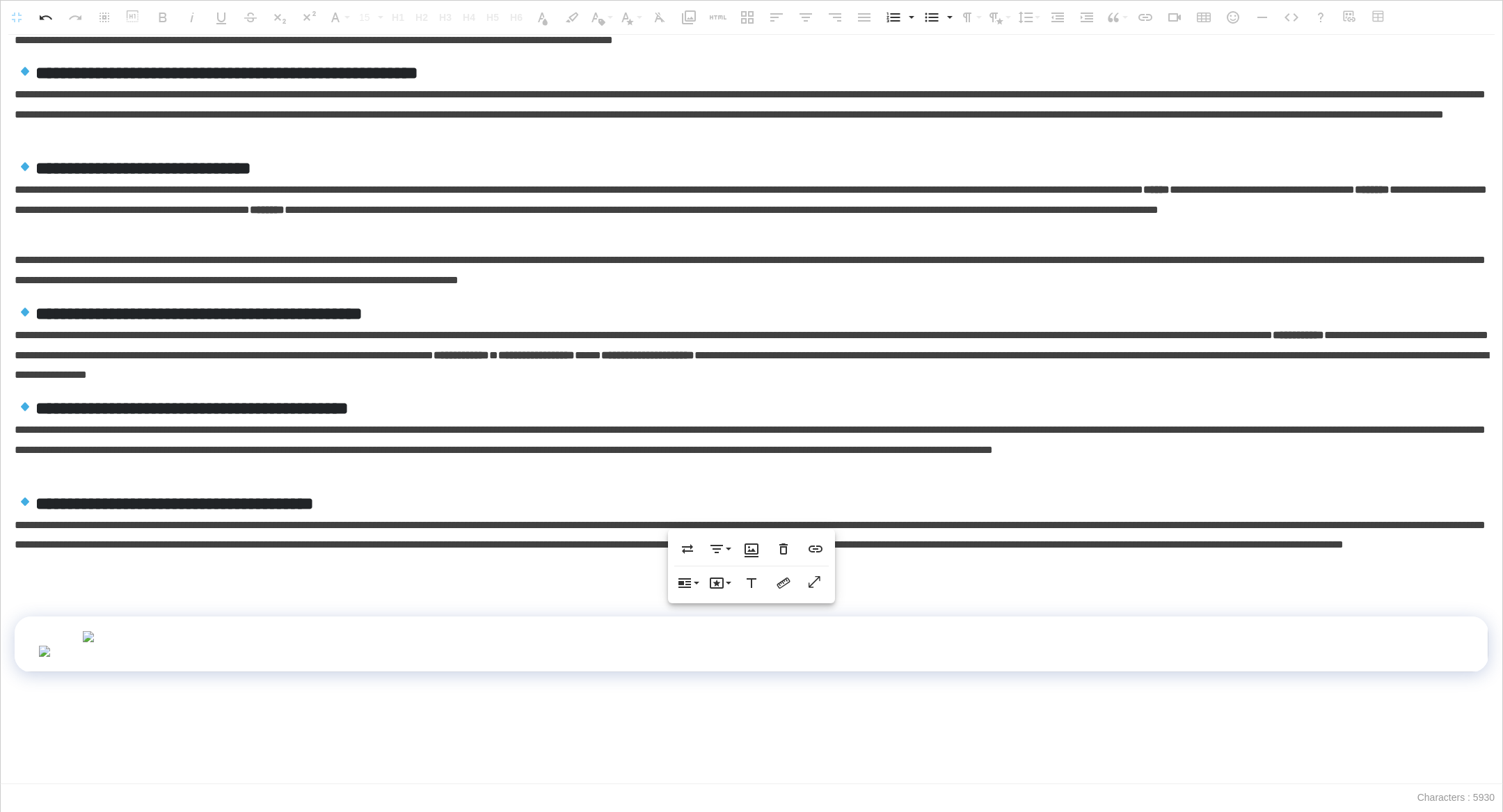
click at [1375, 631] on img at bounding box center [751, 636] width 1339 height 11
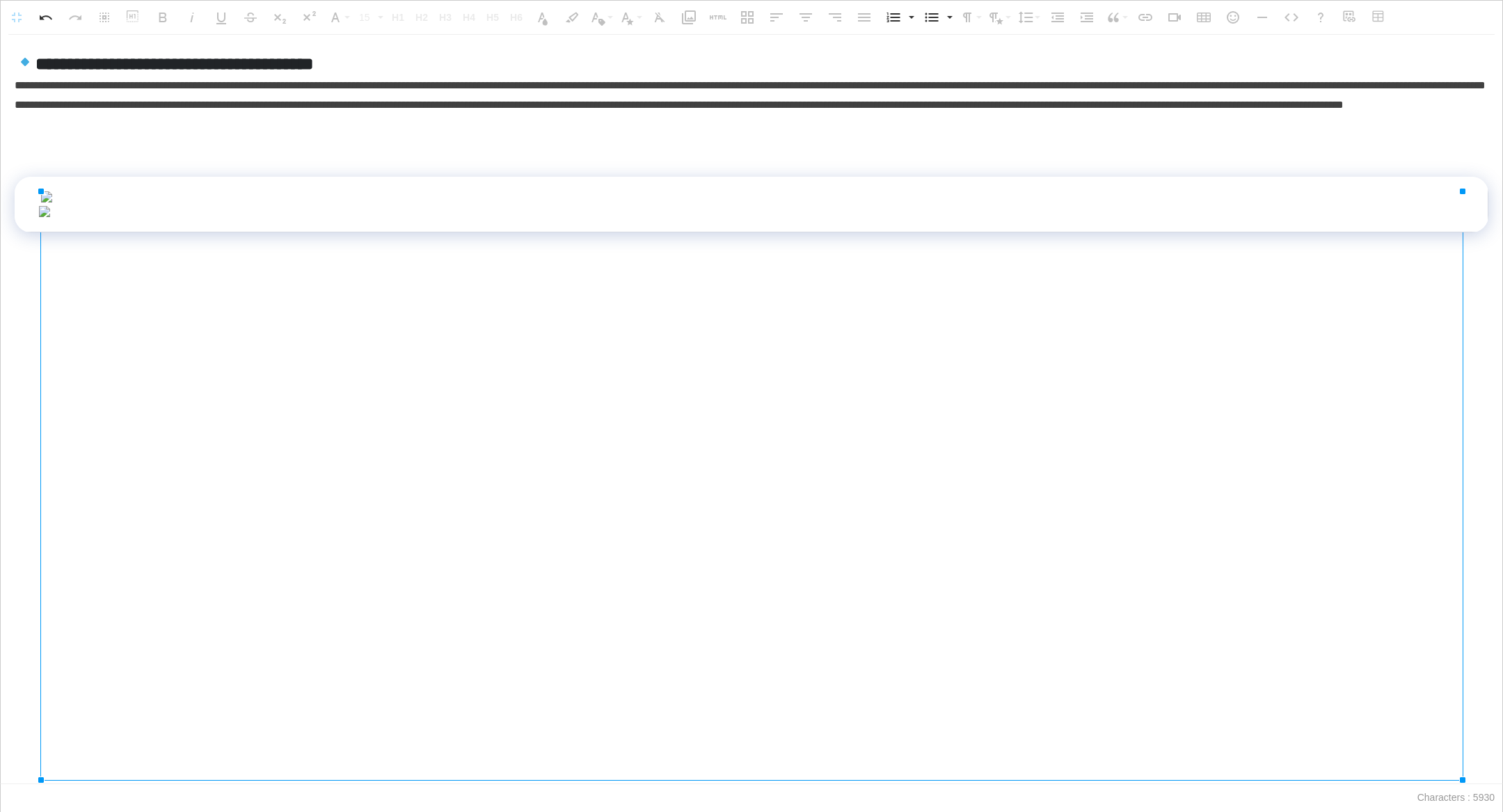
drag, startPoint x: 1420, startPoint y: 522, endPoint x: 1498, endPoint y: 617, distance: 122.9
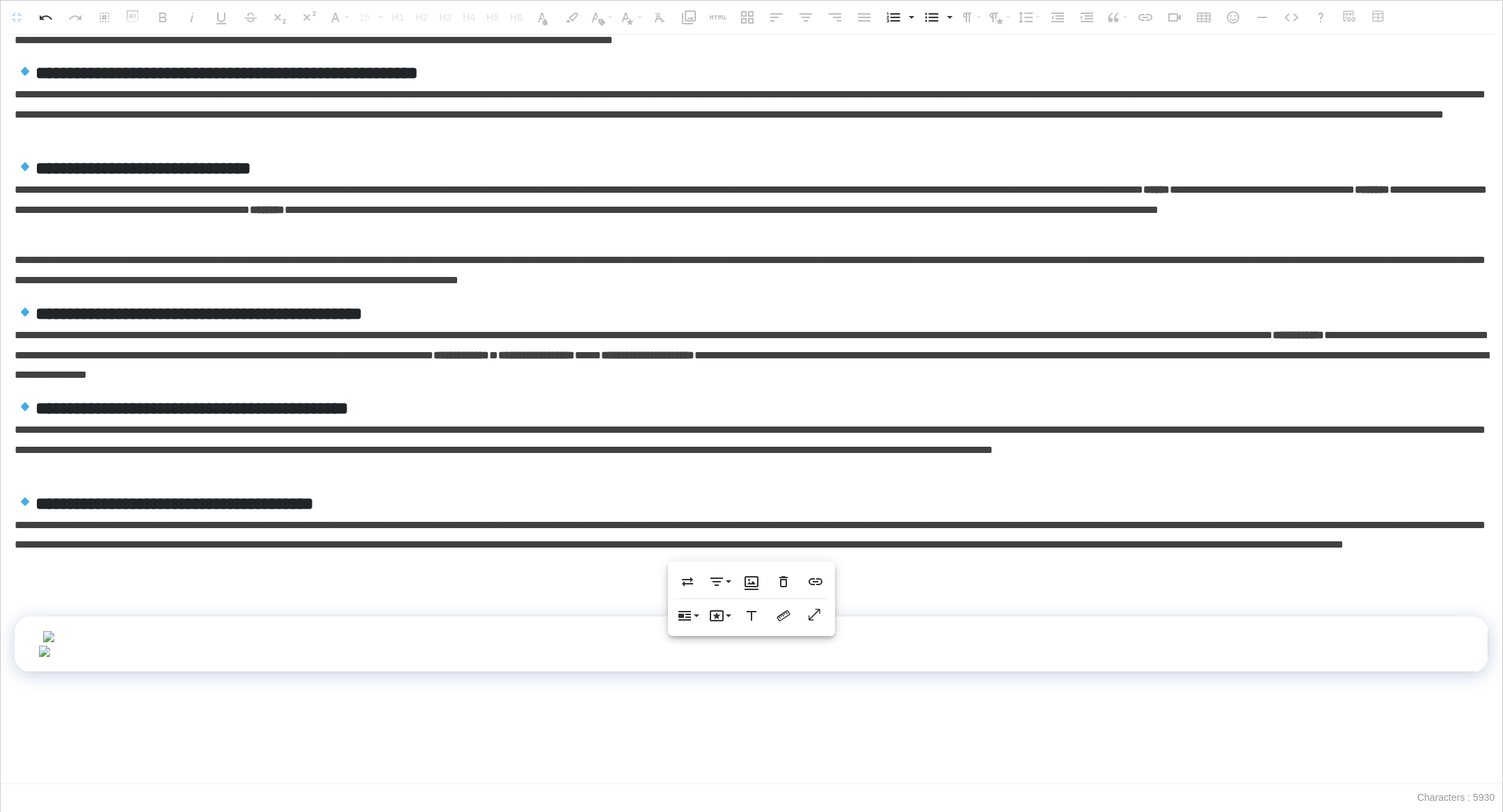
click at [1427, 631] on img at bounding box center [751, 636] width 1418 height 11
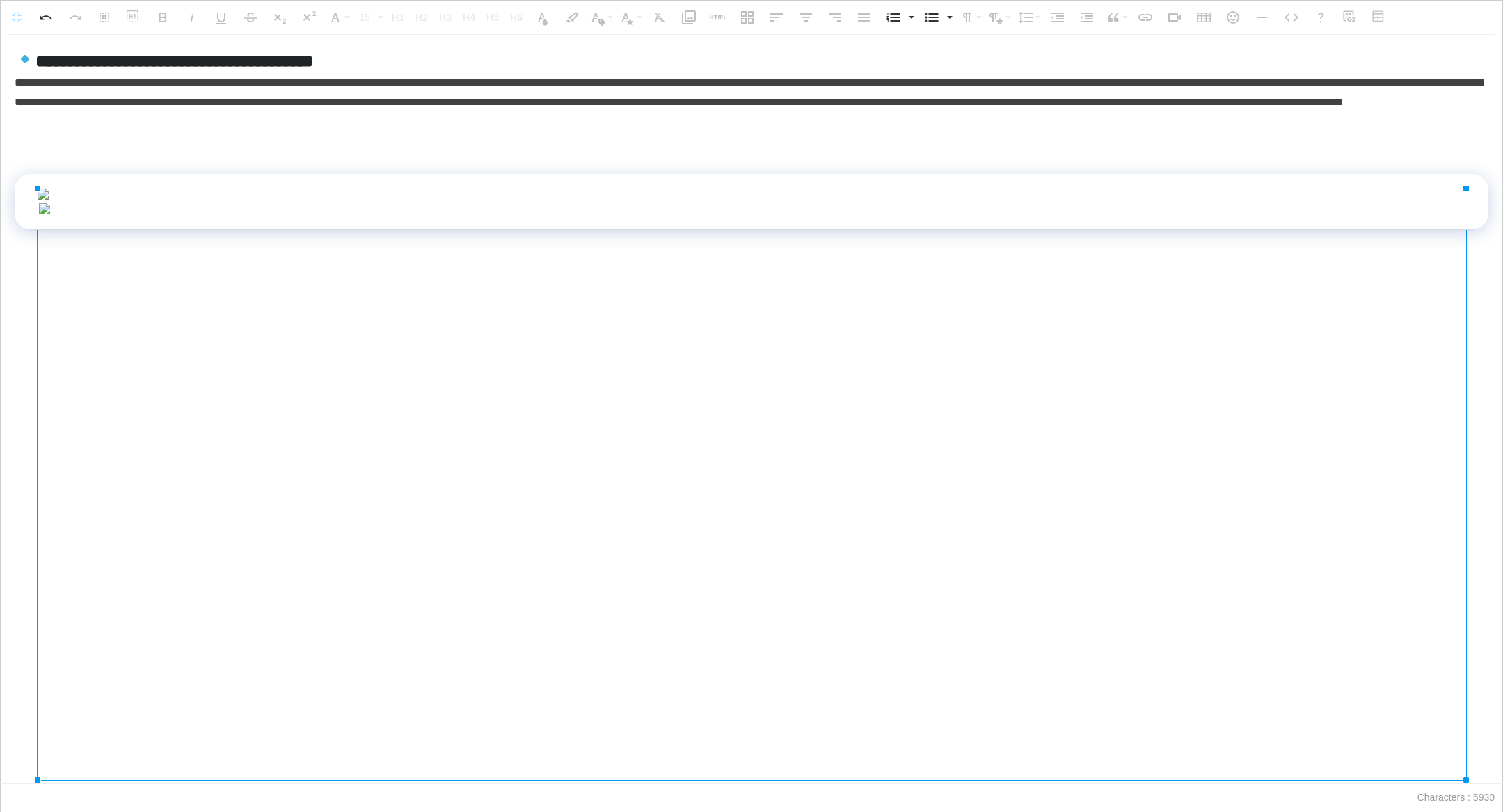
drag, startPoint x: 1461, startPoint y: 552, endPoint x: 1500, endPoint y: 613, distance: 72.4
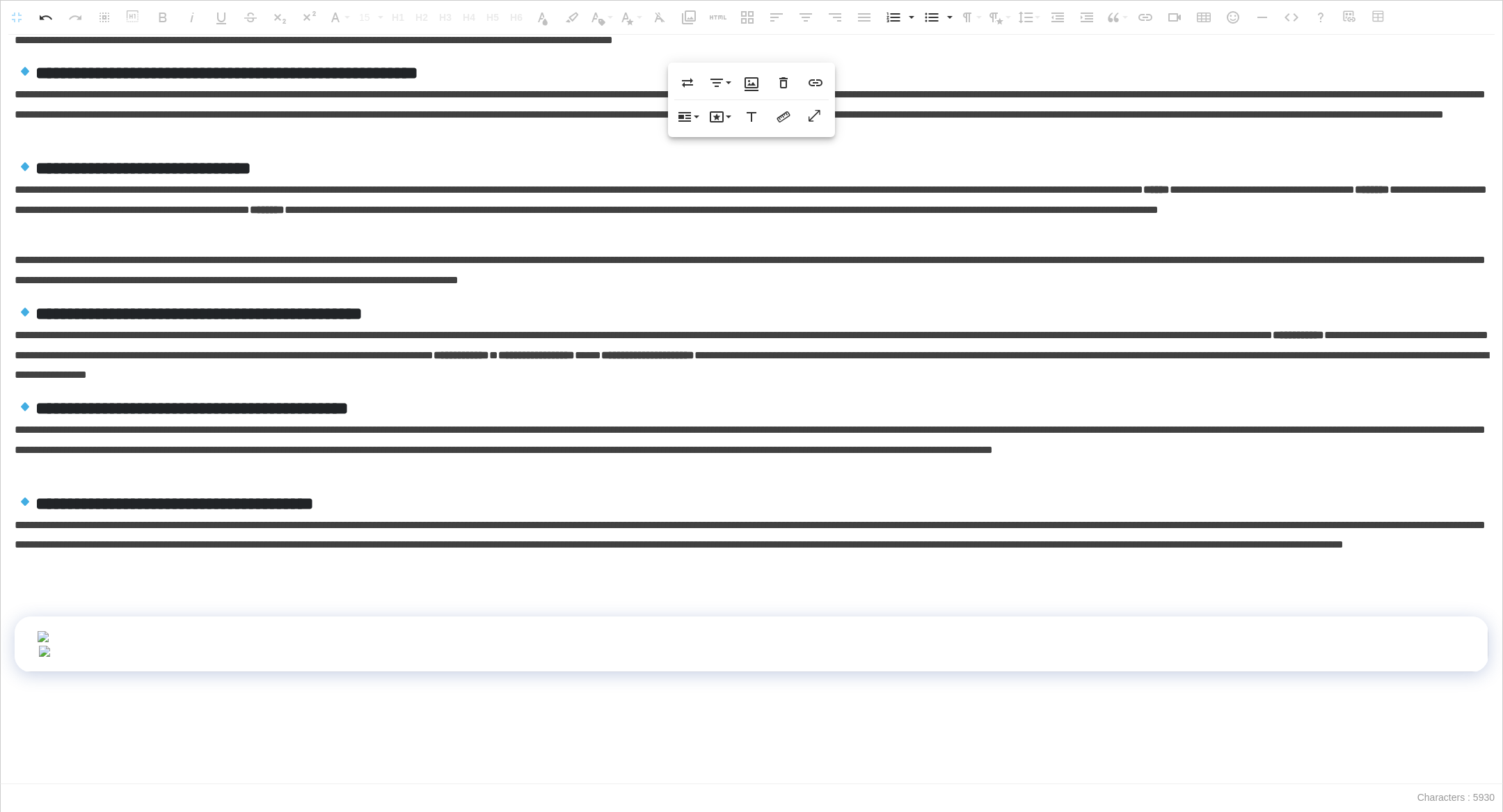
click at [1064, 631] on img at bounding box center [751, 636] width 1428 height 11
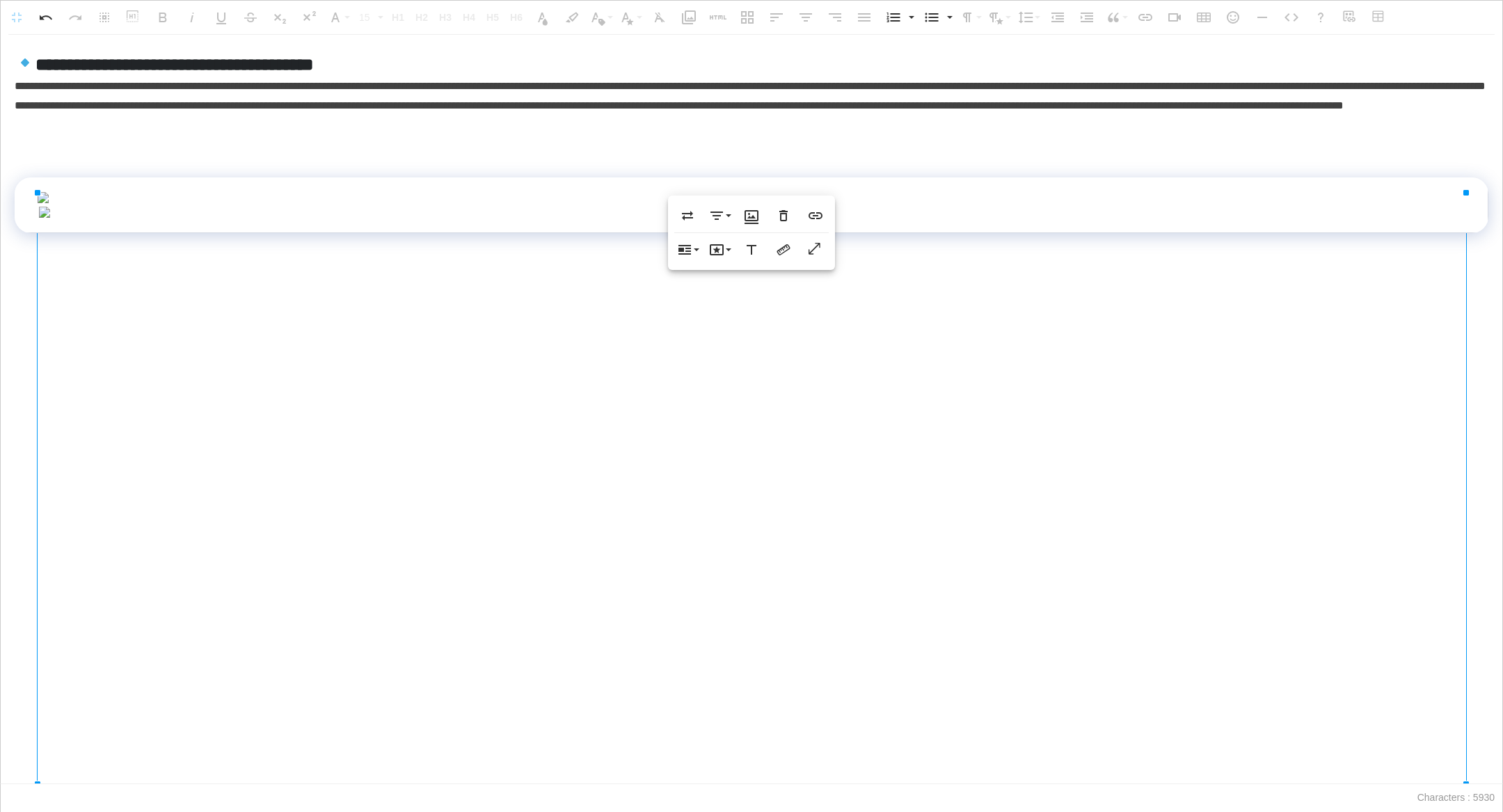
scroll to position [661, 0]
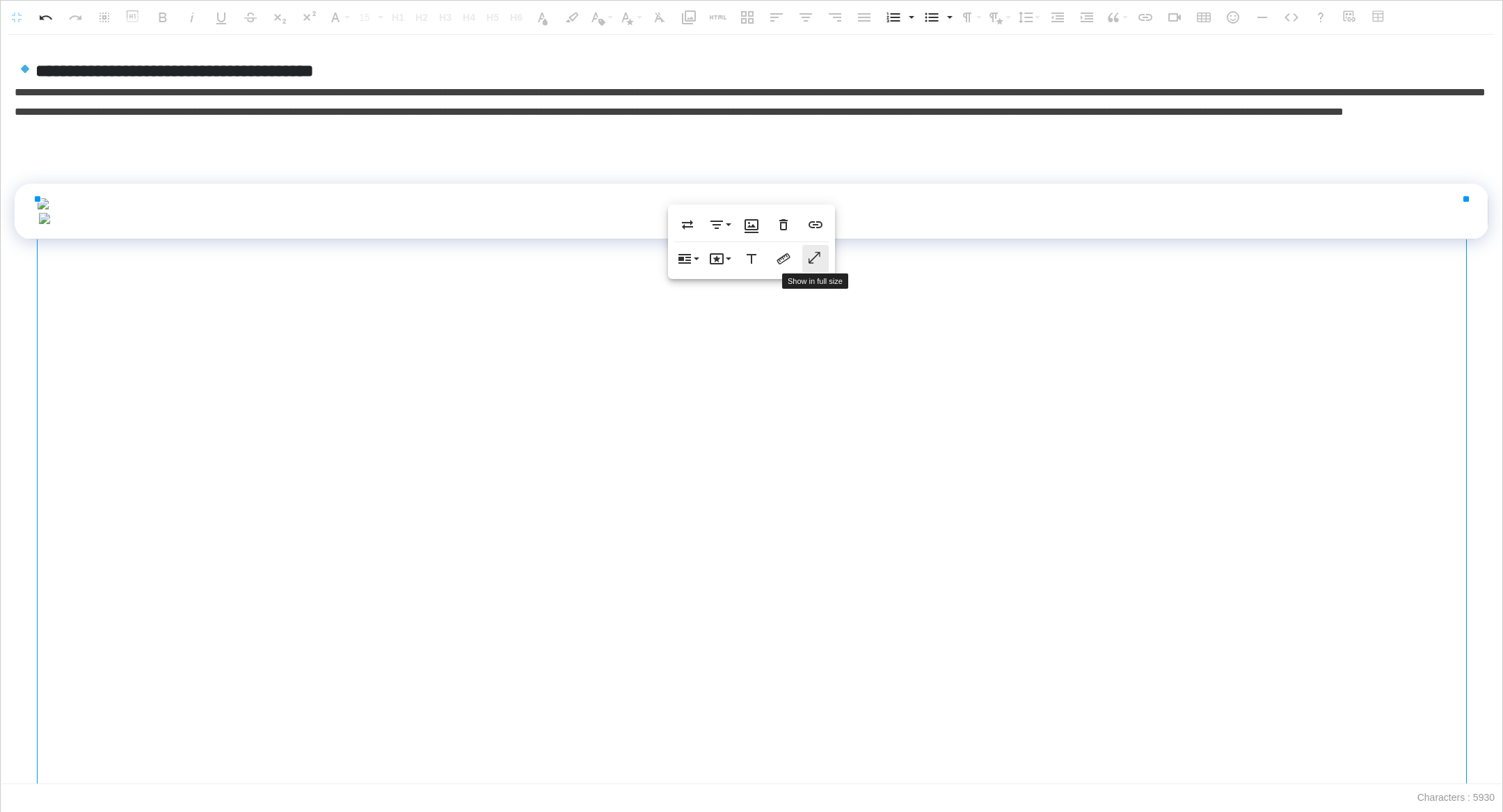
click at [816, 259] on icon "button" at bounding box center [815, 259] width 17 height 14
click at [96, 141] on p "**********" at bounding box center [752, 112] width 1475 height 60
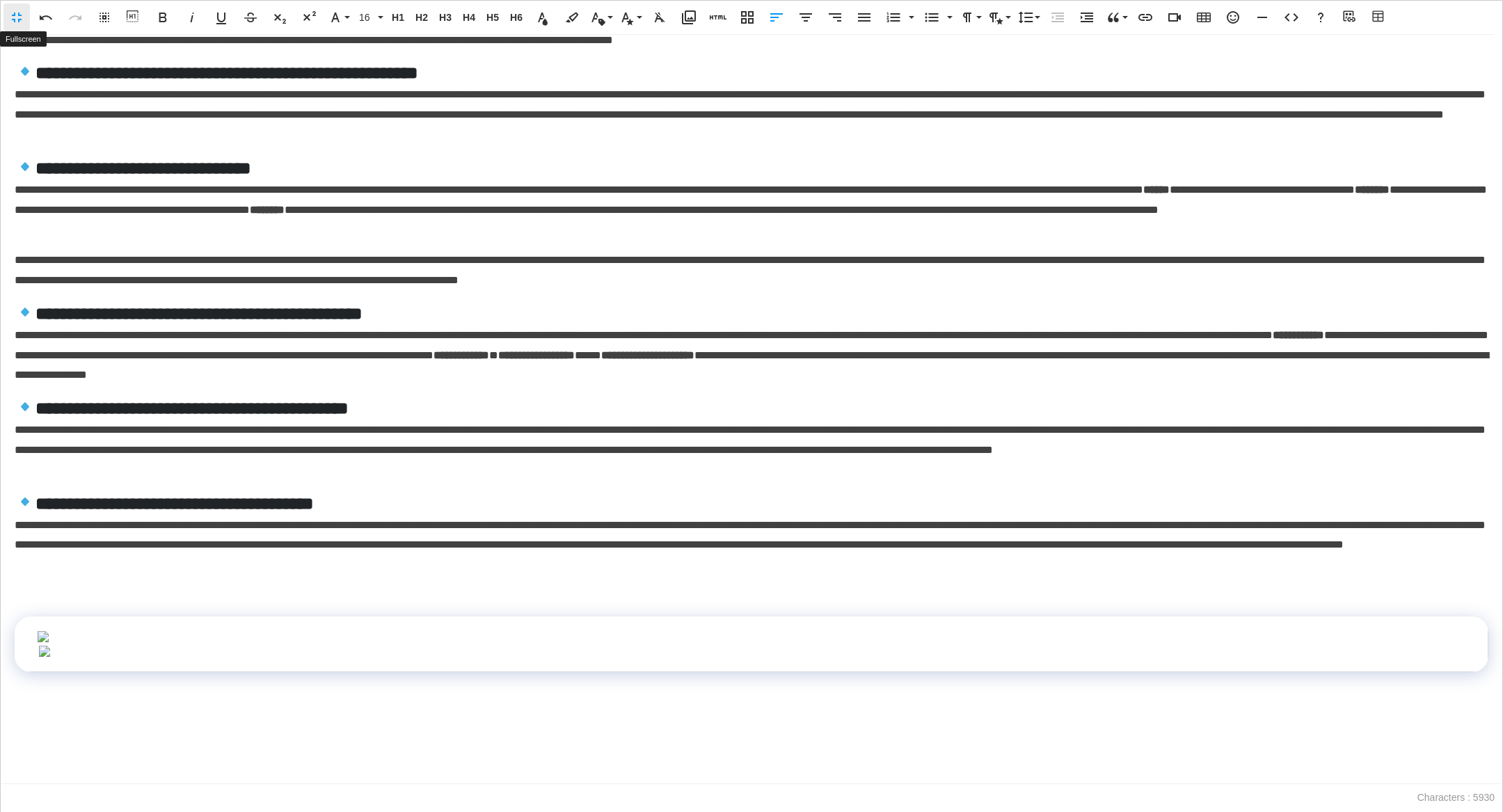
scroll to position [0, 0]
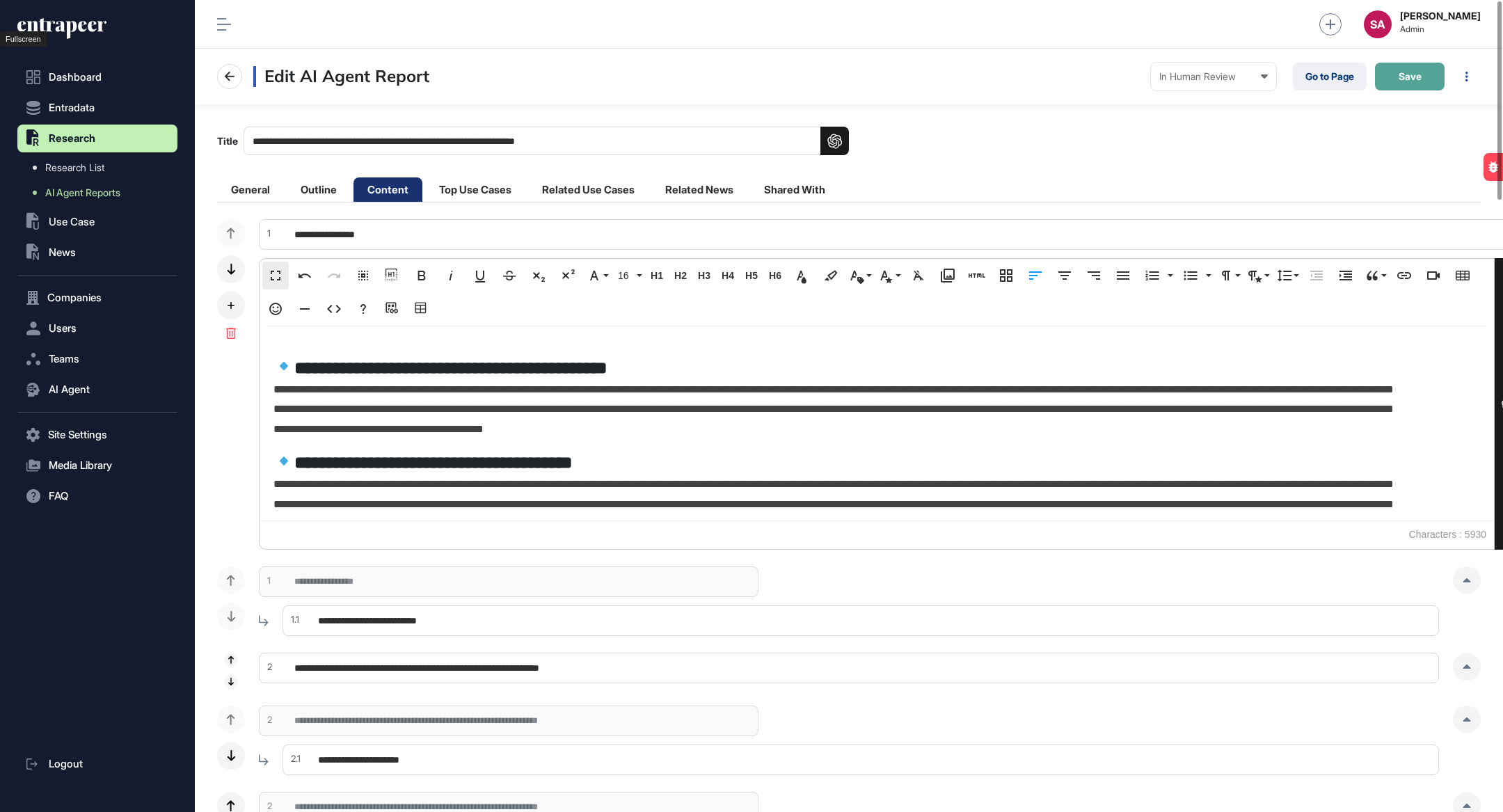
click at [1400, 76] on span "Save" at bounding box center [1410, 76] width 23 height 10
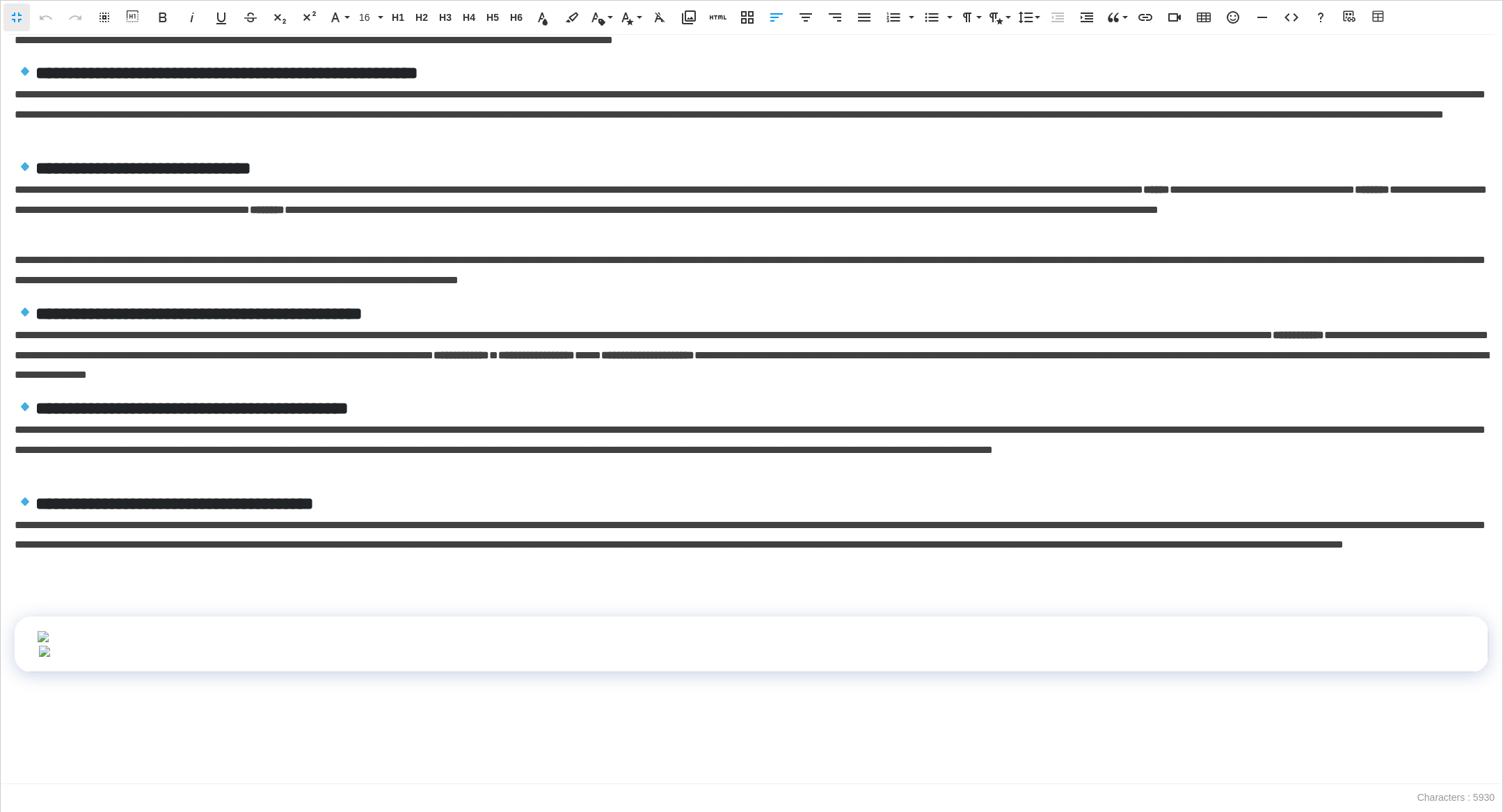
scroll to position [1198, 0]
click at [326, 668] on td at bounding box center [752, 643] width 1474 height 55
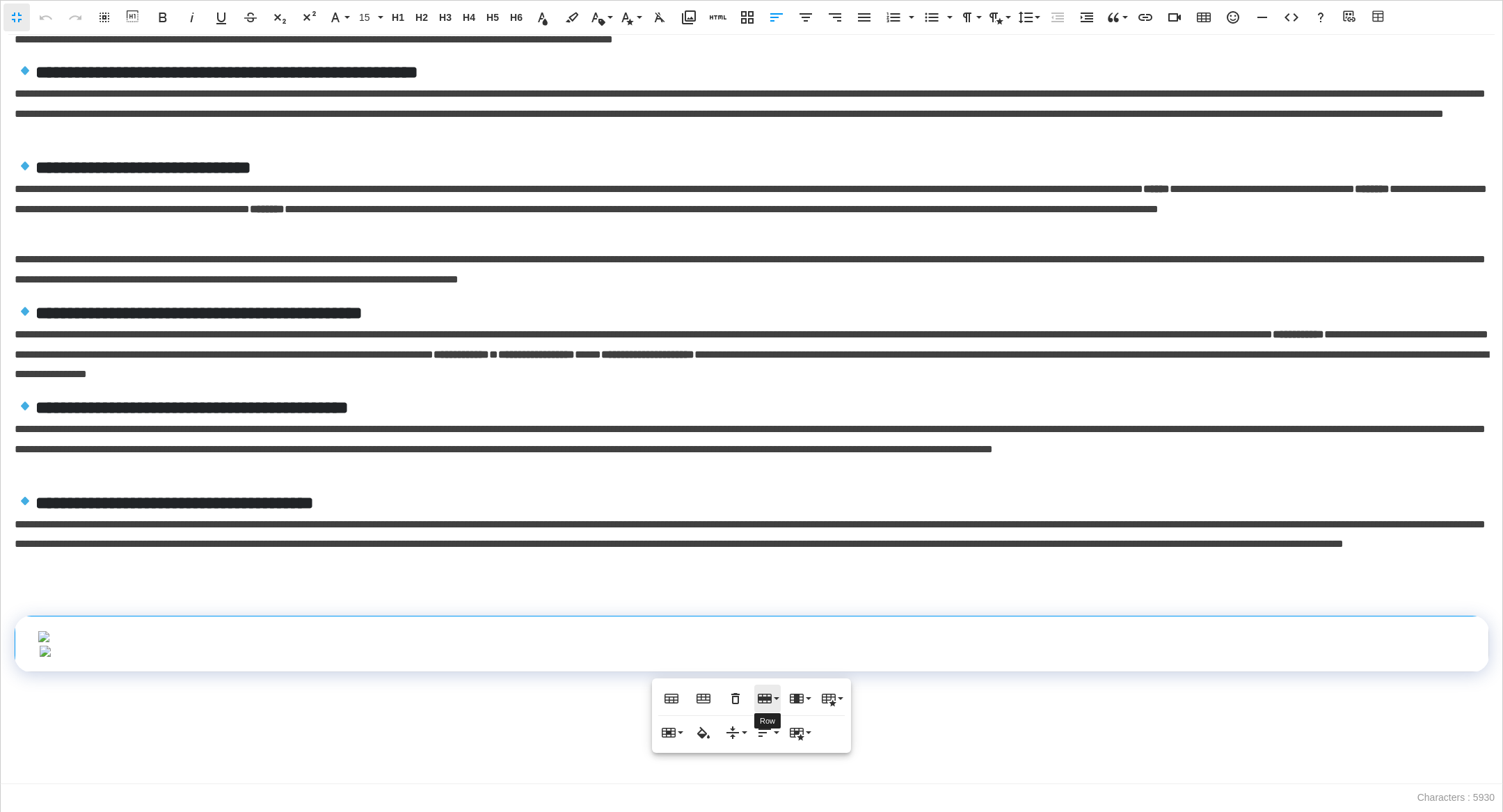
click at [773, 708] on button "Row" at bounding box center [767, 699] width 26 height 28
click at [792, 750] on link "Insert row below" at bounding box center [807, 747] width 105 height 21
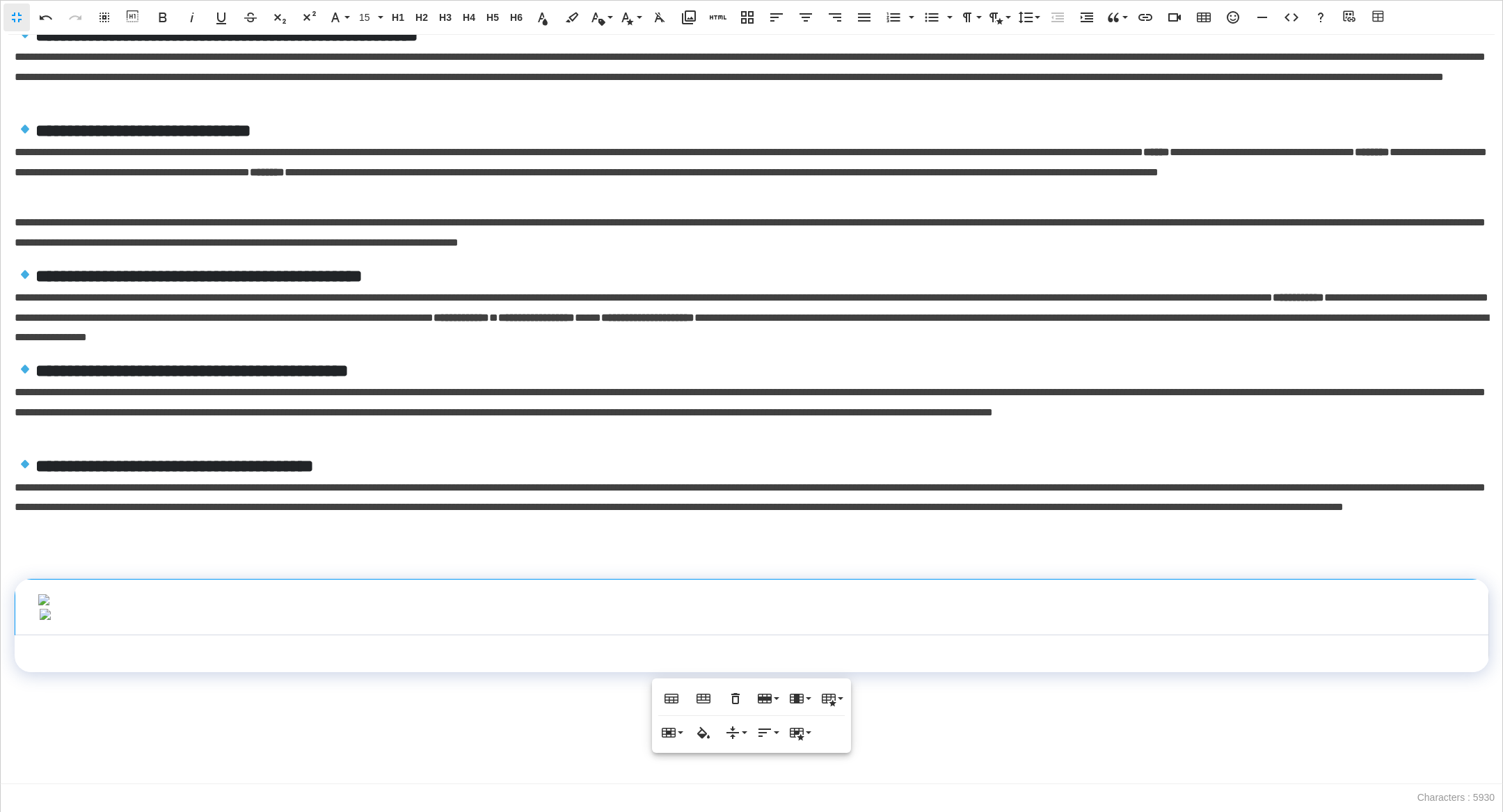
click at [571, 672] on td at bounding box center [752, 653] width 1474 height 38
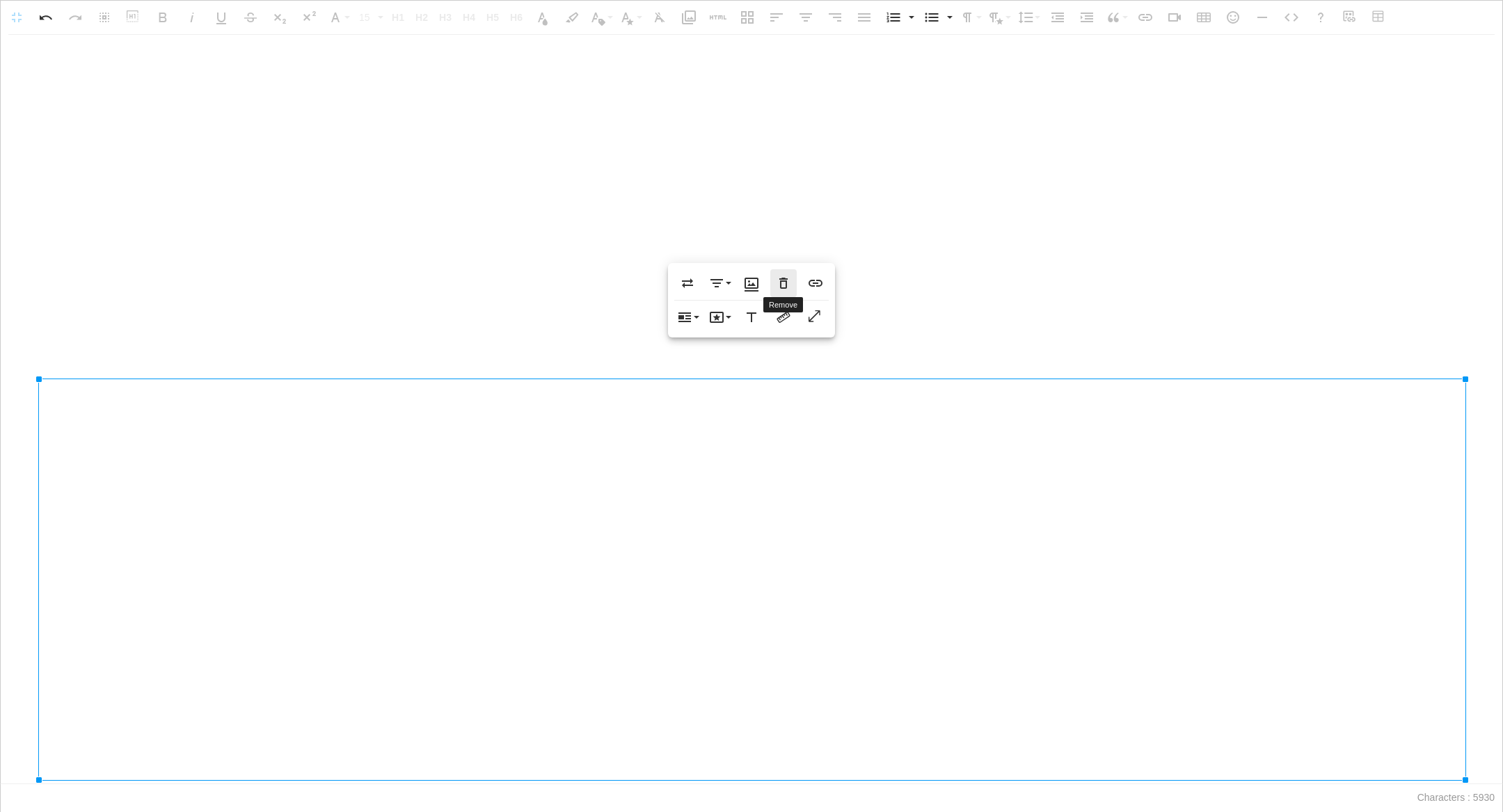
click at [788, 279] on icon "button" at bounding box center [783, 283] width 17 height 17
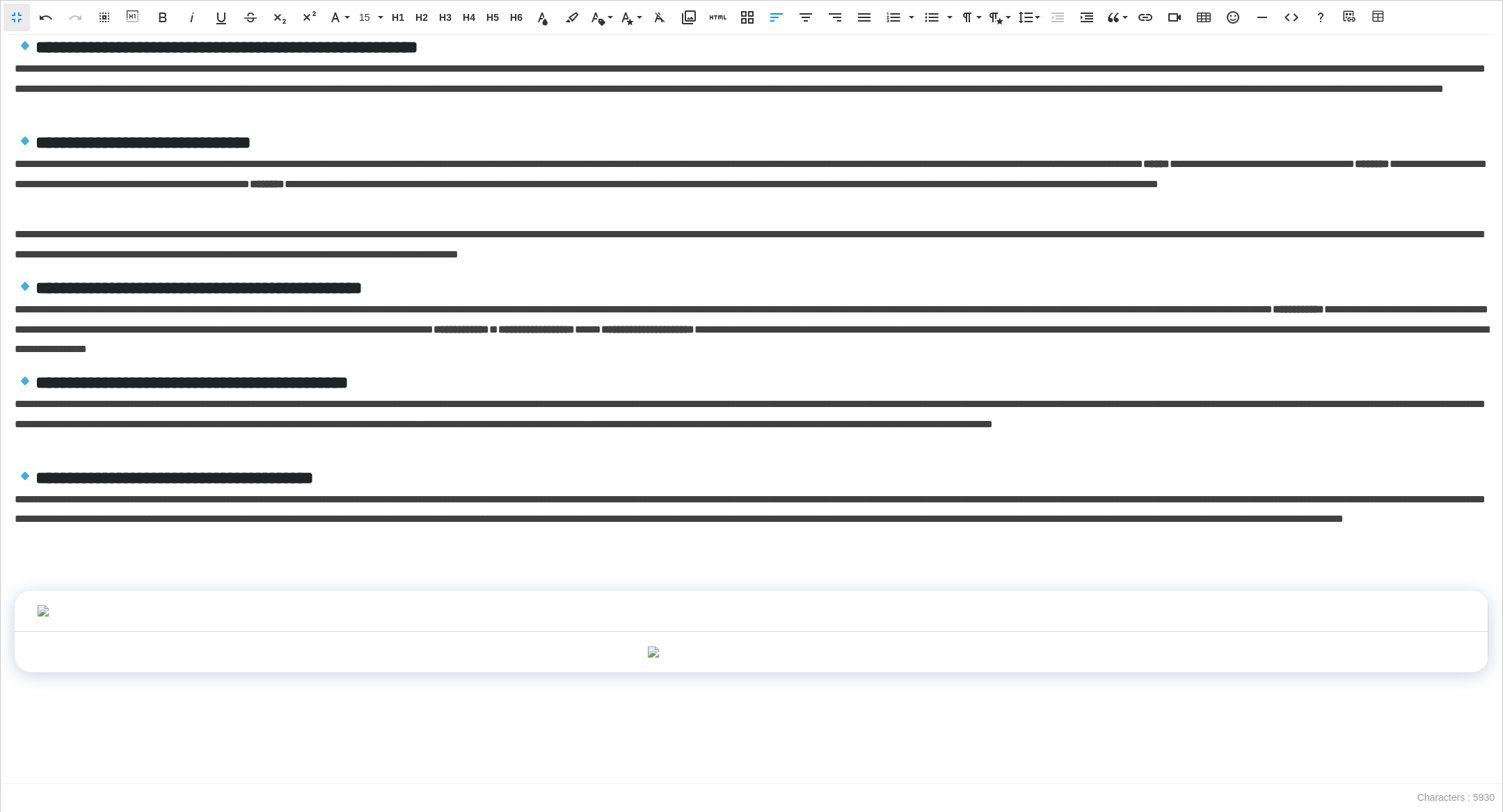
scroll to position [909, 0]
click at [352, 590] on td at bounding box center [752, 610] width 1474 height 41
click at [486, 631] on td at bounding box center [752, 651] width 1474 height 41
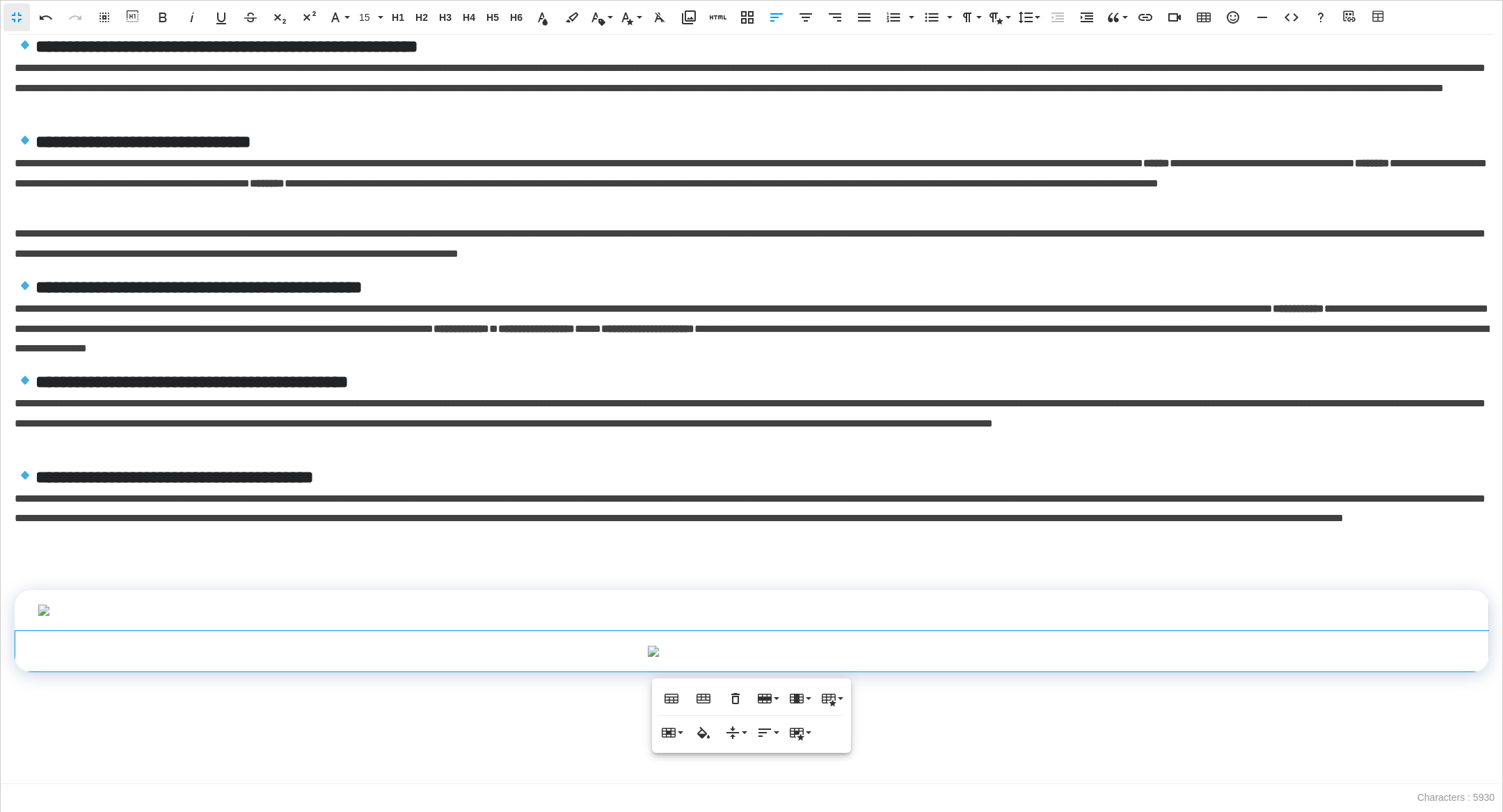
click at [696, 646] on img at bounding box center [752, 651] width 209 height 11
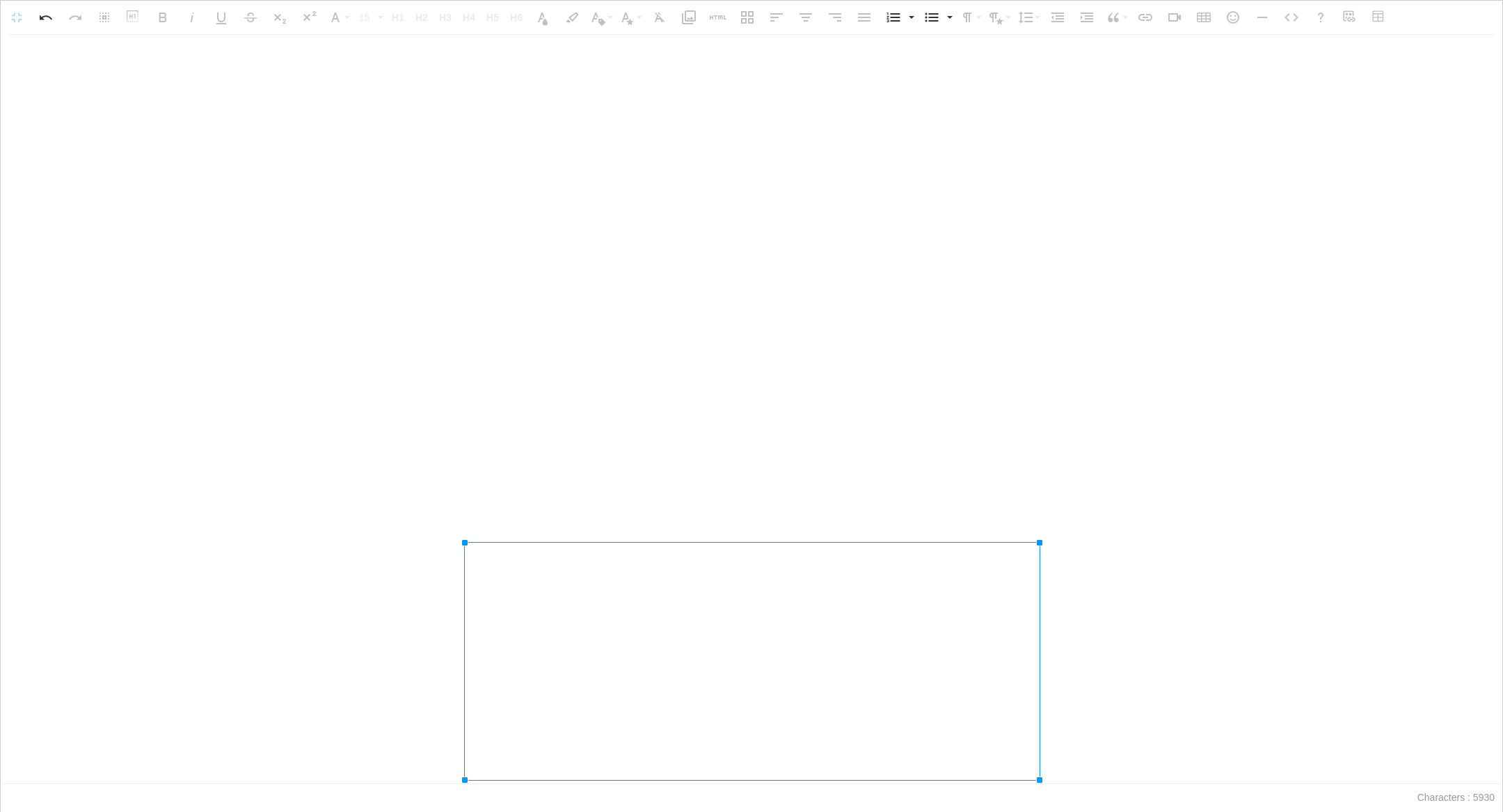
scroll to position [1171, 0]
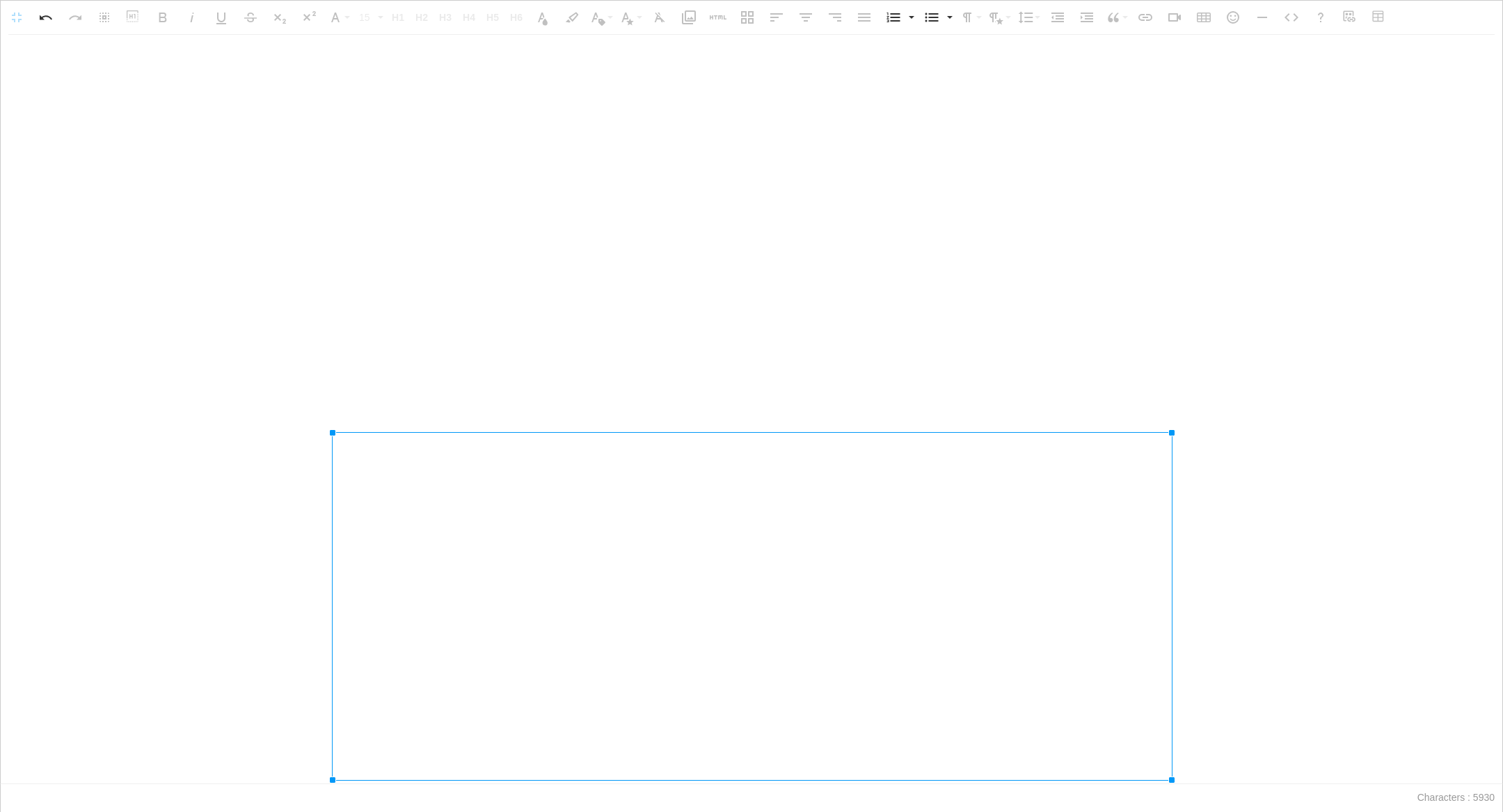
drag, startPoint x: 625, startPoint y: 655, endPoint x: 0, endPoint y: 742, distance: 631.0
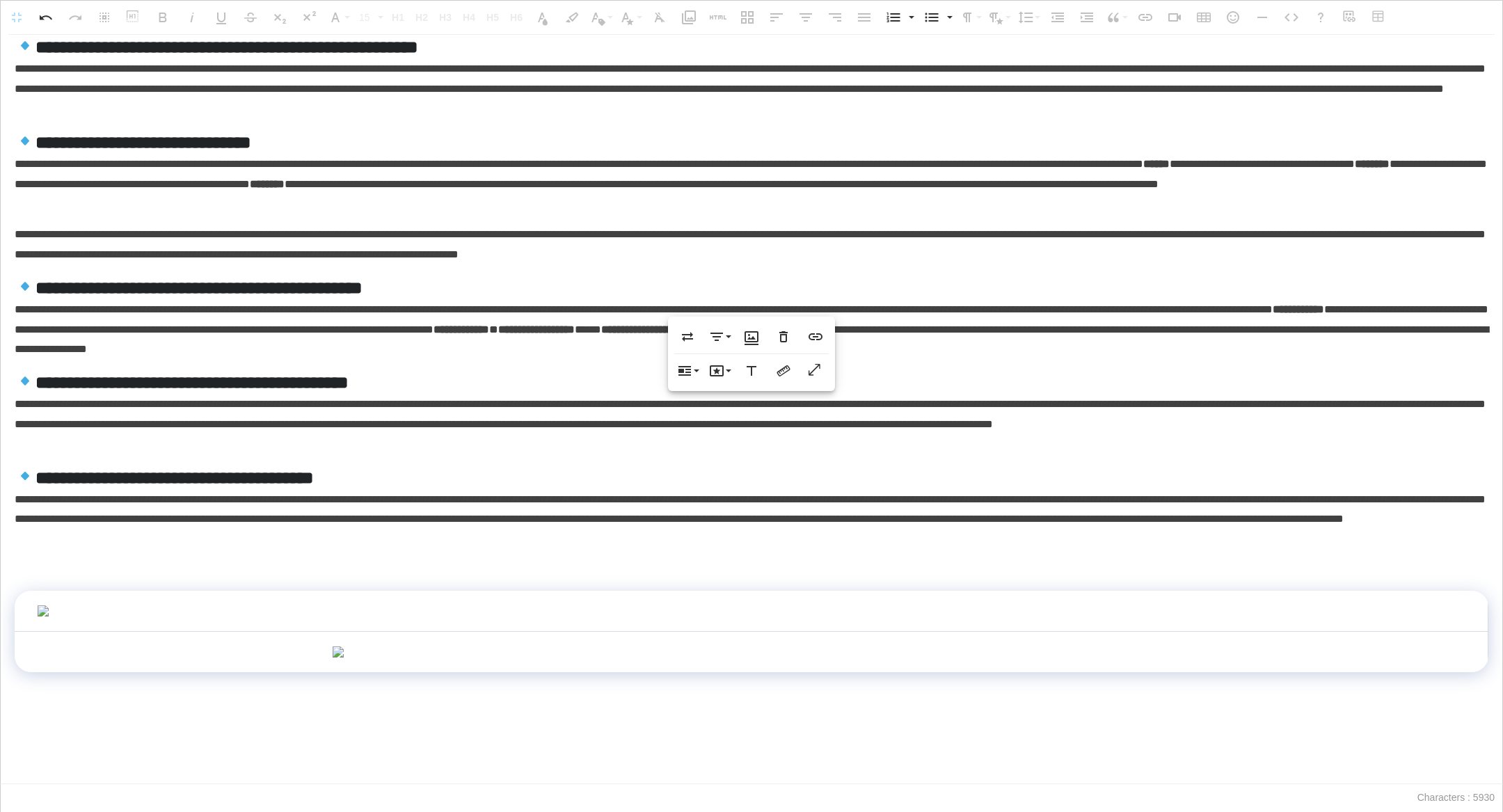
click at [349, 646] on img at bounding box center [752, 651] width 839 height 11
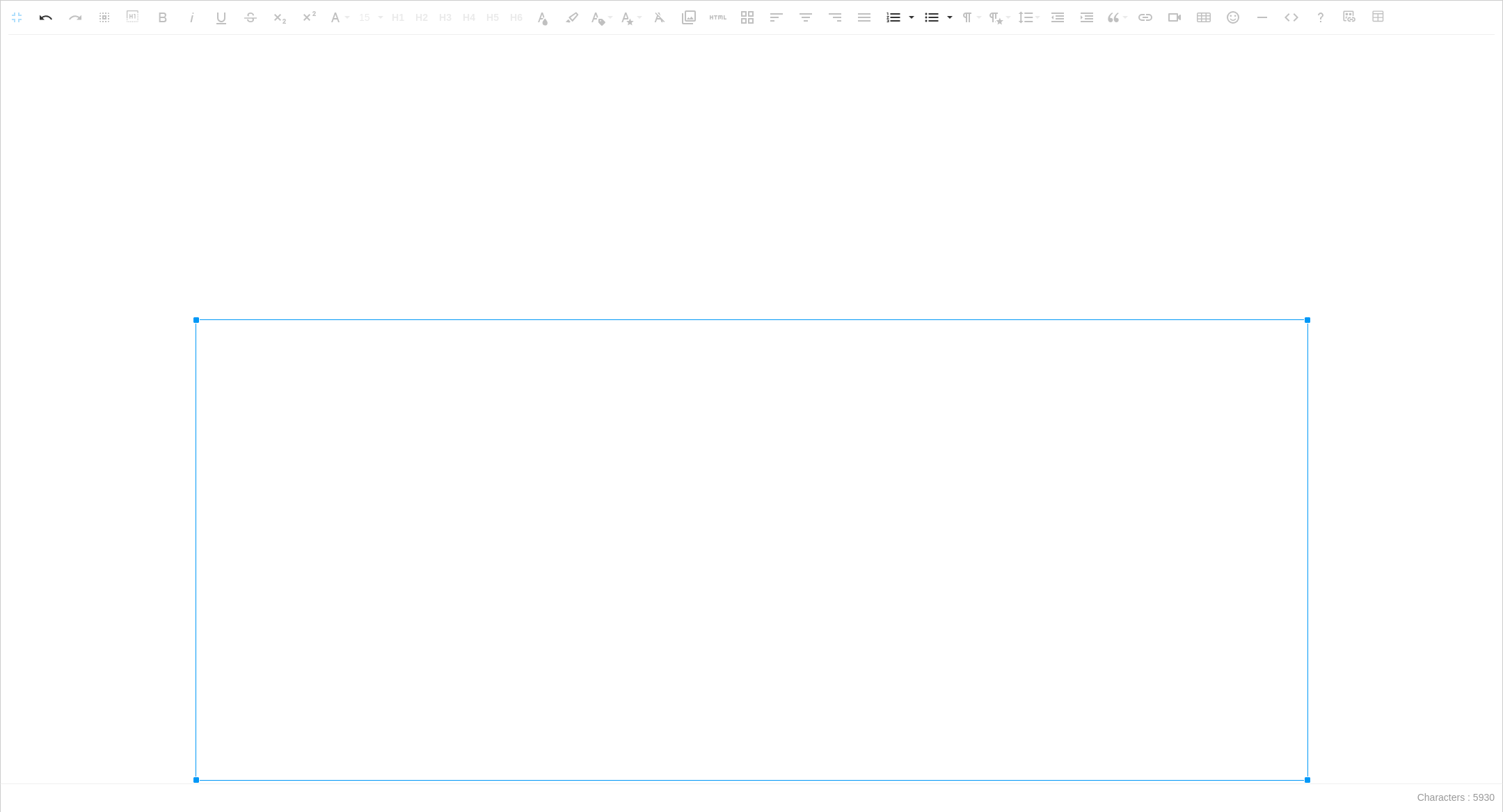
drag, startPoint x: 333, startPoint y: 656, endPoint x: 1, endPoint y: 758, distance: 347.3
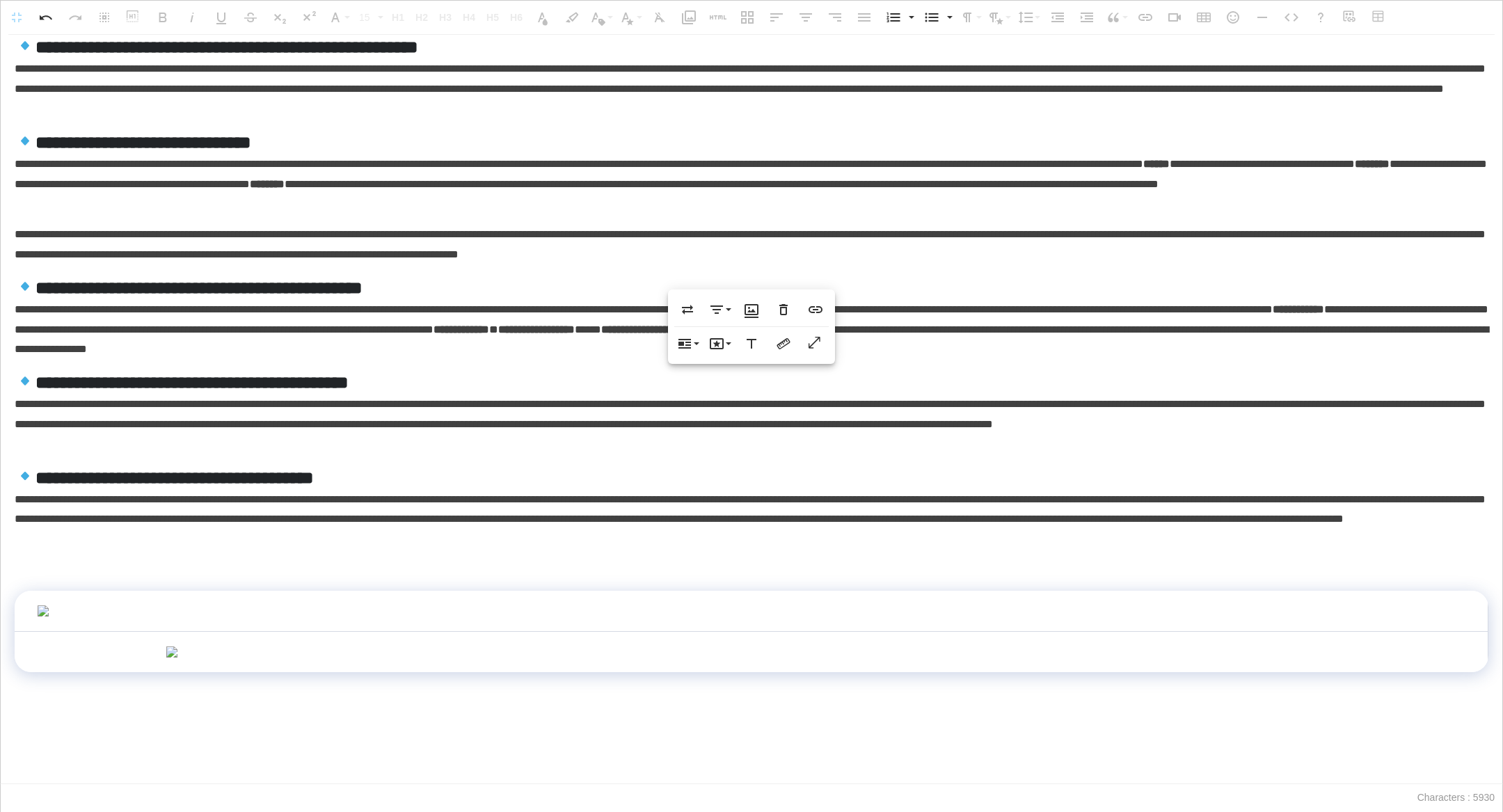
scroll to position [1308, 0]
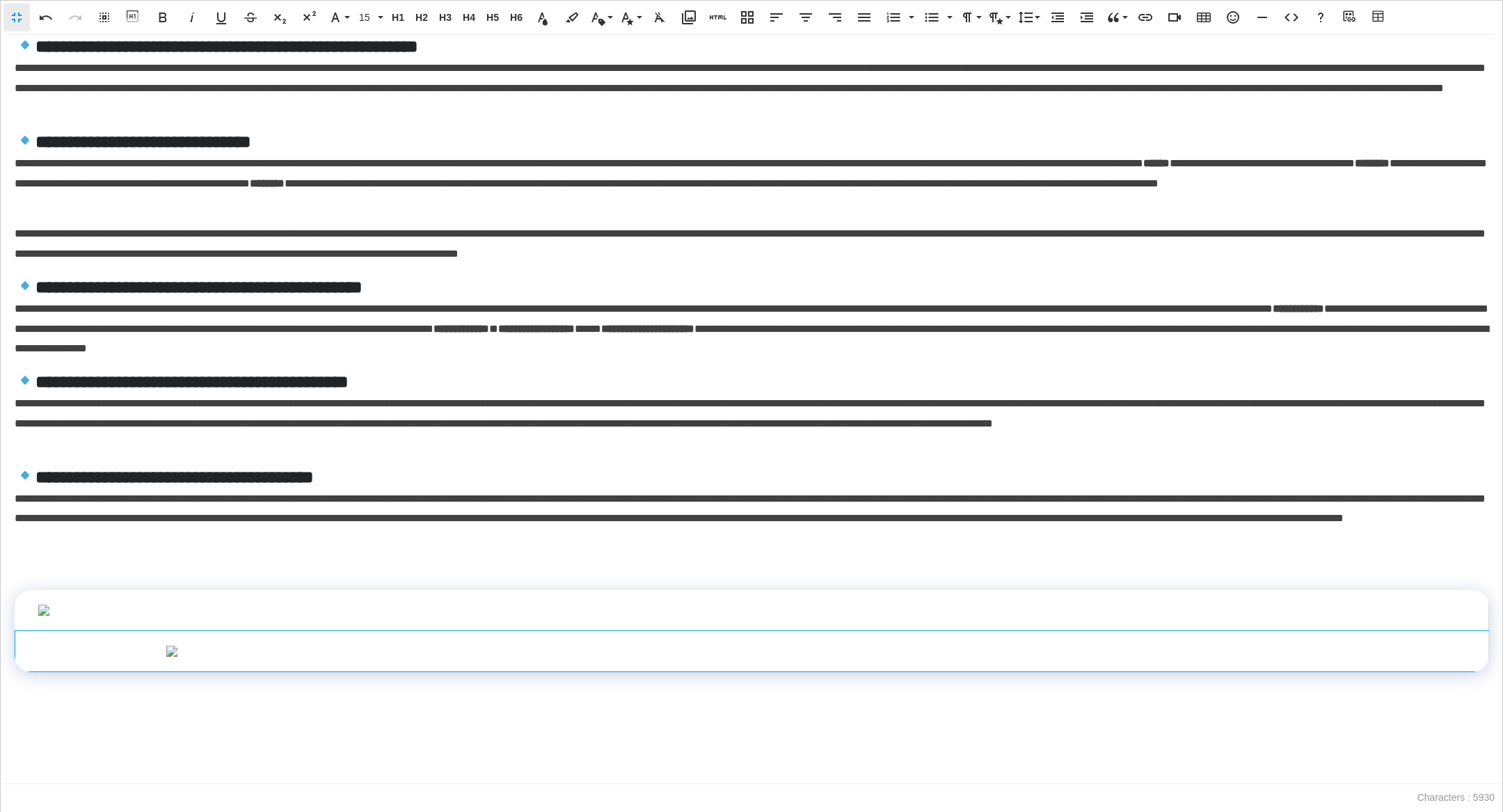
click at [208, 646] on img at bounding box center [751, 651] width 1172 height 11
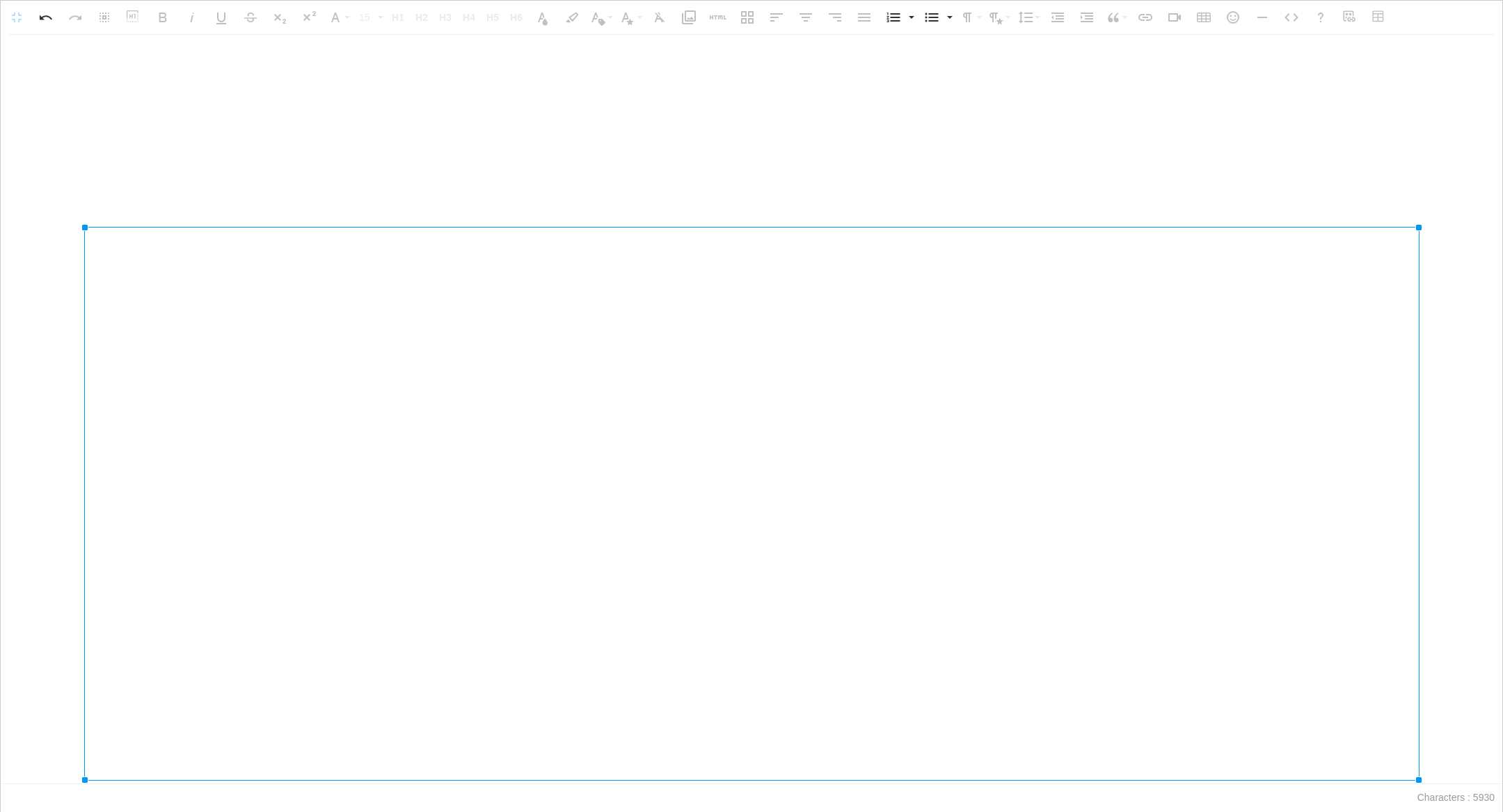
drag, startPoint x: 165, startPoint y: 656, endPoint x: 0, endPoint y: 766, distance: 198.3
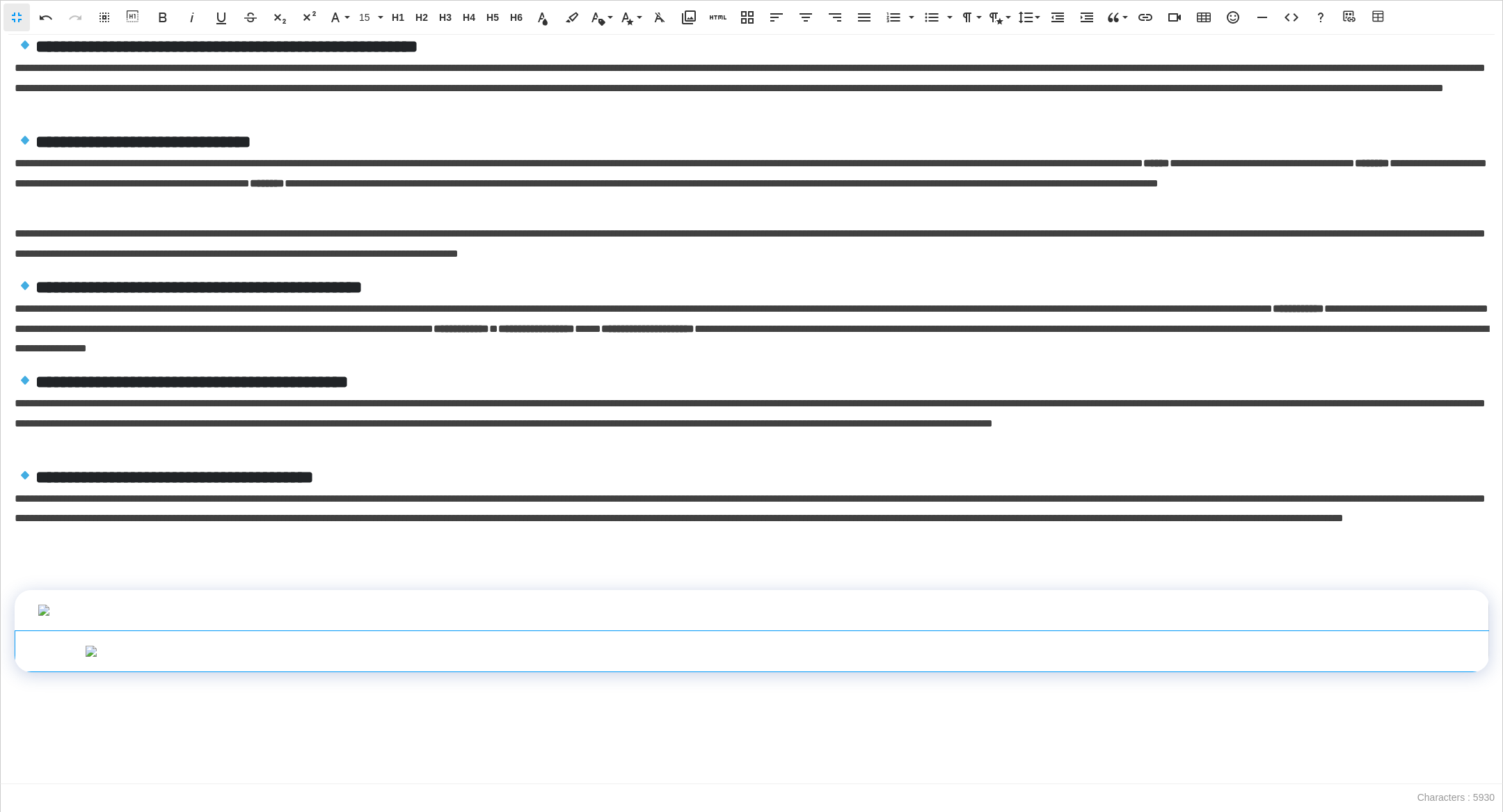
click at [119, 656] on img at bounding box center [752, 651] width 1334 height 11
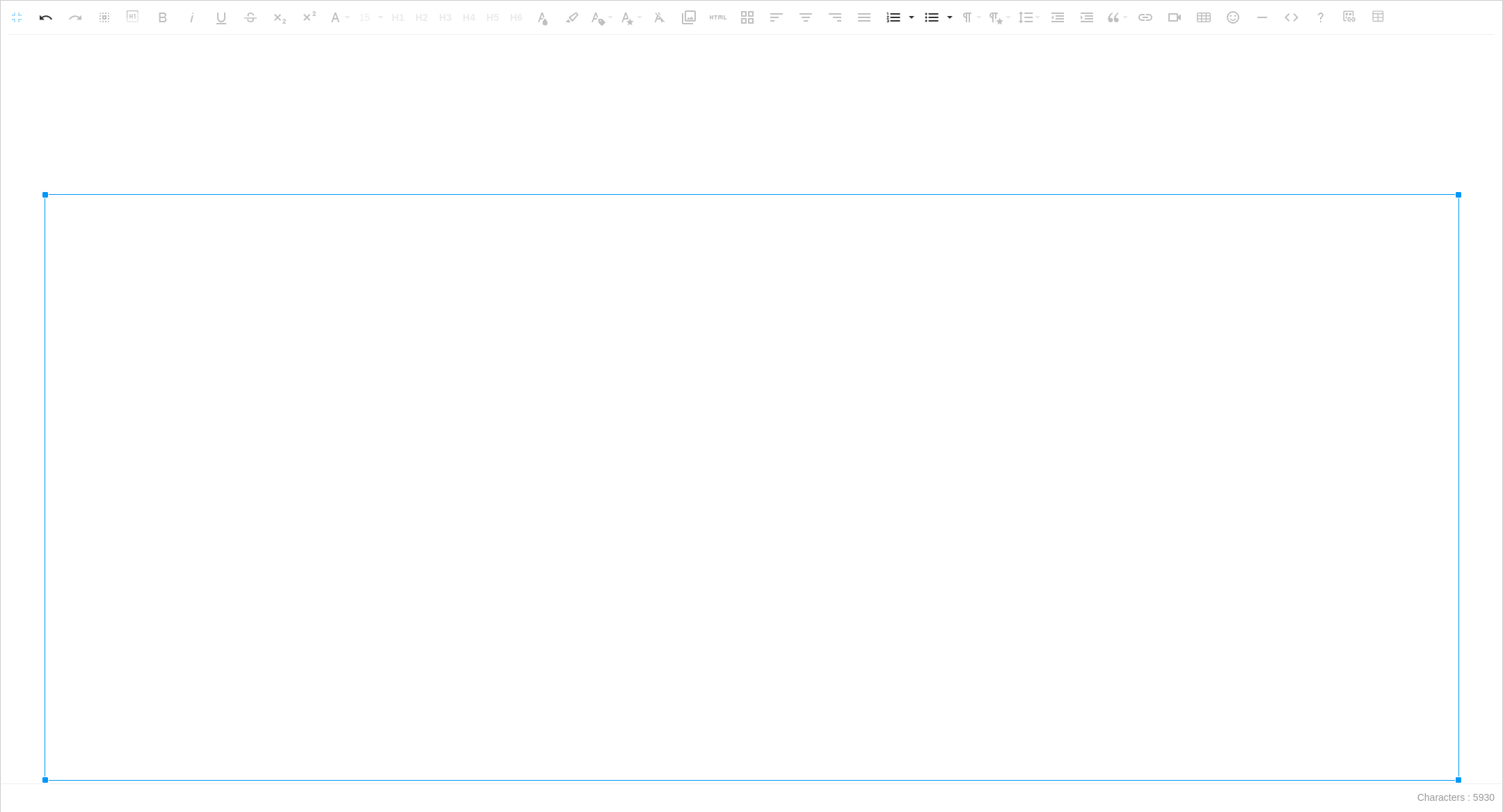
drag, startPoint x: 87, startPoint y: 721, endPoint x: 0, endPoint y: 811, distance: 125.2
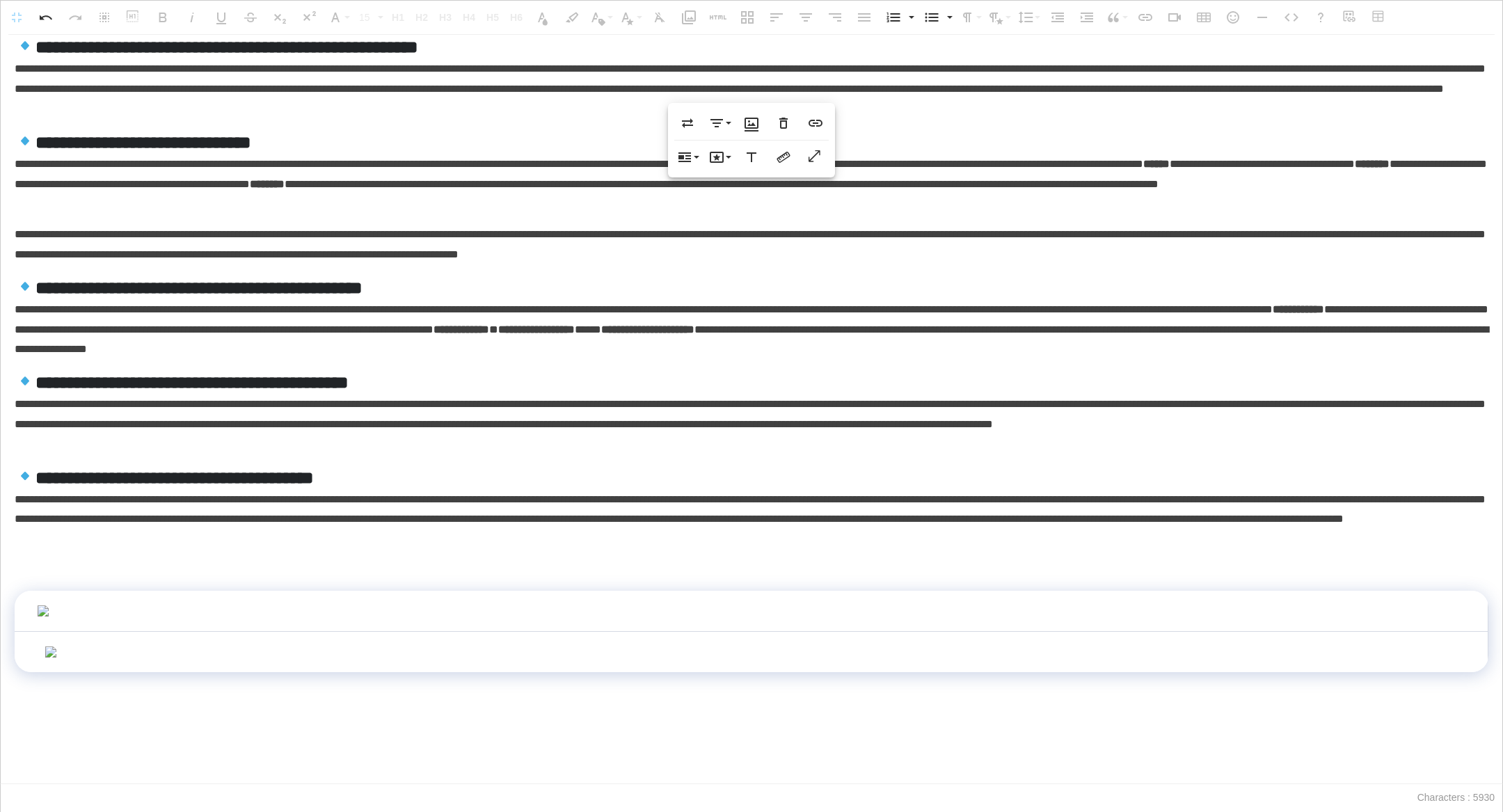
scroll to position [1408, 0]
click at [96, 646] on img at bounding box center [752, 651] width 1413 height 11
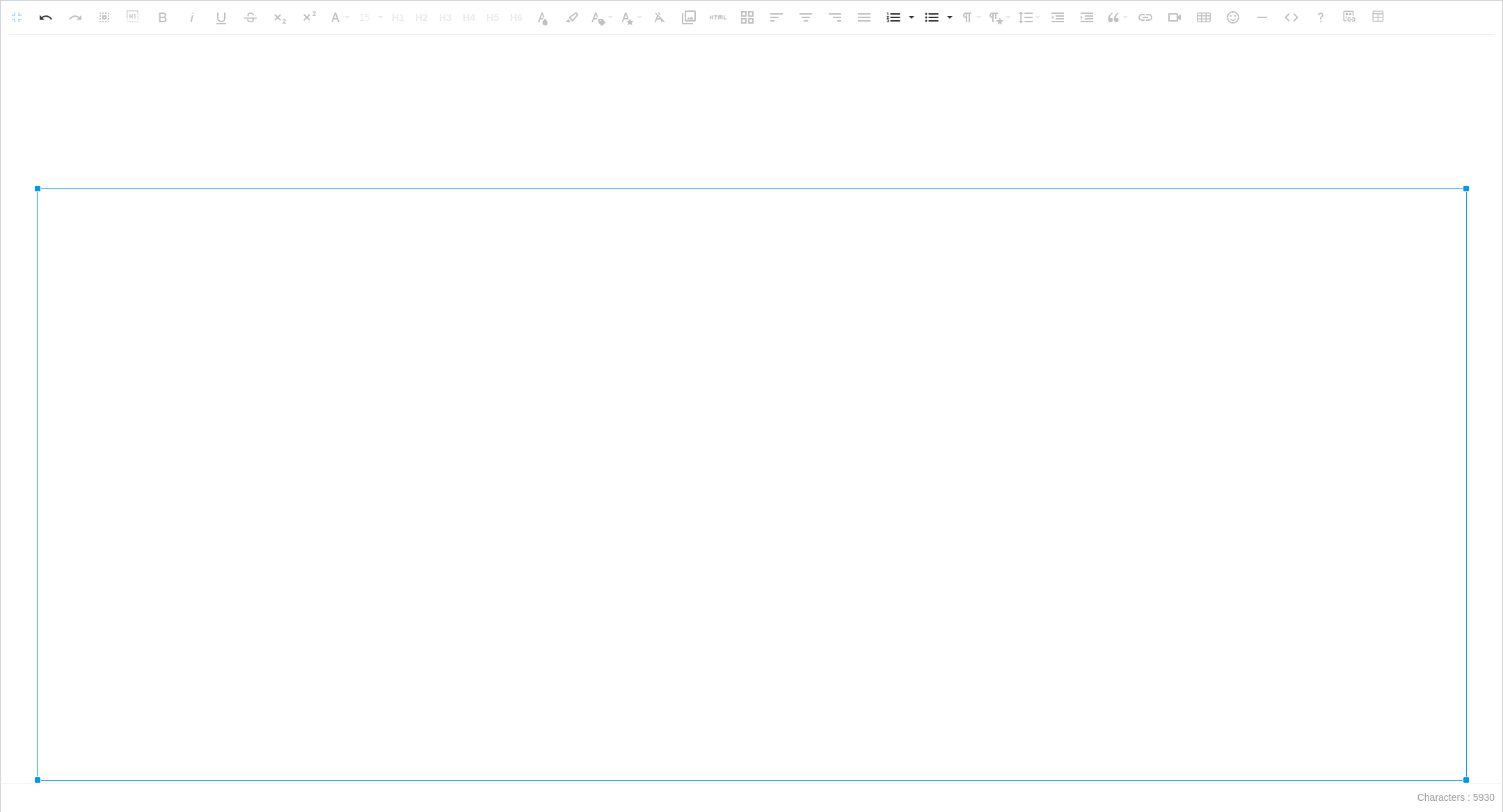
drag, startPoint x: 46, startPoint y: 655, endPoint x: 0, endPoint y: 694, distance: 60.3
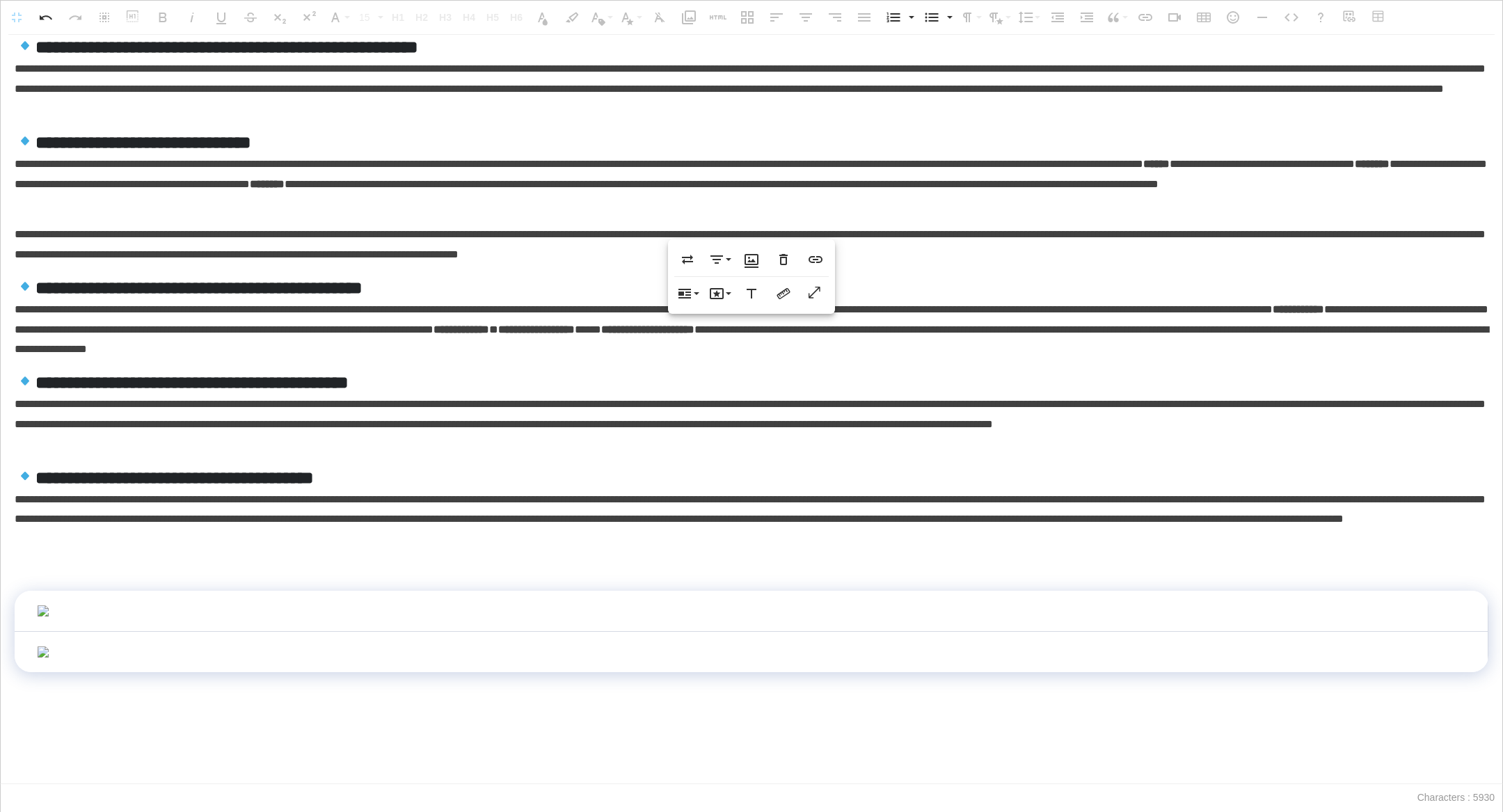
scroll to position [1223, 0]
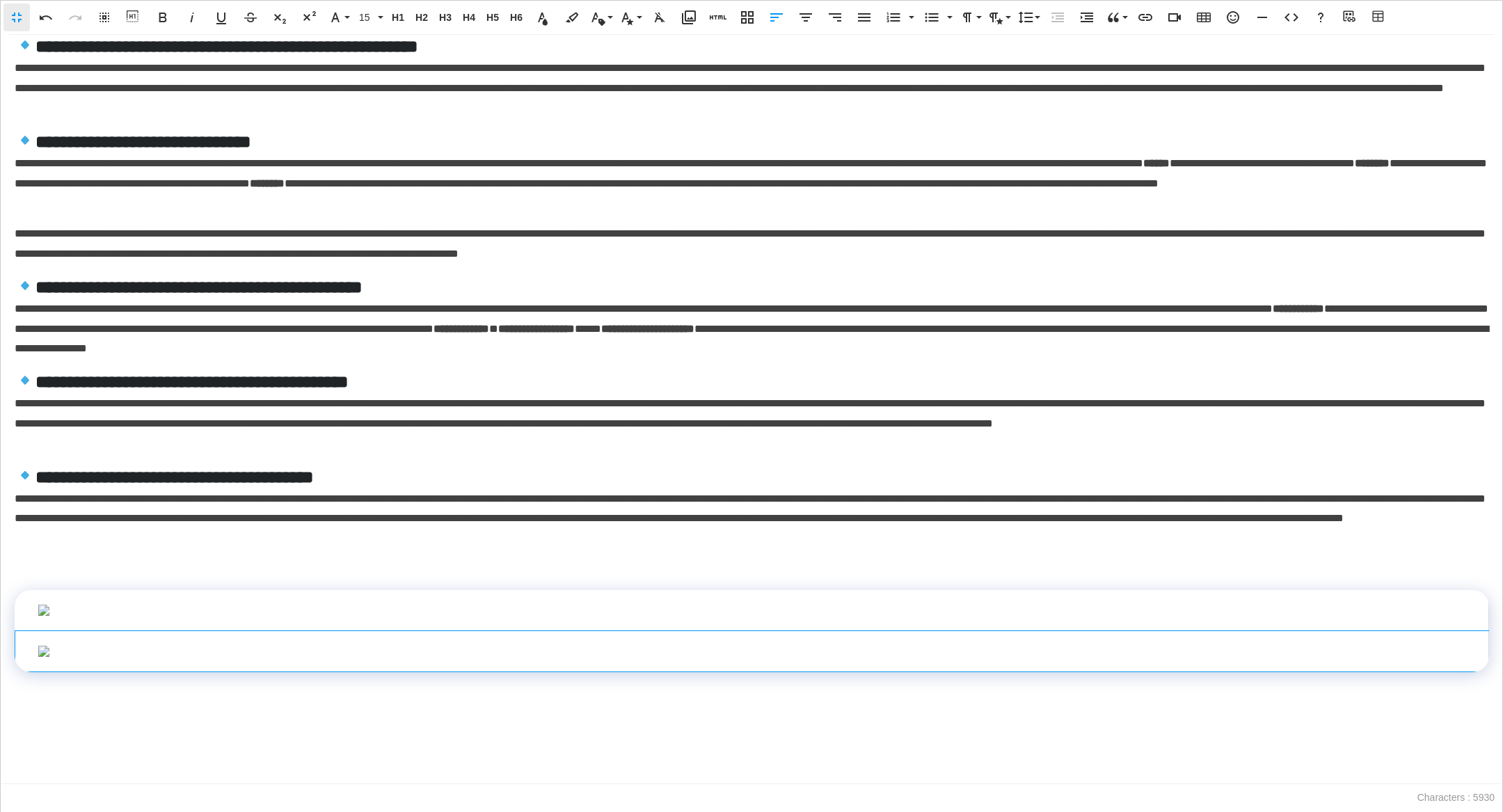
click at [116, 630] on td at bounding box center [752, 650] width 1474 height 41
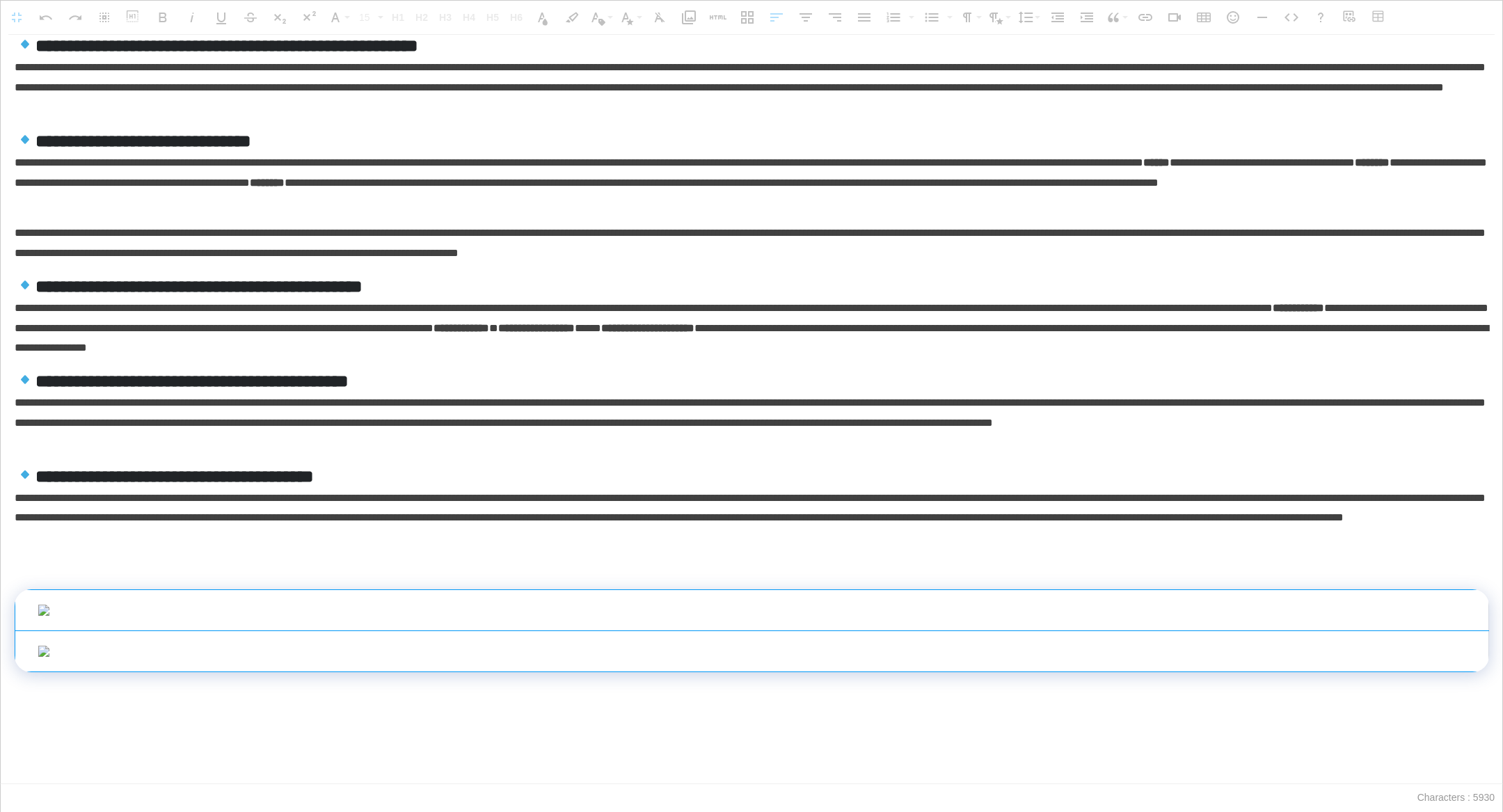
drag, startPoint x: 25, startPoint y: 243, endPoint x: 24, endPoint y: 337, distance: 94.0
click at [24, 590] on tbody at bounding box center [752, 630] width 1474 height 82
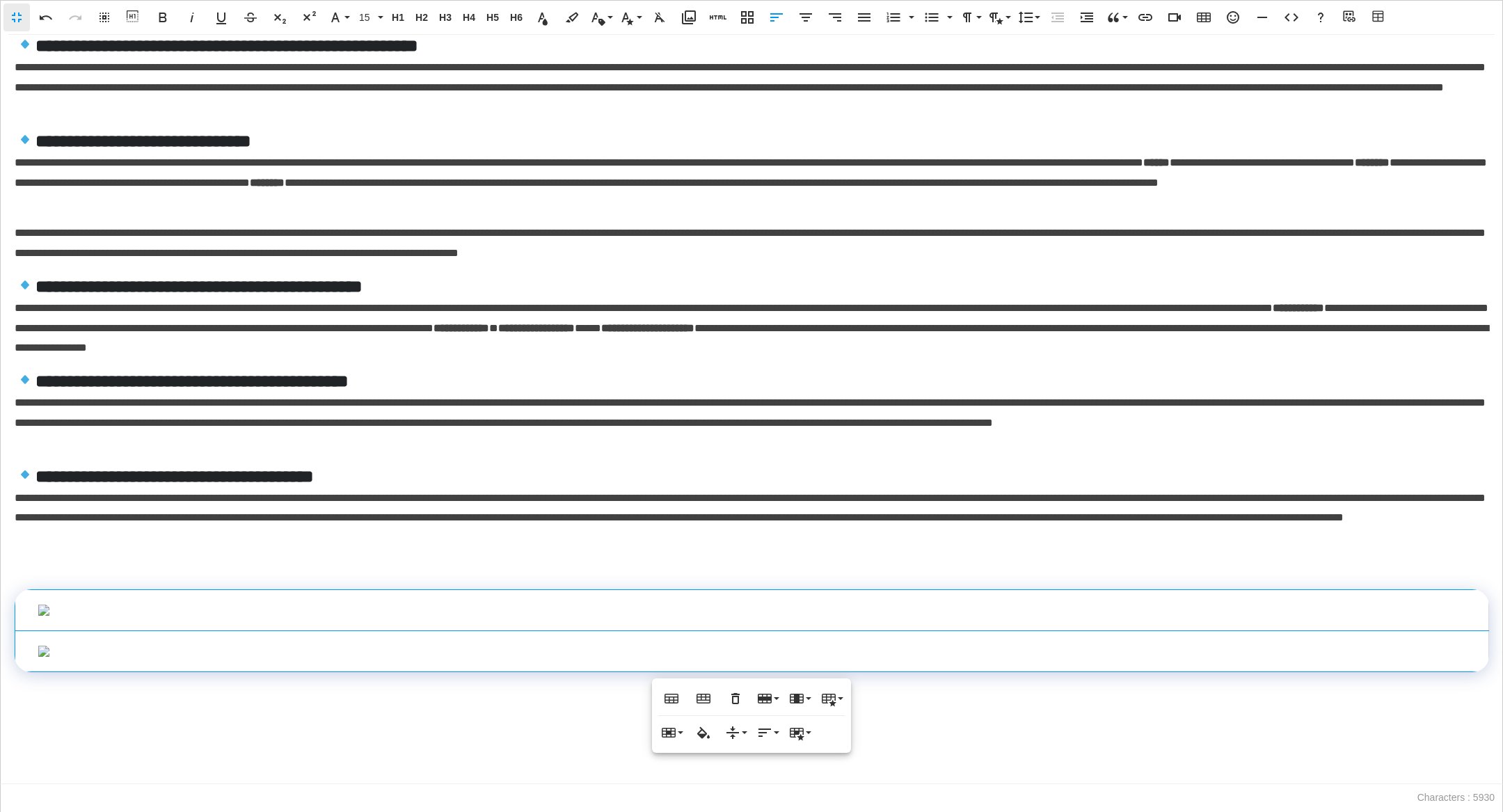
scroll to position [1415, 0]
click at [666, 743] on button "Cell" at bounding box center [672, 733] width 26 height 28
click at [688, 755] on link "Merge cells" at bounding box center [706, 760] width 96 height 21
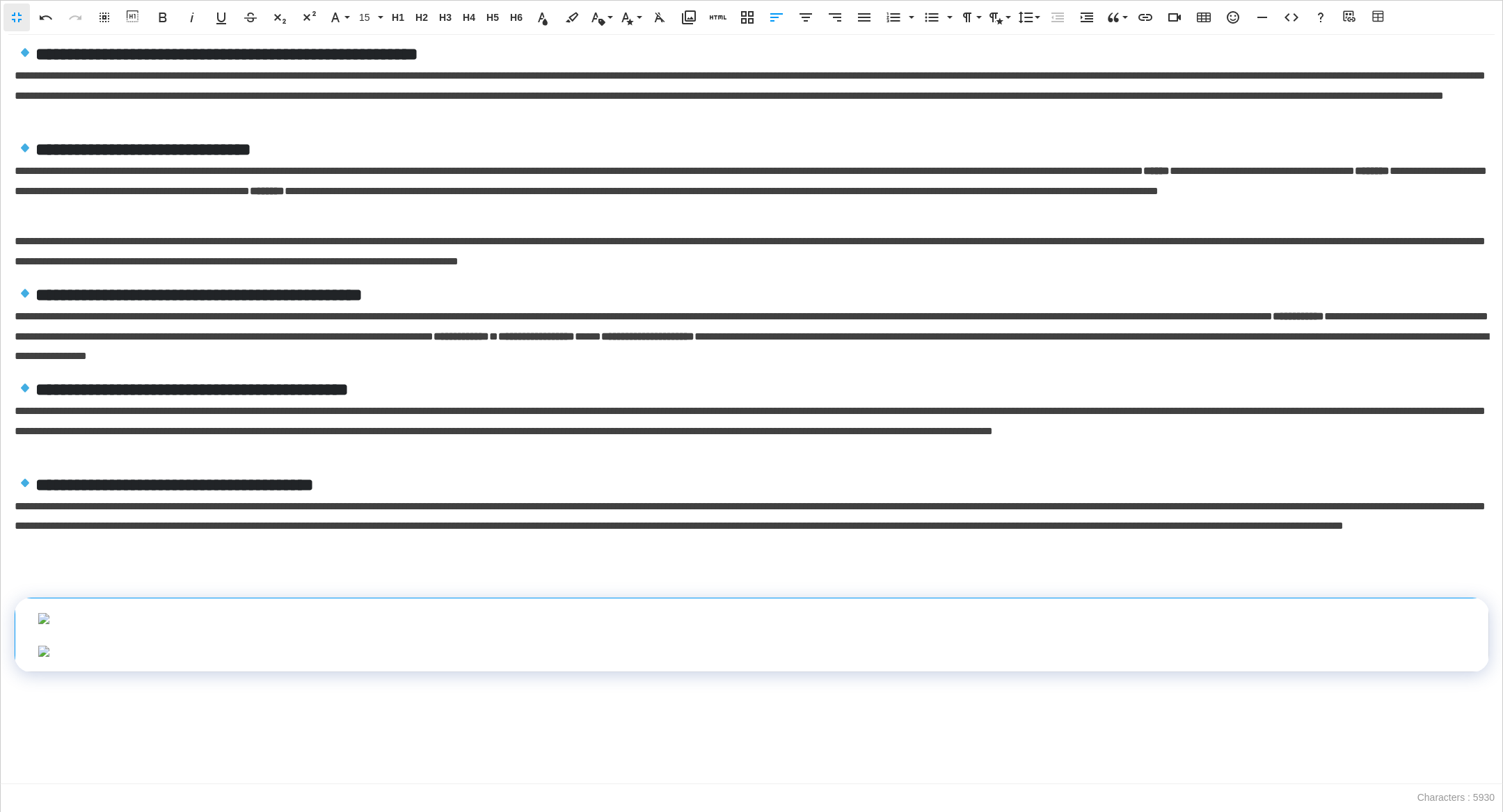
scroll to position [1204, 0]
click at [299, 598] on td at bounding box center [752, 634] width 1474 height 74
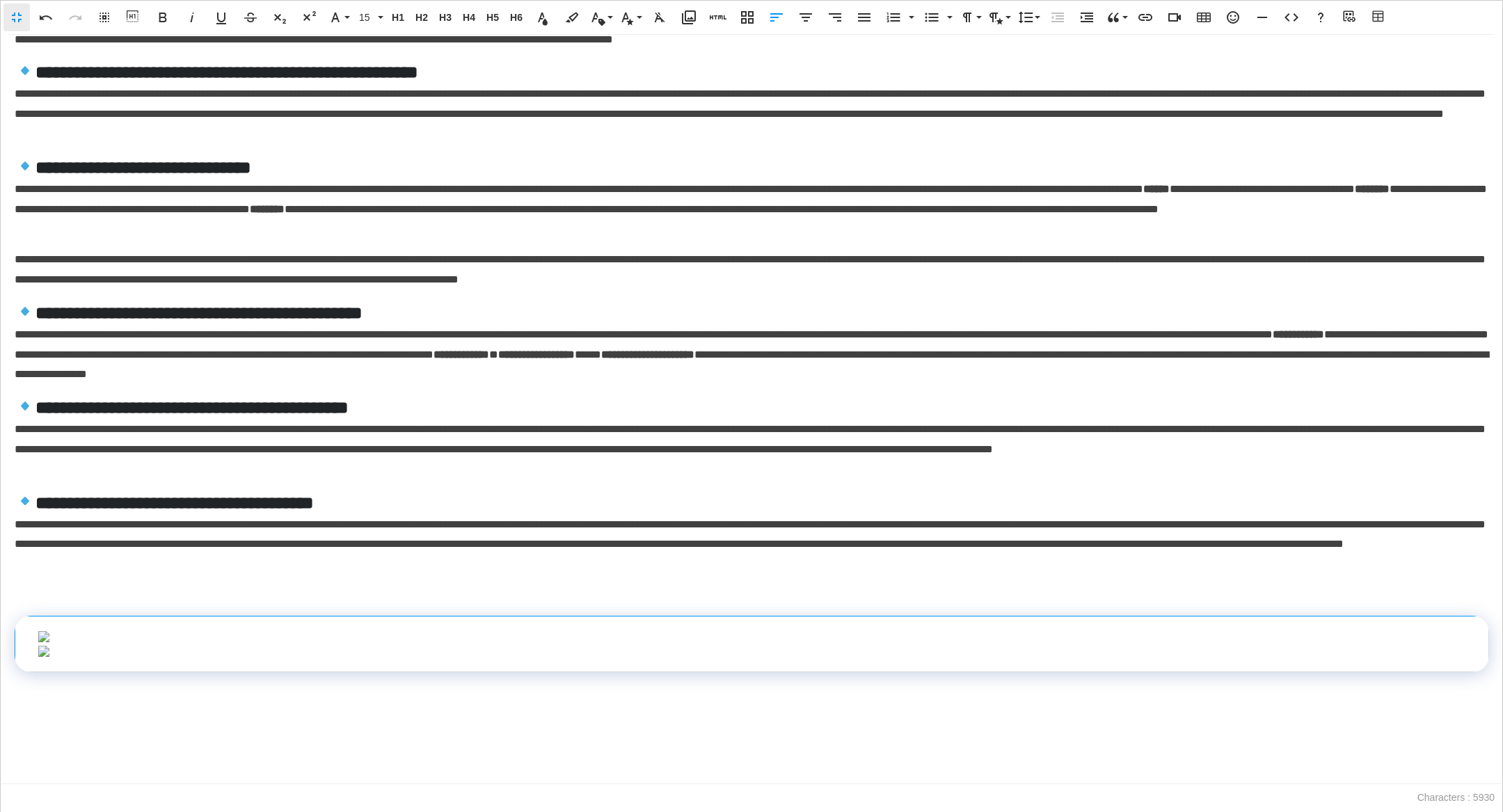
scroll to position [609, 0]
click at [47, 22] on icon "button" at bounding box center [46, 17] width 17 height 17
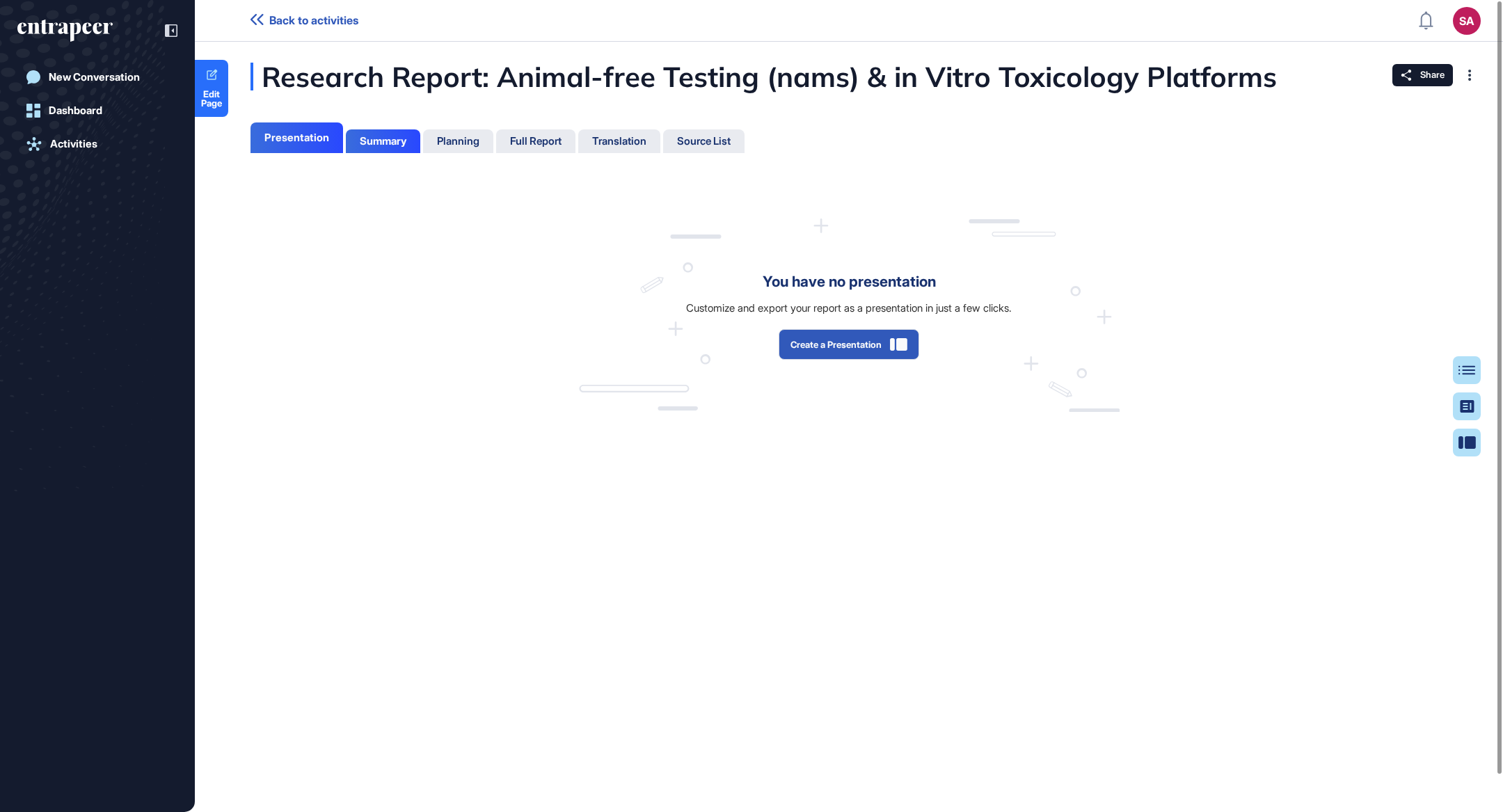
scroll to position [6, 0]
click at [525, 142] on div "Full Report" at bounding box center [535, 141] width 52 height 12
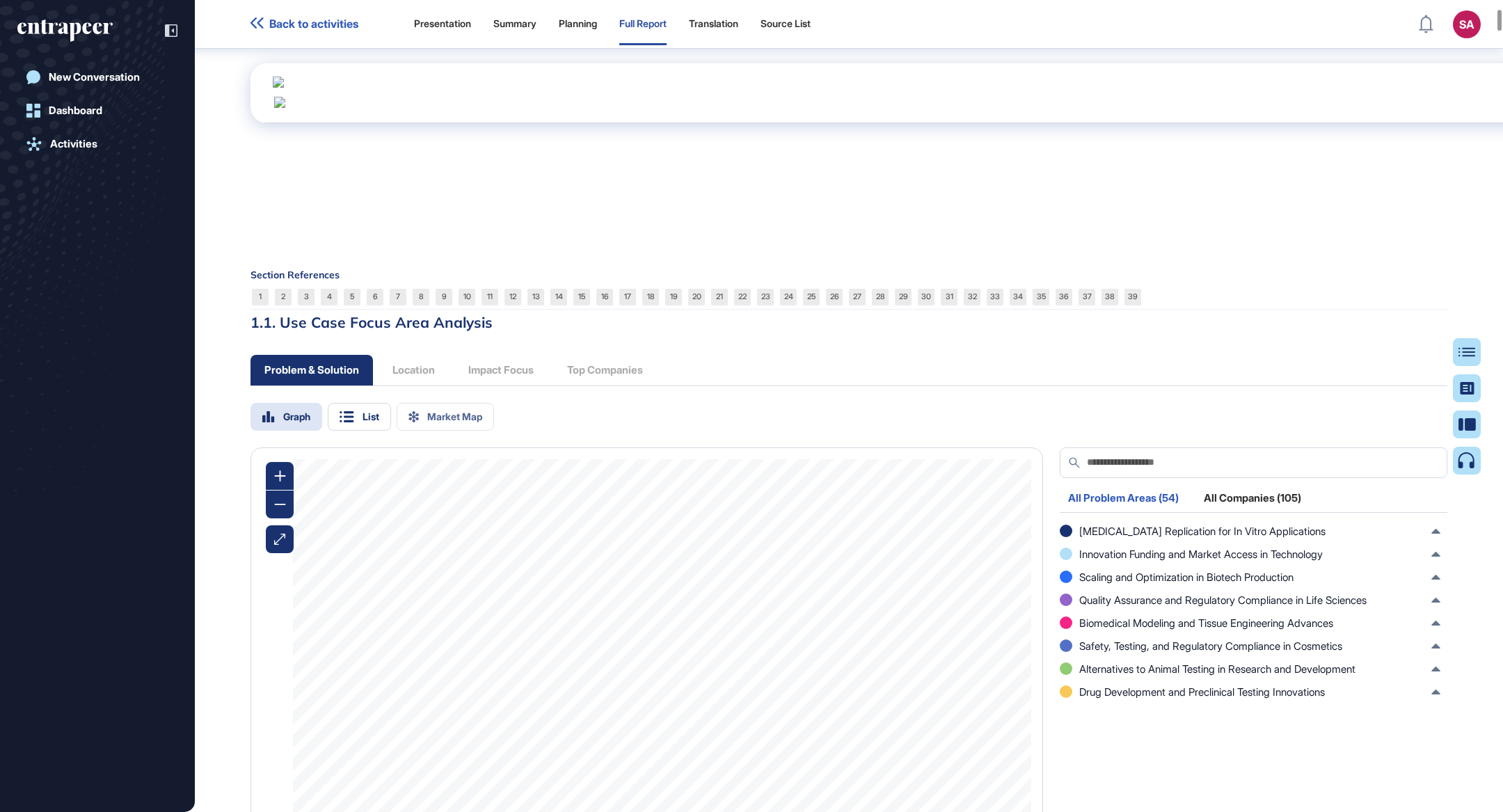
scroll to position [1245, 0]
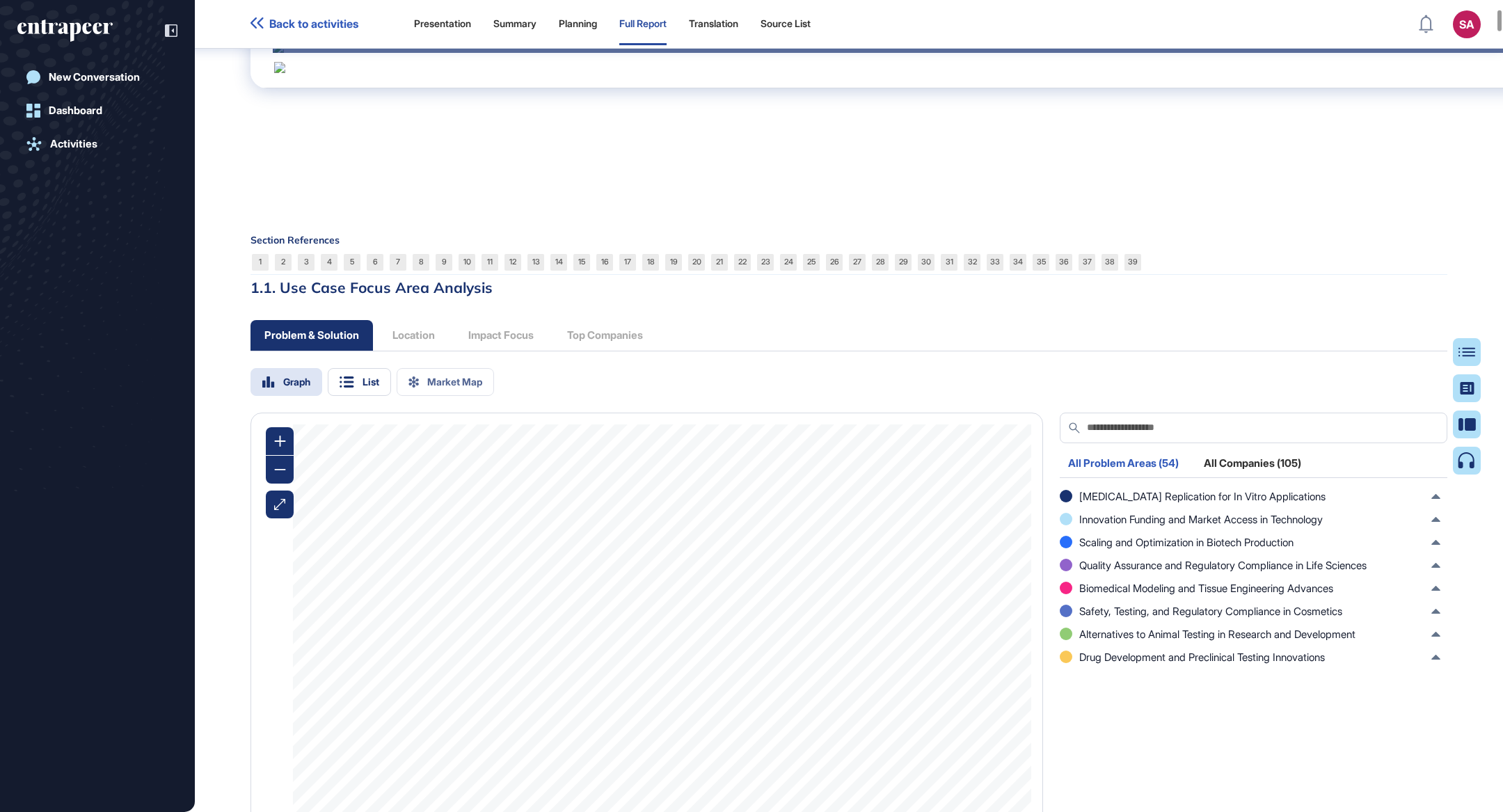
click at [848, 53] on div "Click for fullscreen" at bounding box center [986, 47] width 1428 height 11
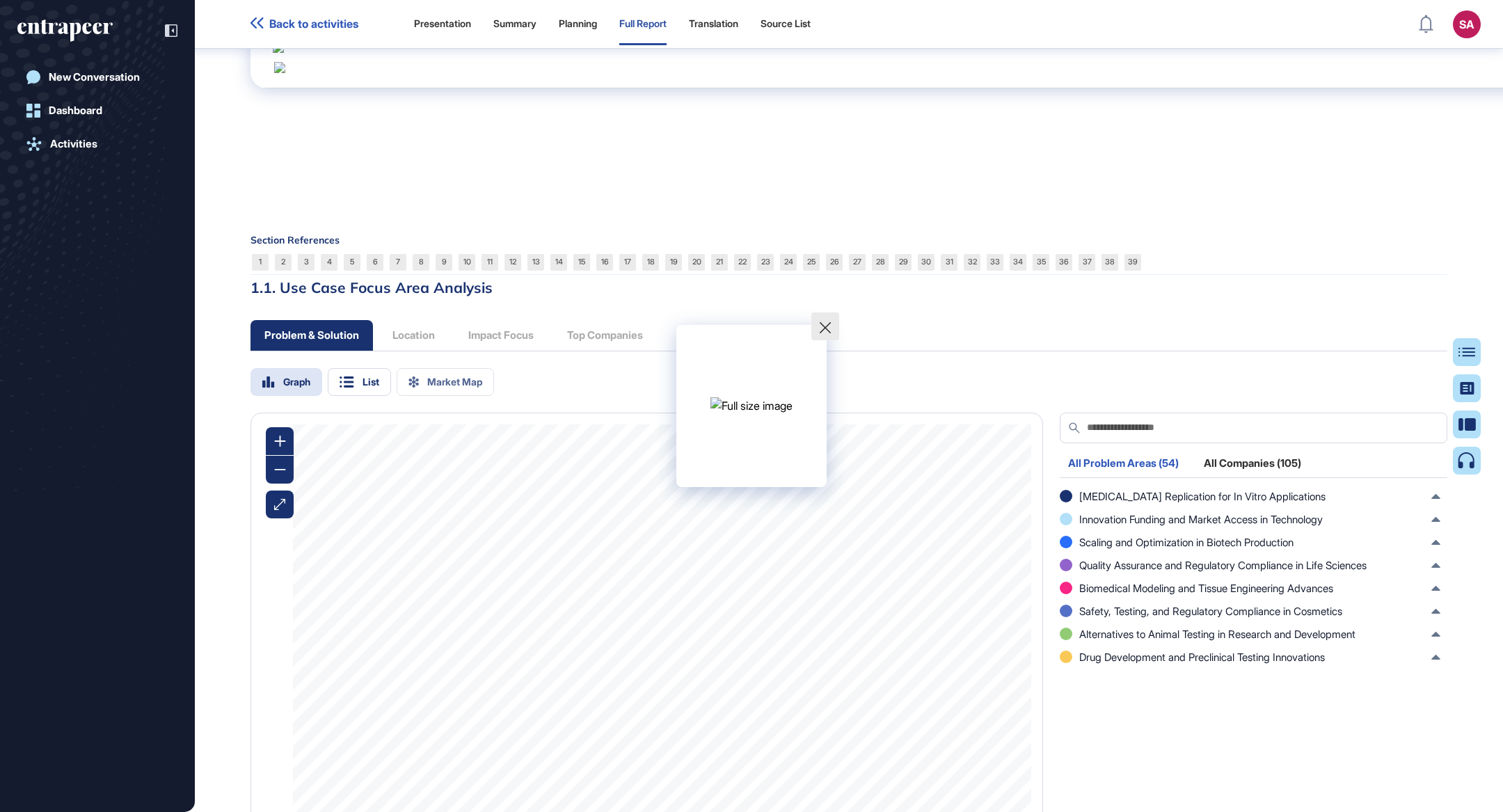
click at [831, 323] on icon at bounding box center [825, 328] width 11 height 11
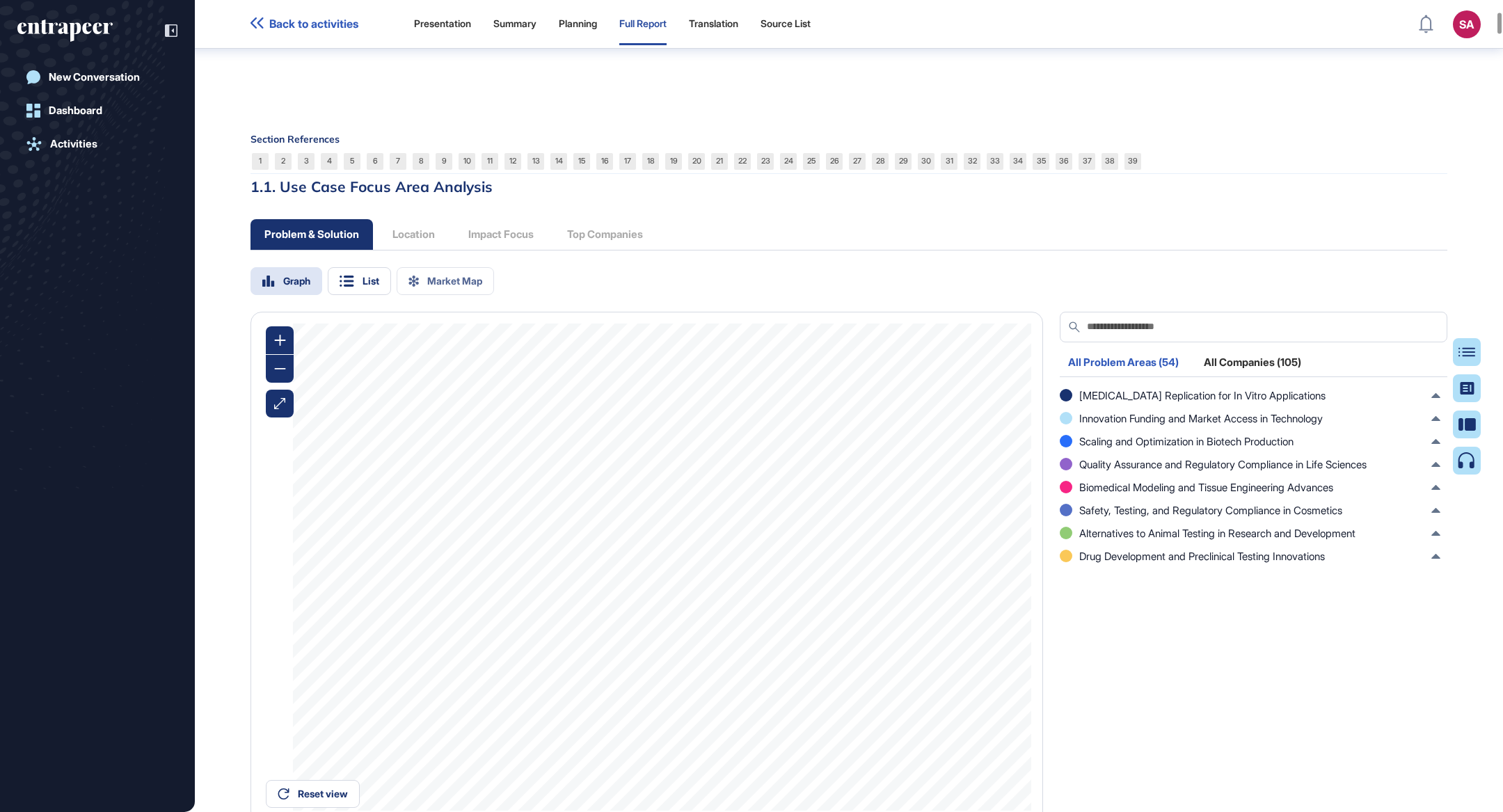
scroll to position [1180, 0]
